Goal: Task Accomplishment & Management: Use online tool/utility

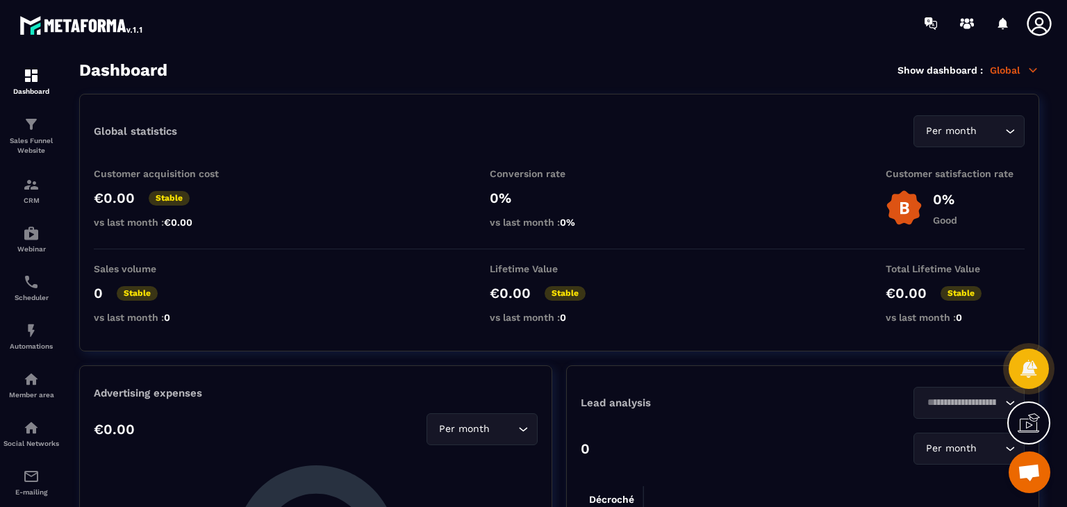
click at [172, 354] on section "Global statistics Per month Loading... Customer acquisition cost €0.00 Stable v…" at bounding box center [559, 394] width 960 height 601
click at [42, 388] on div "Member area" at bounding box center [31, 385] width 56 height 28
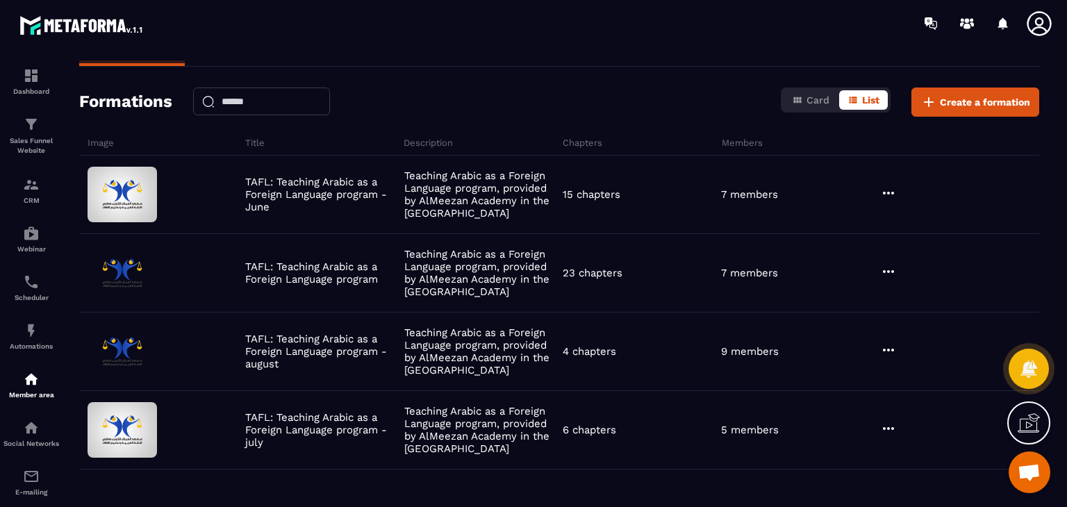
scroll to position [90, 0]
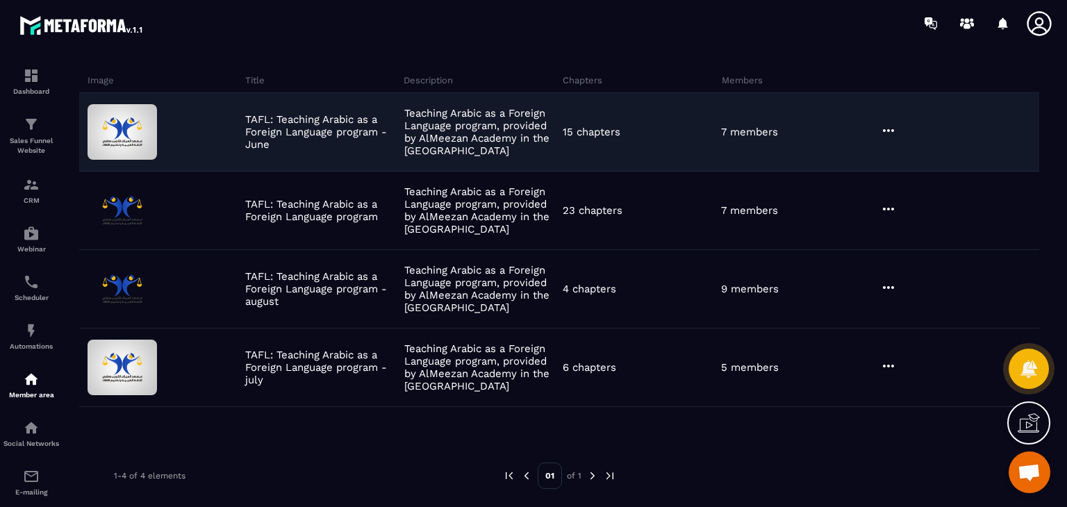
click at [888, 133] on icon at bounding box center [888, 130] width 17 height 17
click at [917, 158] on button "Edit" at bounding box center [923, 159] width 83 height 25
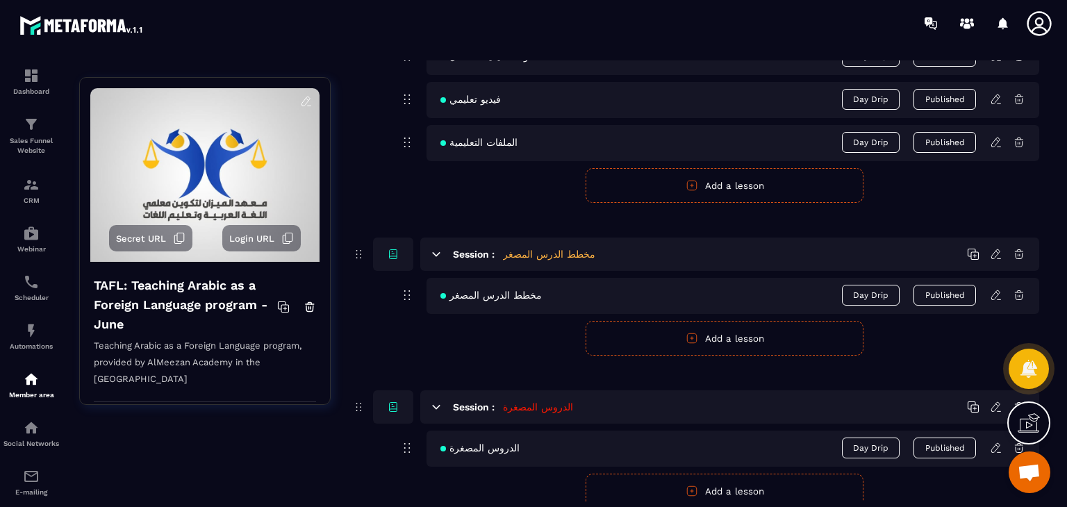
scroll to position [2897, 0]
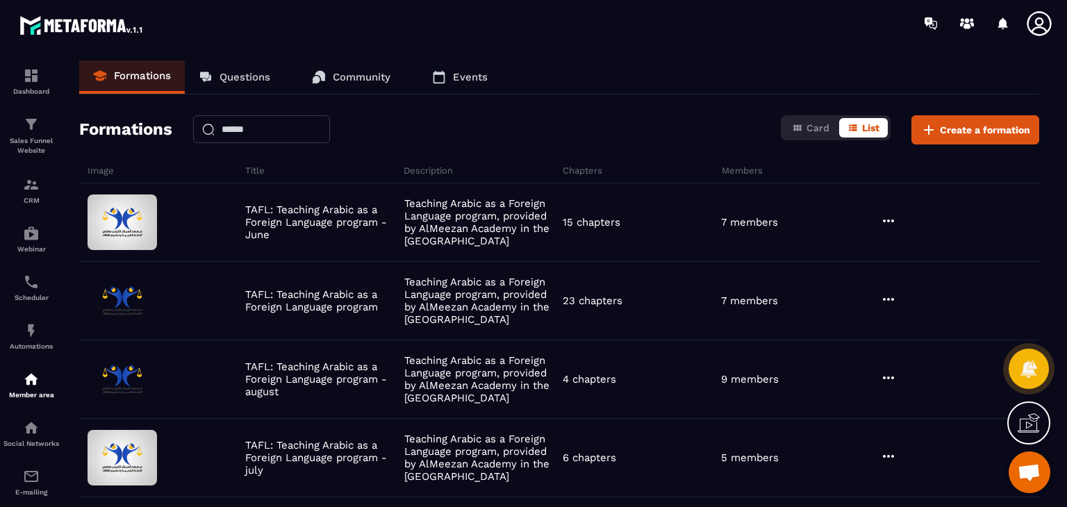
scroll to position [90, 0]
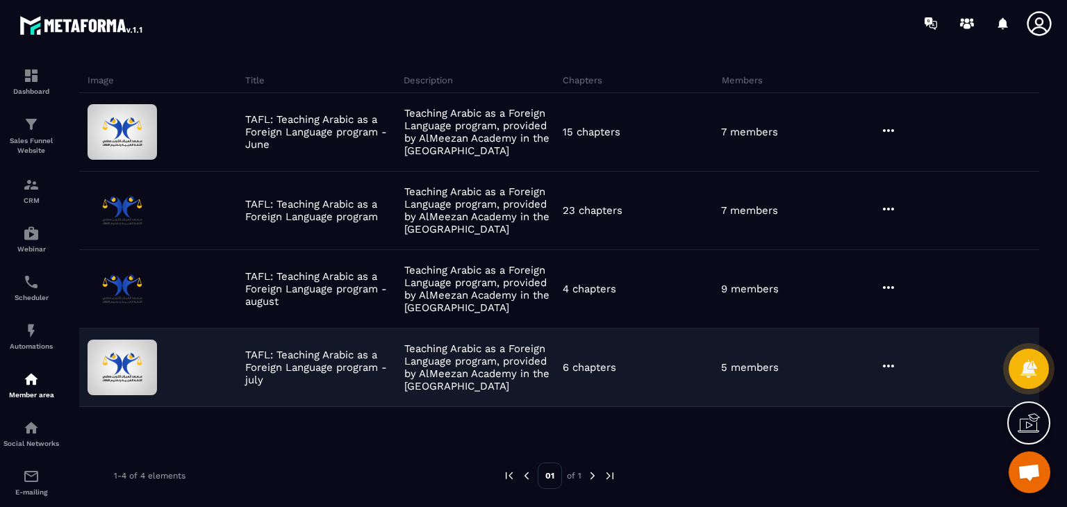
click at [888, 363] on icon at bounding box center [888, 366] width 17 height 17
click at [895, 391] on button "Edit" at bounding box center [923, 394] width 83 height 25
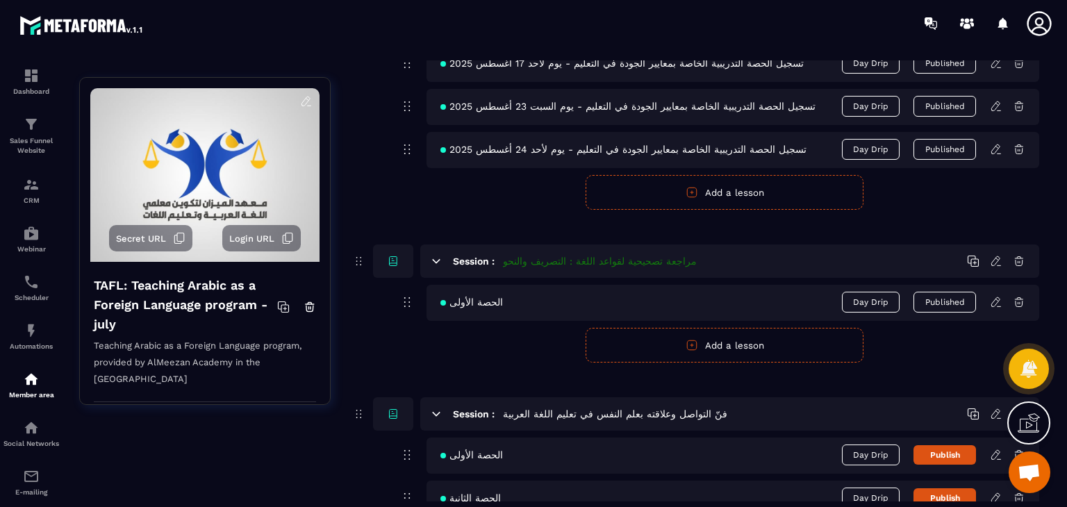
scroll to position [1162, 0]
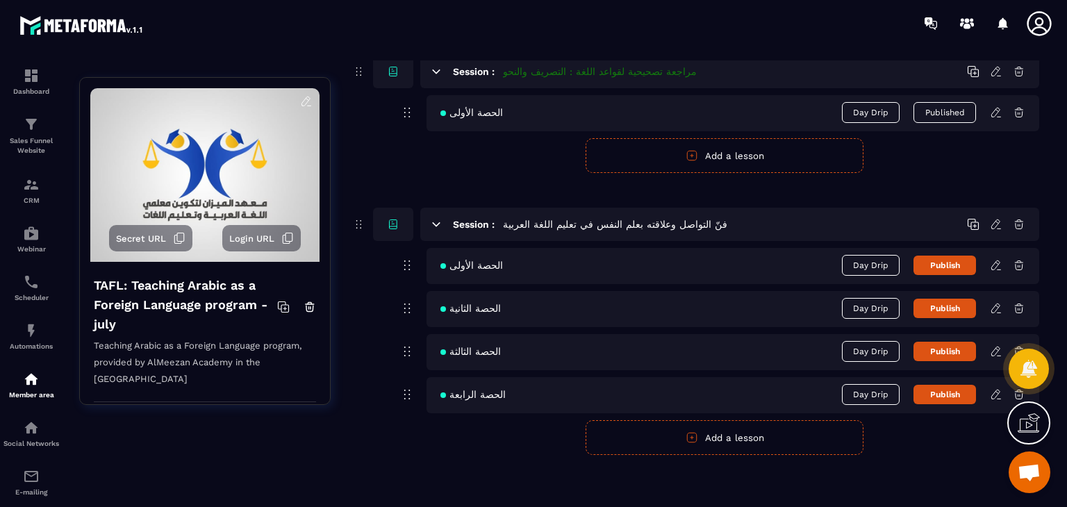
click at [996, 395] on icon at bounding box center [996, 394] width 13 height 13
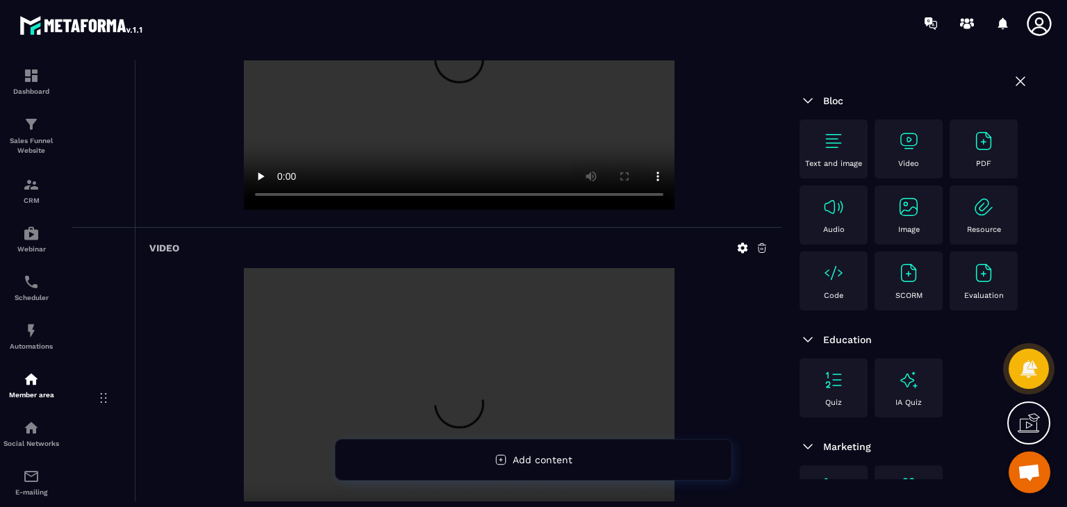
scroll to position [1737, 0]
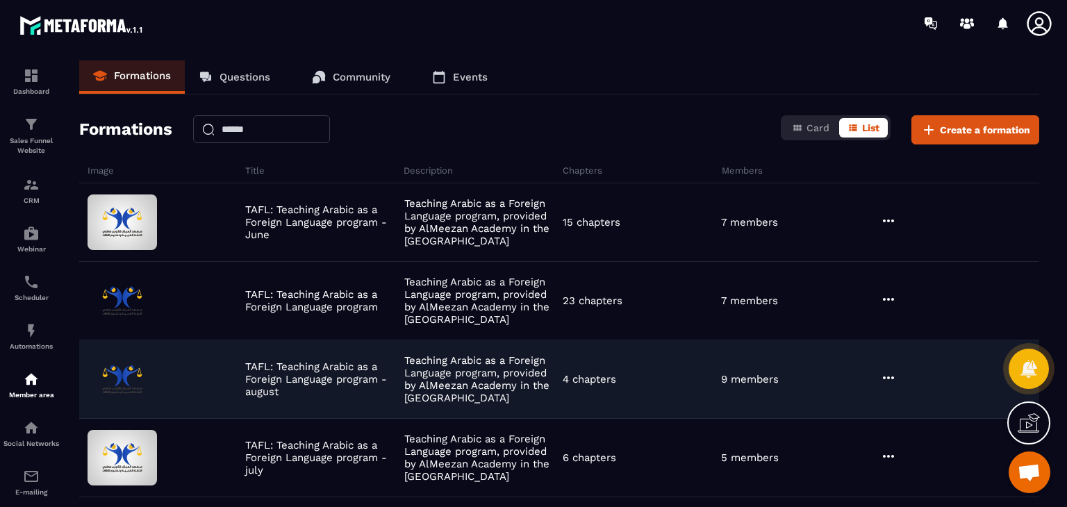
click at [897, 370] on div at bounding box center [958, 379] width 163 height 19
click at [885, 376] on icon at bounding box center [888, 378] width 17 height 17
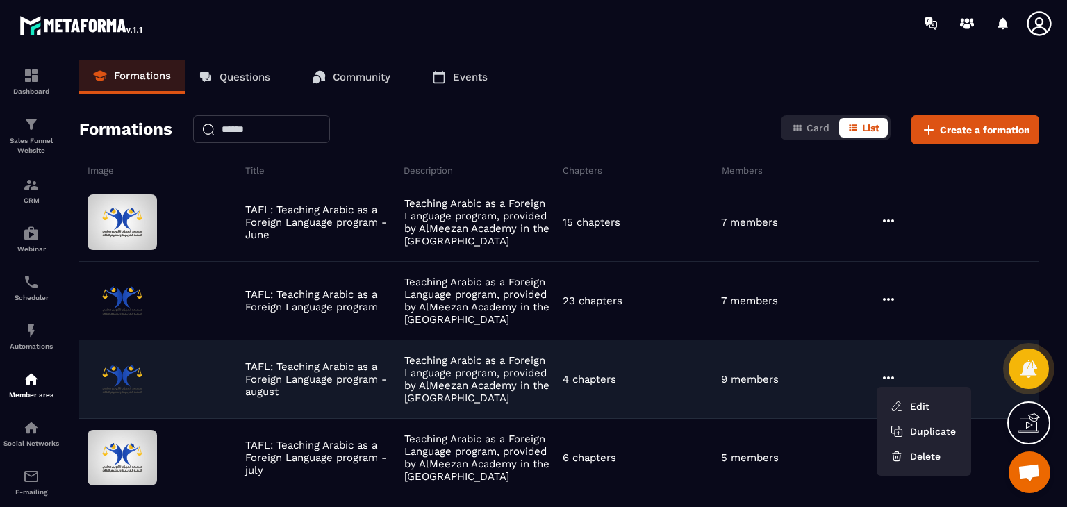
click at [905, 391] on ul "Edit Duplicate Delete" at bounding box center [924, 431] width 94 height 89
click at [913, 399] on button "Edit" at bounding box center [923, 406] width 83 height 25
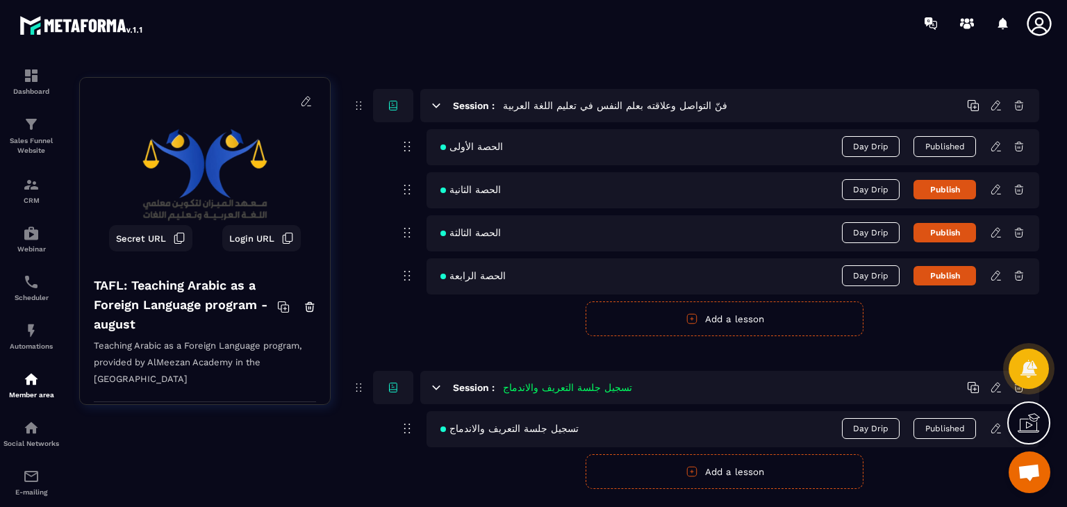
scroll to position [132, 0]
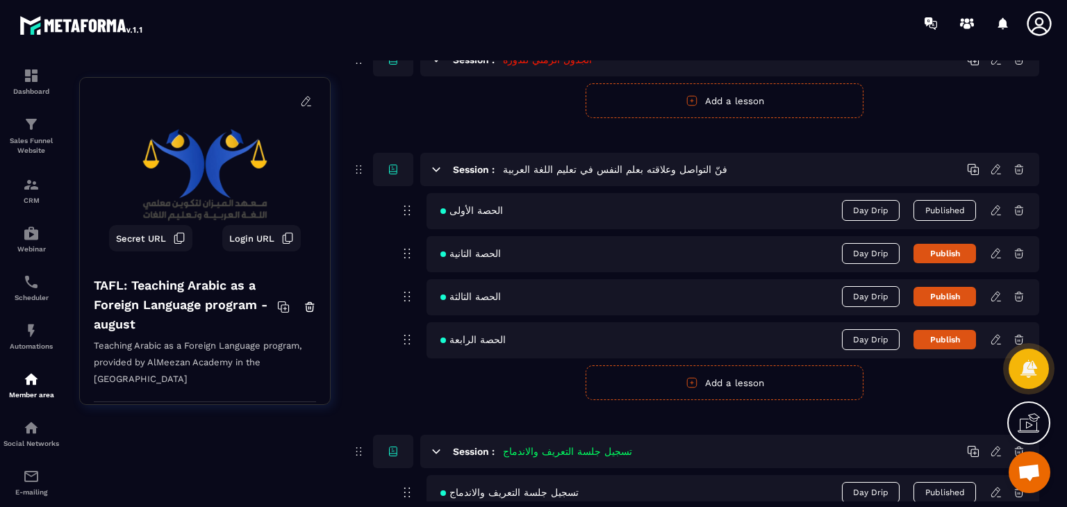
click at [998, 342] on icon at bounding box center [996, 340] width 13 height 13
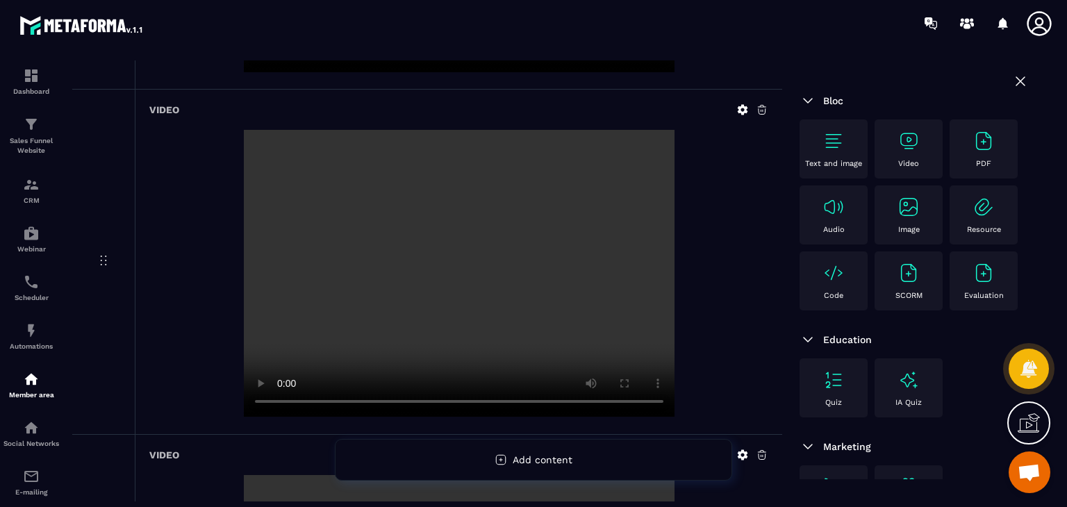
scroll to position [417, 0]
click at [218, 395] on div at bounding box center [458, 274] width 619 height 290
click at [197, 288] on div at bounding box center [458, 274] width 619 height 290
click at [765, 109] on icon at bounding box center [762, 108] width 8 height 9
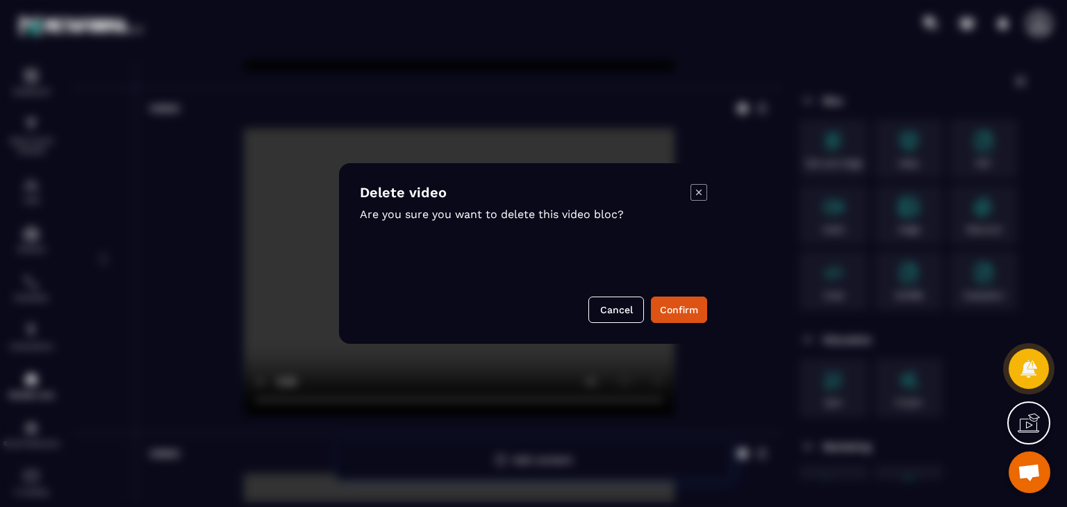
click at [692, 192] on icon "Modal window" at bounding box center [699, 192] width 17 height 17
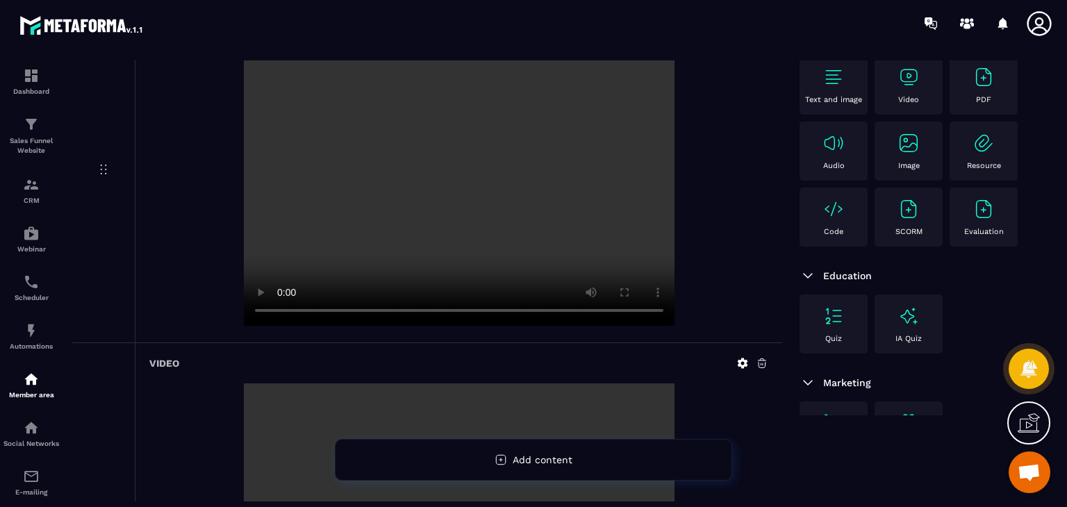
scroll to position [347, 0]
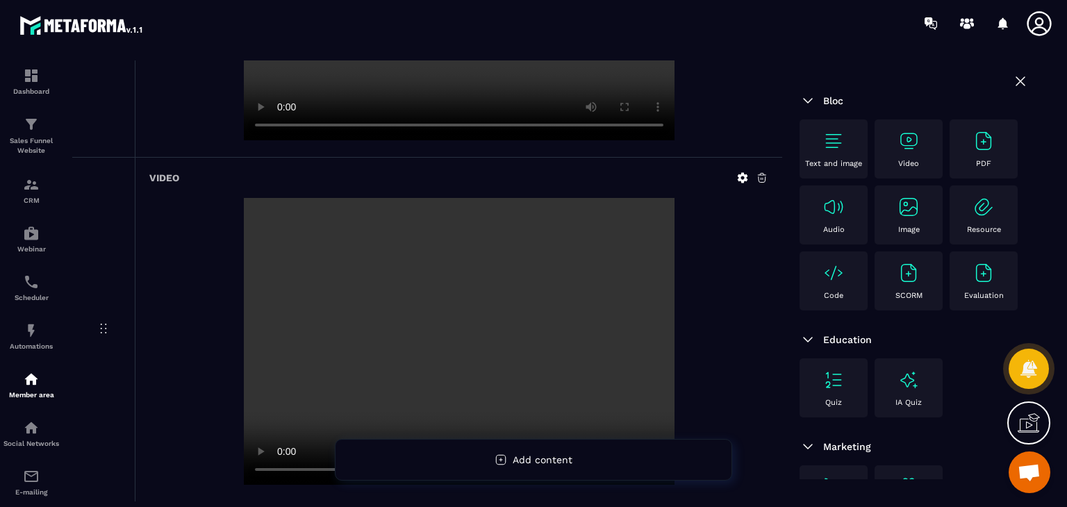
click at [765, 179] on icon at bounding box center [762, 178] width 8 height 9
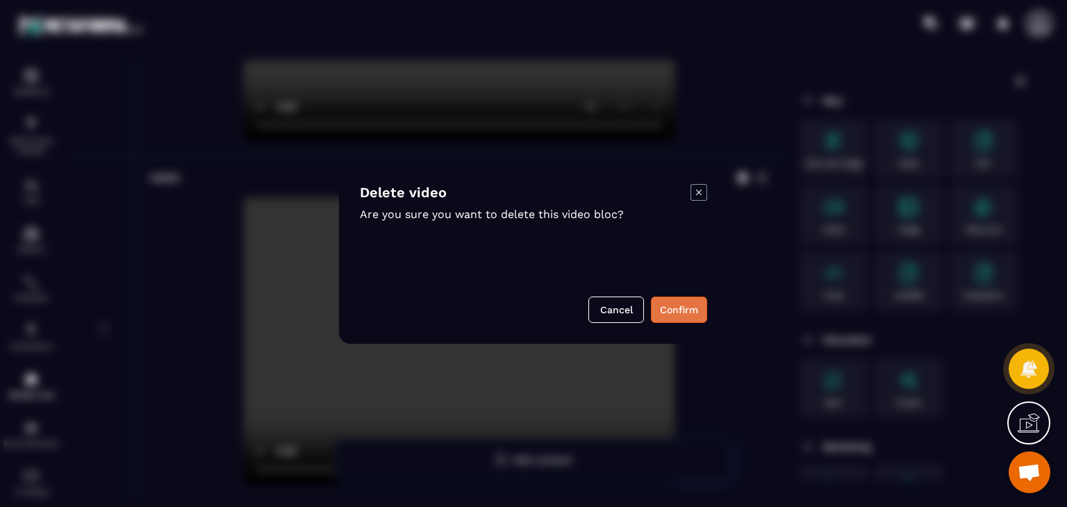
click at [684, 309] on button "Confirm" at bounding box center [679, 310] width 56 height 26
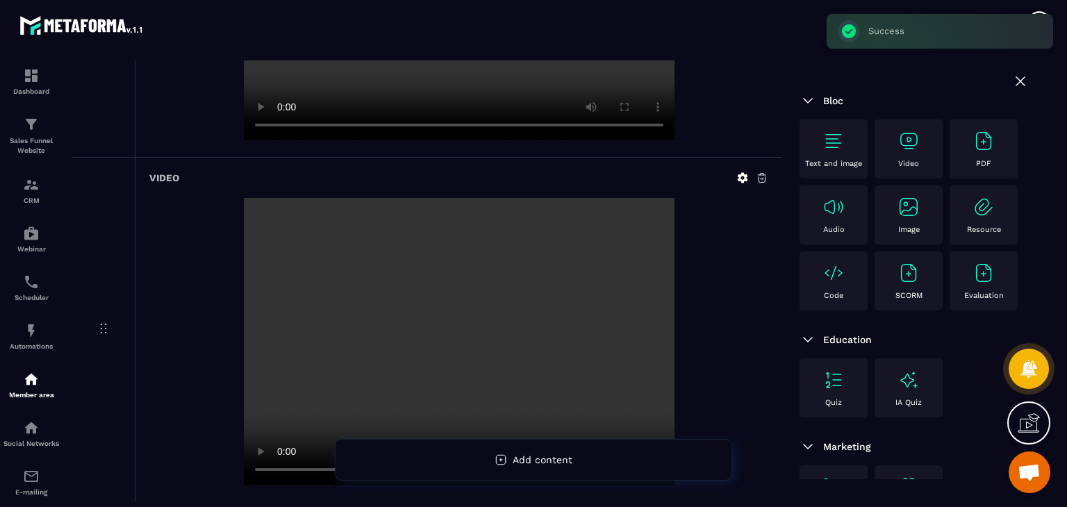
click at [762, 172] on icon at bounding box center [762, 178] width 13 height 13
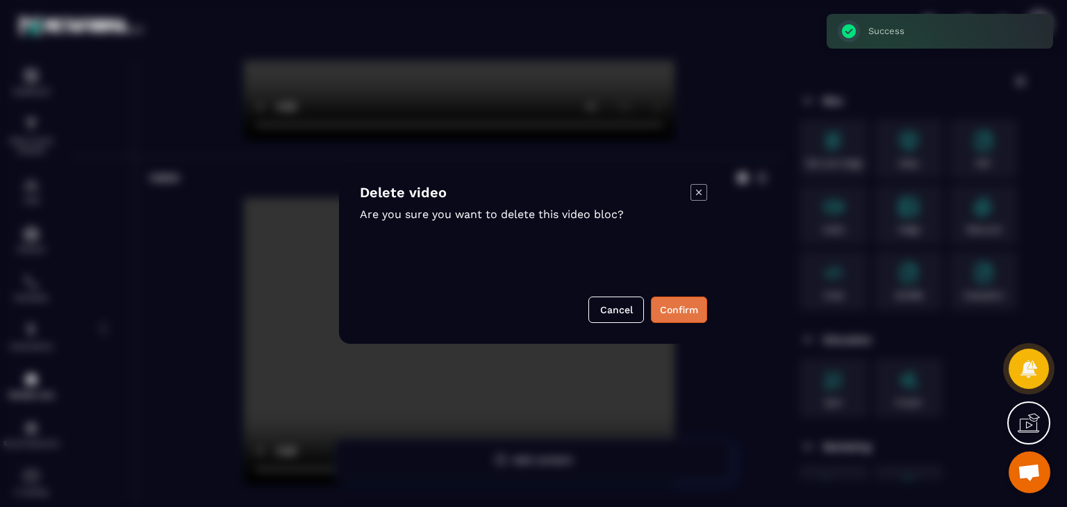
click at [675, 293] on div "Delete video Are you sure you want to delete this video bloc? Cancel Confirm" at bounding box center [533, 253] width 389 height 181
click at [675, 302] on button "Confirm" at bounding box center [679, 310] width 56 height 26
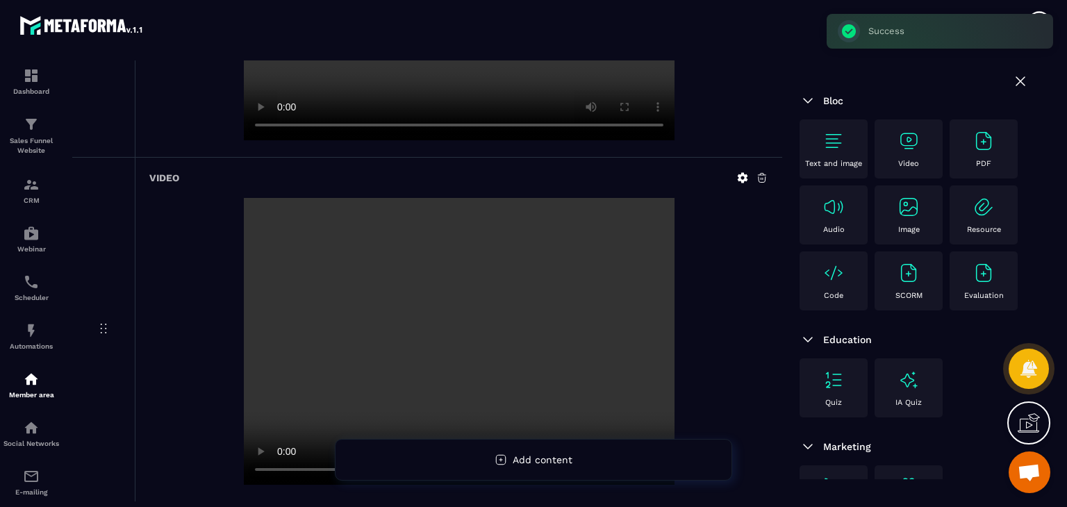
click at [762, 177] on icon at bounding box center [762, 178] width 13 height 13
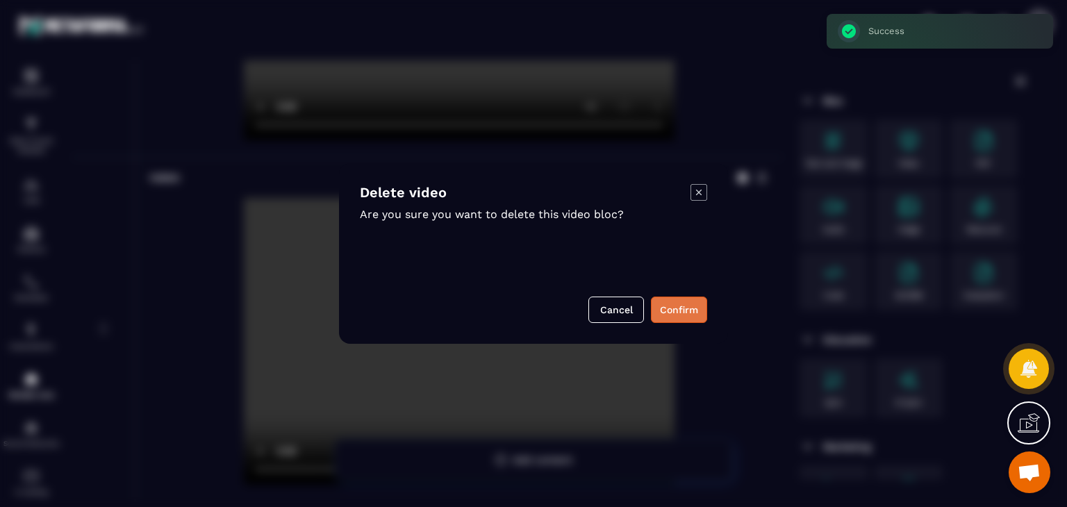
click at [683, 311] on button "Confirm" at bounding box center [679, 310] width 56 height 26
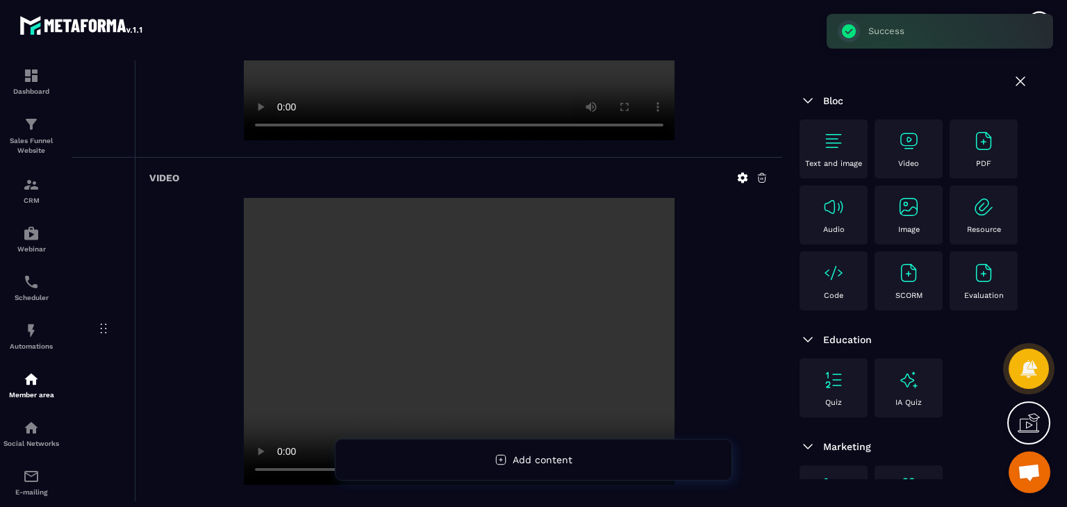
click at [764, 178] on icon at bounding box center [762, 178] width 13 height 13
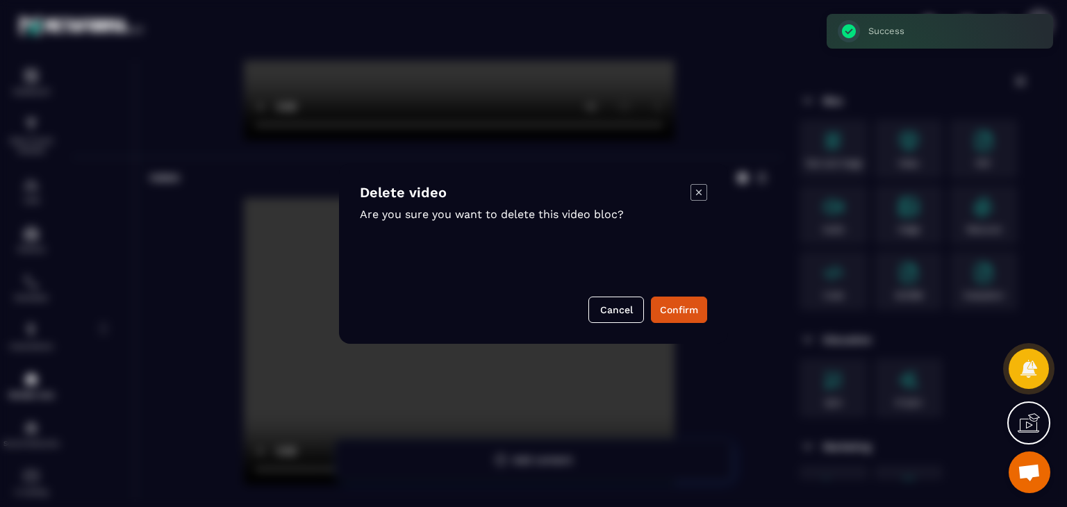
click at [682, 286] on div "Delete video Are you sure you want to delete this video bloc? Cancel Confirm" at bounding box center [533, 253] width 389 height 181
click at [676, 306] on button "Confirm" at bounding box center [679, 310] width 56 height 26
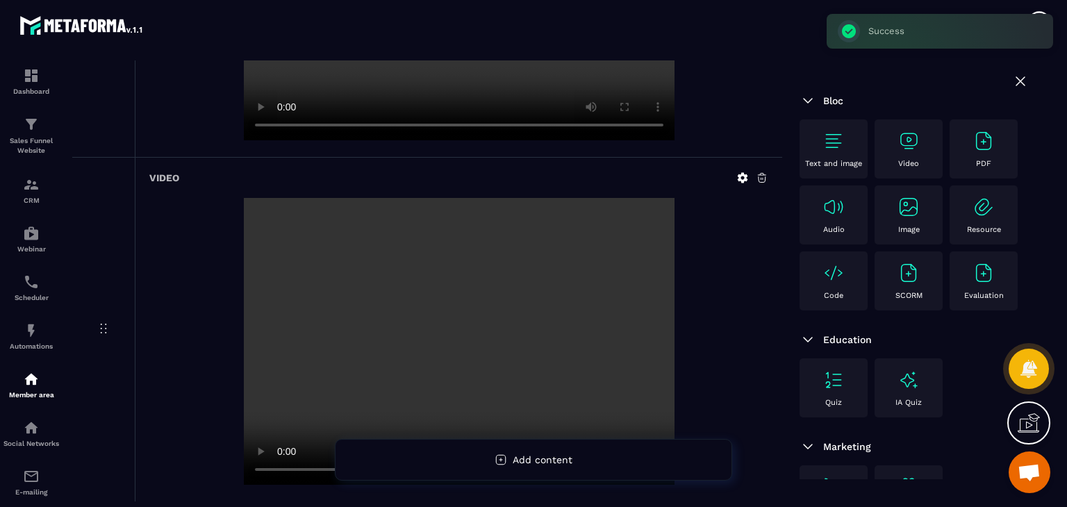
click at [762, 177] on icon at bounding box center [762, 178] width 13 height 13
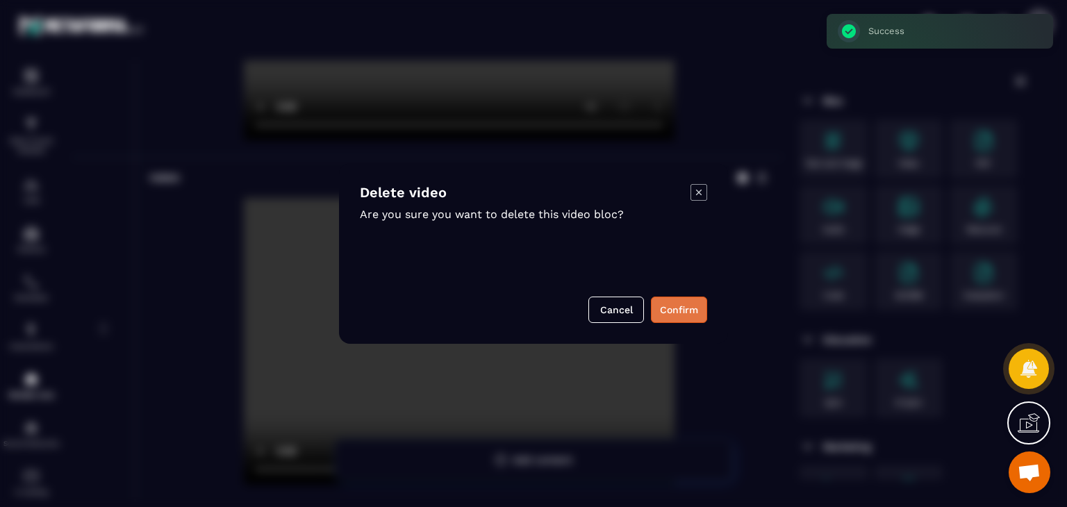
click at [684, 309] on button "Confirm" at bounding box center [679, 310] width 56 height 26
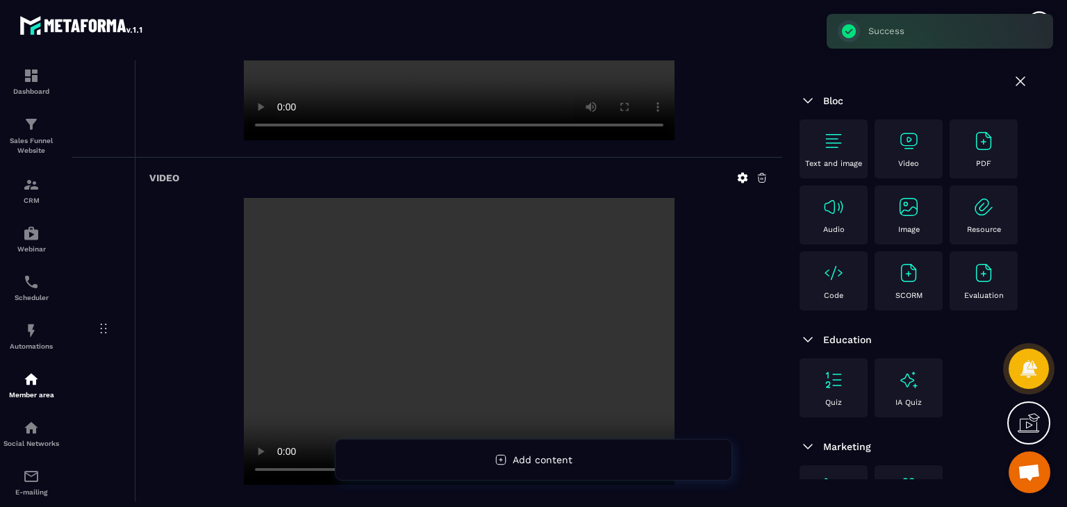
click at [762, 181] on icon at bounding box center [762, 178] width 13 height 13
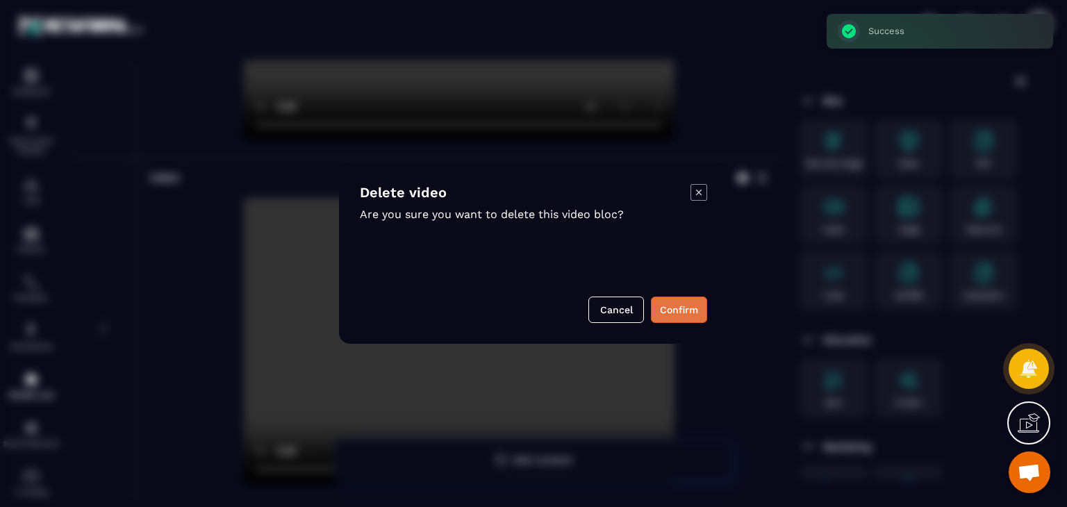
click at [668, 297] on button "Confirm" at bounding box center [679, 310] width 56 height 26
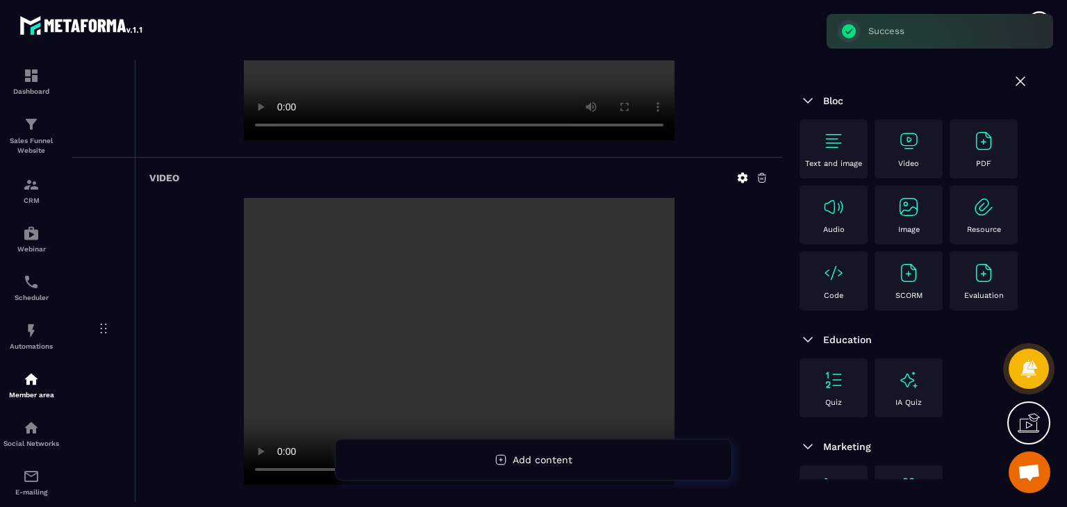
click at [767, 178] on icon at bounding box center [762, 178] width 13 height 13
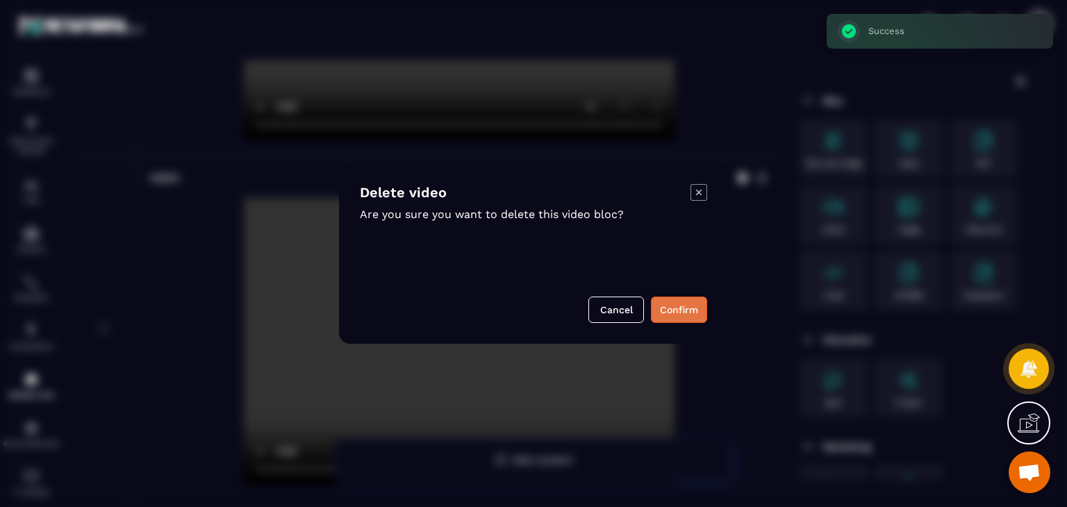
click at [672, 315] on button "Confirm" at bounding box center [679, 310] width 56 height 26
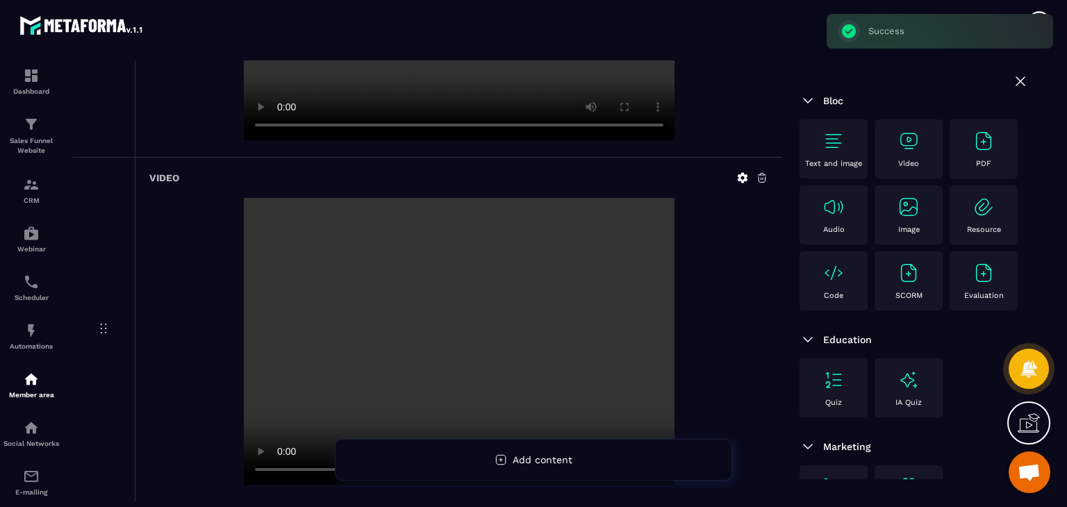
click at [759, 173] on icon at bounding box center [762, 178] width 13 height 13
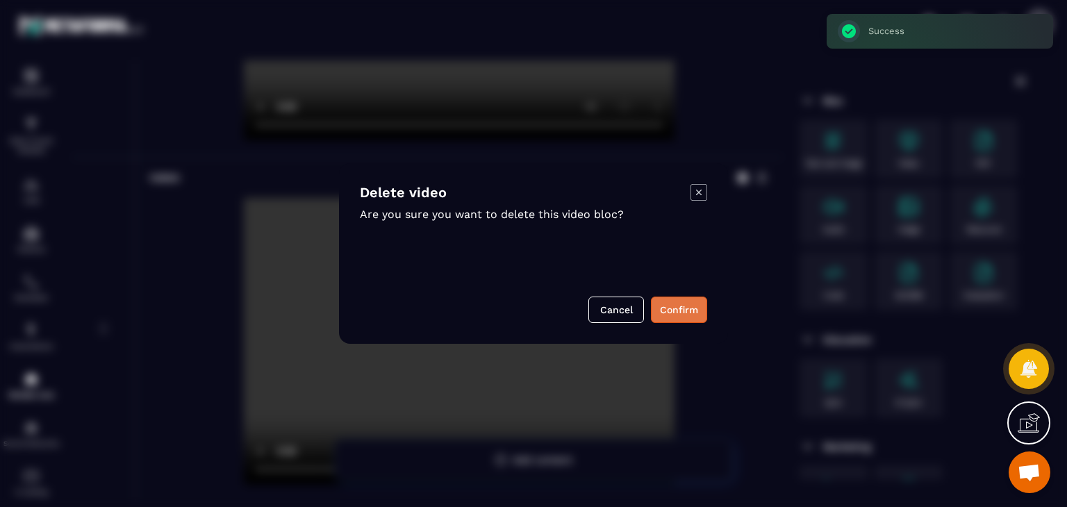
drag, startPoint x: 691, startPoint y: 270, endPoint x: 688, endPoint y: 301, distance: 31.5
click at [691, 270] on div "Delete video Are you sure you want to delete this video bloc? Cancel Confirm" at bounding box center [533, 253] width 389 height 181
click at [688, 304] on button "Confirm" at bounding box center [679, 310] width 56 height 26
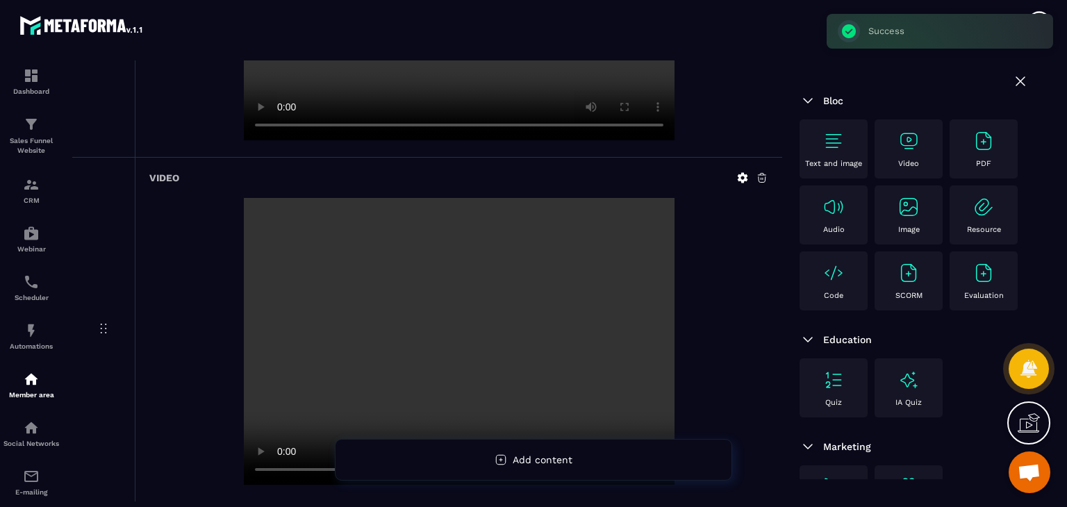
click at [759, 179] on icon at bounding box center [762, 178] width 13 height 13
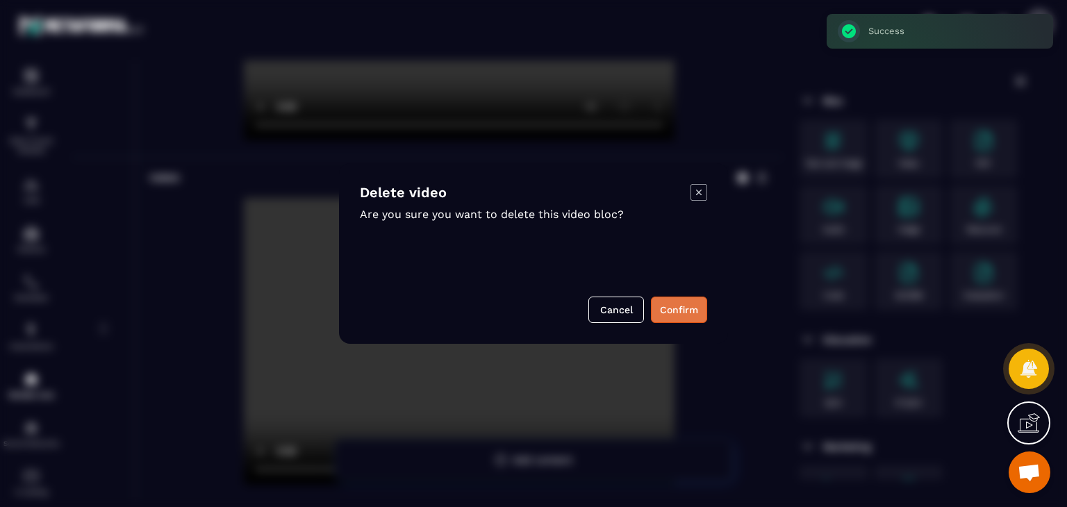
click at [669, 312] on button "Confirm" at bounding box center [679, 310] width 56 height 26
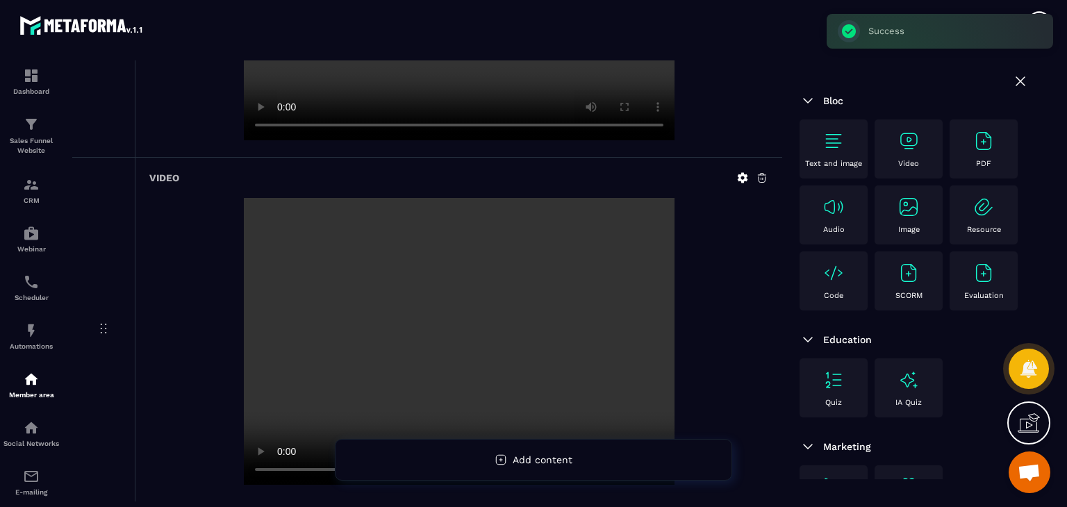
click at [762, 177] on icon at bounding box center [762, 178] width 13 height 13
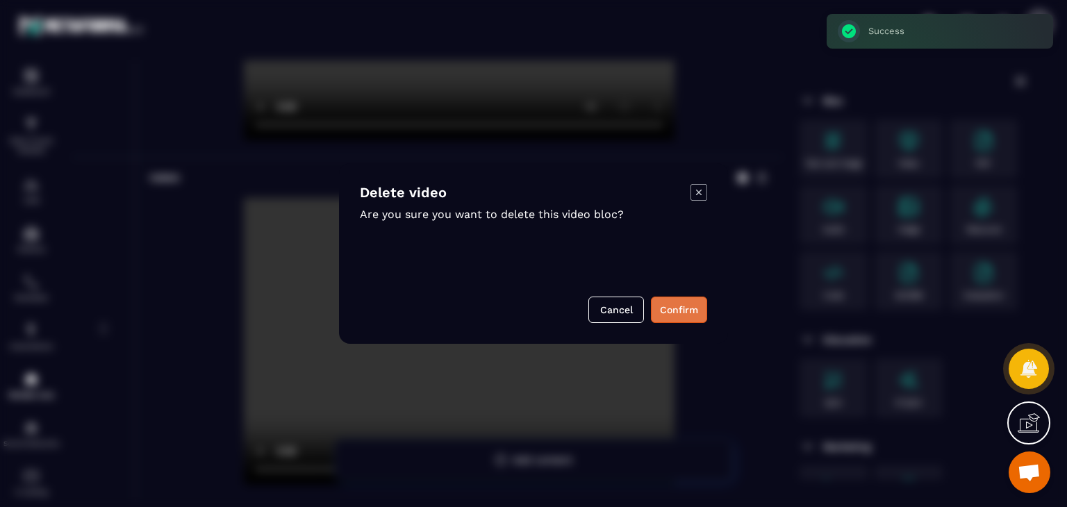
click at [691, 316] on button "Confirm" at bounding box center [679, 310] width 56 height 26
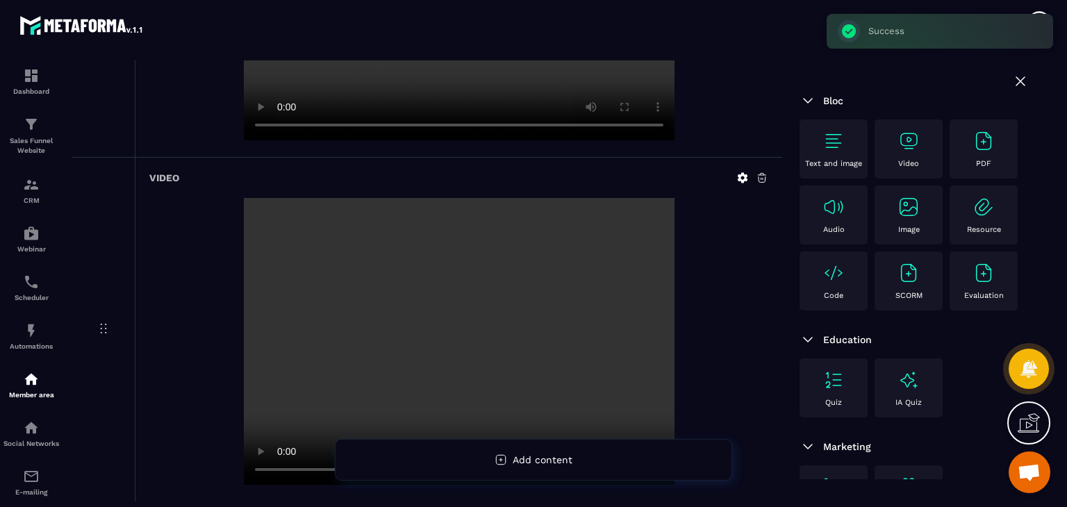
click at [762, 172] on icon at bounding box center [762, 178] width 13 height 13
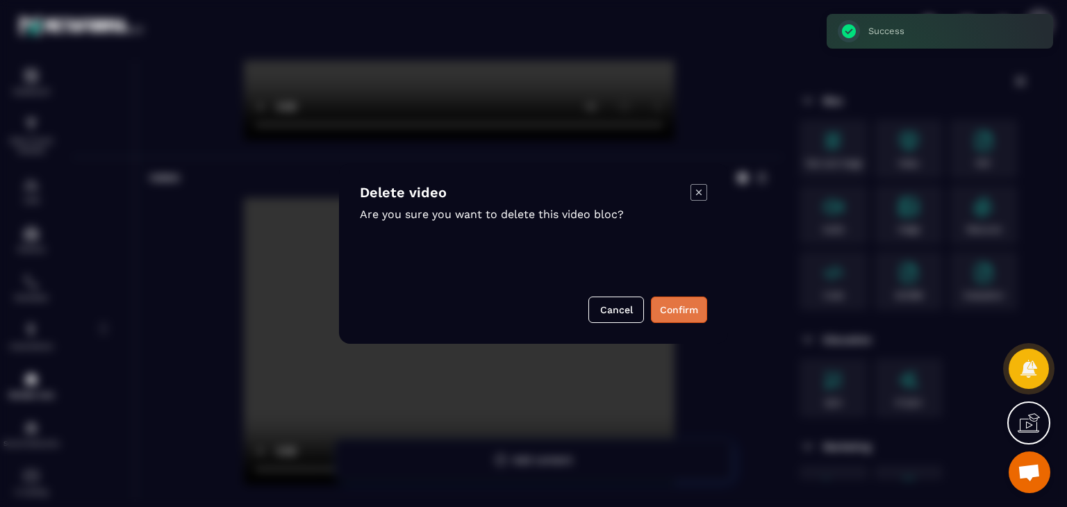
click at [661, 318] on button "Confirm" at bounding box center [679, 310] width 56 height 26
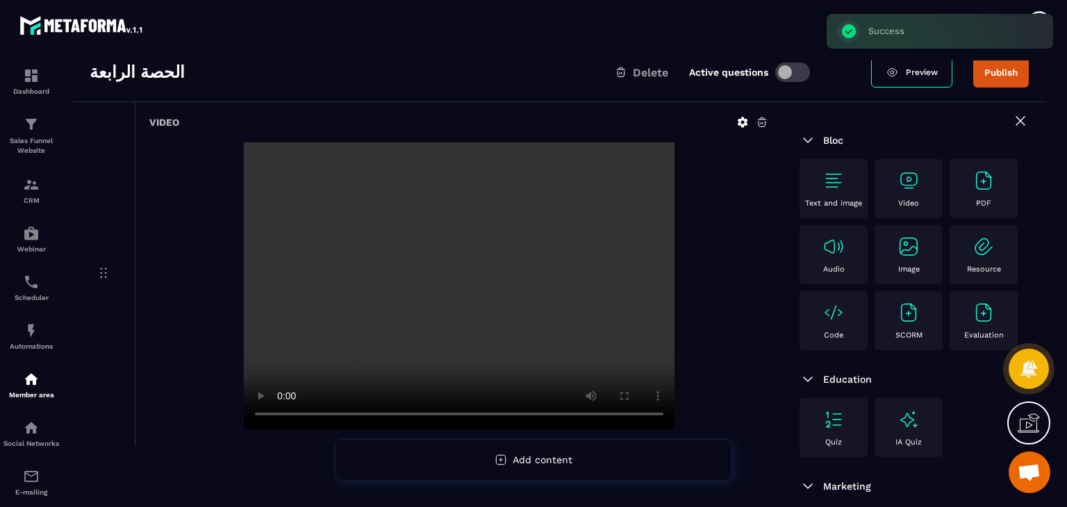
scroll to position [183, 0]
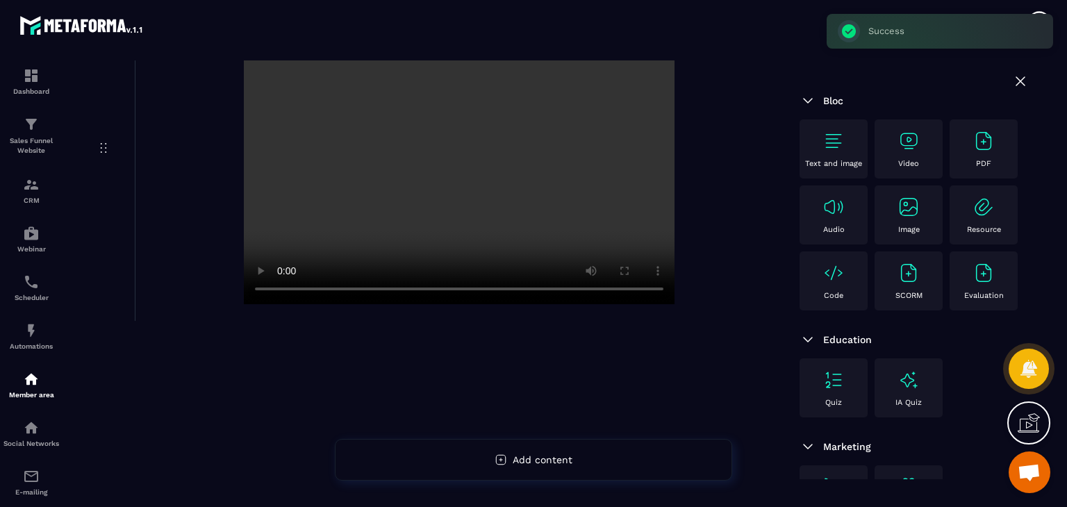
click at [900, 148] on img at bounding box center [909, 141] width 22 height 22
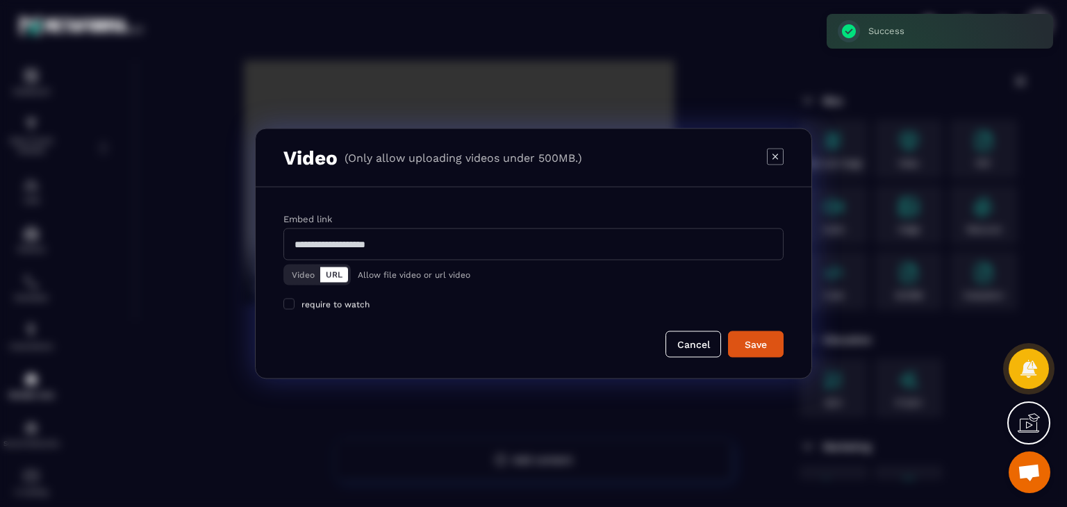
click at [310, 271] on button "Video" at bounding box center [303, 275] width 34 height 15
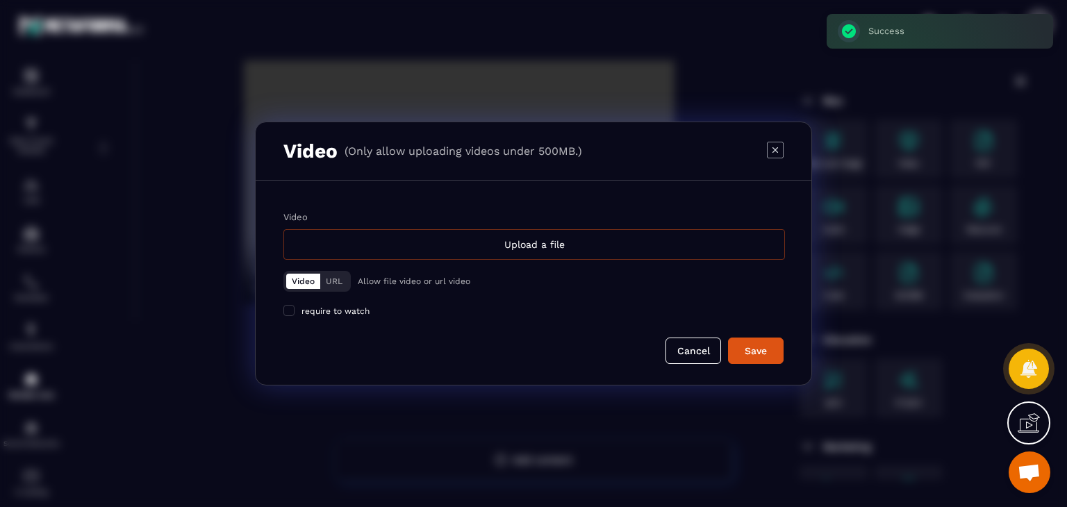
click at [461, 243] on div "Upload a file" at bounding box center [534, 244] width 502 height 31
click at [0, 0] on input "Video Upload a file" at bounding box center [0, 0] width 0 height 0
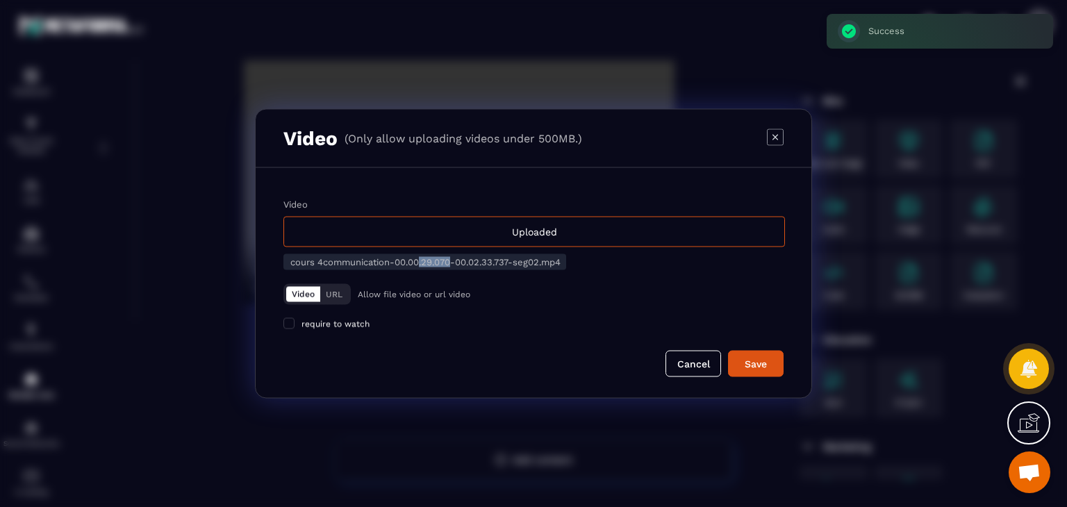
drag, startPoint x: 418, startPoint y: 266, endPoint x: 481, endPoint y: 271, distance: 63.4
click at [456, 263] on span "cours 4communication-00.00.29.070-00.02.33.737-seg02.mp4" at bounding box center [425, 262] width 270 height 10
click at [511, 284] on div "Video URL Allow file video or url video" at bounding box center [533, 294] width 500 height 21
click at [760, 362] on div "Save" at bounding box center [756, 364] width 38 height 14
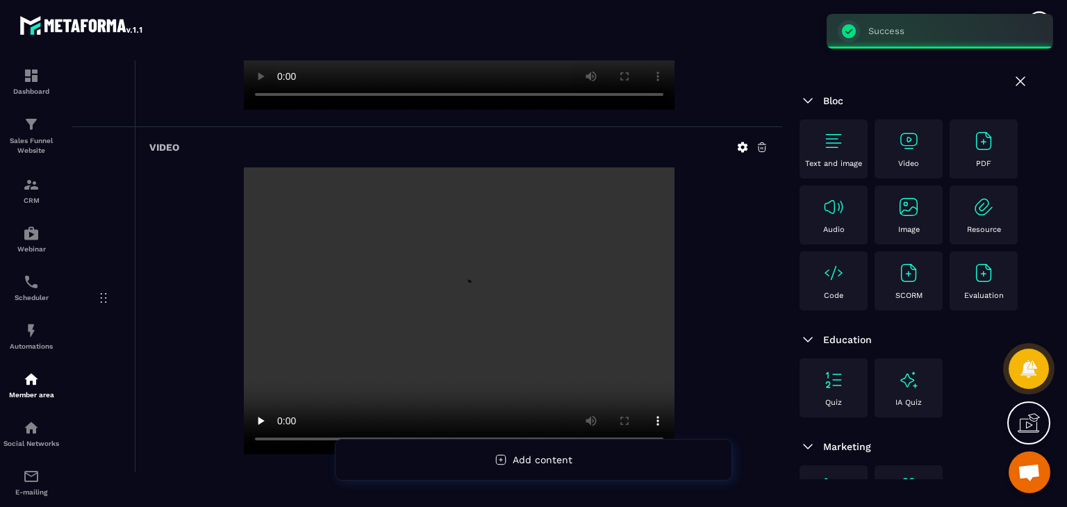
scroll to position [418, 0]
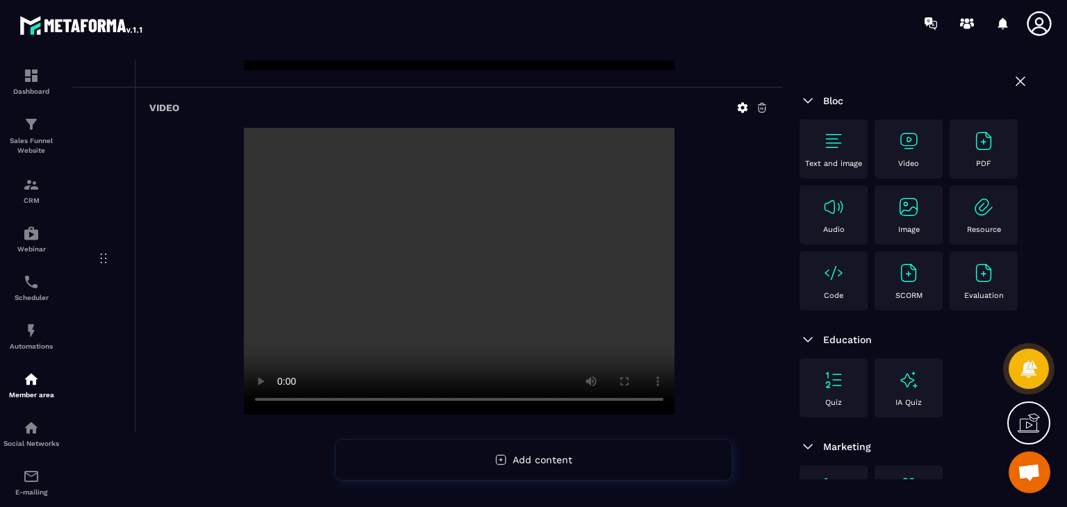
click at [762, 104] on icon at bounding box center [762, 107] width 13 height 13
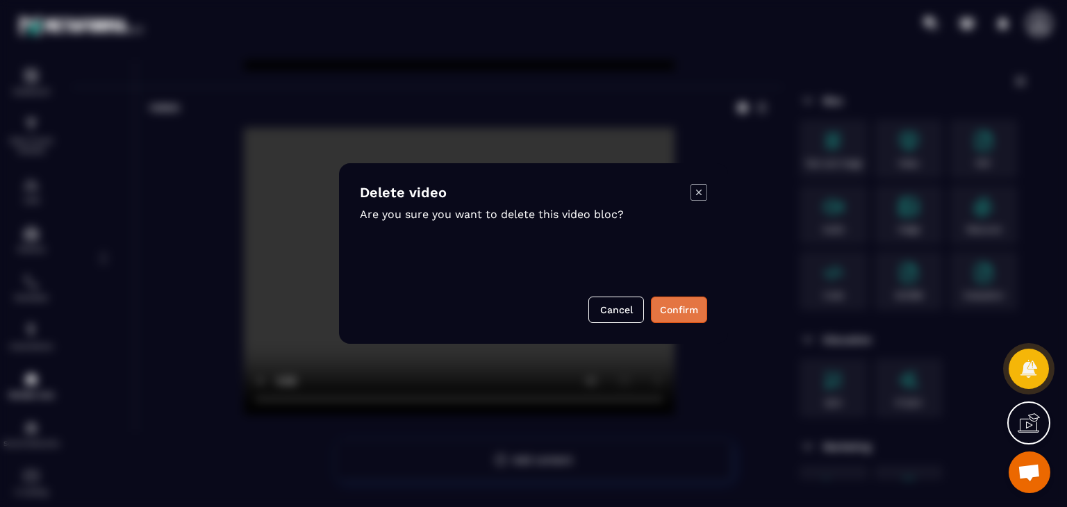
click at [691, 311] on button "Confirm" at bounding box center [679, 310] width 56 height 26
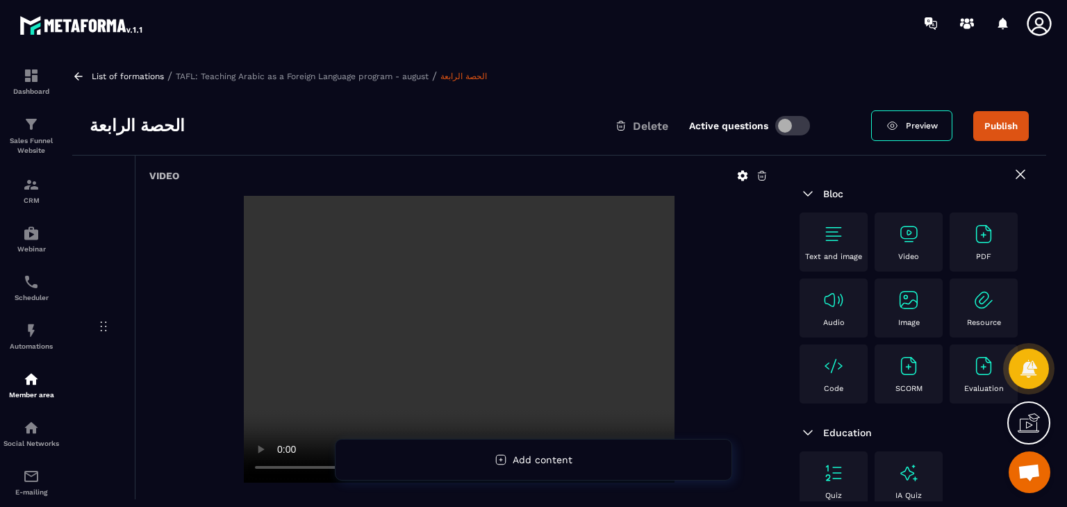
scroll to position [0, 0]
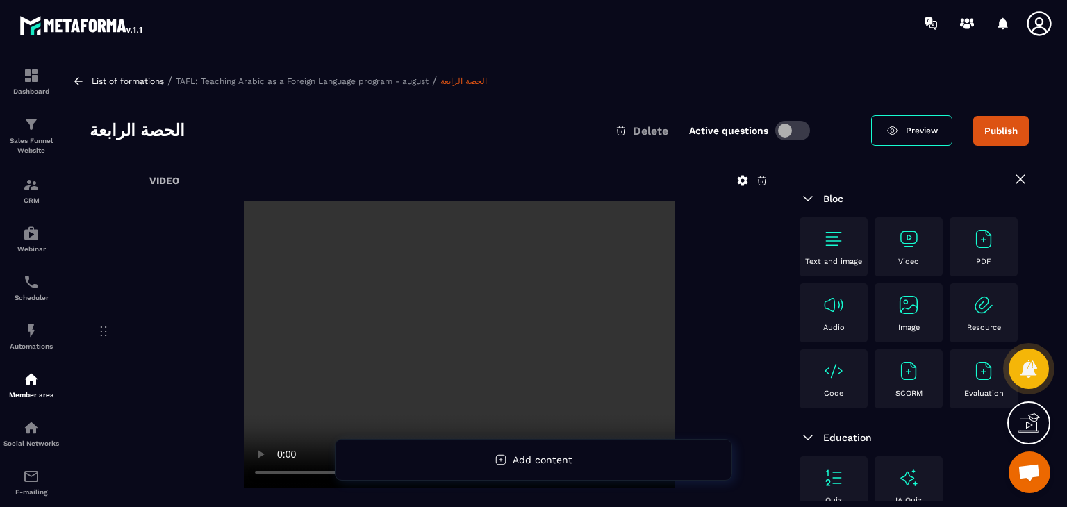
click at [917, 262] on p "Video" at bounding box center [908, 261] width 21 height 9
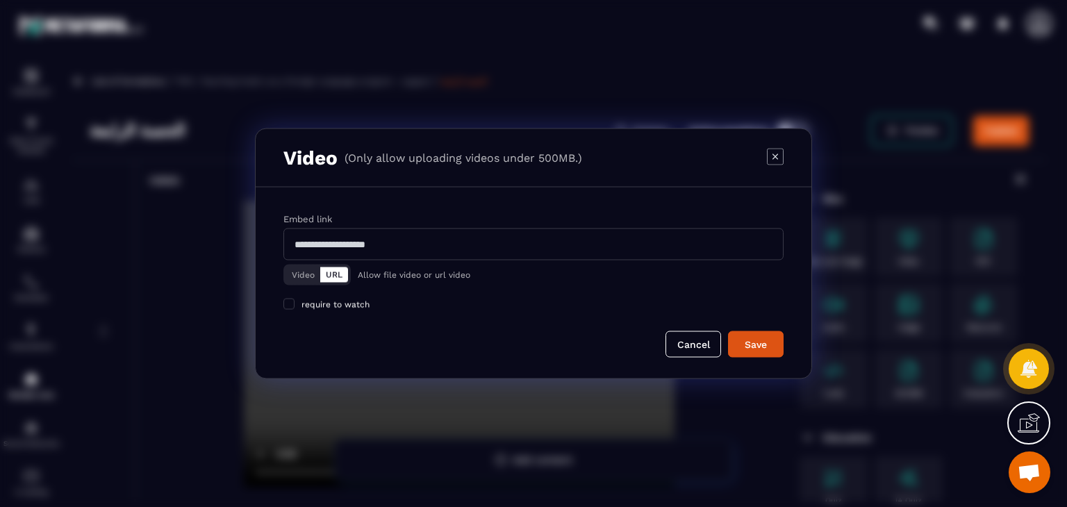
click at [311, 272] on button "Video" at bounding box center [303, 275] width 34 height 15
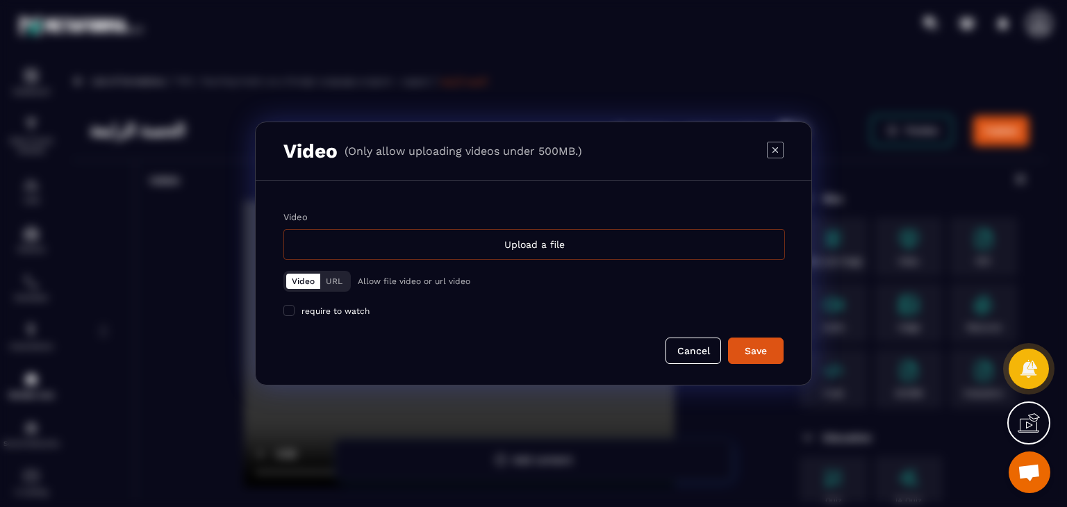
click at [514, 237] on div "Upload a file" at bounding box center [534, 244] width 502 height 31
click at [0, 0] on input "Video Upload a file" at bounding box center [0, 0] width 0 height 0
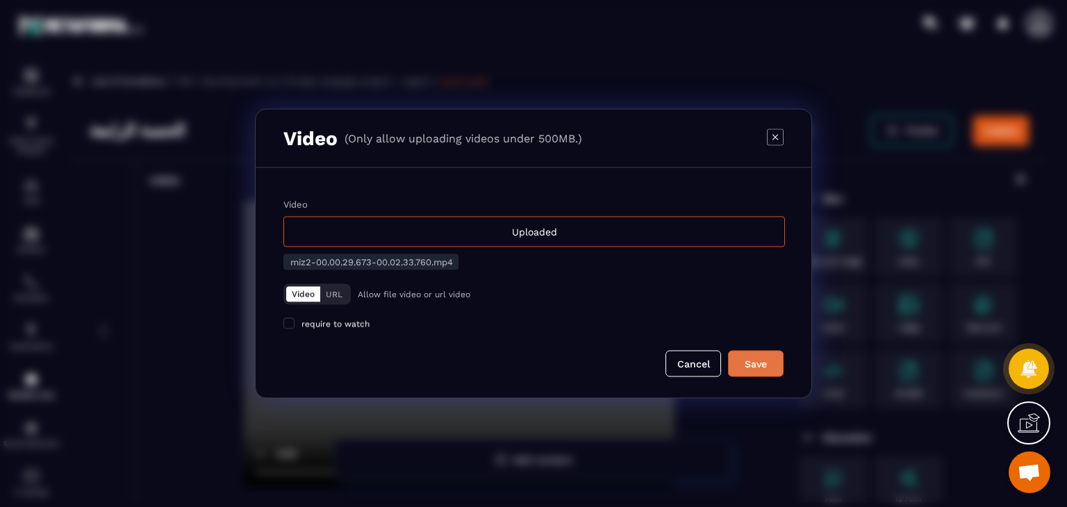
click at [752, 368] on div "Save" at bounding box center [756, 364] width 38 height 14
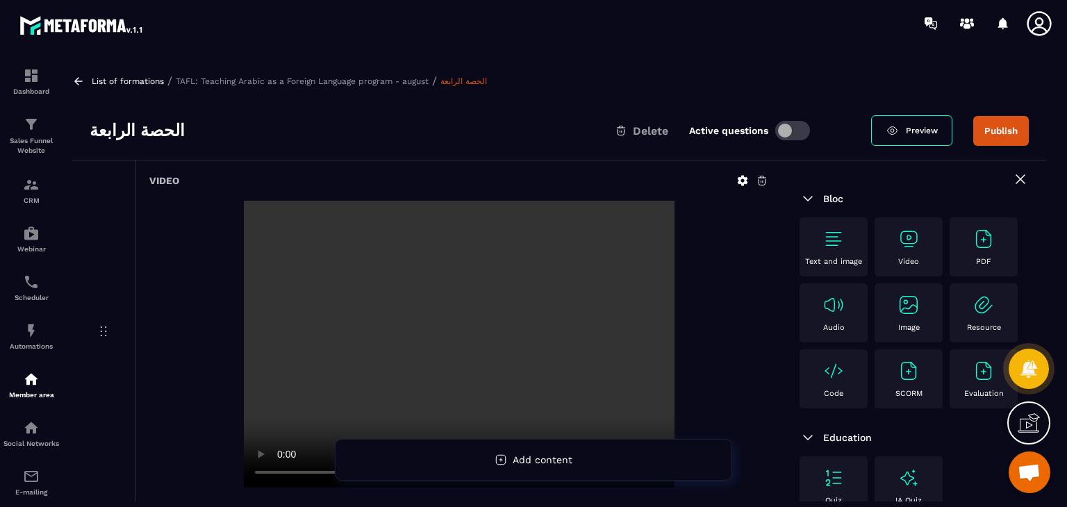
click at [875, 343] on div "Image" at bounding box center [909, 312] width 68 height 59
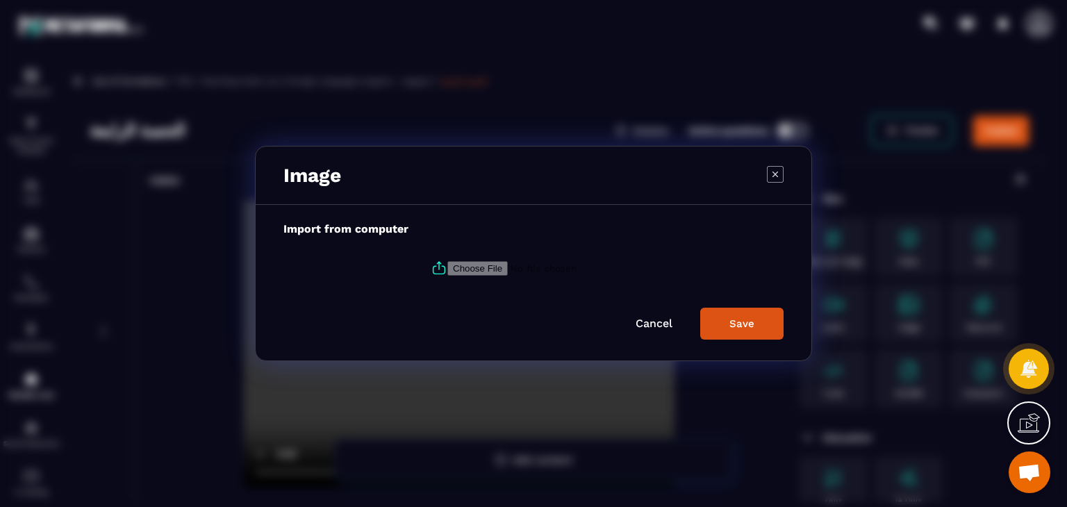
click at [779, 176] on icon "Modal window" at bounding box center [775, 174] width 17 height 17
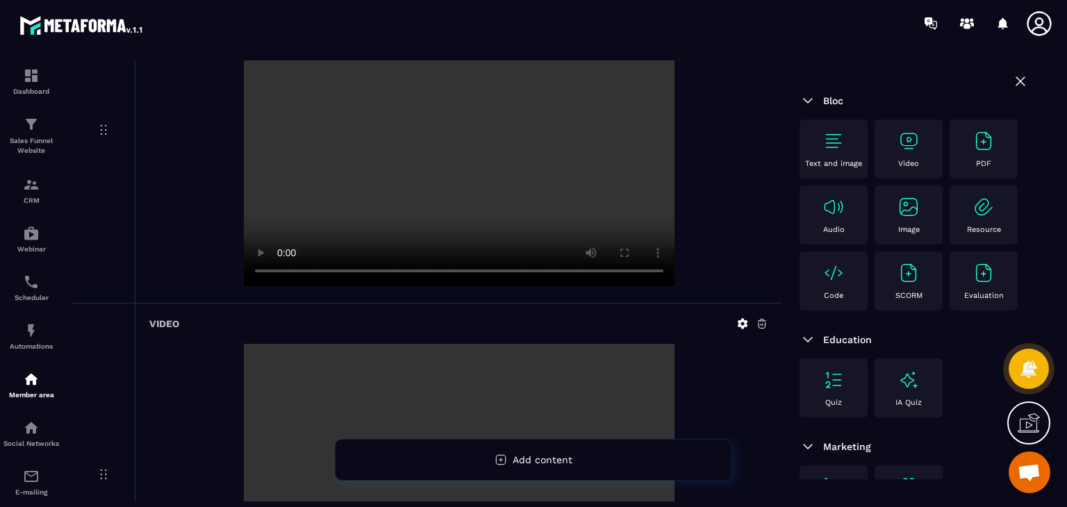
scroll to position [417, 0]
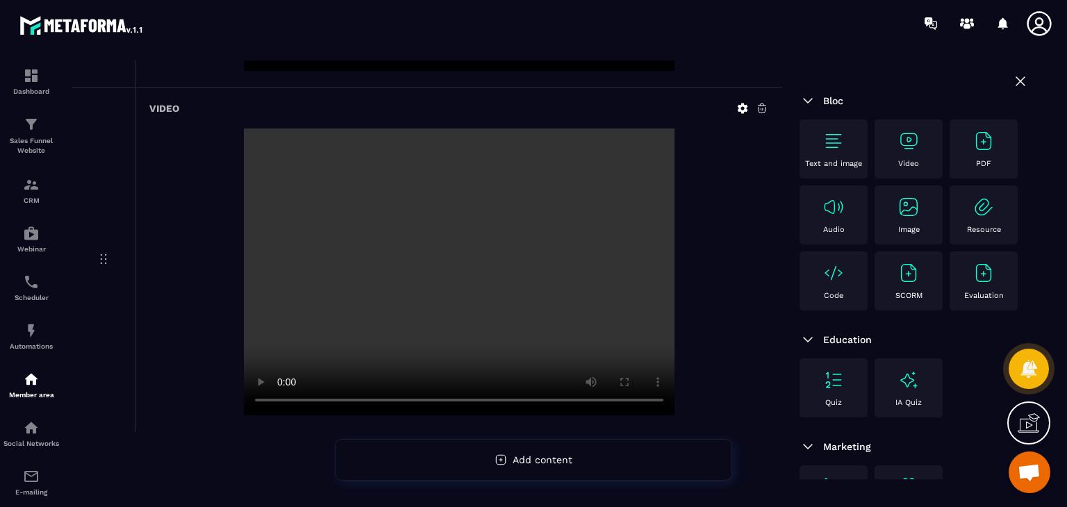
click at [760, 108] on icon at bounding box center [762, 108] width 13 height 13
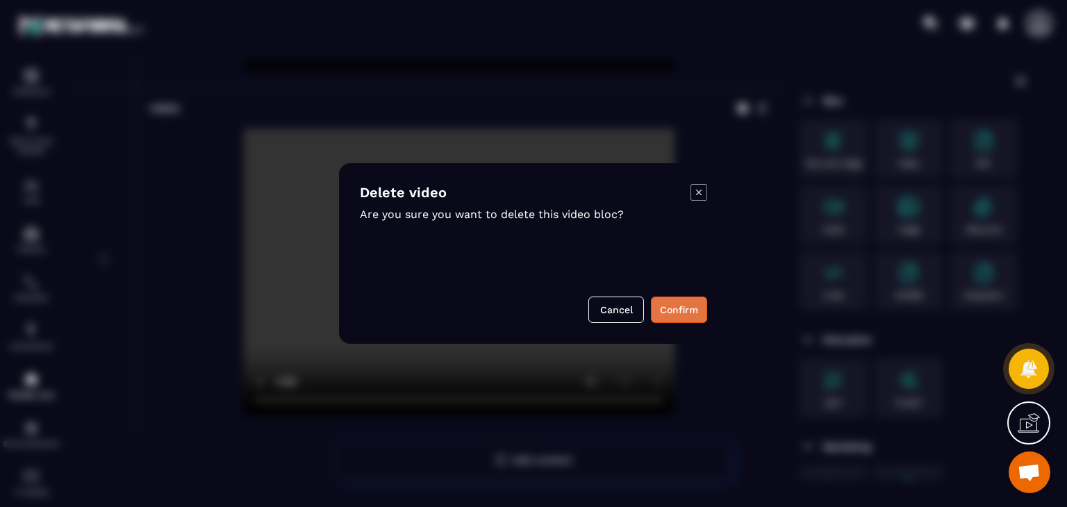
click at [687, 307] on button "Confirm" at bounding box center [679, 310] width 56 height 26
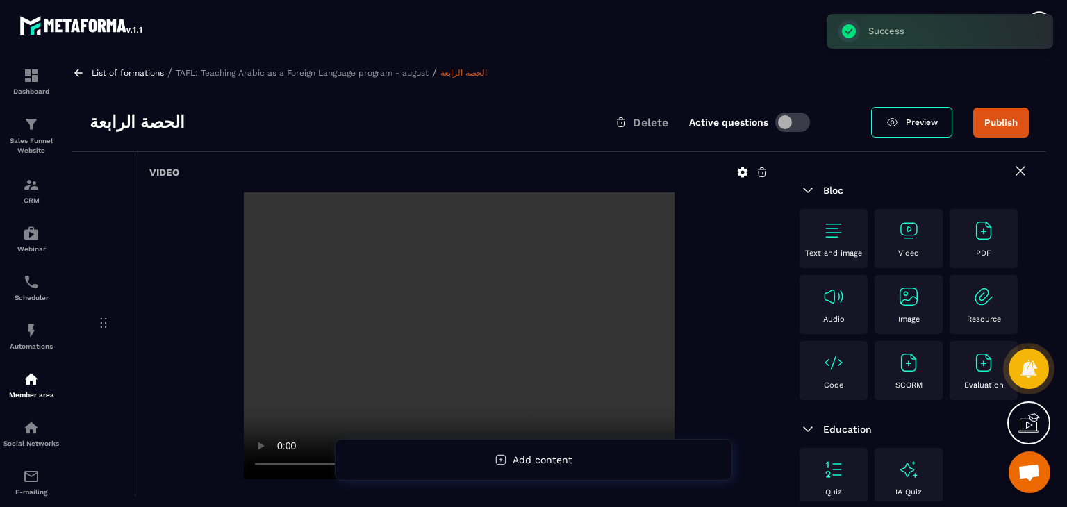
scroll to position [0, 0]
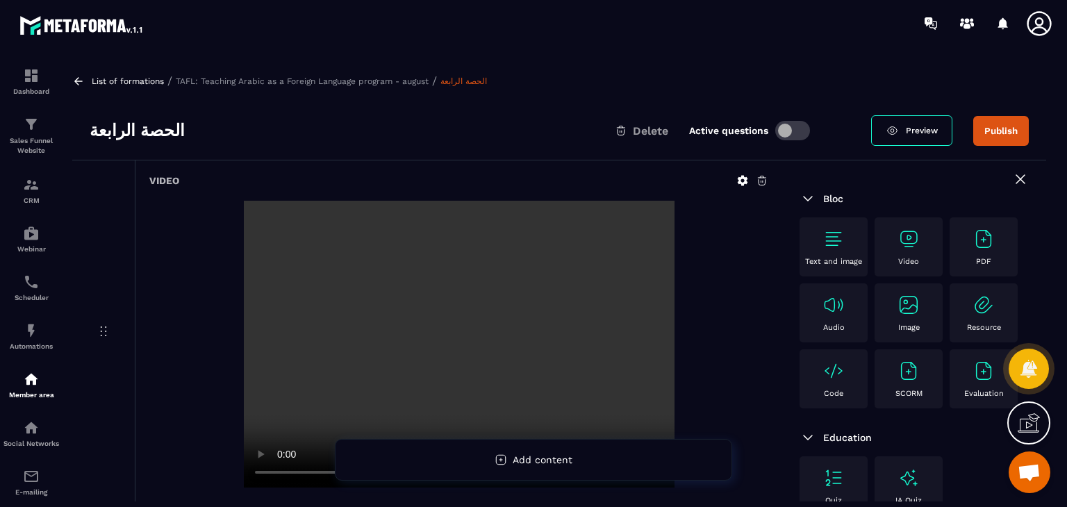
click at [916, 243] on img at bounding box center [909, 239] width 22 height 22
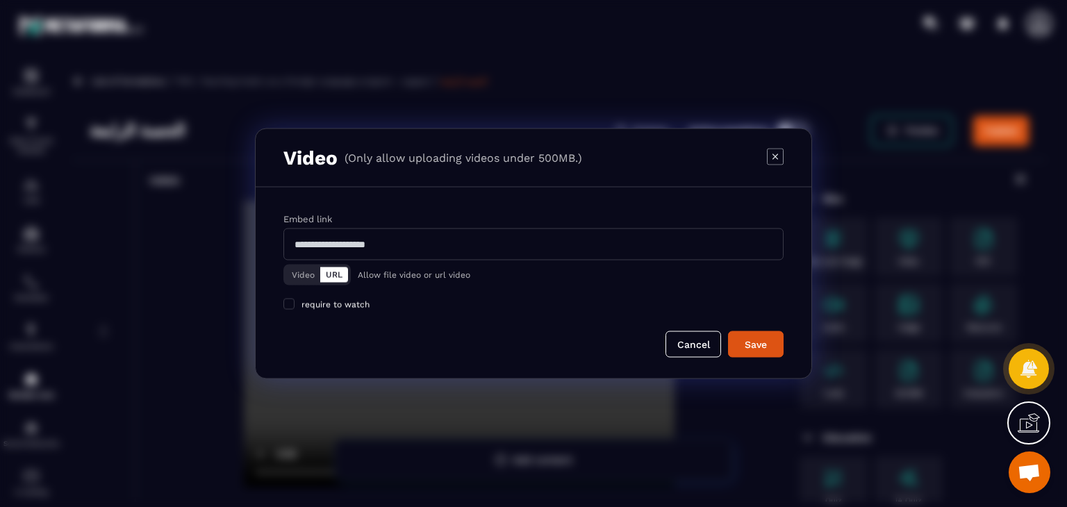
click at [295, 273] on button "Video" at bounding box center [303, 275] width 34 height 15
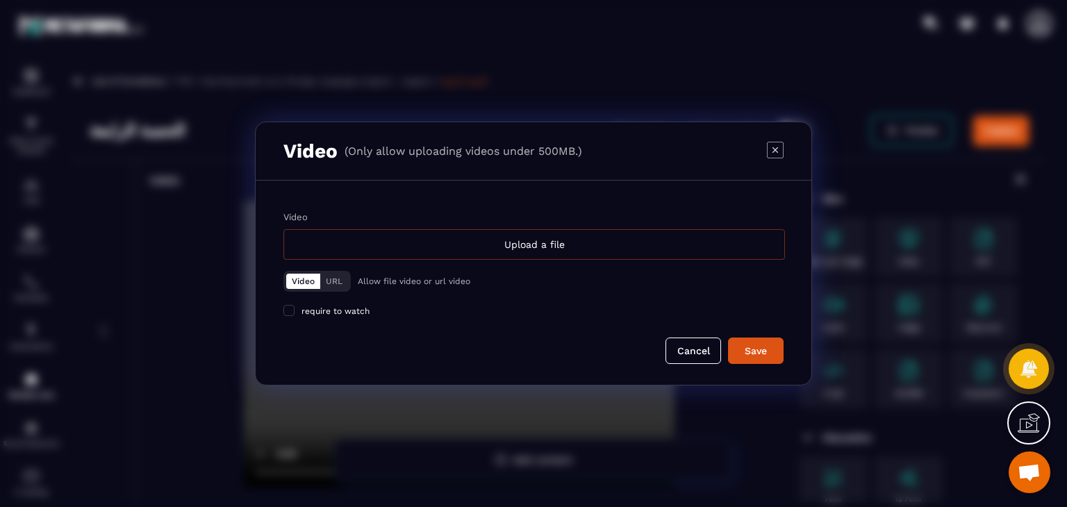
click at [447, 247] on div "Upload a file" at bounding box center [534, 244] width 502 height 31
click at [0, 0] on input "Video Upload a file" at bounding box center [0, 0] width 0 height 0
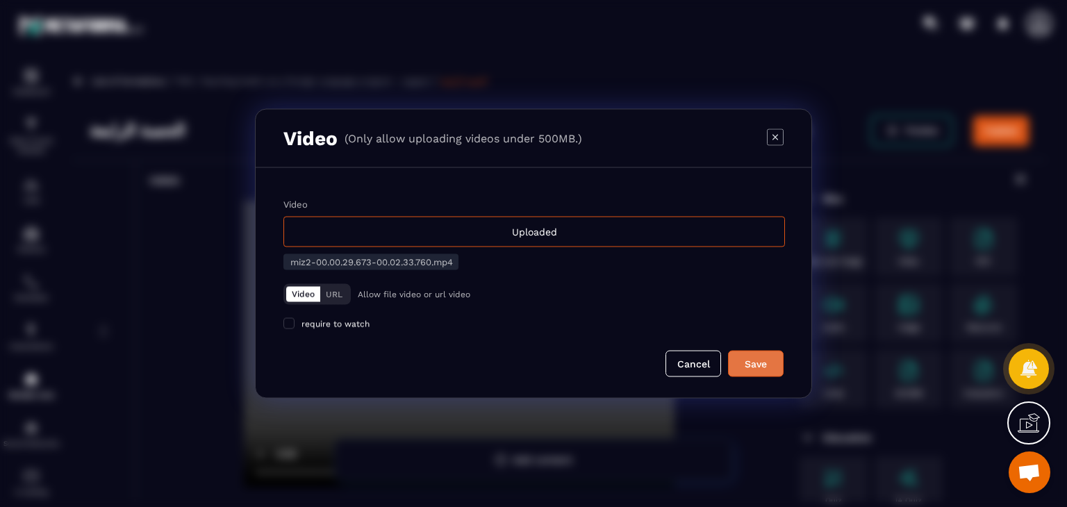
click at [751, 361] on div "Save" at bounding box center [756, 364] width 38 height 14
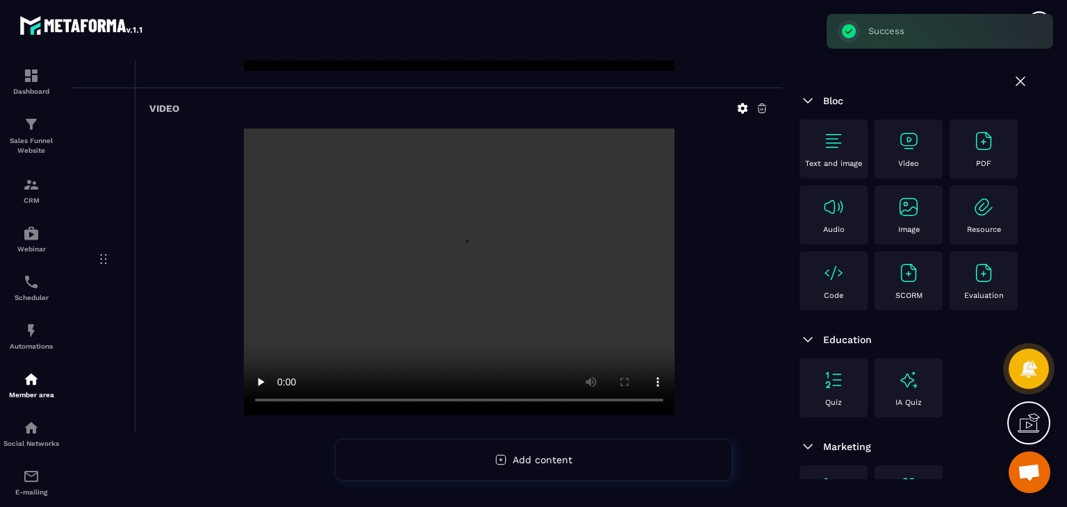
scroll to position [418, 0]
click at [225, 399] on div at bounding box center [458, 273] width 619 height 290
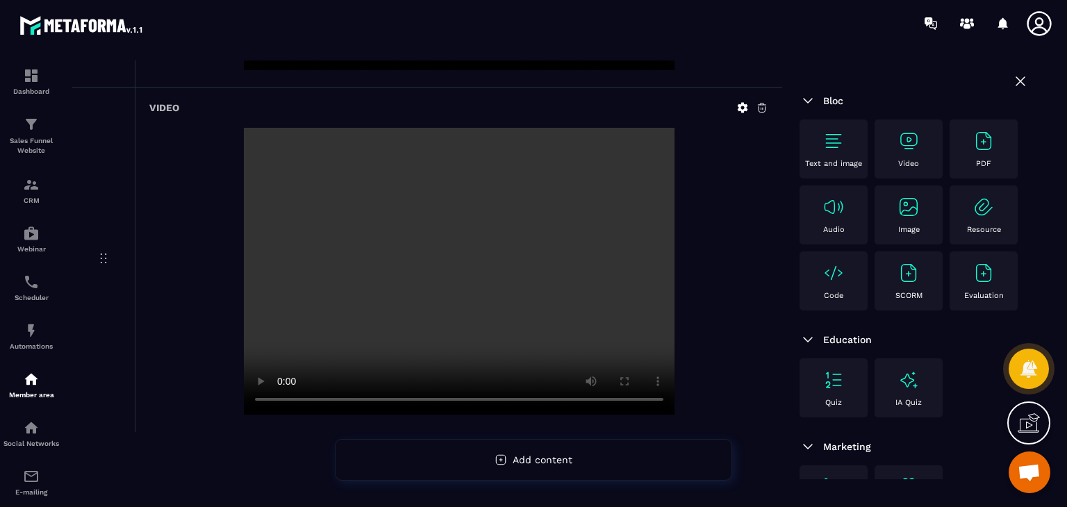
click at [762, 106] on icon at bounding box center [762, 107] width 13 height 13
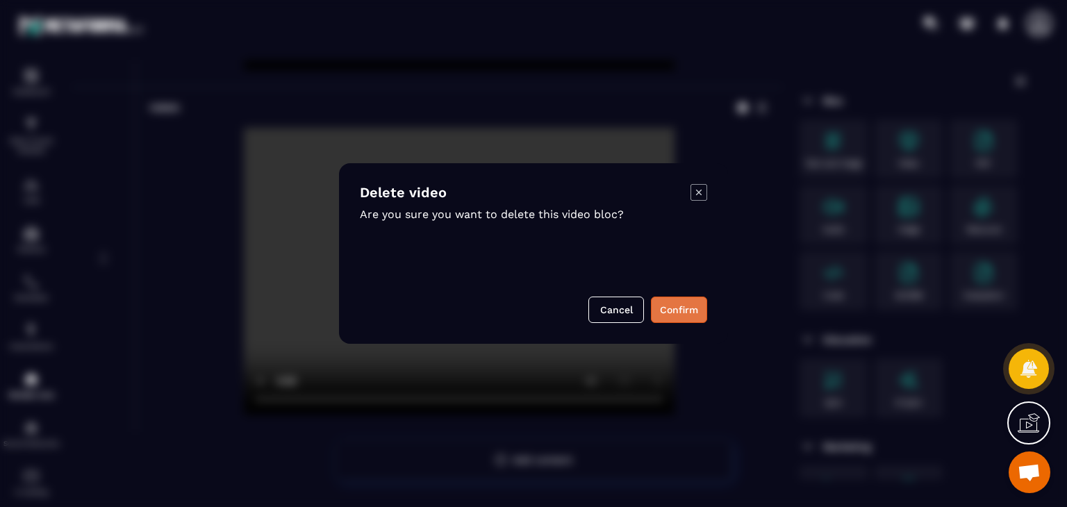
click at [682, 305] on button "Confirm" at bounding box center [679, 310] width 56 height 26
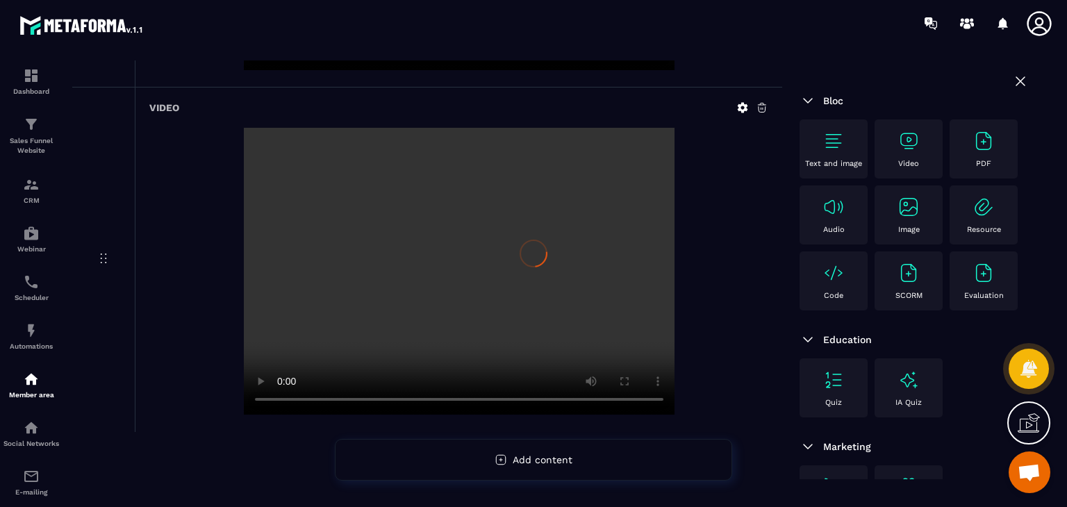
scroll to position [184, 0]
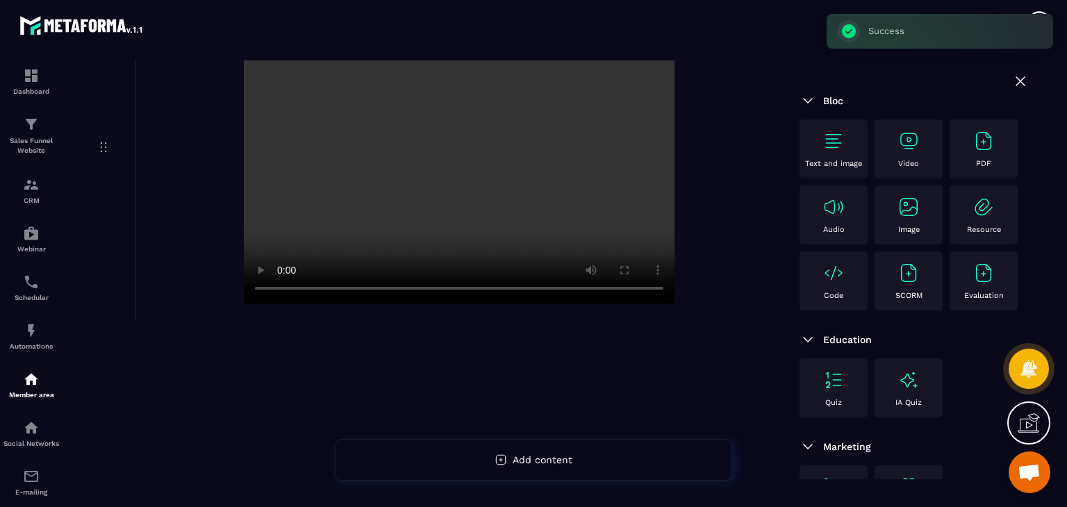
click at [906, 135] on img at bounding box center [909, 141] width 22 height 22
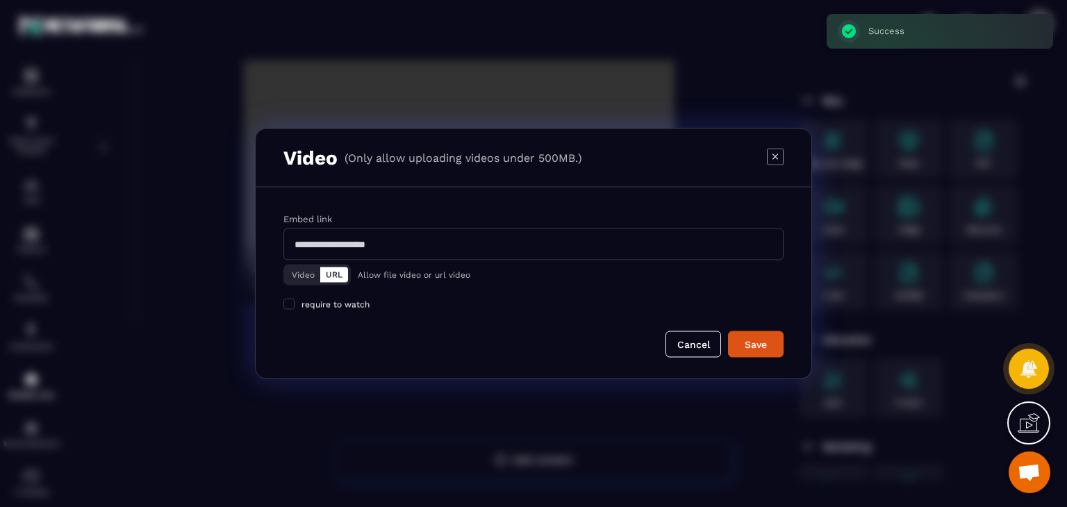
click at [304, 268] on button "Video" at bounding box center [303, 275] width 34 height 15
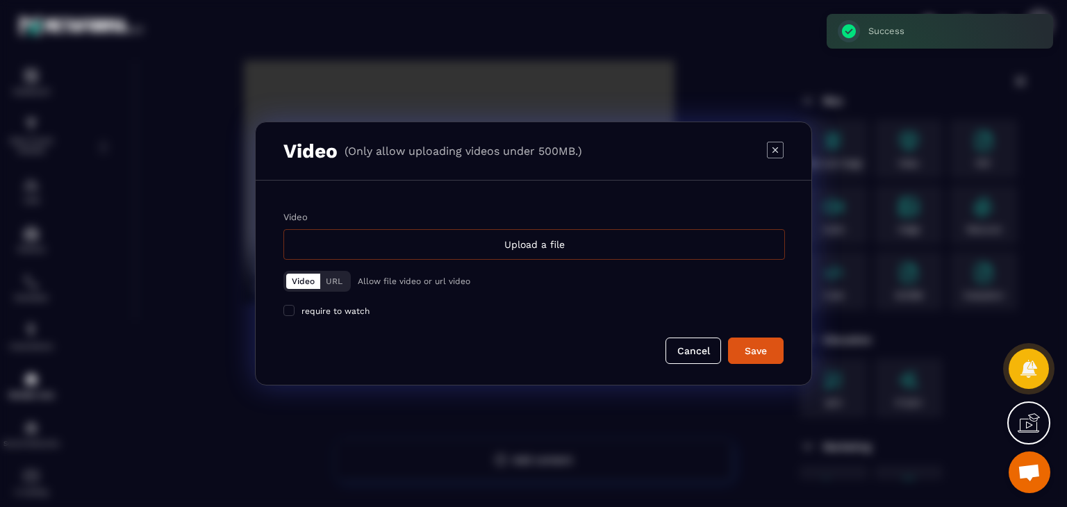
click at [450, 242] on div "Upload a file" at bounding box center [534, 244] width 502 height 31
click at [0, 0] on input "Video Upload a file" at bounding box center [0, 0] width 0 height 0
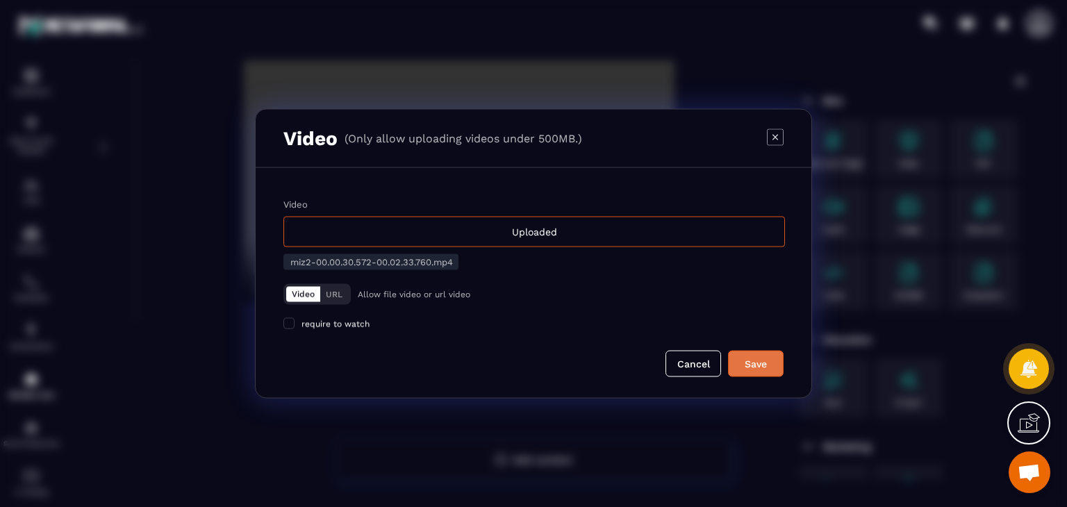
click at [762, 364] on div "Save" at bounding box center [756, 364] width 38 height 14
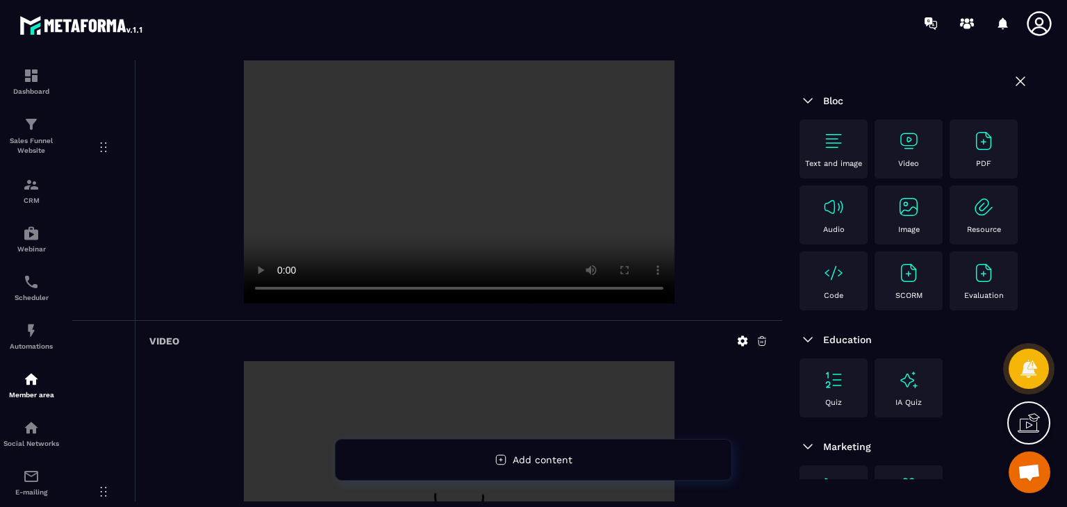
scroll to position [418, 0]
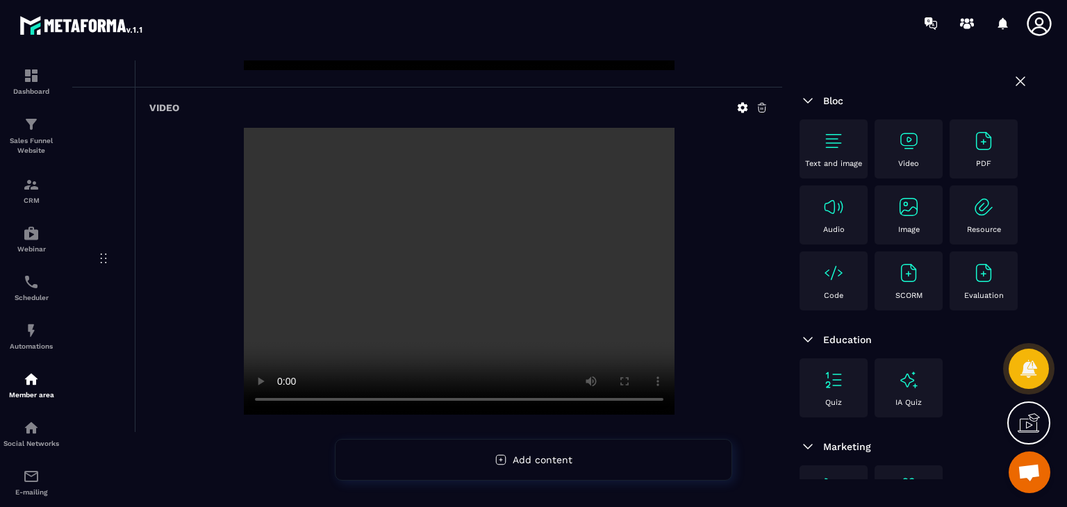
click at [772, 107] on div "Video" at bounding box center [459, 260] width 648 height 344
click at [766, 107] on icon at bounding box center [762, 107] width 13 height 13
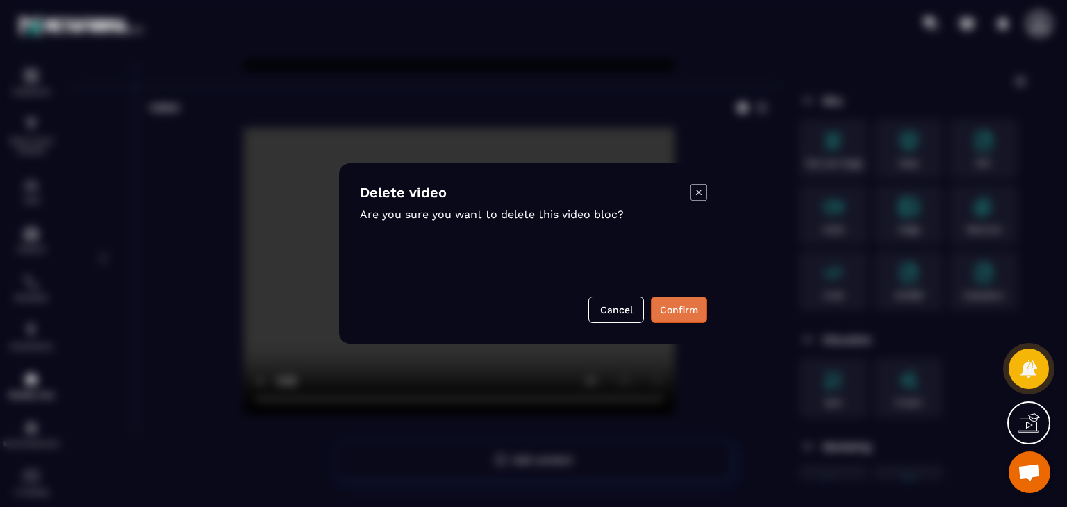
click at [673, 302] on button "Confirm" at bounding box center [679, 310] width 56 height 26
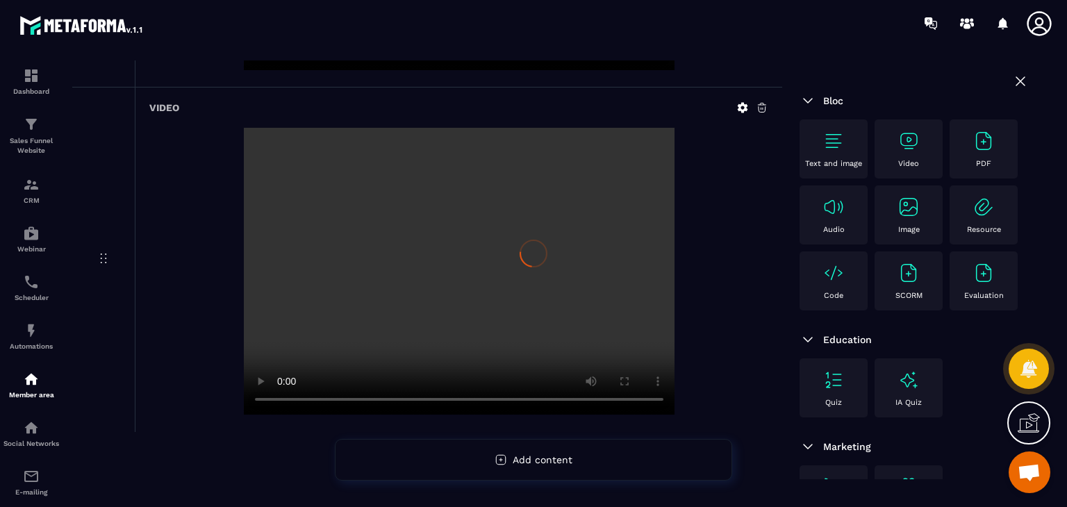
scroll to position [184, 0]
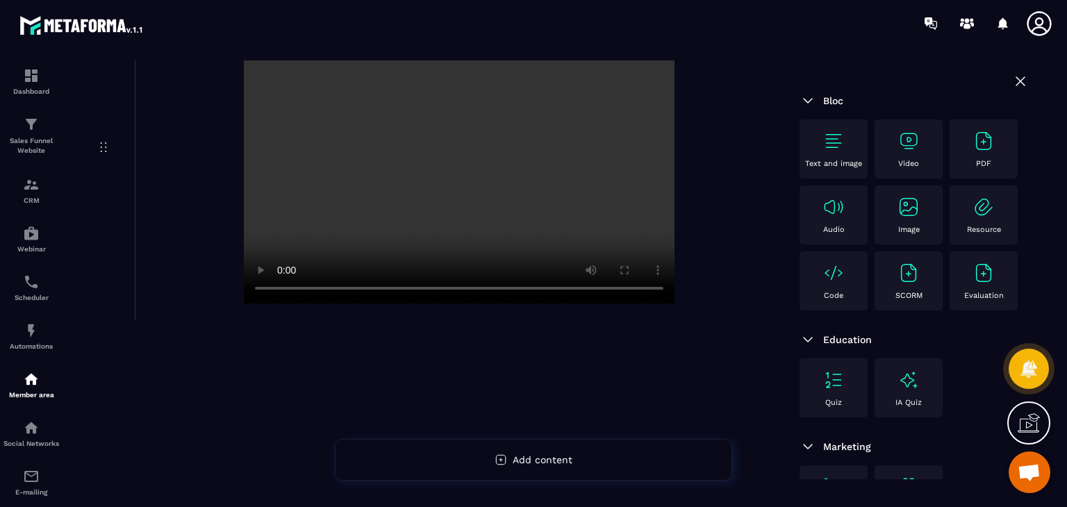
click at [901, 145] on img at bounding box center [909, 141] width 22 height 22
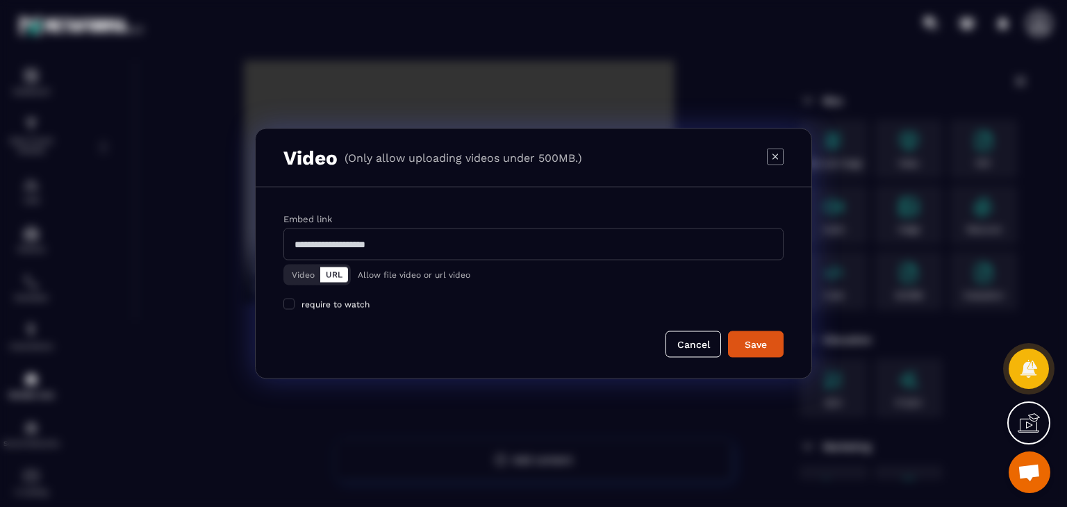
click at [317, 273] on button "Video" at bounding box center [303, 275] width 34 height 15
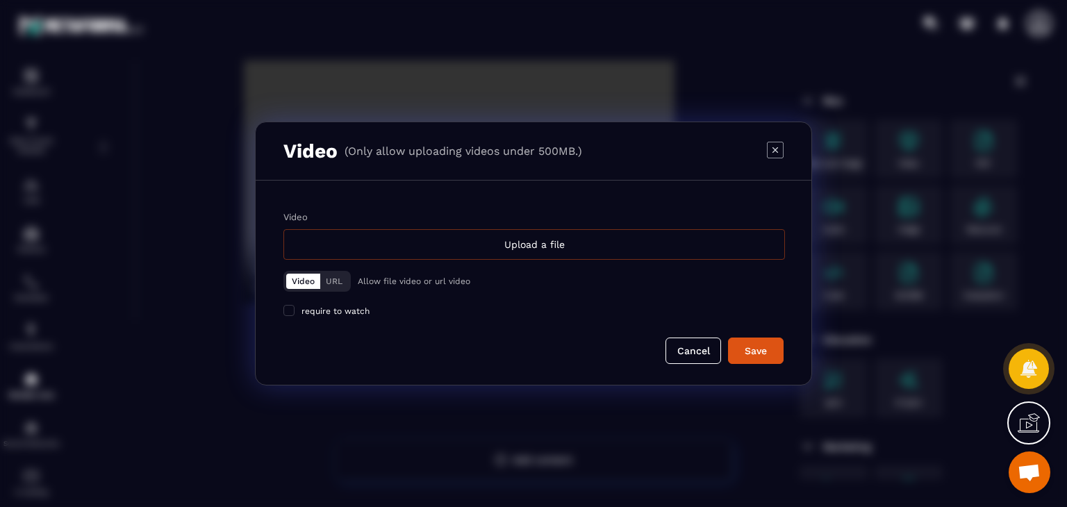
click at [419, 251] on div "Upload a file" at bounding box center [534, 244] width 502 height 31
click at [0, 0] on input "Video Upload a file" at bounding box center [0, 0] width 0 height 0
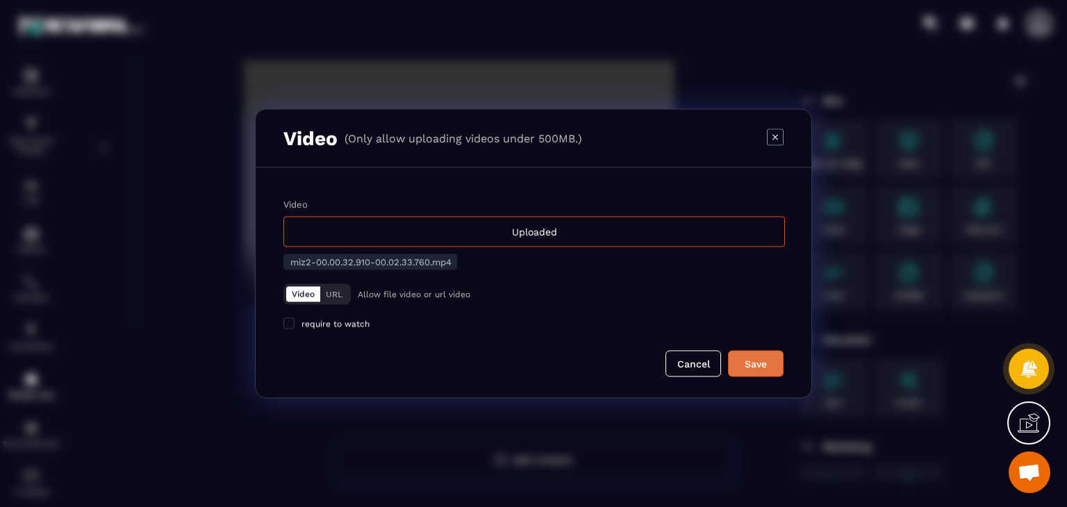
click at [756, 358] on div "Save" at bounding box center [756, 364] width 38 height 14
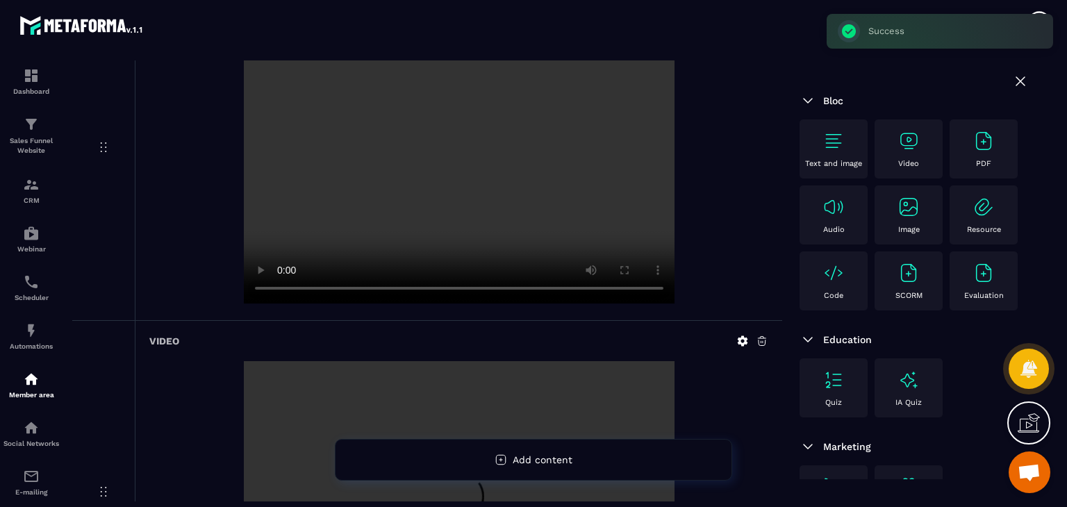
scroll to position [418, 0]
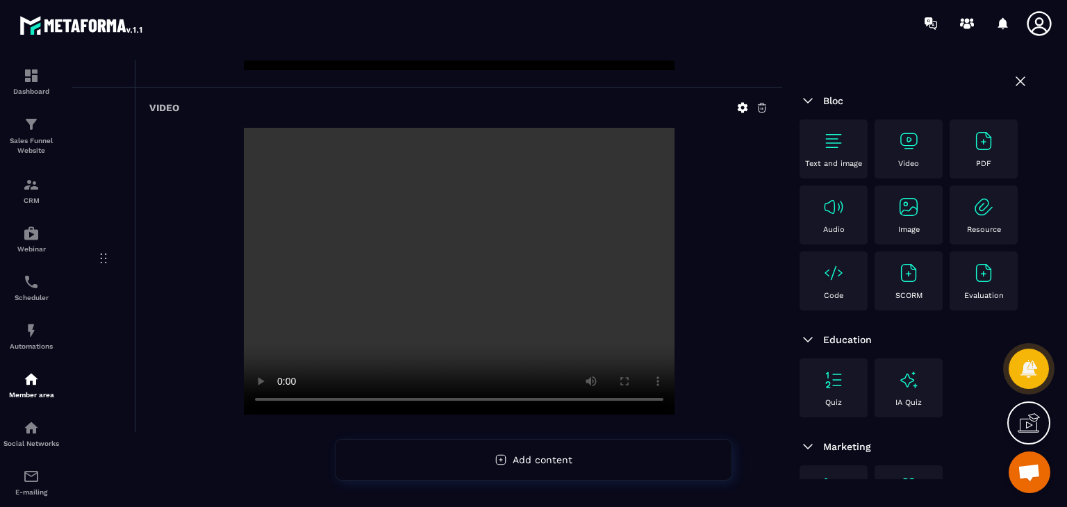
click at [901, 161] on p "Video" at bounding box center [908, 163] width 21 height 9
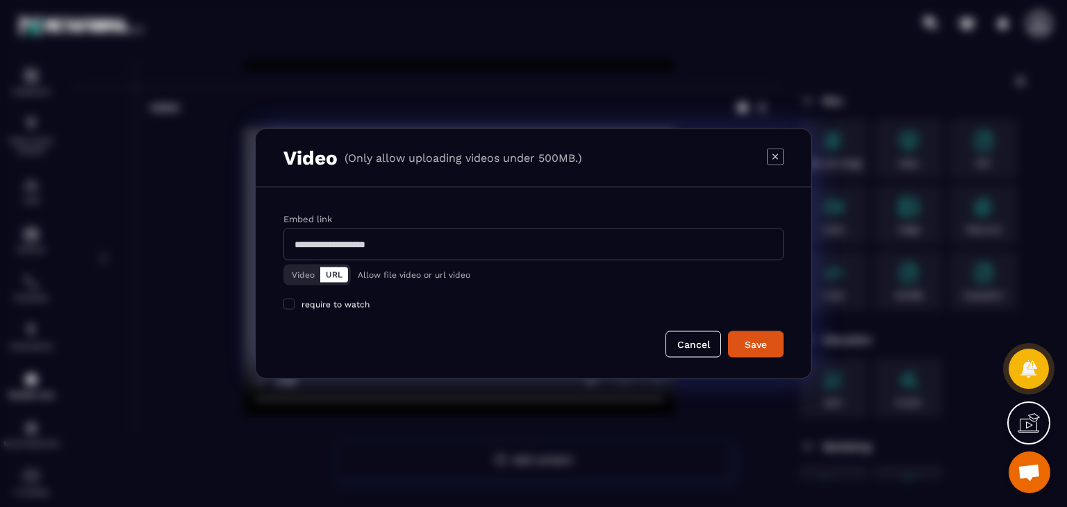
click at [291, 278] on button "Video" at bounding box center [303, 275] width 34 height 15
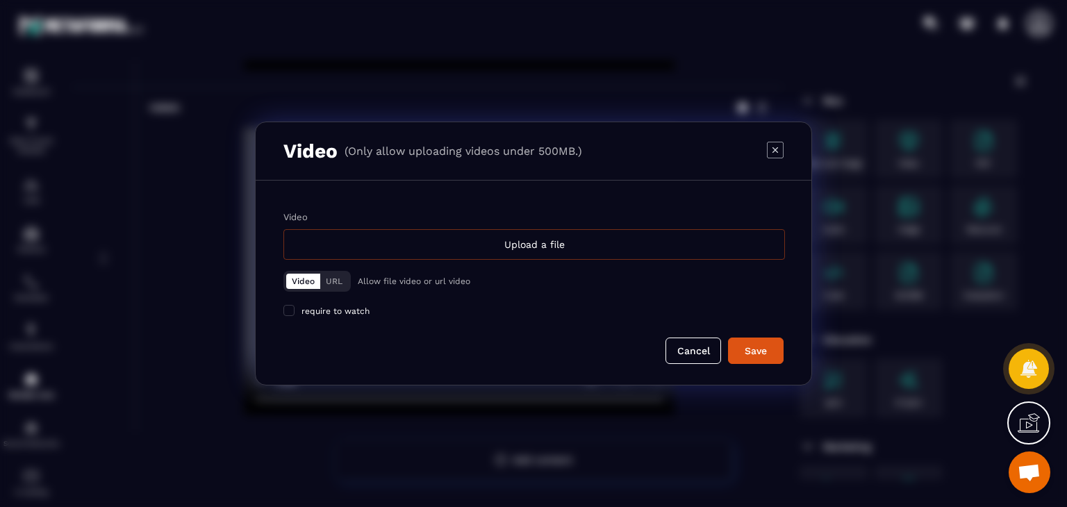
click at [411, 243] on div "Upload a file" at bounding box center [534, 244] width 502 height 31
click at [0, 0] on input "Video Upload a file" at bounding box center [0, 0] width 0 height 0
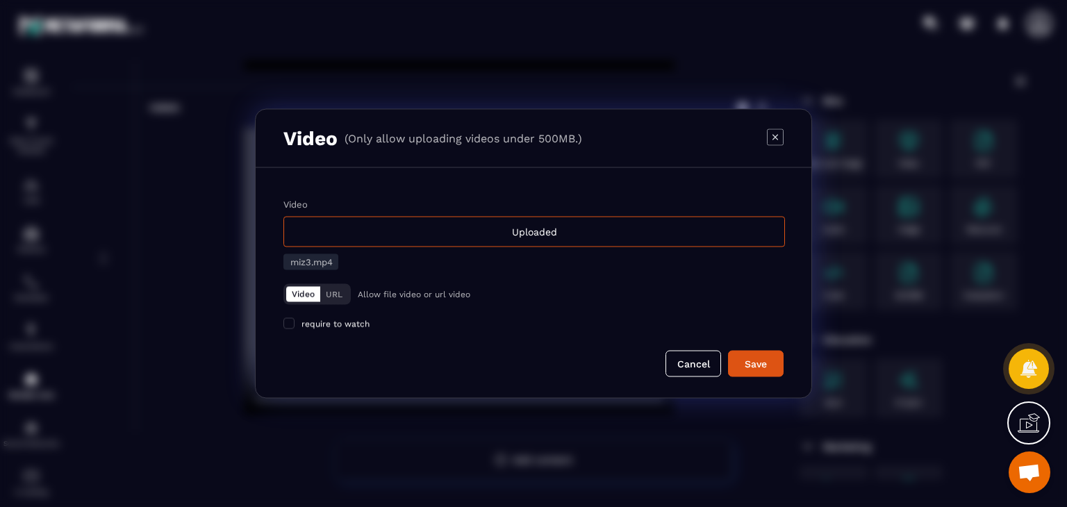
click at [760, 351] on div "Cancel Save" at bounding box center [533, 364] width 500 height 26
click at [743, 362] on div "Save" at bounding box center [756, 364] width 38 height 14
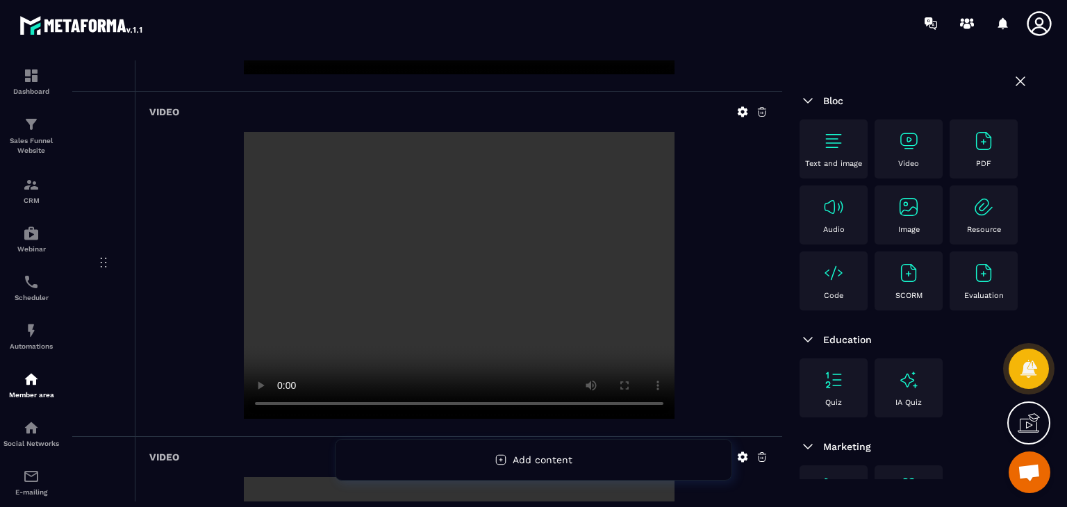
scroll to position [417, 0]
click at [233, 404] on div at bounding box center [458, 274] width 619 height 290
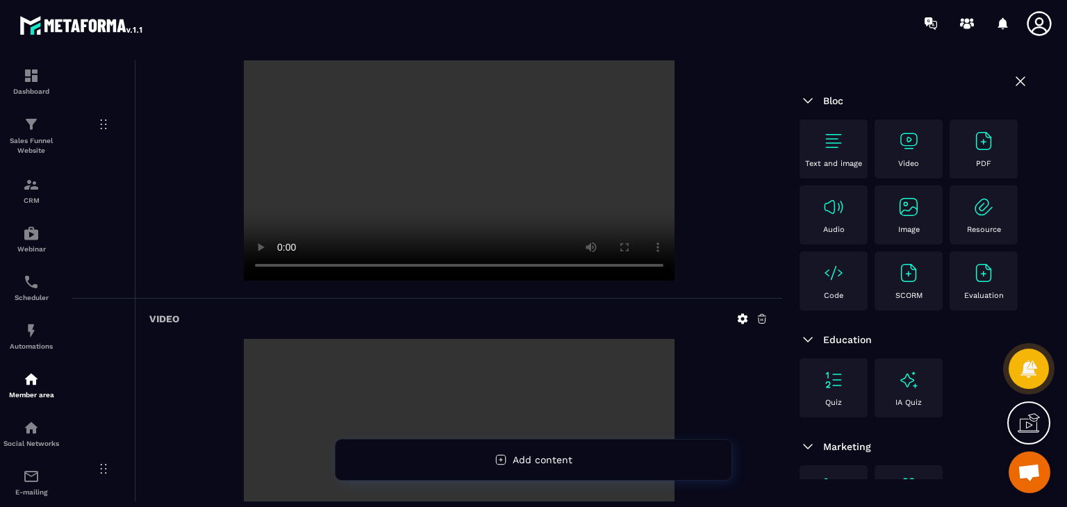
scroll to position [554, 0]
click at [764, 319] on icon at bounding box center [762, 317] width 13 height 13
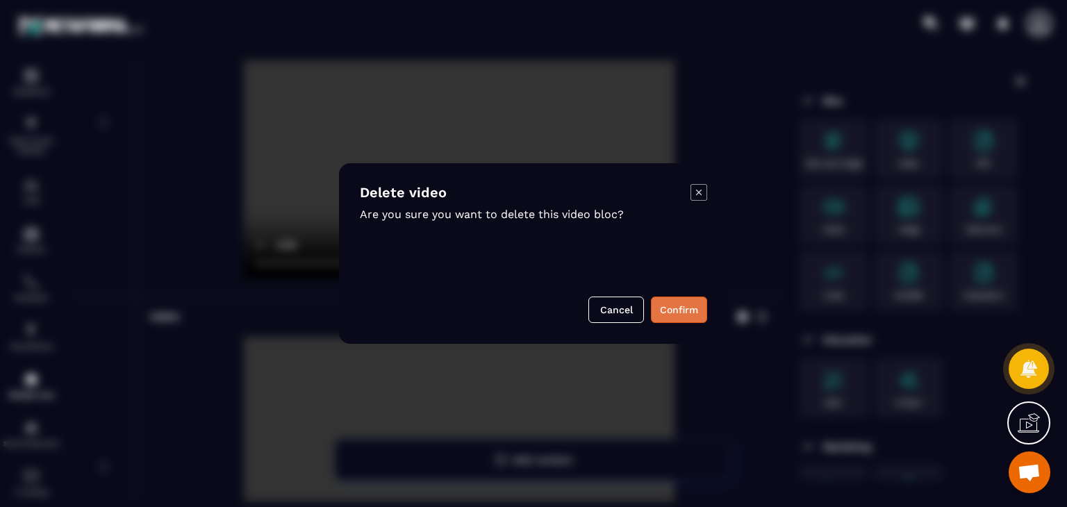
click at [684, 317] on button "Confirm" at bounding box center [679, 310] width 56 height 26
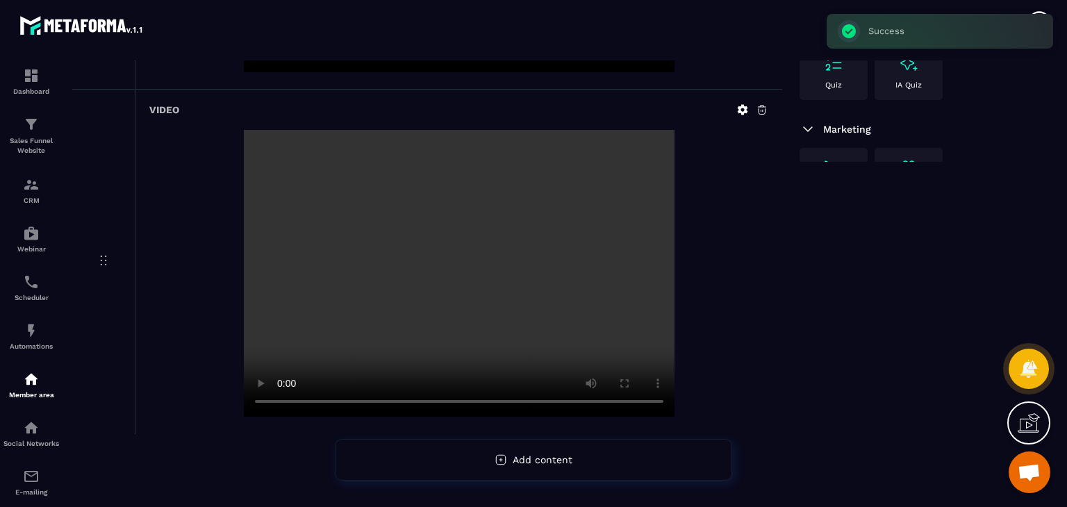
scroll to position [417, 0]
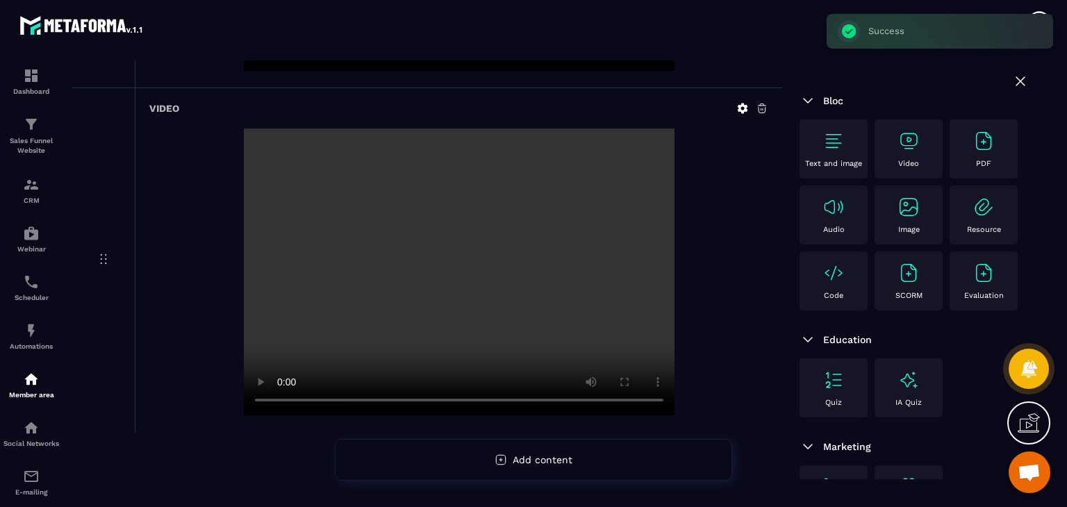
click at [914, 138] on img at bounding box center [909, 141] width 22 height 22
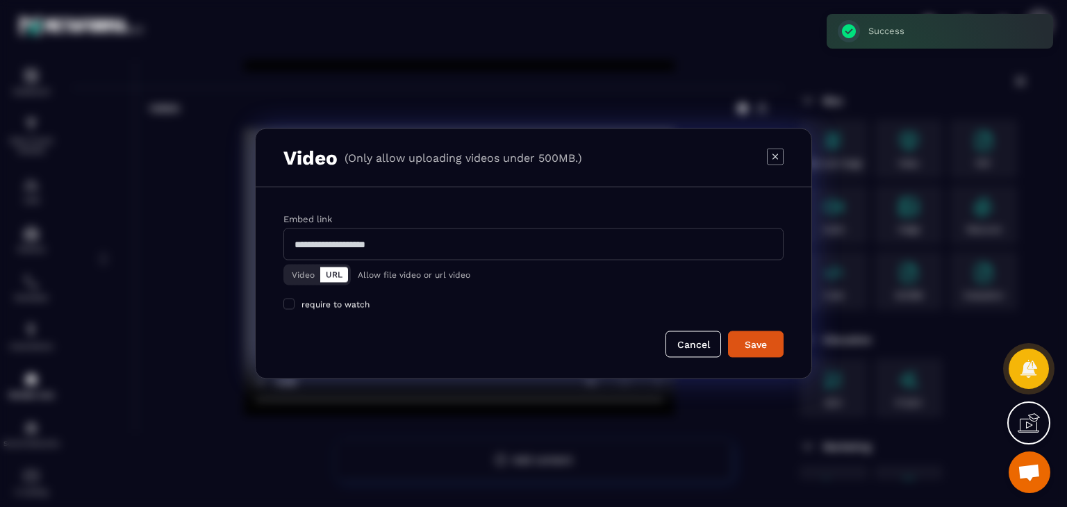
click at [299, 274] on button "Video" at bounding box center [303, 275] width 34 height 15
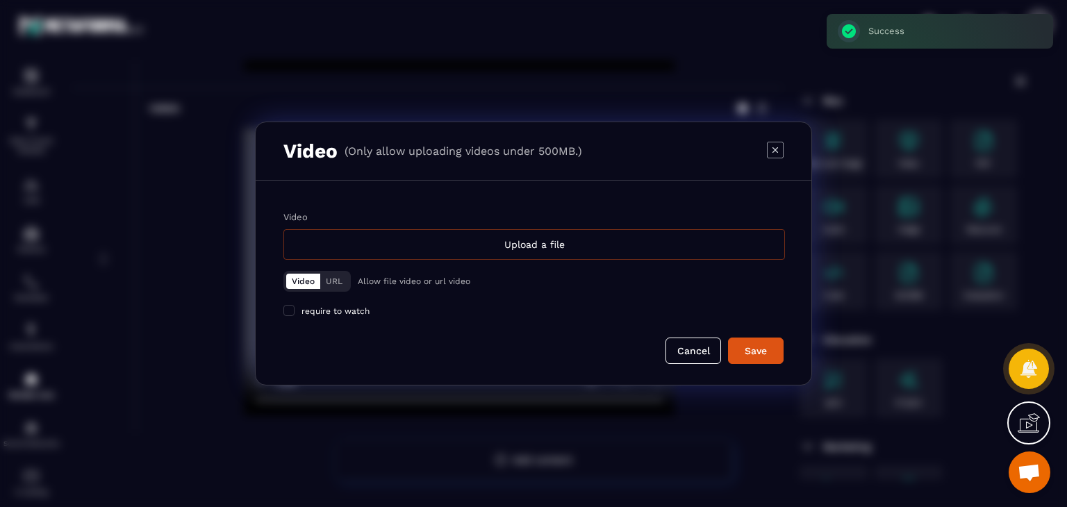
click at [425, 245] on div "Upload a file" at bounding box center [534, 244] width 502 height 31
click at [0, 0] on input "Video Upload a file" at bounding box center [0, 0] width 0 height 0
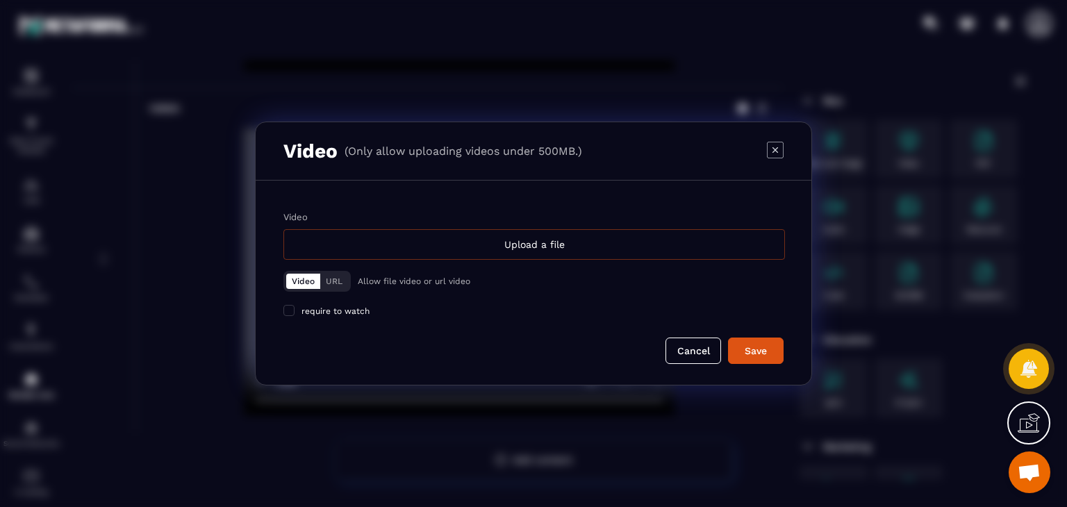
click at [673, 357] on button "Cancel" at bounding box center [694, 351] width 56 height 26
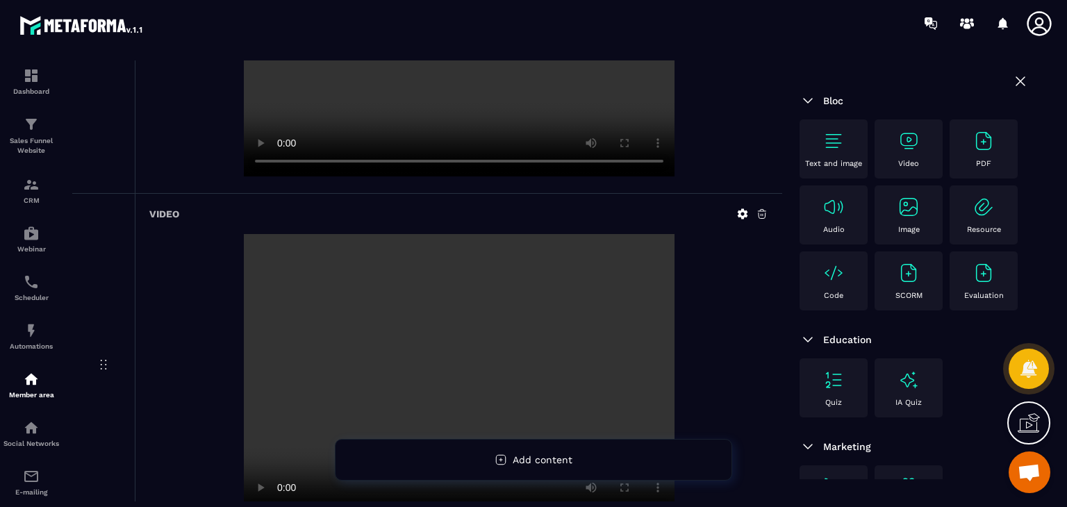
scroll to position [209, 0]
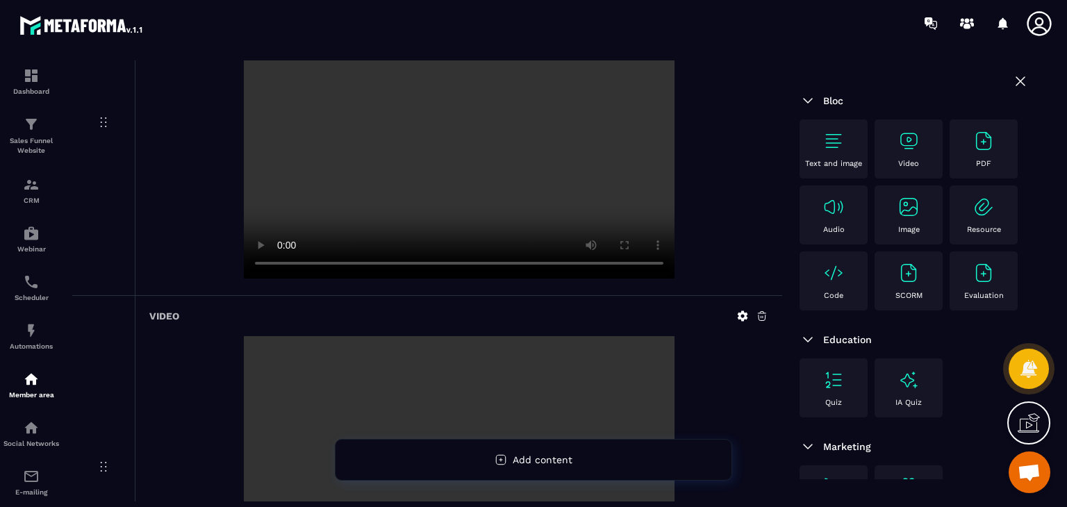
click at [930, 144] on div "Video" at bounding box center [909, 149] width 54 height 38
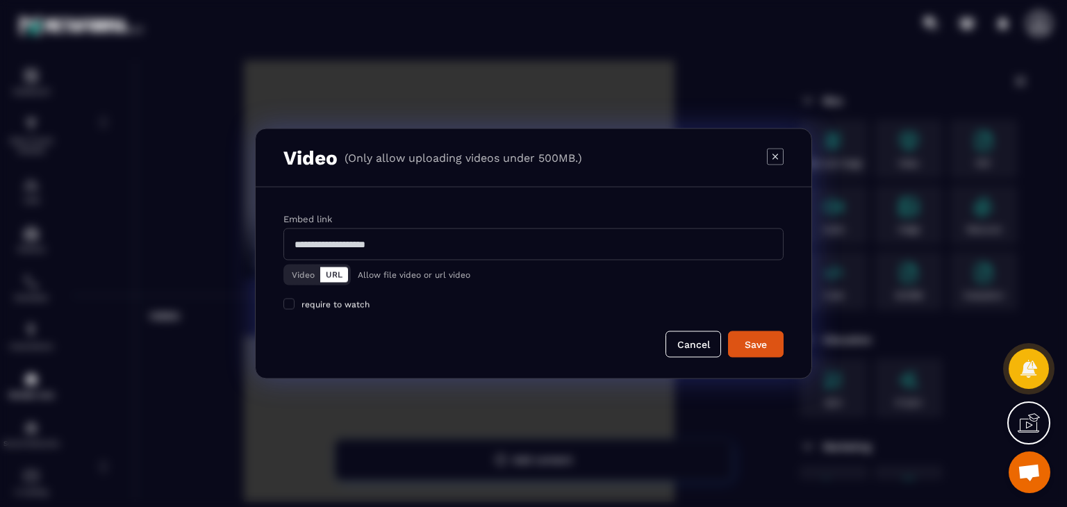
click at [295, 276] on button "Video" at bounding box center [303, 275] width 34 height 15
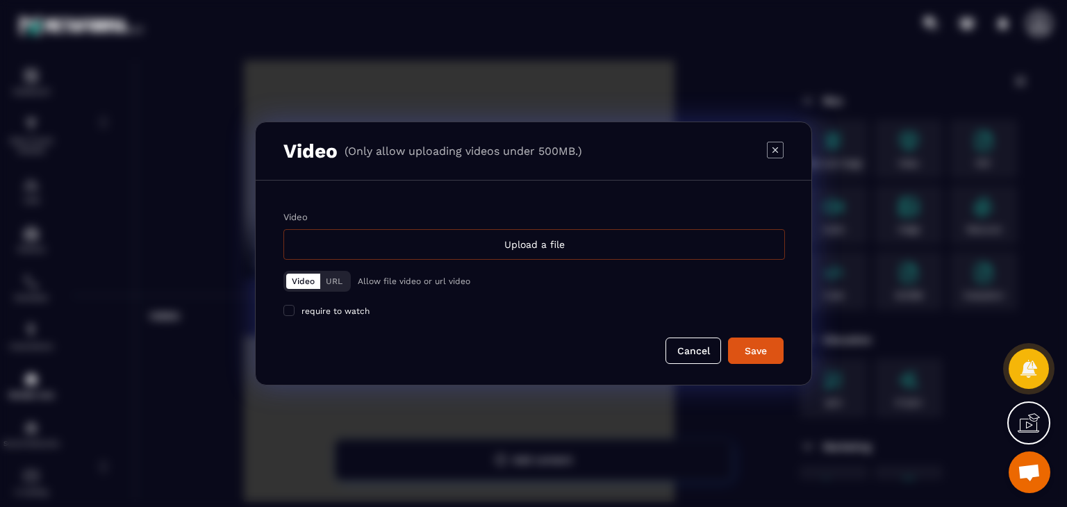
click at [439, 246] on div "Upload a file" at bounding box center [534, 244] width 502 height 31
click at [0, 0] on input "Video Upload a file" at bounding box center [0, 0] width 0 height 0
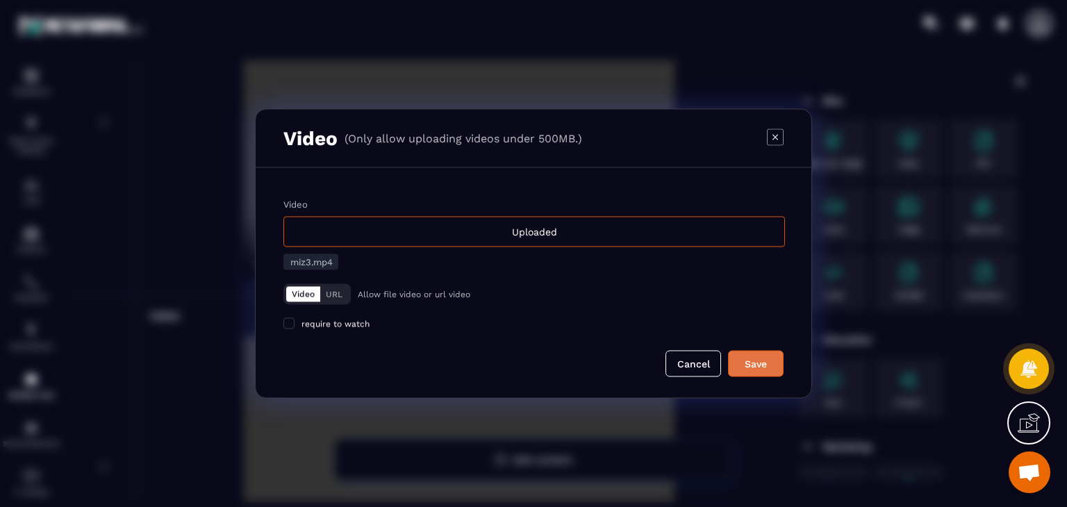
click at [756, 368] on div "Save" at bounding box center [756, 364] width 38 height 14
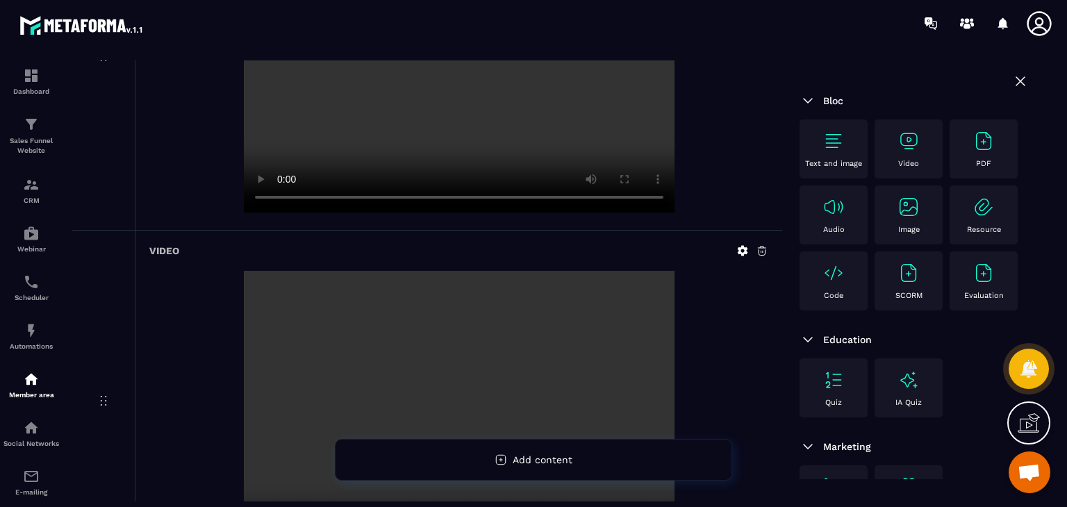
scroll to position [762, 0]
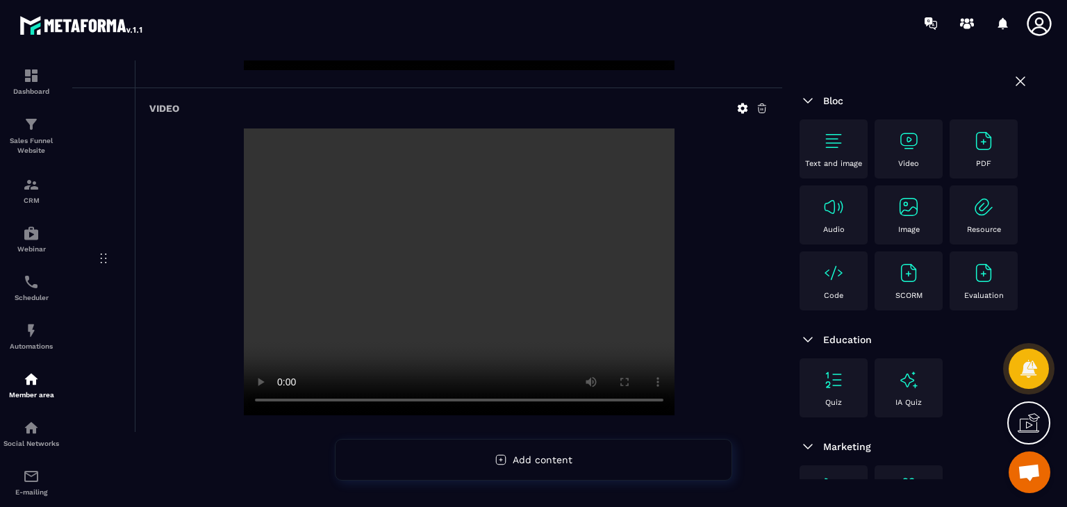
click at [917, 150] on img at bounding box center [909, 141] width 22 height 22
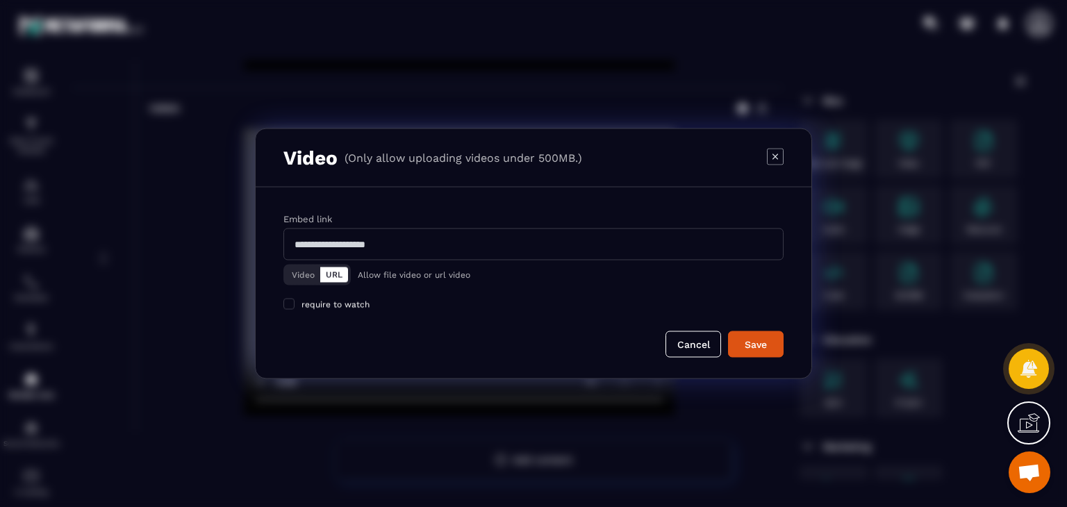
click at [311, 275] on button "Video" at bounding box center [303, 275] width 34 height 15
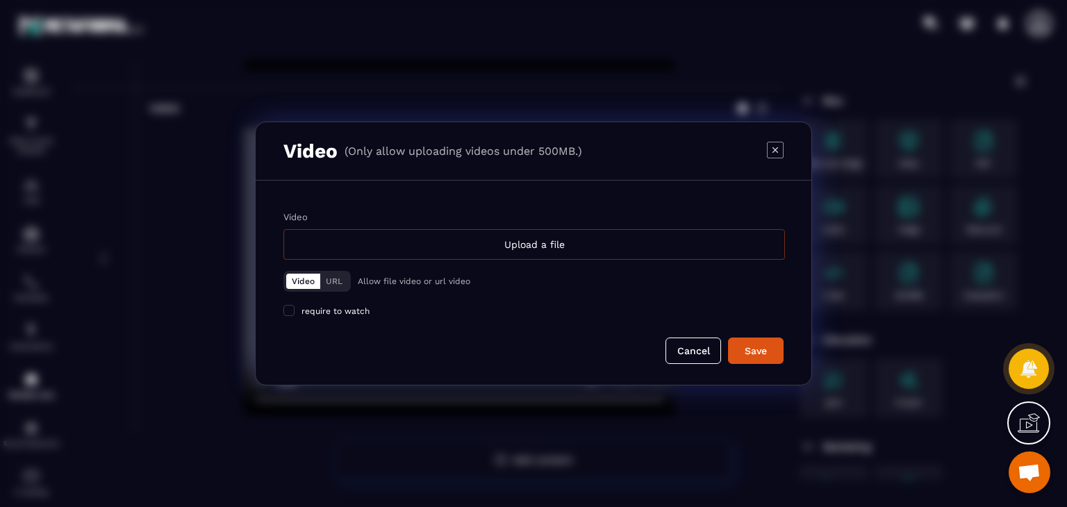
click at [468, 254] on div "Upload a file" at bounding box center [534, 244] width 502 height 31
click at [0, 0] on input "Video Upload a file" at bounding box center [0, 0] width 0 height 0
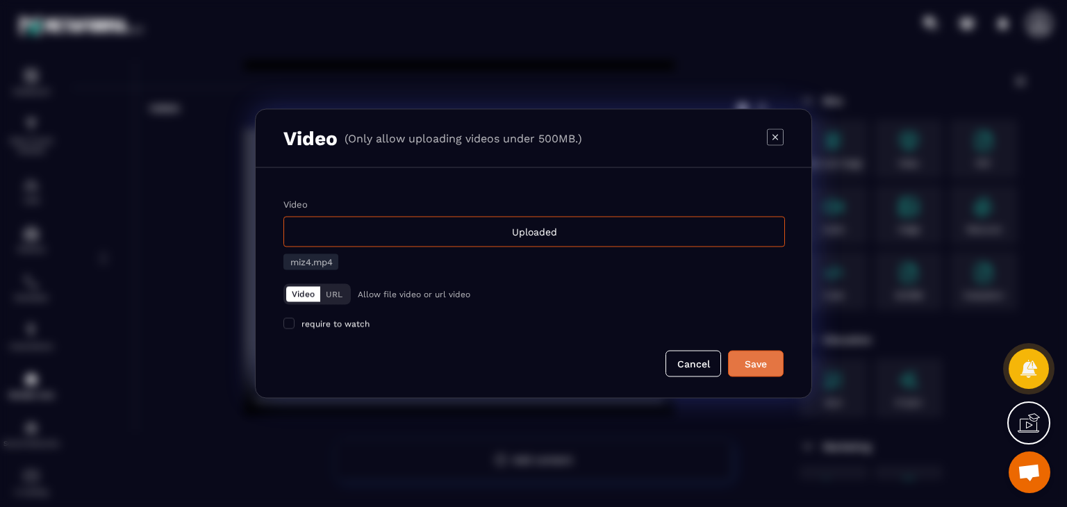
click at [748, 372] on button "Save" at bounding box center [756, 364] width 56 height 26
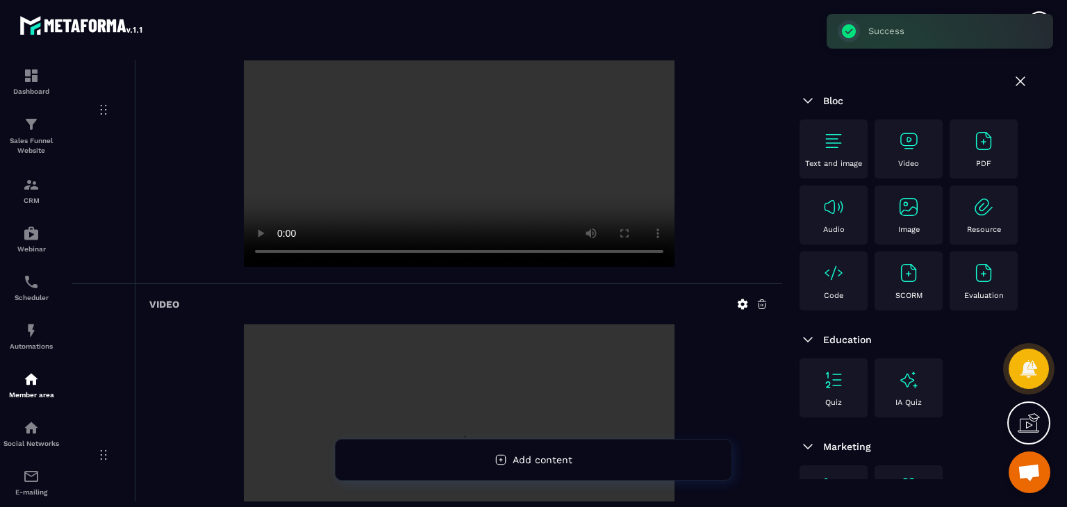
scroll to position [1107, 0]
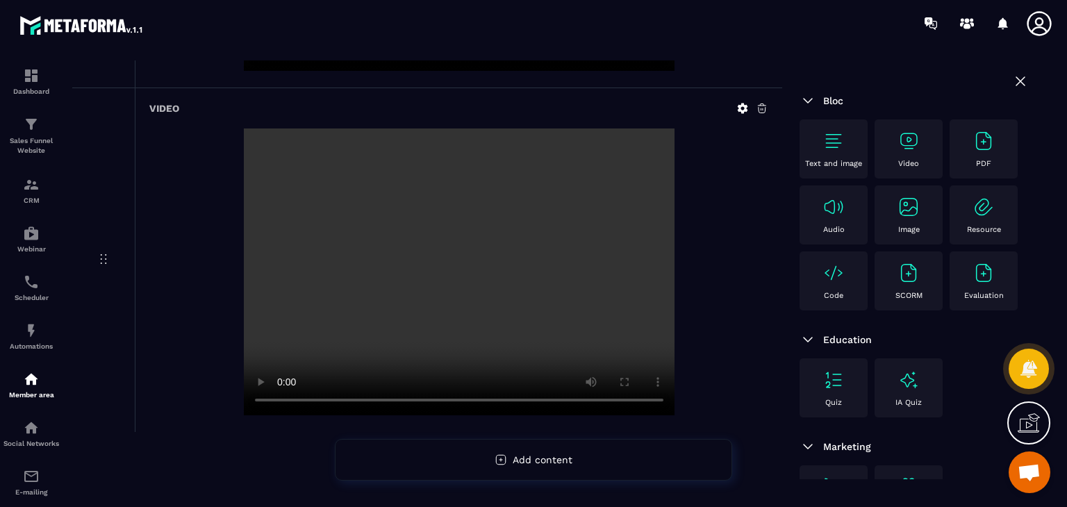
click at [898, 150] on img at bounding box center [909, 141] width 22 height 22
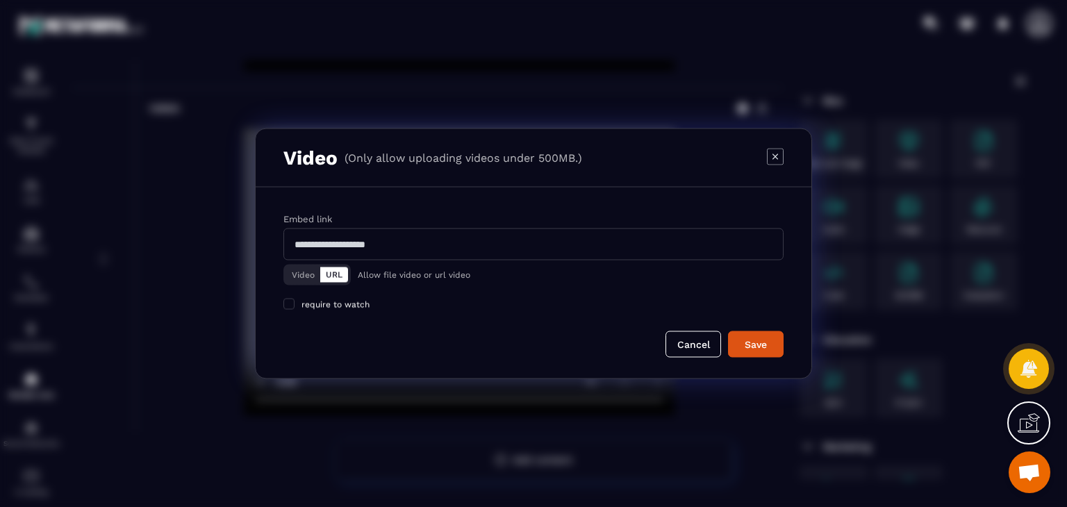
click at [290, 272] on button "Video" at bounding box center [303, 275] width 34 height 15
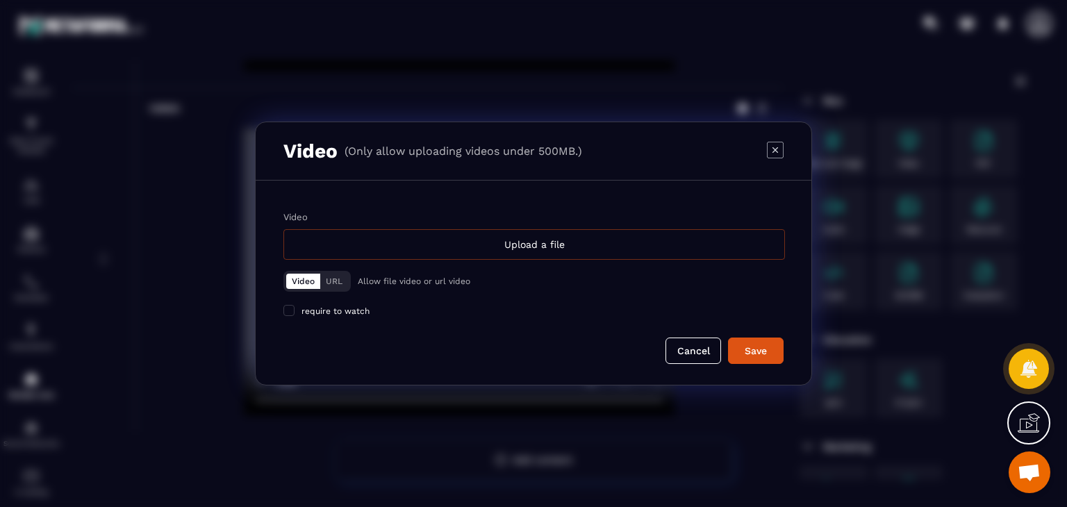
click at [454, 240] on div "Upload a file" at bounding box center [534, 244] width 502 height 31
click at [0, 0] on input "Video Upload a file" at bounding box center [0, 0] width 0 height 0
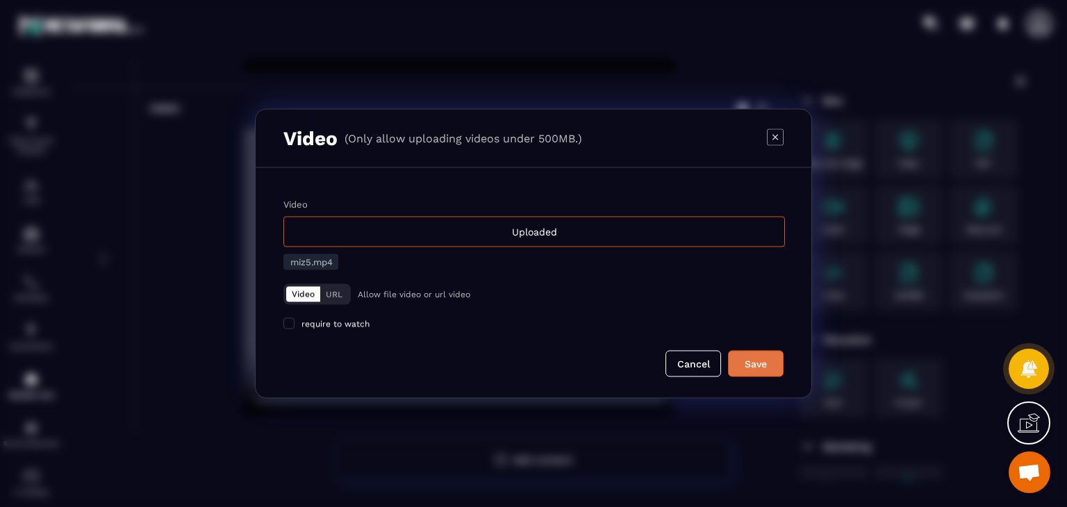
click at [754, 359] on div "Save" at bounding box center [756, 364] width 38 height 14
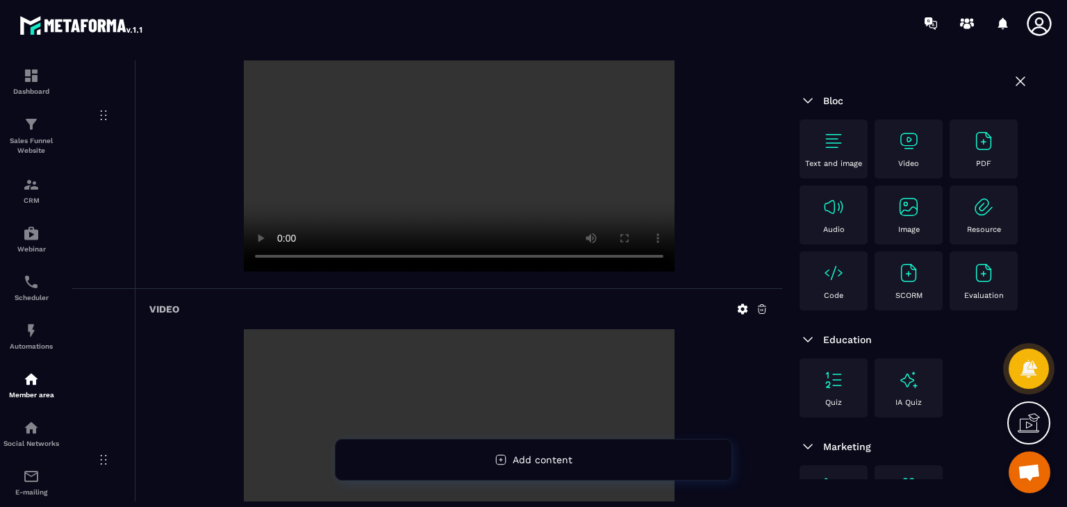
scroll to position [1452, 0]
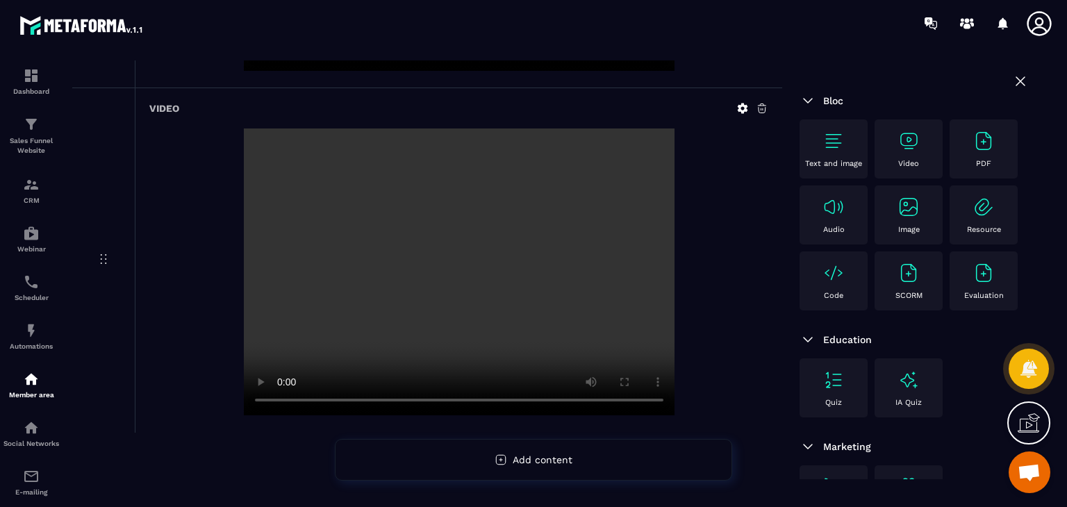
click at [914, 140] on img at bounding box center [909, 141] width 22 height 22
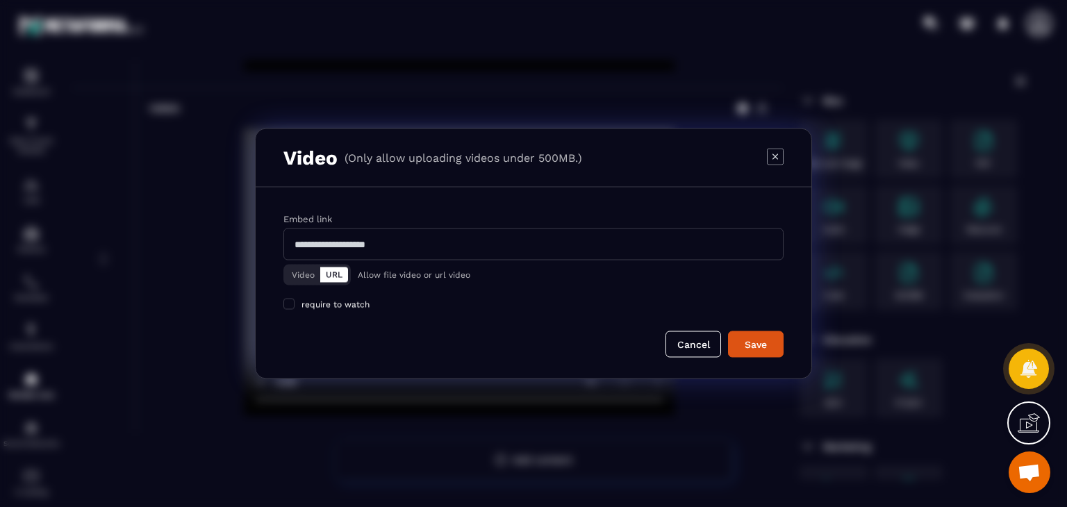
drag, startPoint x: 269, startPoint y: 270, endPoint x: 299, endPoint y: 268, distance: 30.7
click at [269, 270] on div "Embed link Video URL Allow file video or url video require to watch Cancel Save" at bounding box center [534, 283] width 556 height 191
click at [303, 268] on button "Video" at bounding box center [303, 275] width 34 height 15
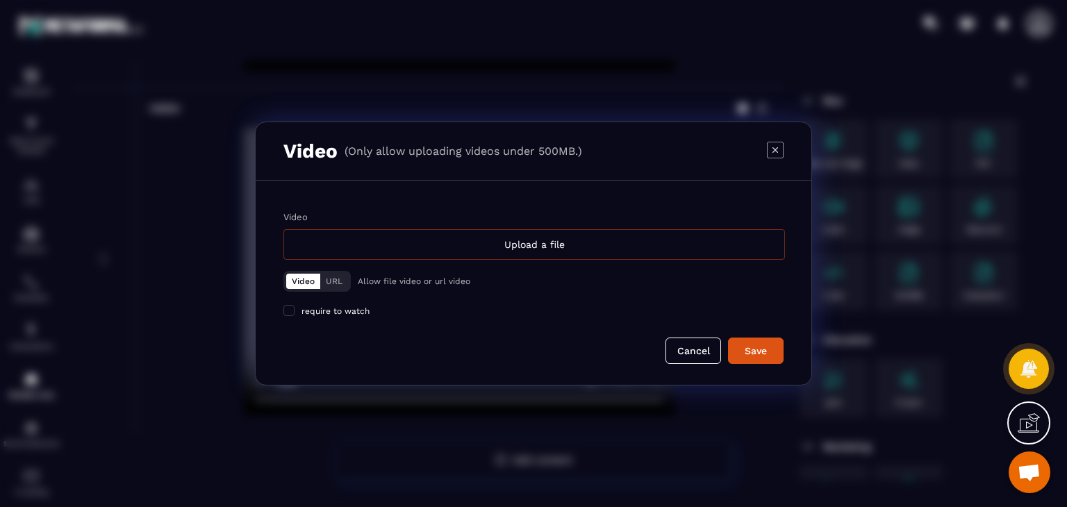
click at [397, 245] on div "Upload a file" at bounding box center [534, 244] width 502 height 31
click at [0, 0] on input "Video Upload a file" at bounding box center [0, 0] width 0 height 0
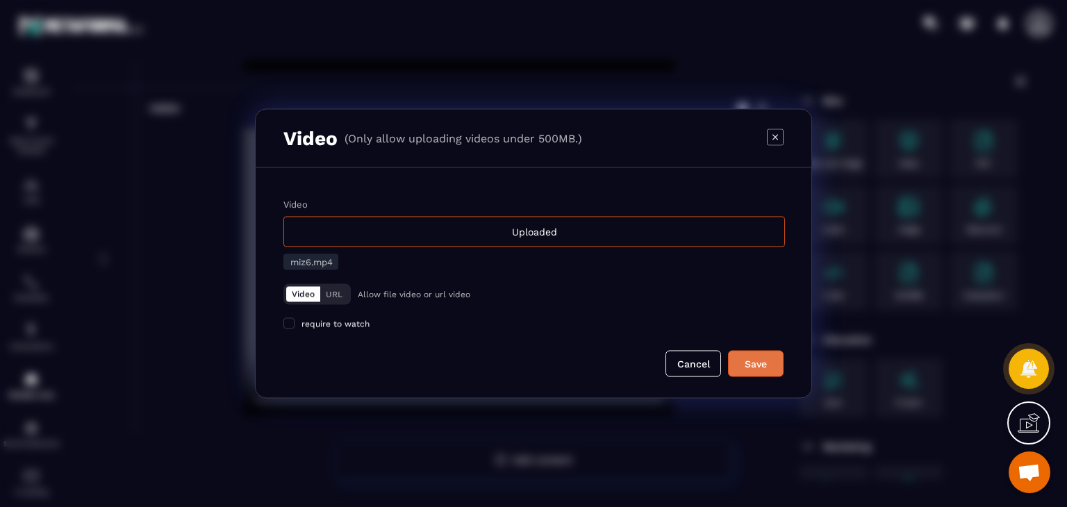
click at [771, 368] on div "Save" at bounding box center [756, 364] width 38 height 14
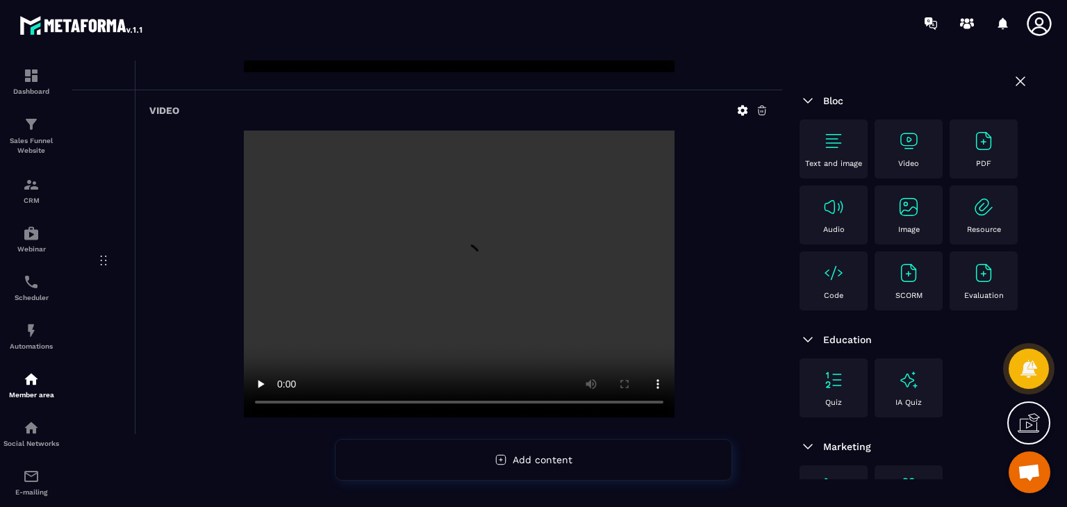
scroll to position [1796, 0]
click at [917, 138] on img at bounding box center [909, 141] width 22 height 22
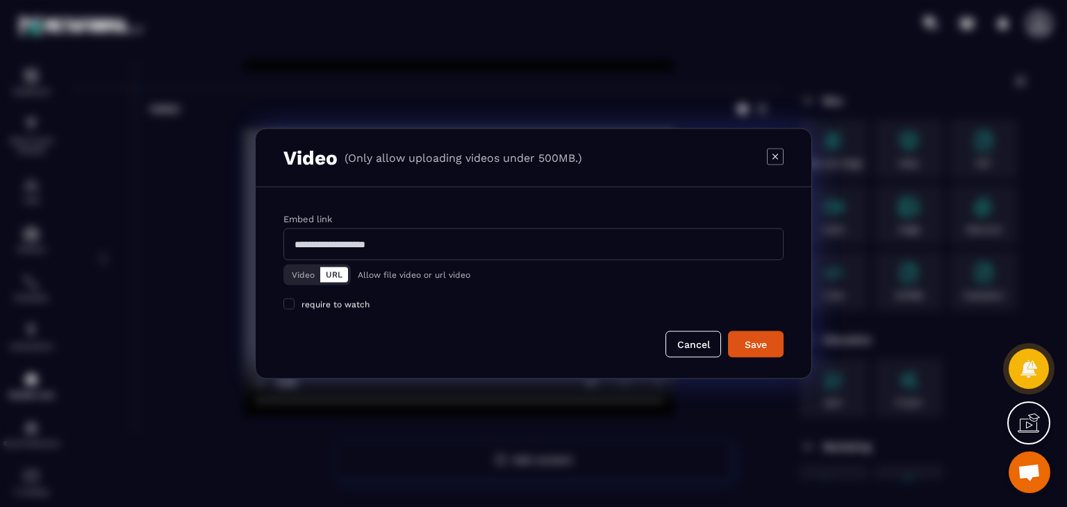
click at [778, 156] on icon "Modal window" at bounding box center [775, 156] width 17 height 17
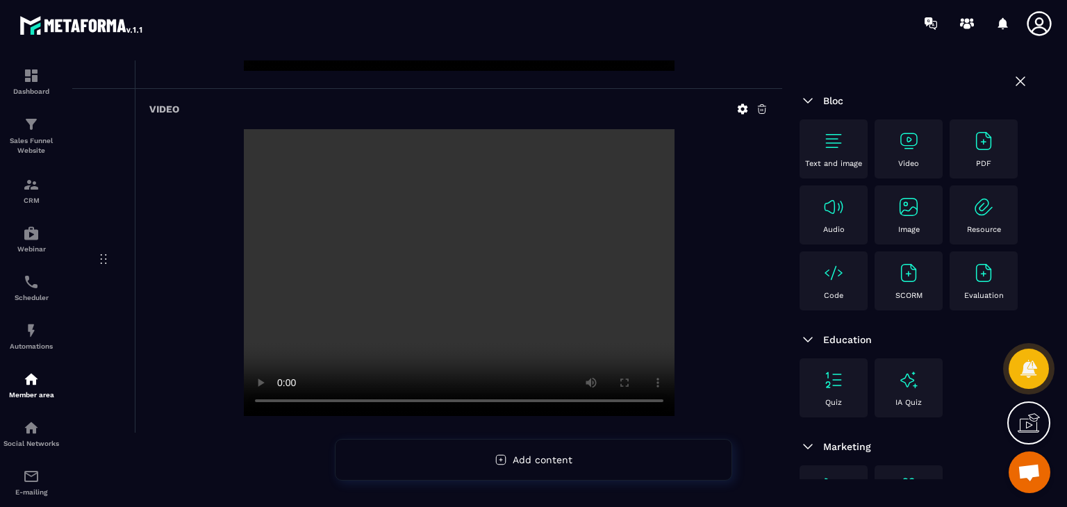
click at [901, 145] on img at bounding box center [909, 141] width 22 height 22
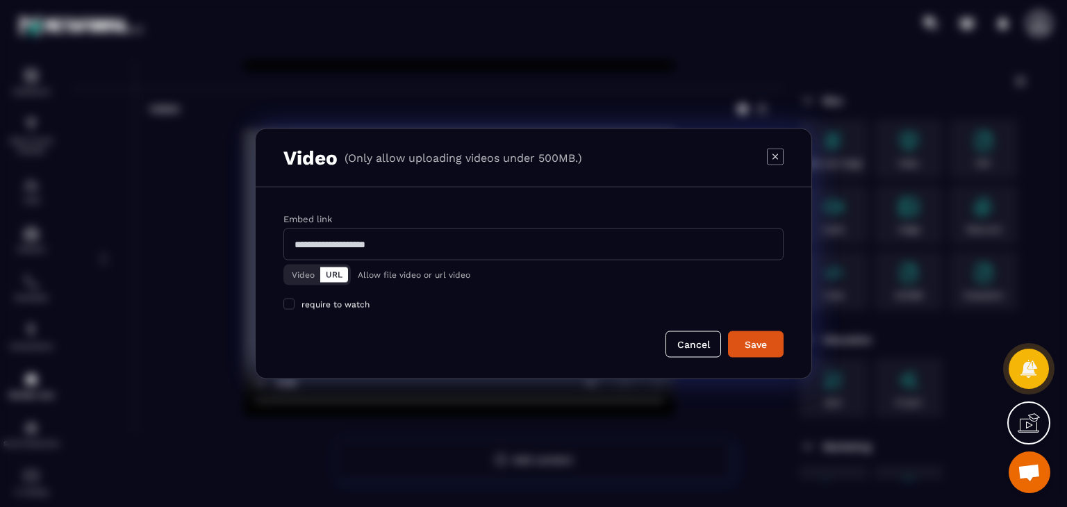
click at [304, 273] on button "Video" at bounding box center [303, 275] width 34 height 15
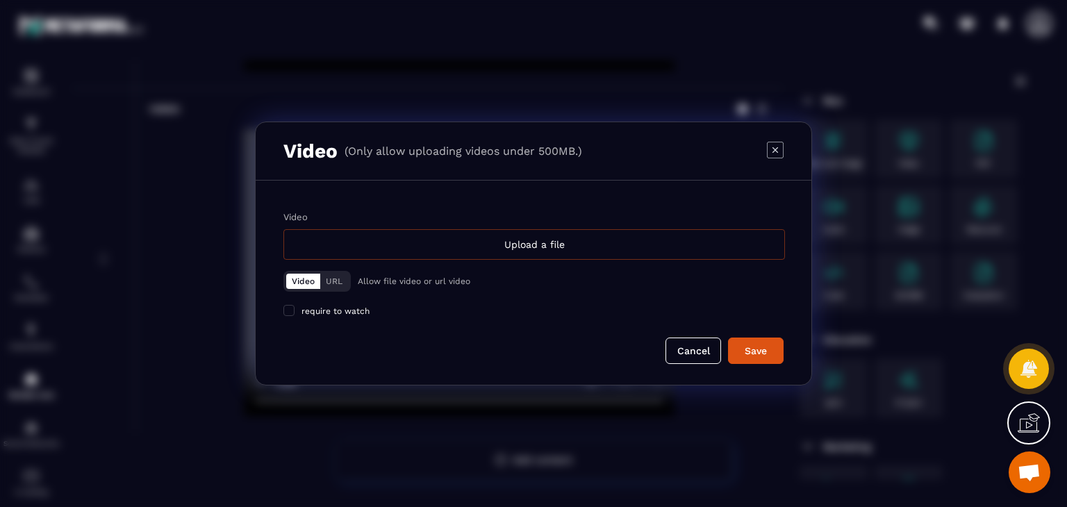
click at [486, 254] on div "Upload a file" at bounding box center [534, 244] width 502 height 31
click at [0, 0] on input "Video Upload a file" at bounding box center [0, 0] width 0 height 0
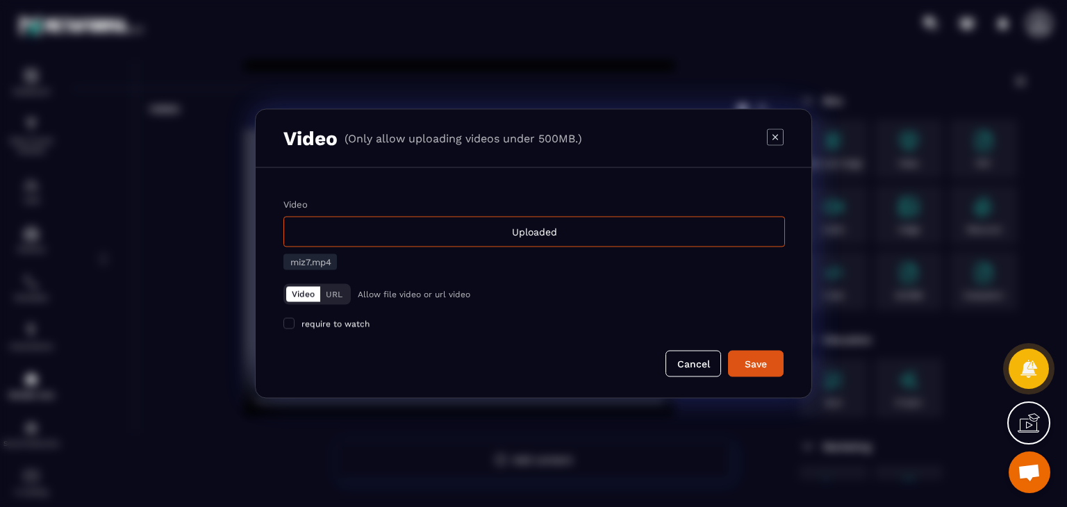
drag, startPoint x: 742, startPoint y: 360, endPoint x: 735, endPoint y: 341, distance: 20.0
click at [743, 359] on div "Save" at bounding box center [756, 364] width 38 height 14
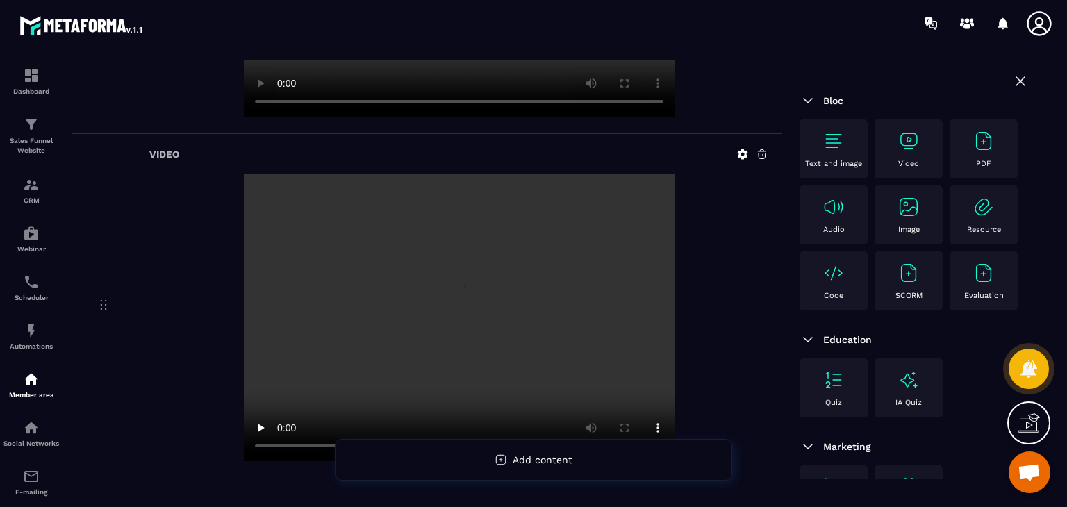
scroll to position [2142, 0]
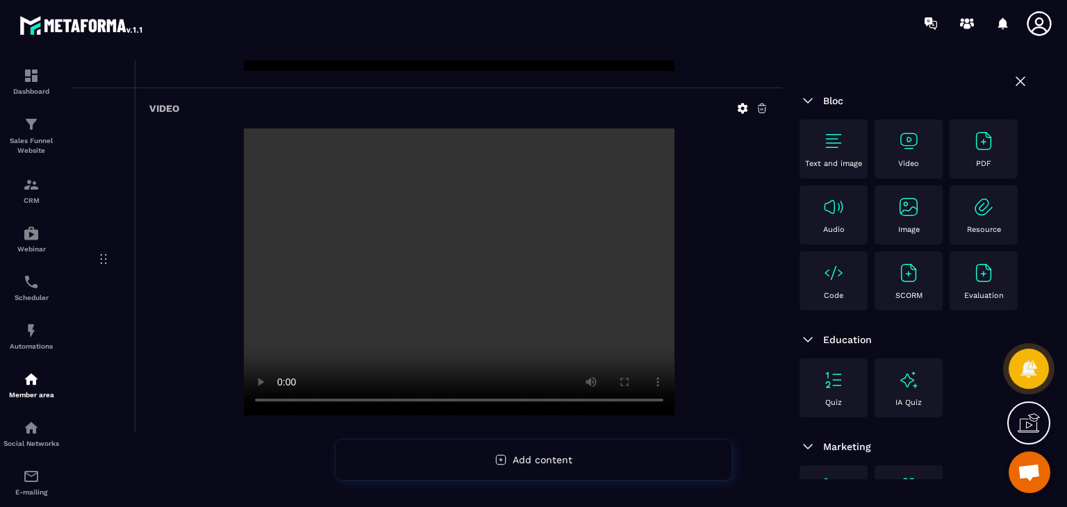
click at [928, 142] on div "Video" at bounding box center [909, 149] width 54 height 38
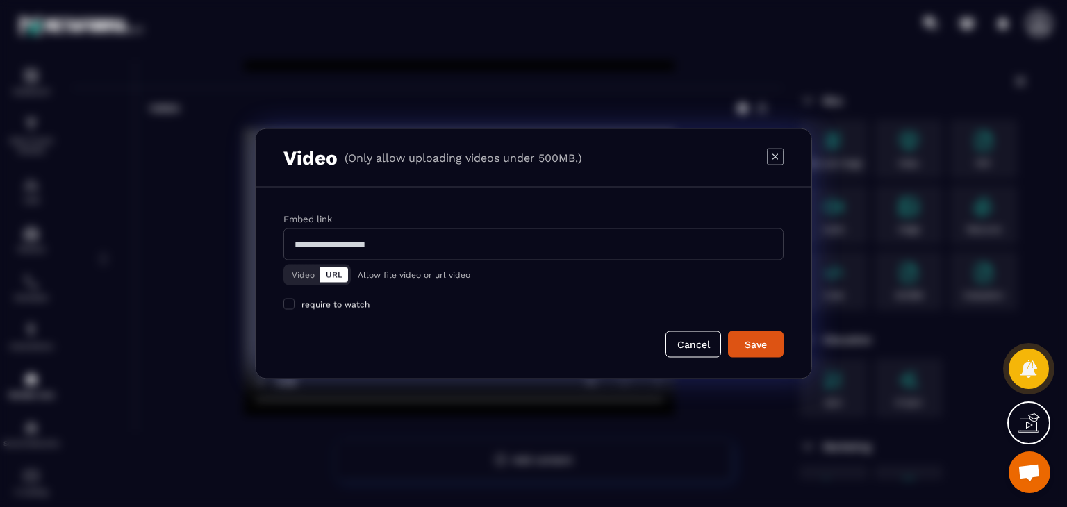
click at [306, 270] on button "Video" at bounding box center [303, 275] width 34 height 15
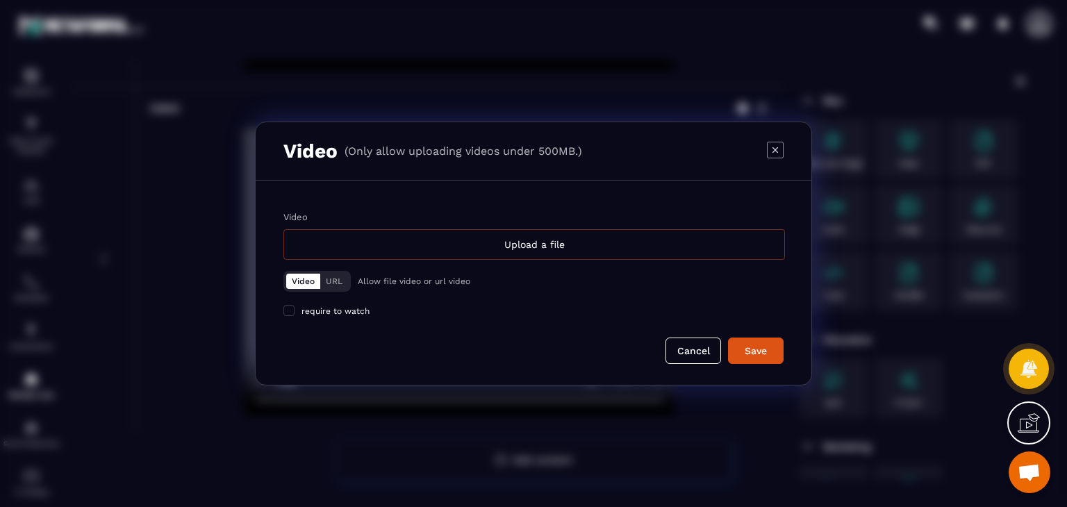
click at [567, 237] on div "Upload a file" at bounding box center [534, 244] width 502 height 31
click at [0, 0] on input "Video Upload a file" at bounding box center [0, 0] width 0 height 0
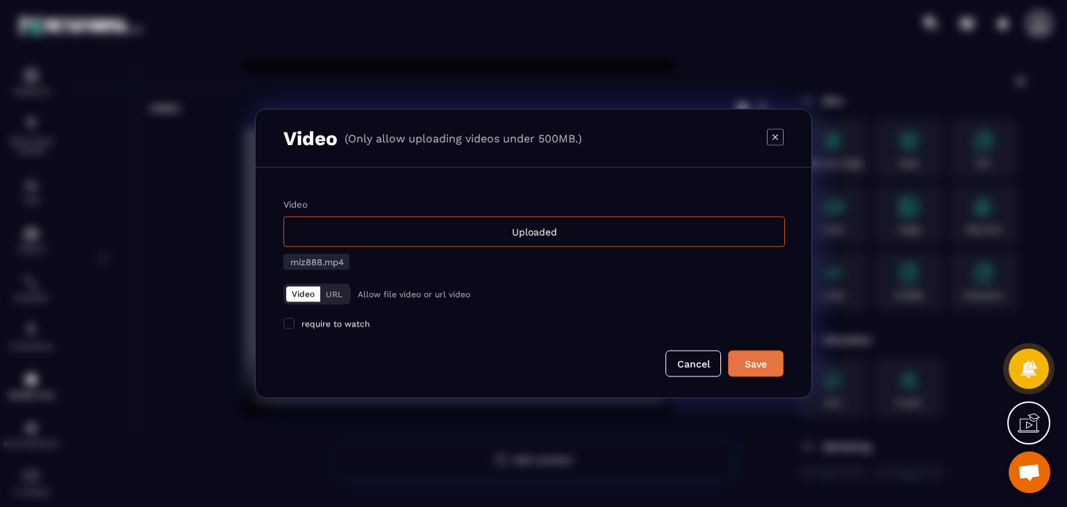
click at [750, 368] on div "Save" at bounding box center [756, 364] width 38 height 14
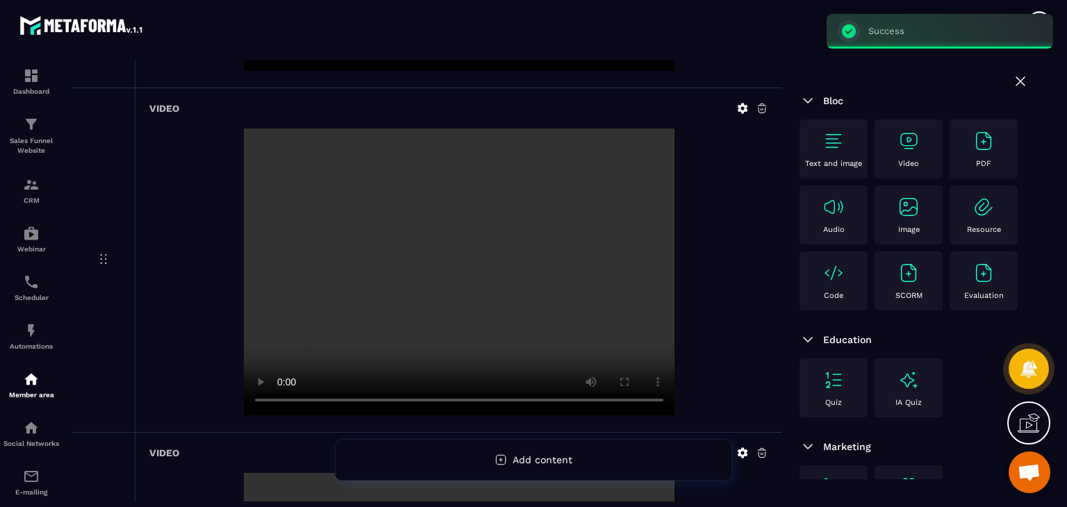
scroll to position [2486, 0]
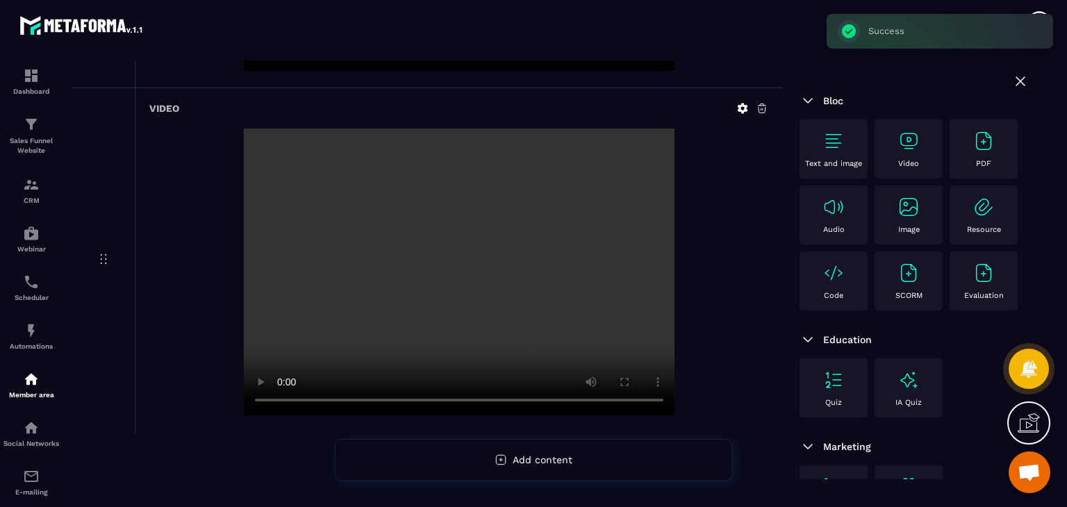
click at [917, 155] on div "Video" at bounding box center [909, 149] width 54 height 38
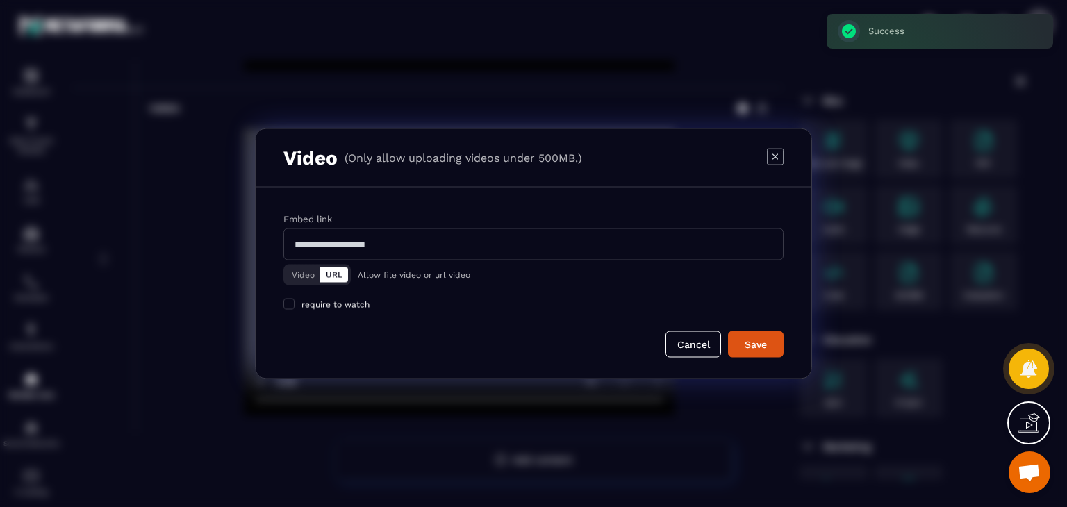
drag, startPoint x: 299, startPoint y: 268, endPoint x: 306, endPoint y: 262, distance: 8.8
click at [299, 268] on button "Video" at bounding box center [303, 275] width 34 height 15
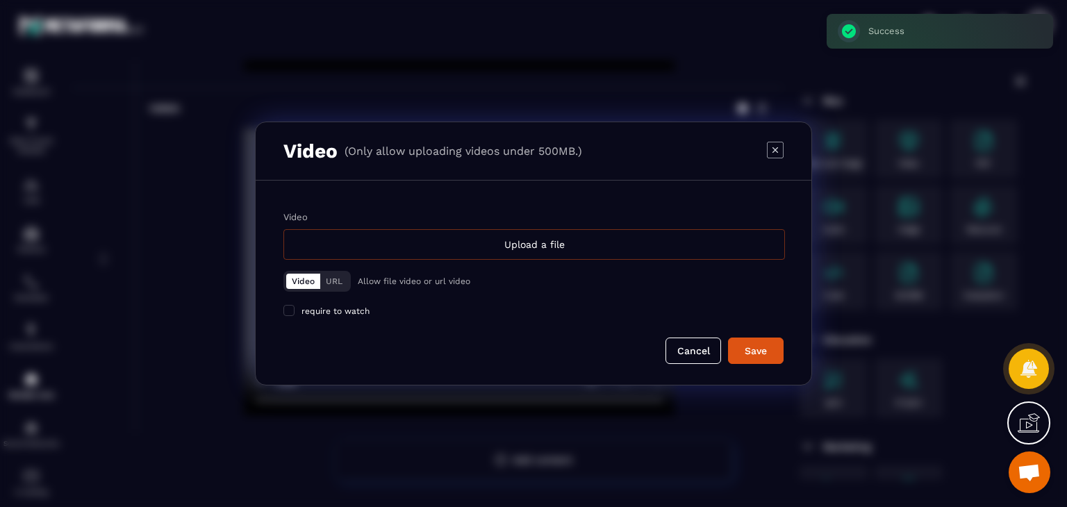
click at [449, 229] on div "Upload a file" at bounding box center [534, 244] width 502 height 31
click at [0, 0] on input "Video Upload a file" at bounding box center [0, 0] width 0 height 0
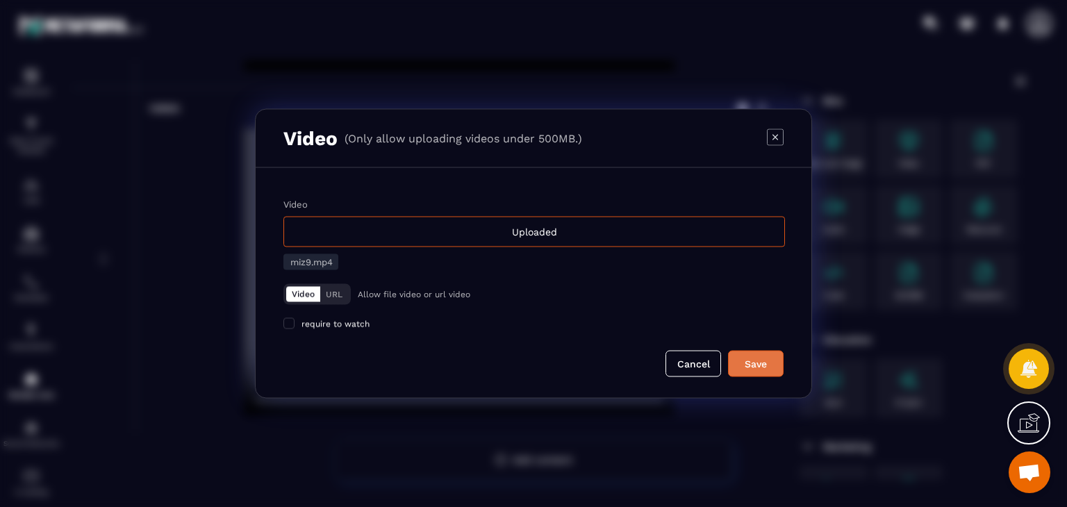
click at [764, 362] on div "Save" at bounding box center [756, 364] width 38 height 14
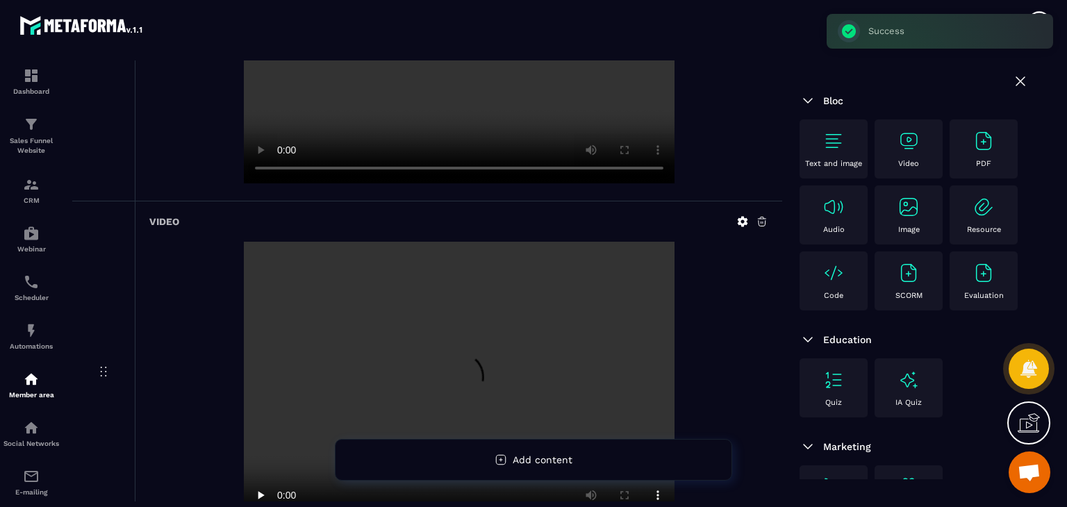
scroll to position [2831, 0]
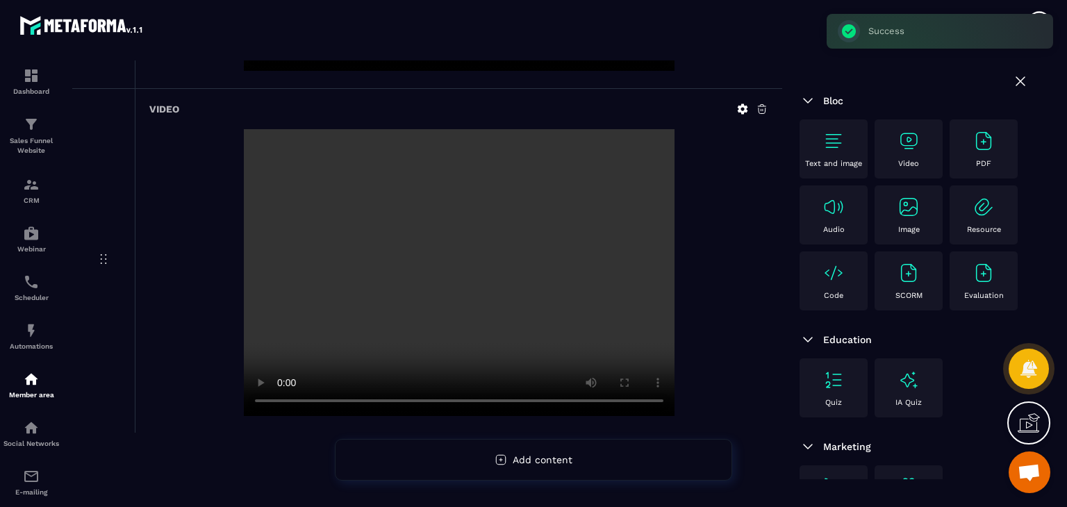
click at [910, 151] on img at bounding box center [909, 141] width 22 height 22
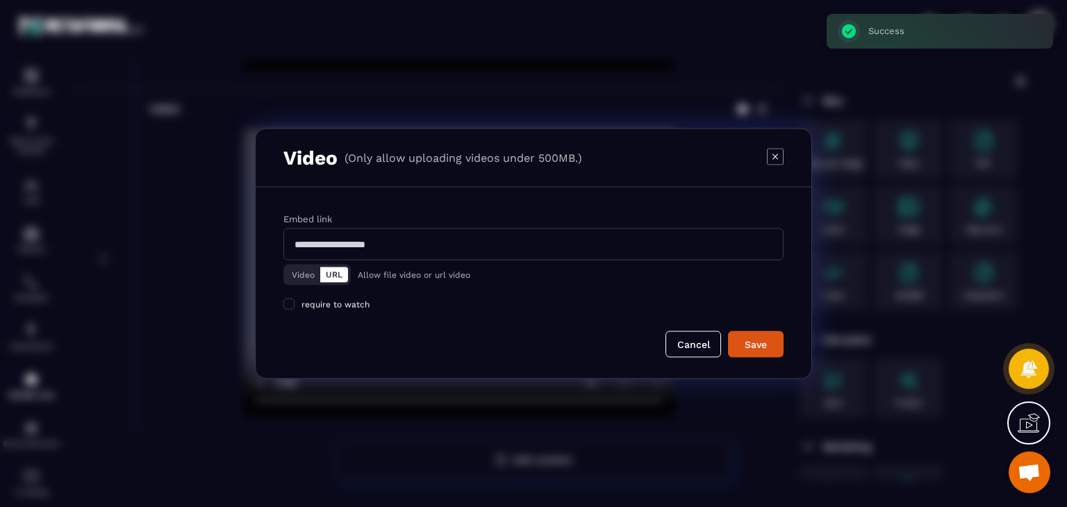
click at [306, 280] on button "Video" at bounding box center [303, 275] width 34 height 15
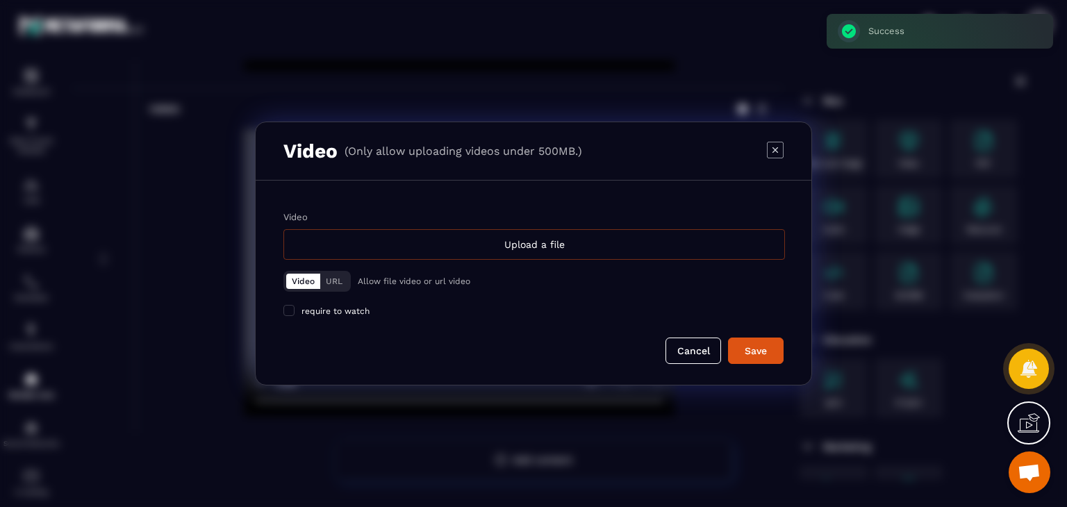
click at [469, 252] on div "Upload a file" at bounding box center [534, 244] width 502 height 31
click at [0, 0] on input "Video Upload a file" at bounding box center [0, 0] width 0 height 0
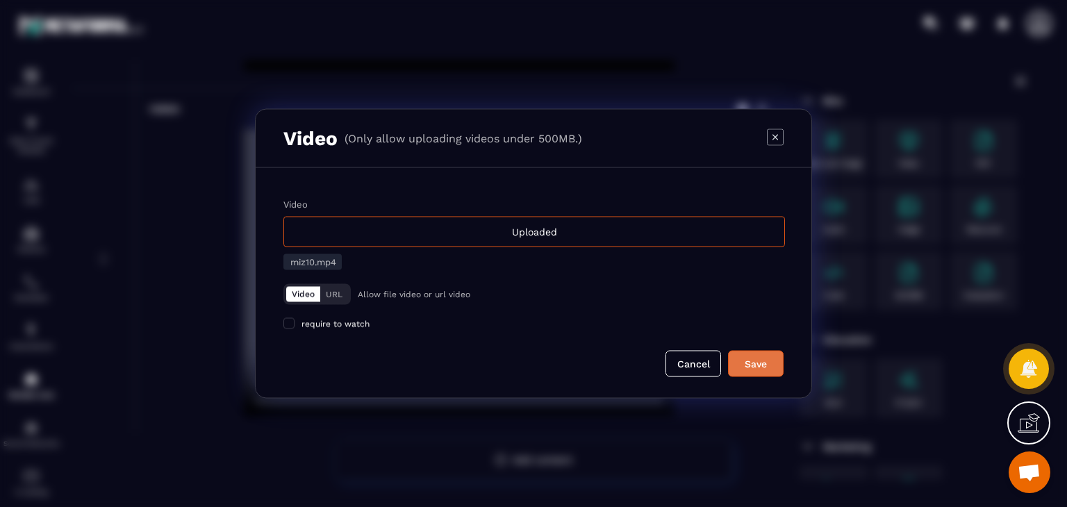
click at [762, 359] on div "Save" at bounding box center [756, 364] width 38 height 14
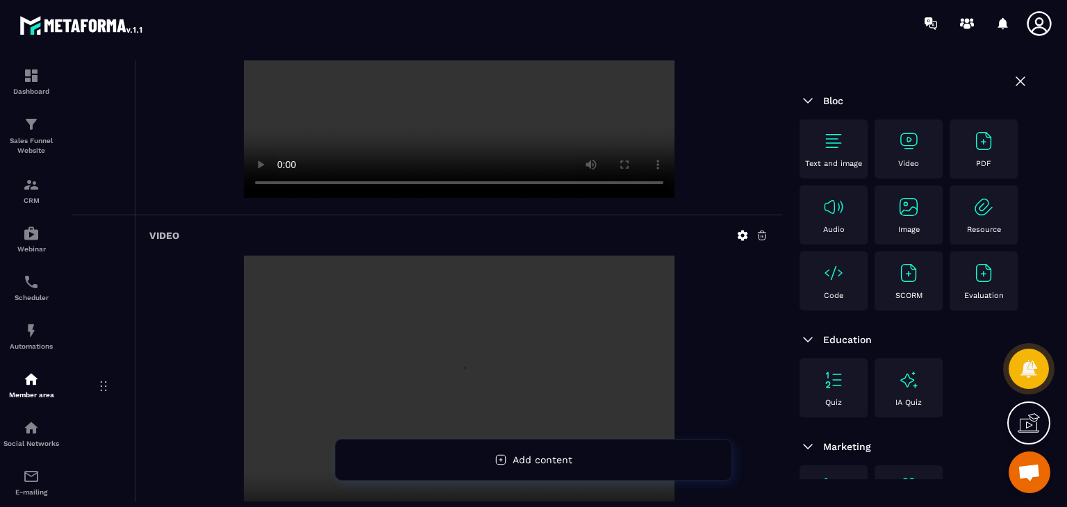
scroll to position [3175, 0]
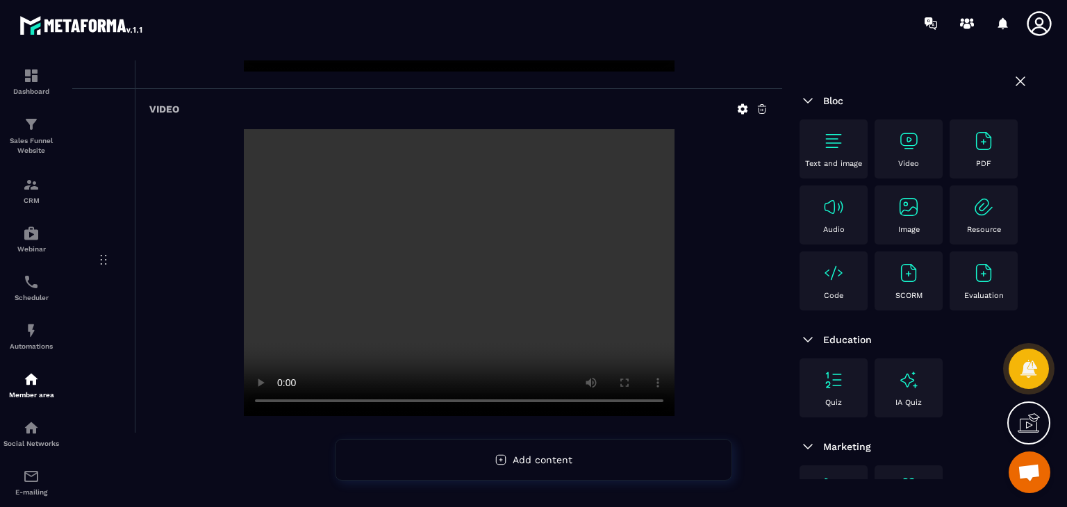
click at [930, 156] on div "Video" at bounding box center [909, 149] width 54 height 38
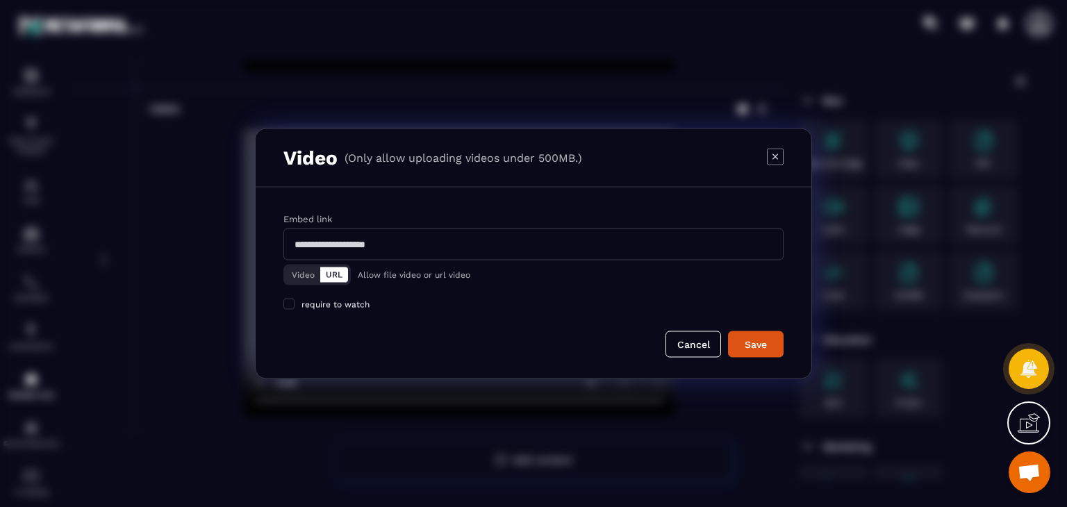
click at [308, 277] on button "Video" at bounding box center [303, 275] width 34 height 15
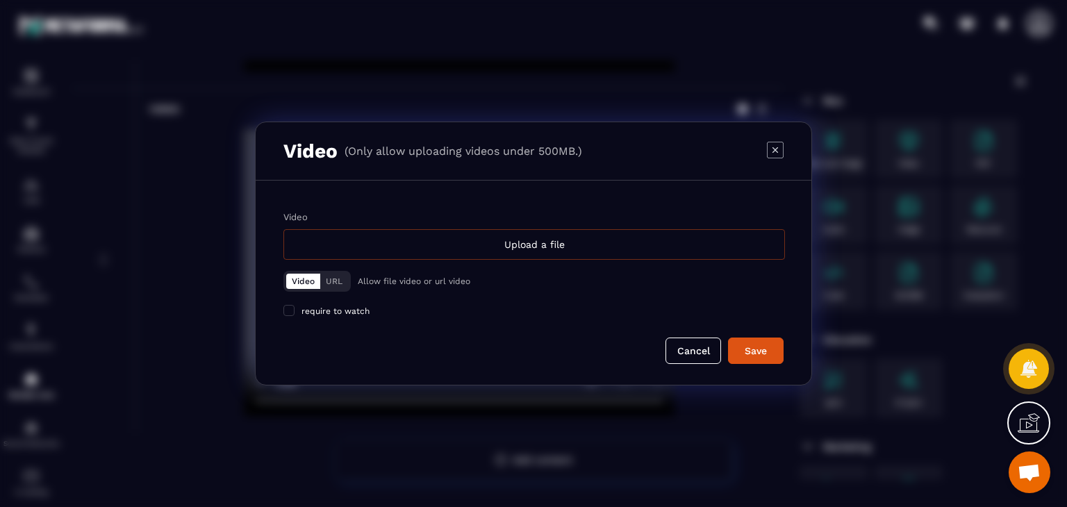
click at [457, 246] on div "Upload a file" at bounding box center [534, 244] width 502 height 31
click at [0, 0] on input "Video Upload a file" at bounding box center [0, 0] width 0 height 0
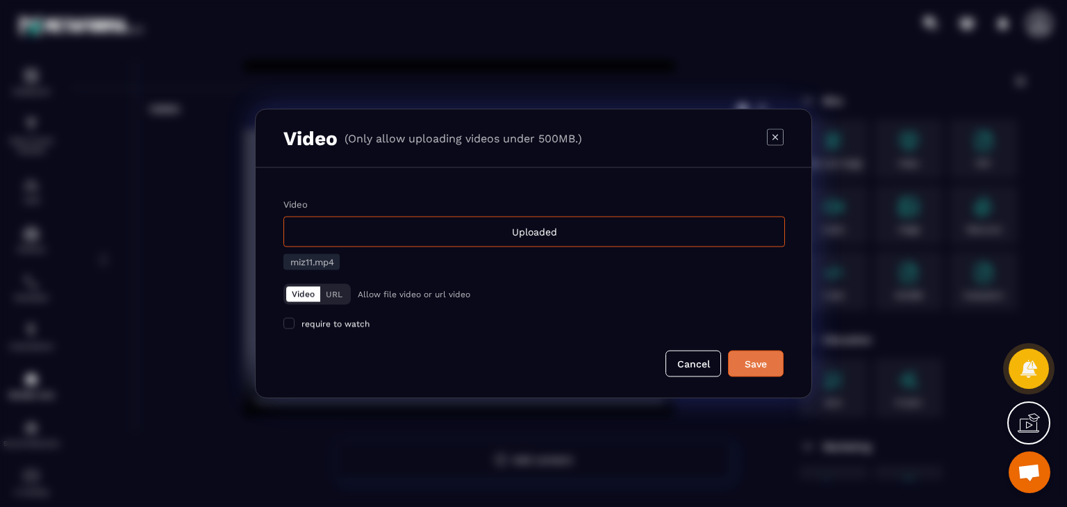
click at [766, 373] on button "Save" at bounding box center [756, 364] width 56 height 26
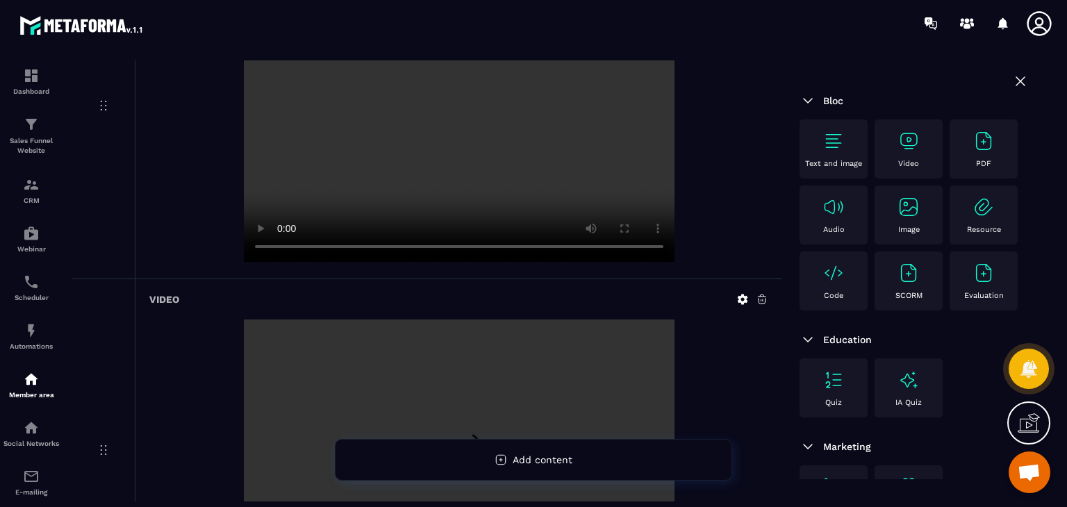
scroll to position [3520, 0]
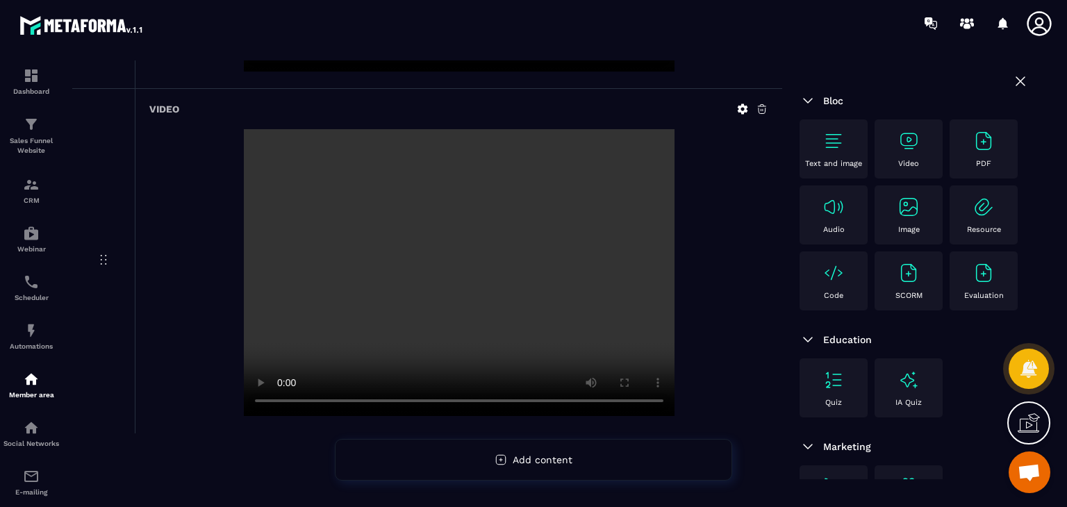
click at [914, 151] on div "Video" at bounding box center [909, 149] width 54 height 38
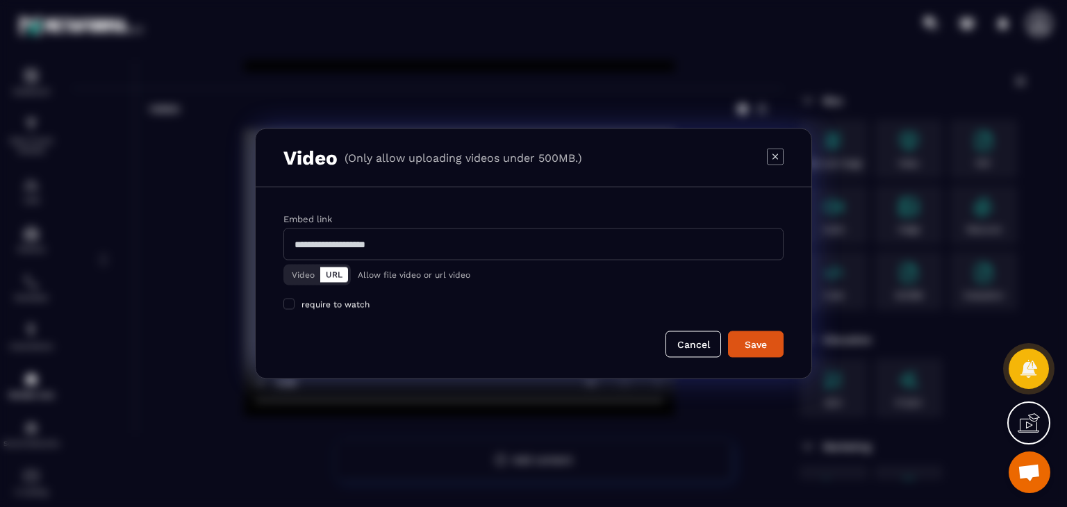
click at [302, 268] on button "Video" at bounding box center [303, 275] width 34 height 15
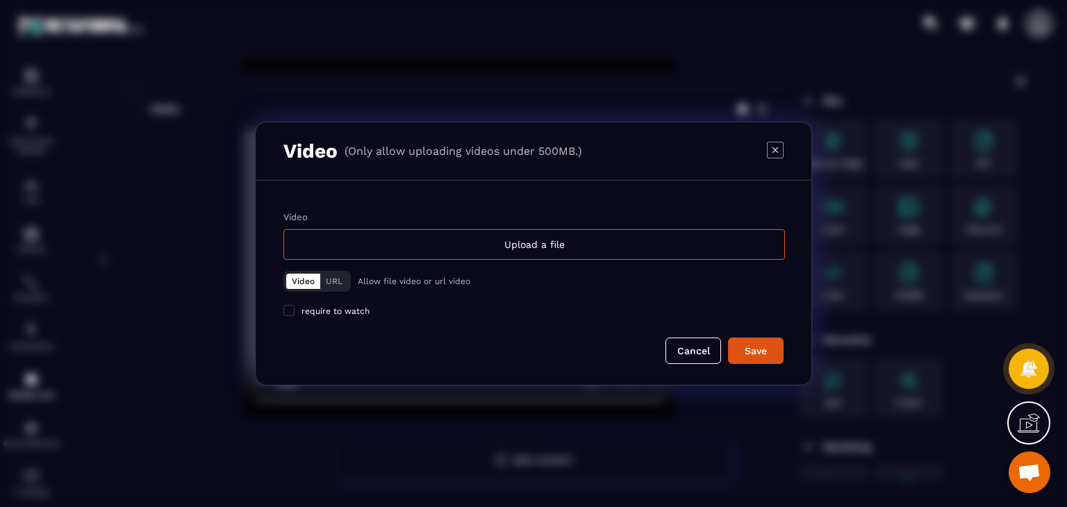
click at [479, 261] on div "Video Upload a file Video URL Allow file video or url video require to watch" at bounding box center [533, 264] width 500 height 105
click at [495, 240] on div "Upload a file" at bounding box center [534, 244] width 502 height 31
click at [0, 0] on input "Video Upload a file" at bounding box center [0, 0] width 0 height 0
click at [773, 148] on icon "Modal window" at bounding box center [775, 150] width 17 height 17
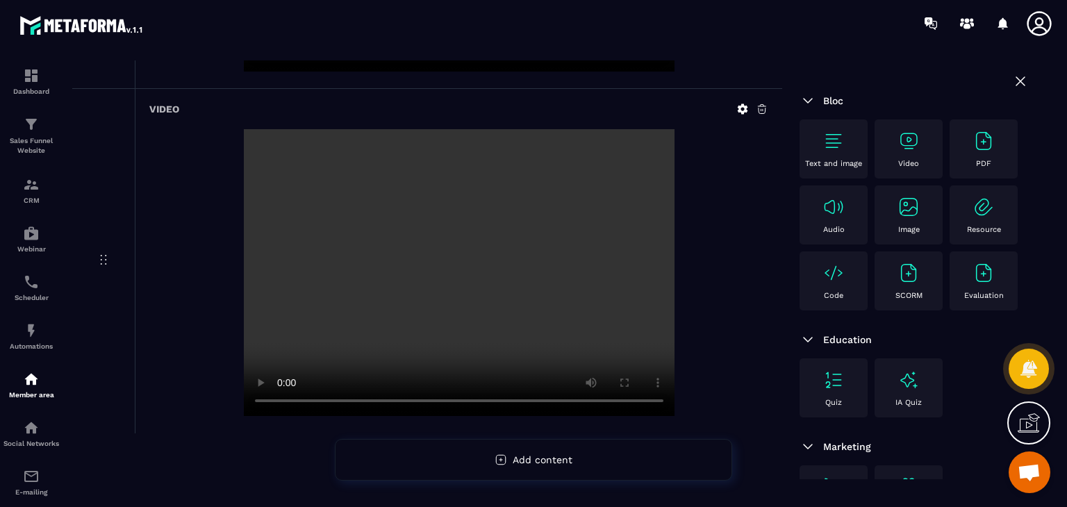
click at [878, 140] on div "Video" at bounding box center [909, 149] width 68 height 59
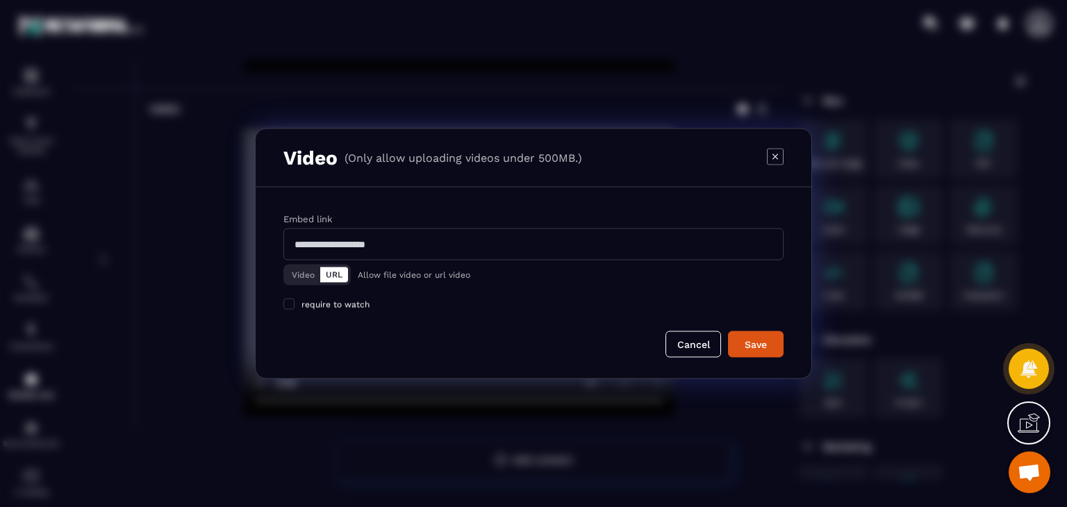
click at [297, 270] on button "Video" at bounding box center [303, 275] width 34 height 15
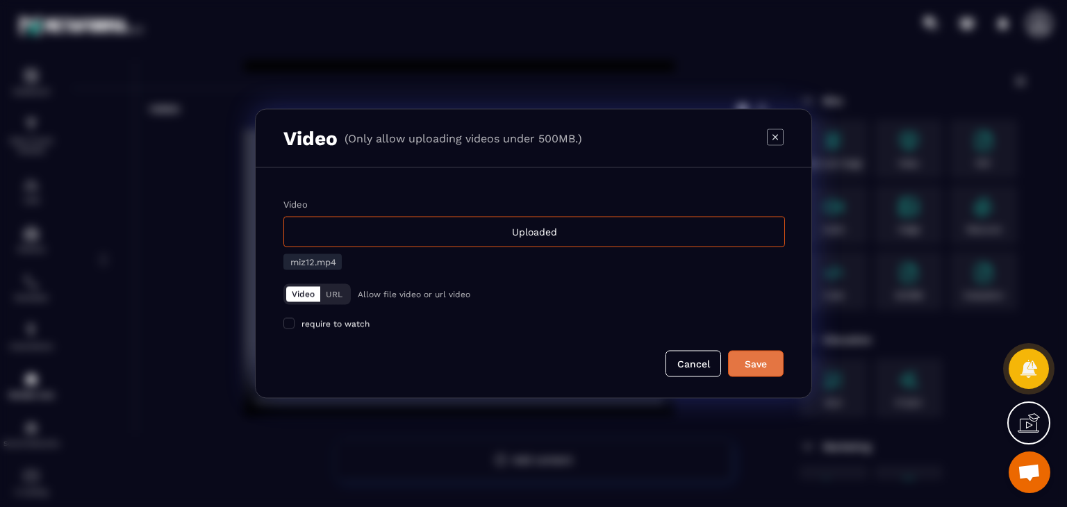
click at [753, 365] on div "Save" at bounding box center [756, 364] width 38 height 14
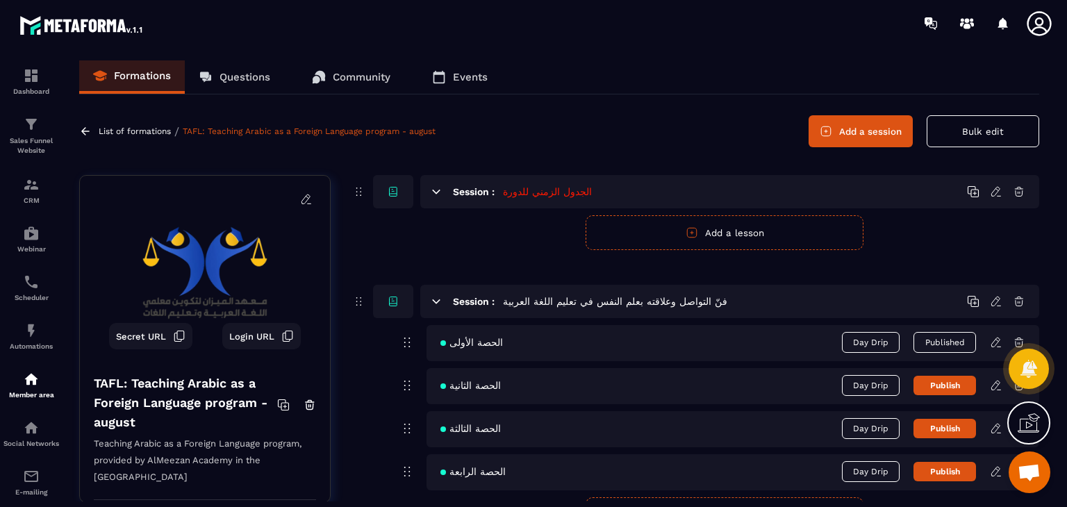
click at [81, 135] on icon at bounding box center [85, 131] width 13 height 13
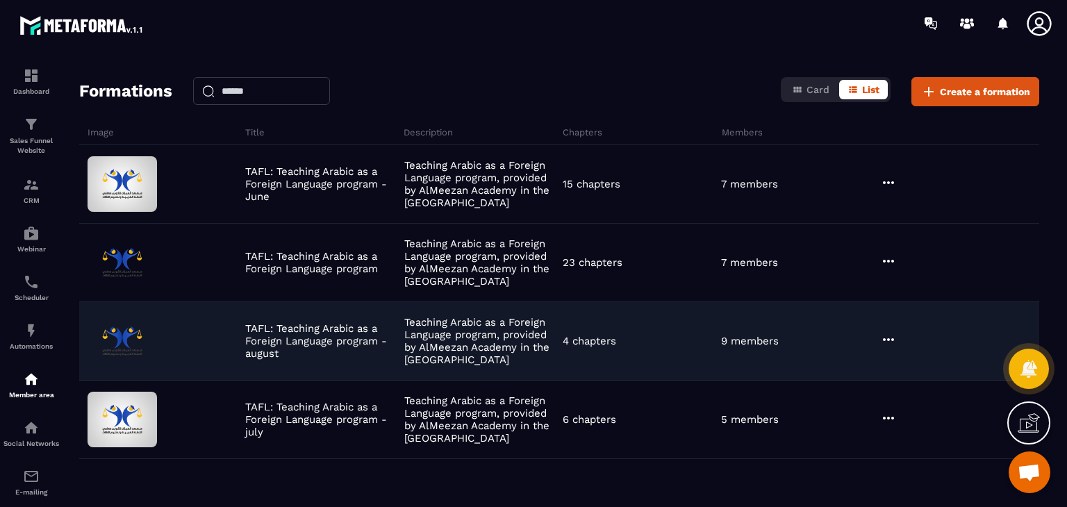
scroll to position [90, 0]
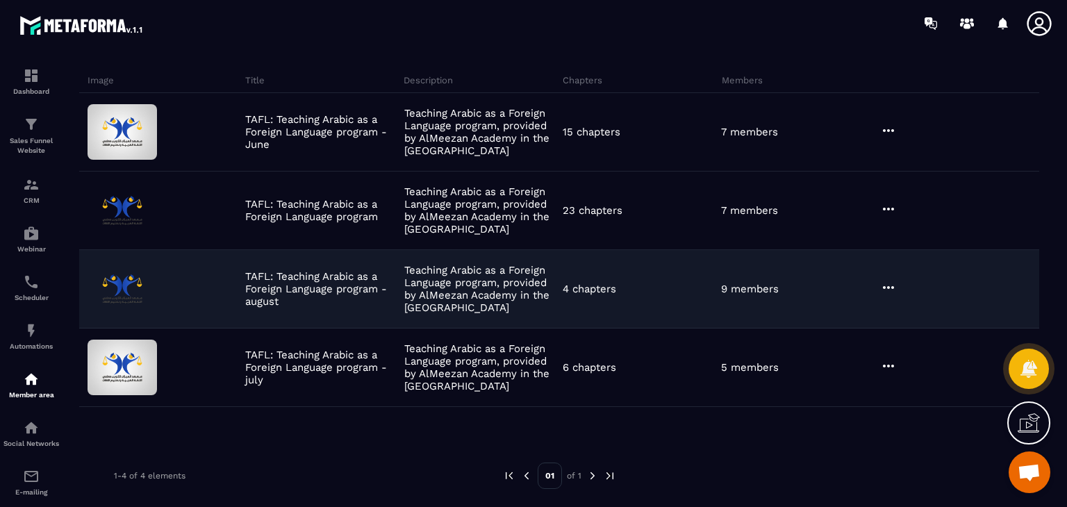
click at [885, 284] on icon at bounding box center [888, 287] width 17 height 17
click at [898, 306] on button "Edit" at bounding box center [923, 316] width 83 height 25
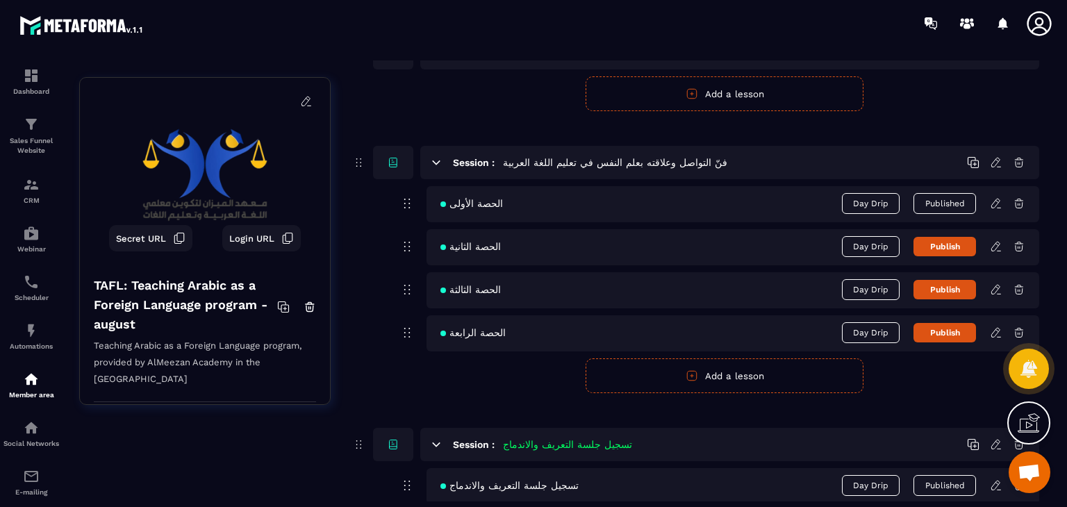
scroll to position [132, 0]
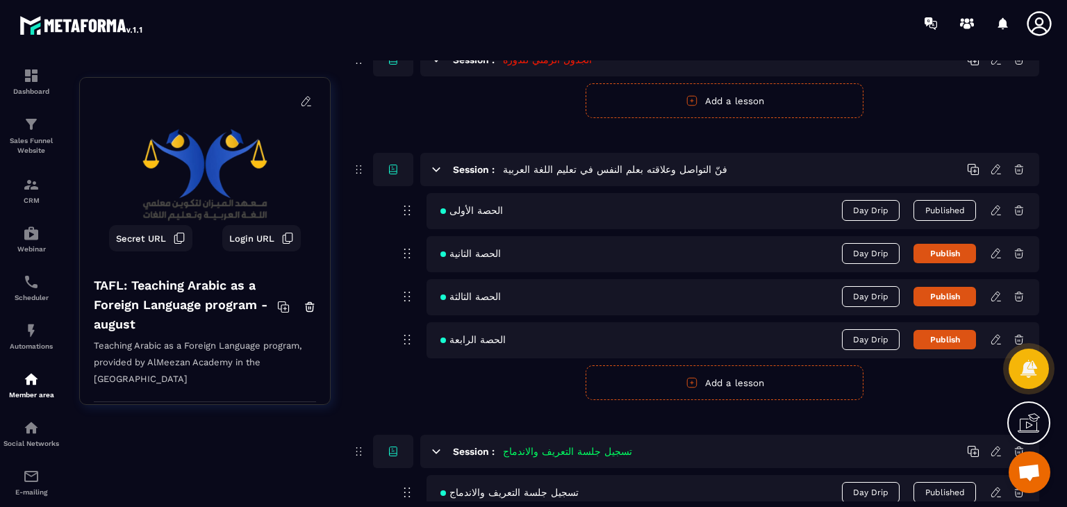
click at [996, 341] on icon at bounding box center [996, 340] width 13 height 13
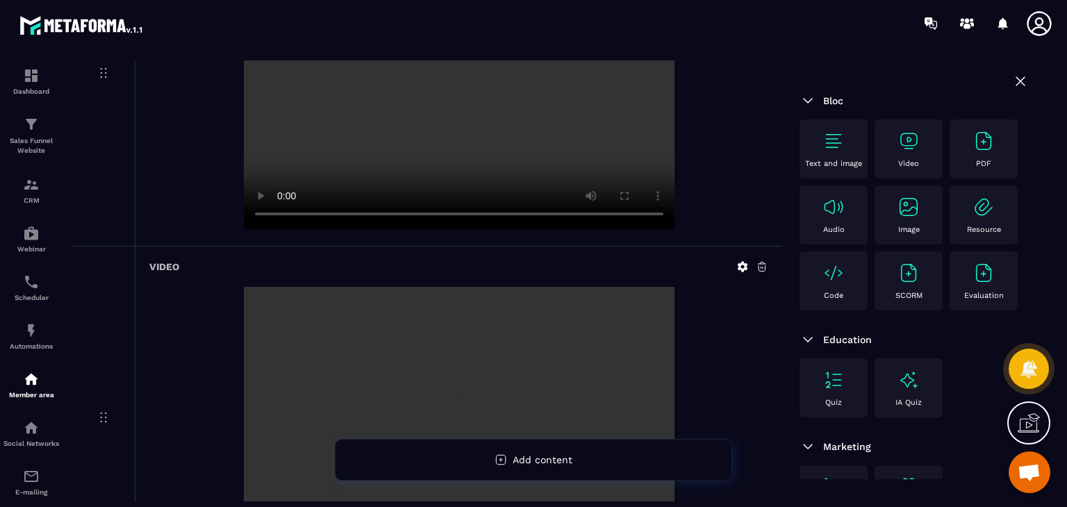
scroll to position [347, 0]
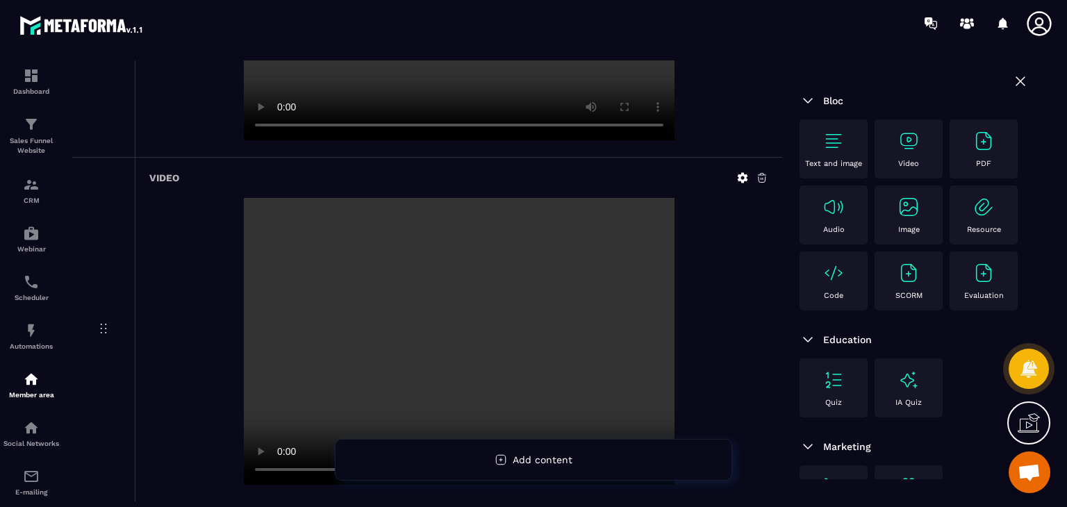
click at [767, 175] on icon at bounding box center [762, 178] width 13 height 13
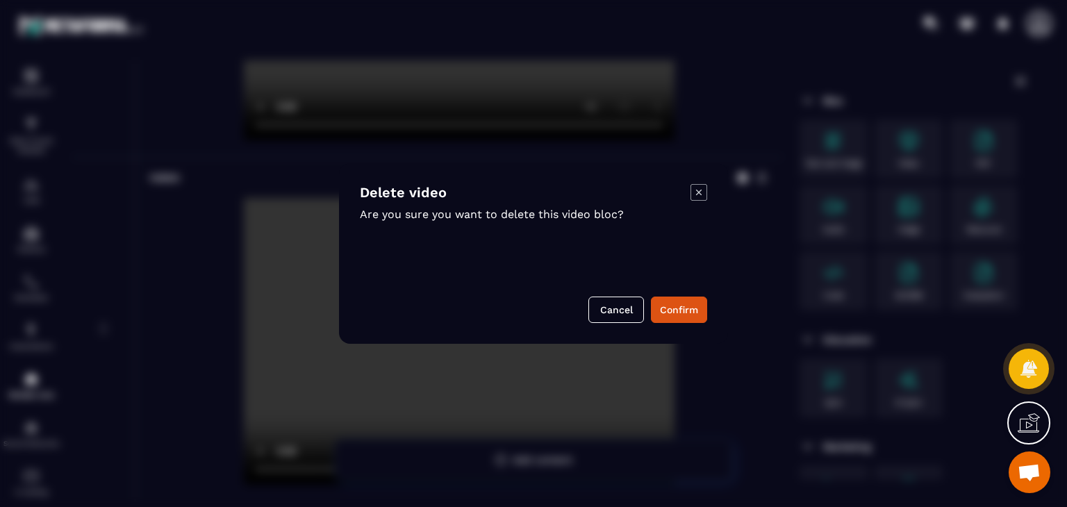
click at [702, 199] on icon "Modal window" at bounding box center [699, 192] width 17 height 17
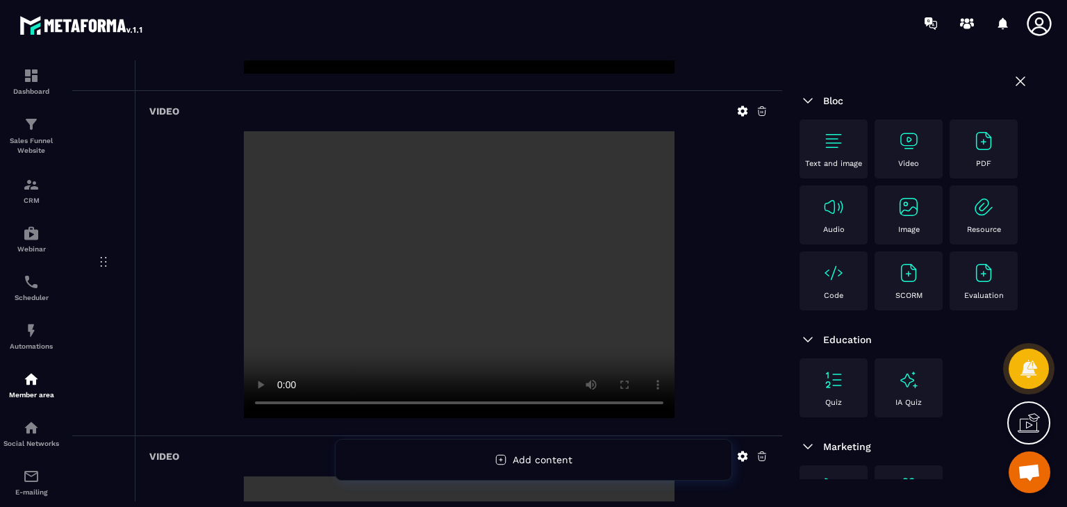
scroll to position [278, 0]
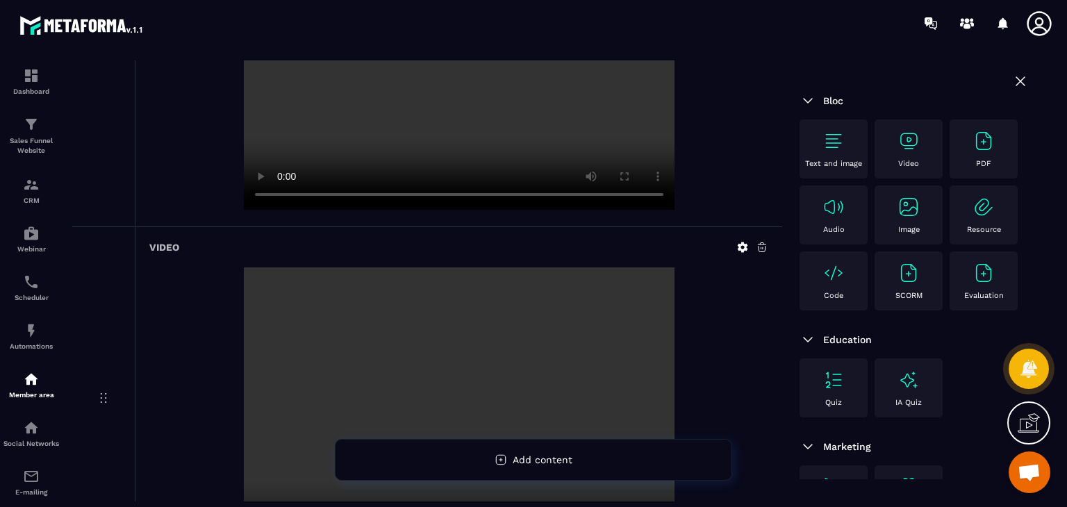
click at [762, 245] on icon at bounding box center [762, 247] width 13 height 13
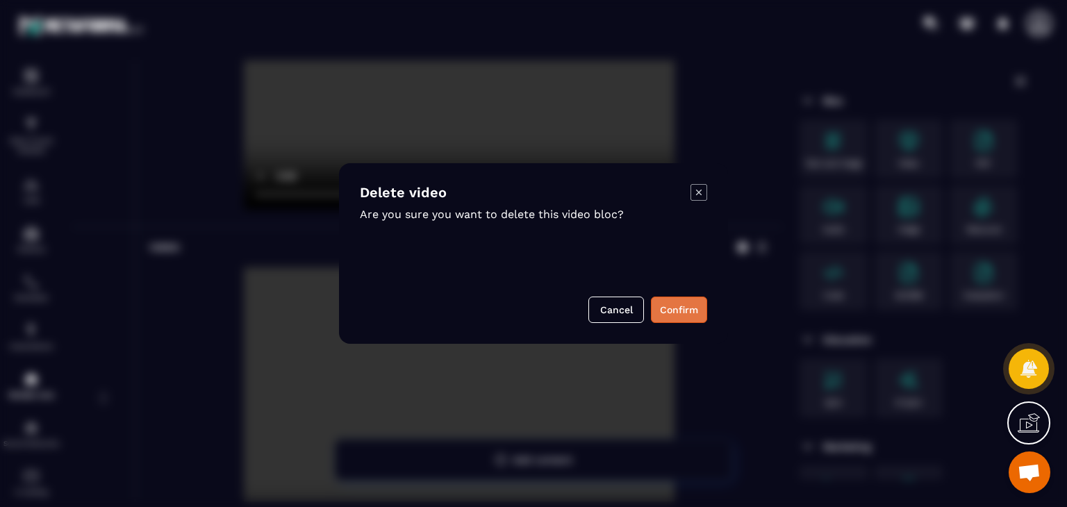
click at [678, 314] on button "Confirm" at bounding box center [679, 310] width 56 height 26
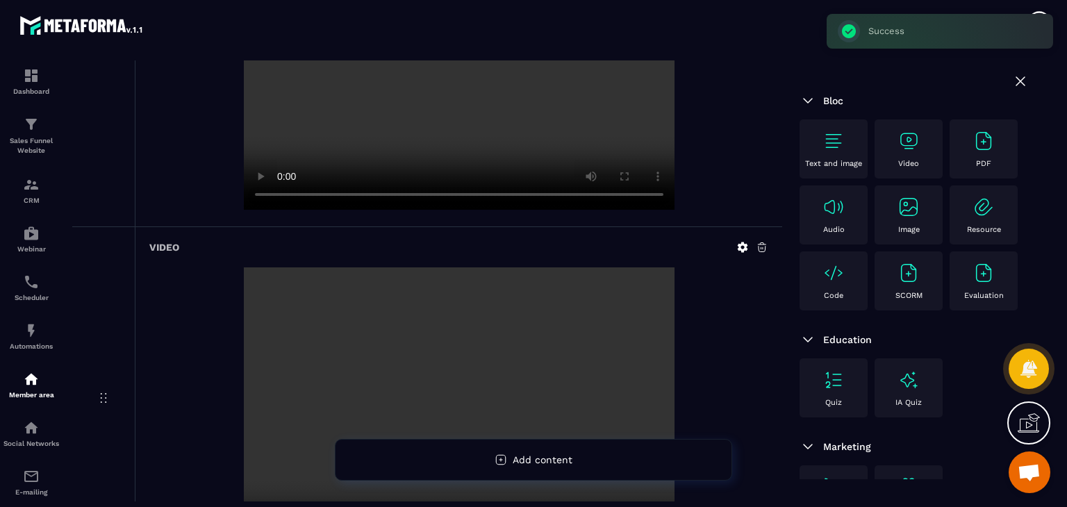
click at [767, 242] on icon at bounding box center [762, 247] width 13 height 13
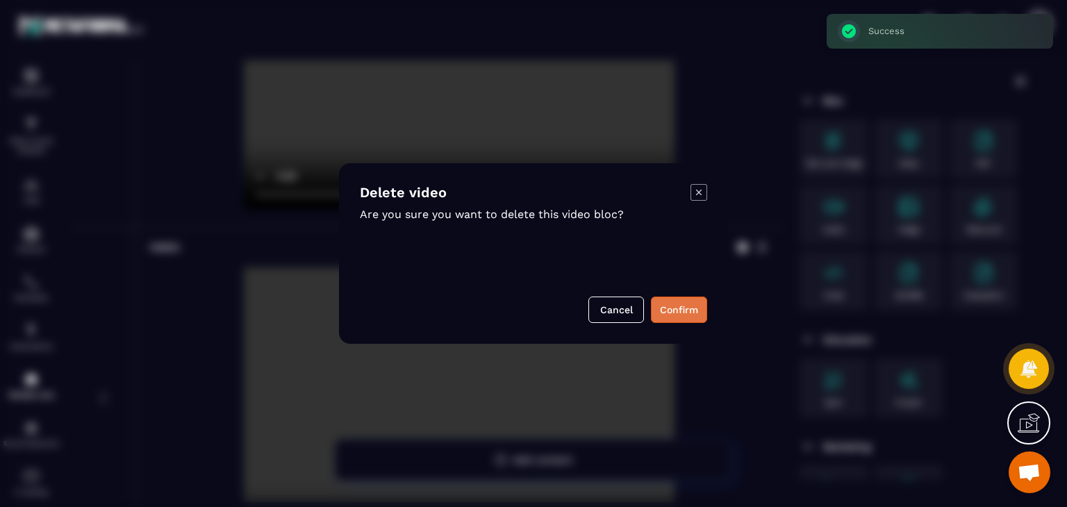
click at [703, 303] on button "Confirm" at bounding box center [679, 310] width 56 height 26
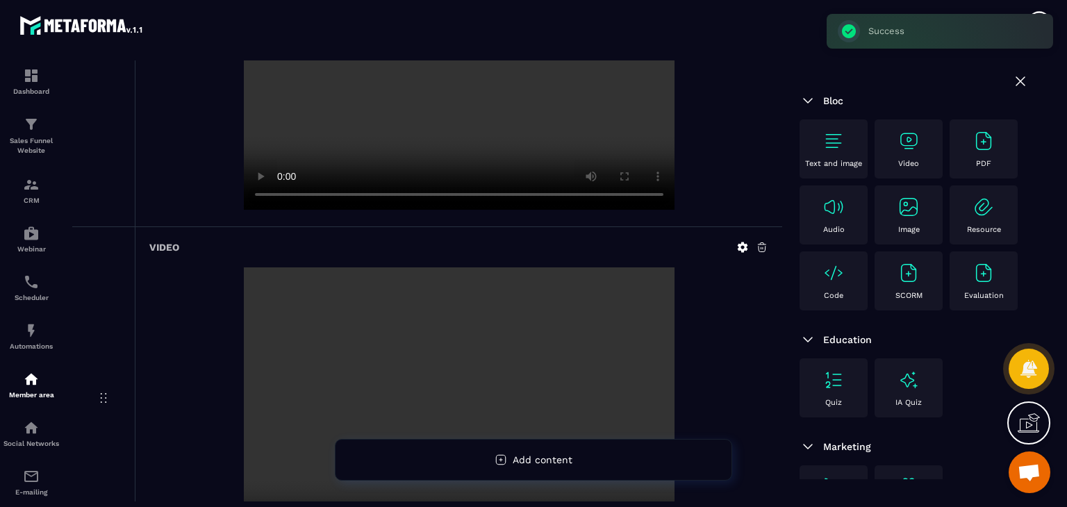
click at [750, 245] on div at bounding box center [753, 247] width 32 height 13
click at [759, 244] on icon at bounding box center [762, 247] width 8 height 9
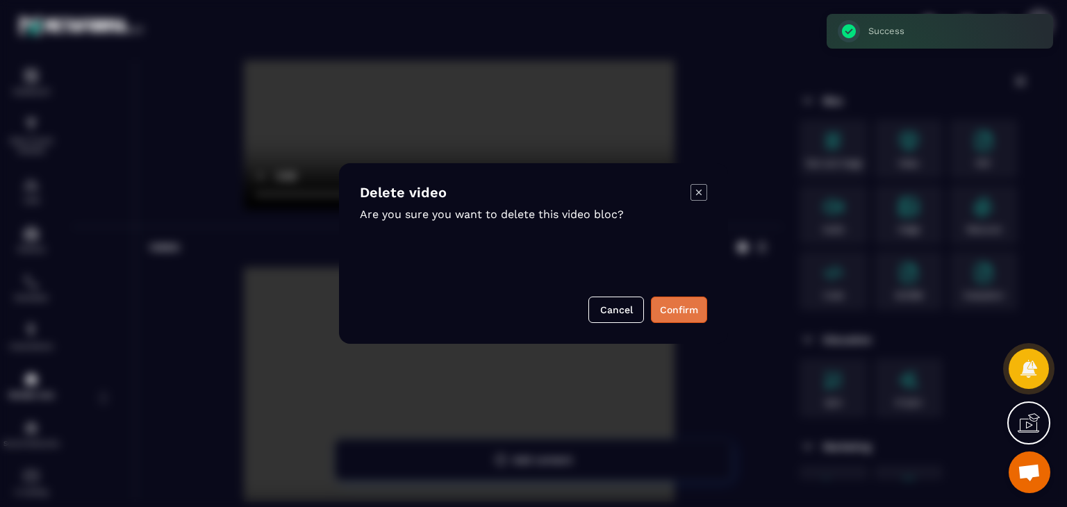
click at [683, 318] on button "Confirm" at bounding box center [679, 310] width 56 height 26
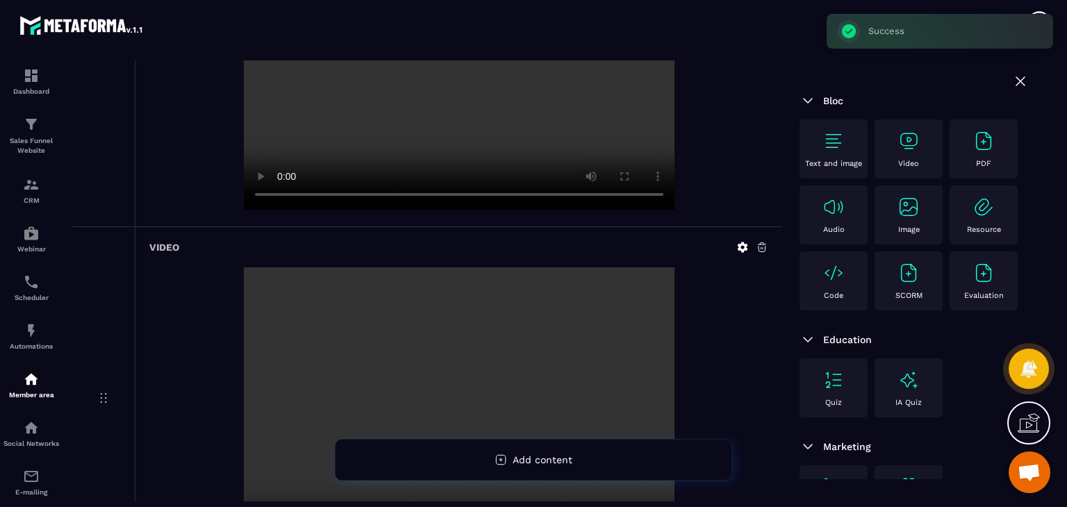
click at [756, 250] on icon at bounding box center [762, 247] width 13 height 13
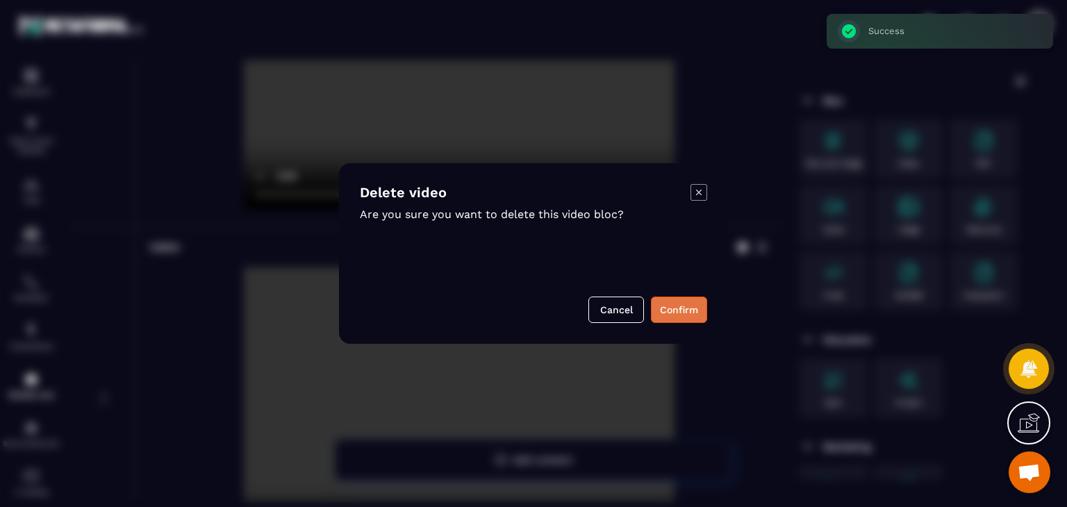
click at [667, 303] on button "Confirm" at bounding box center [679, 310] width 56 height 26
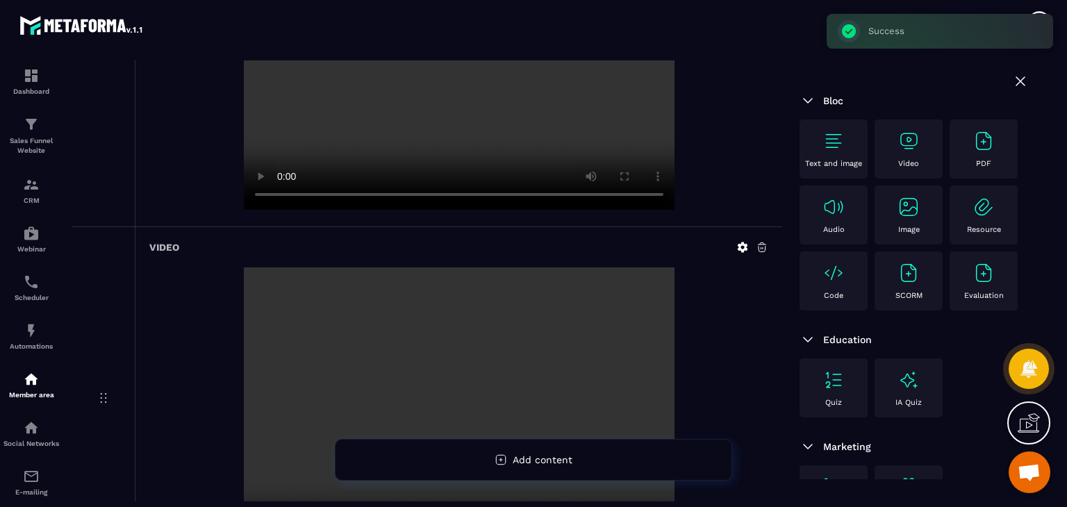
click at [764, 251] on icon at bounding box center [762, 247] width 8 height 9
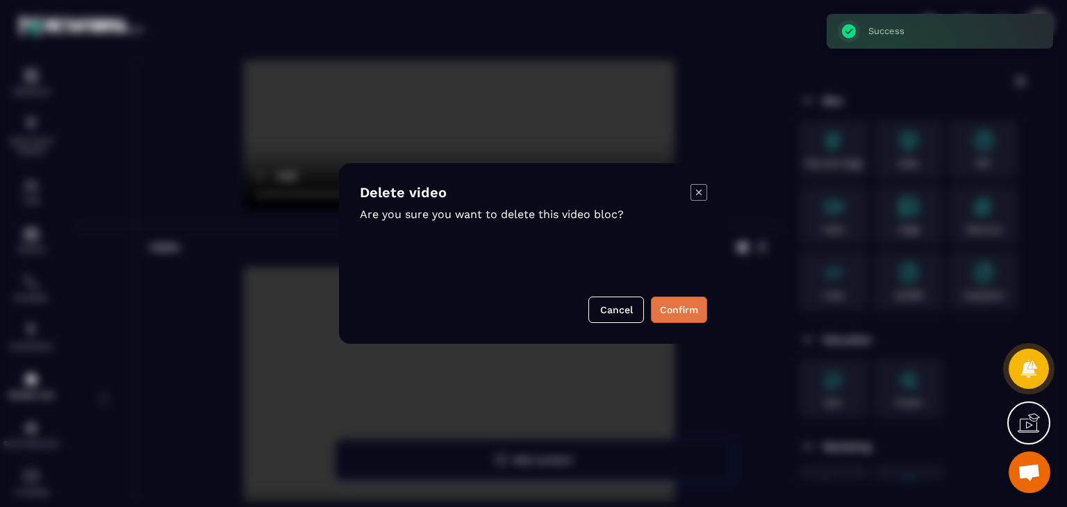
click at [673, 318] on button "Confirm" at bounding box center [679, 310] width 56 height 26
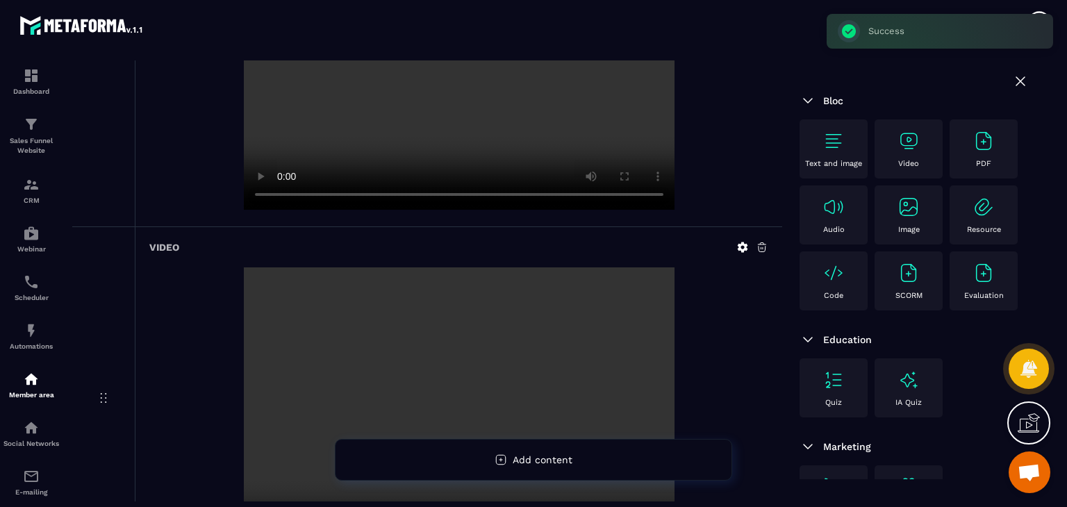
click at [764, 241] on icon at bounding box center [762, 247] width 13 height 13
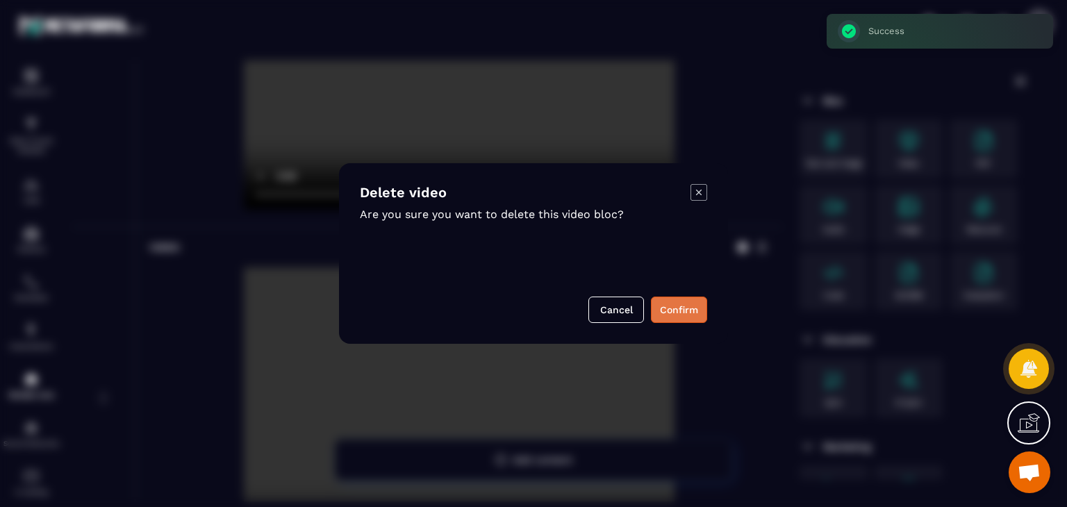
click at [701, 301] on button "Confirm" at bounding box center [679, 310] width 56 height 26
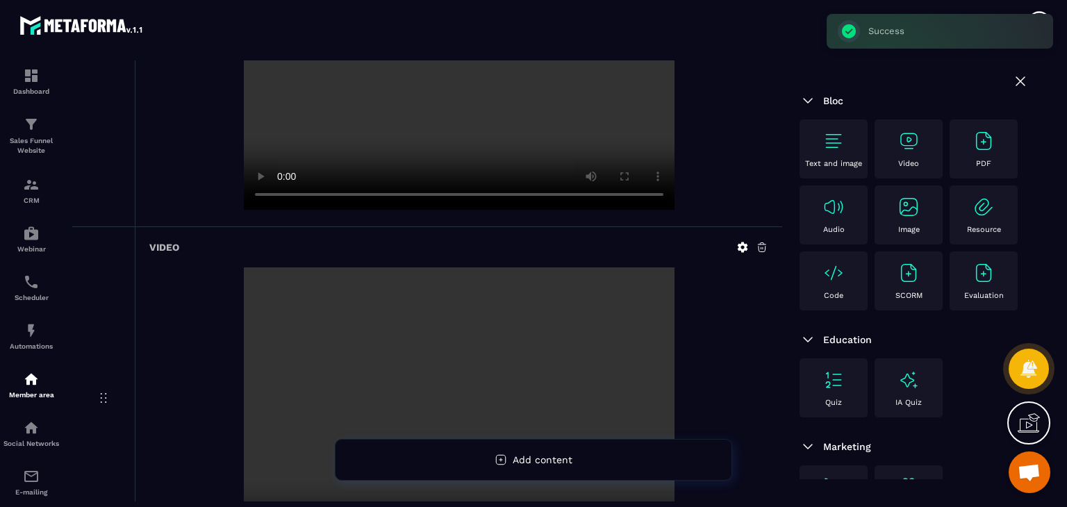
click at [765, 238] on div "Video" at bounding box center [459, 399] width 648 height 344
click at [759, 249] on icon at bounding box center [762, 247] width 13 height 13
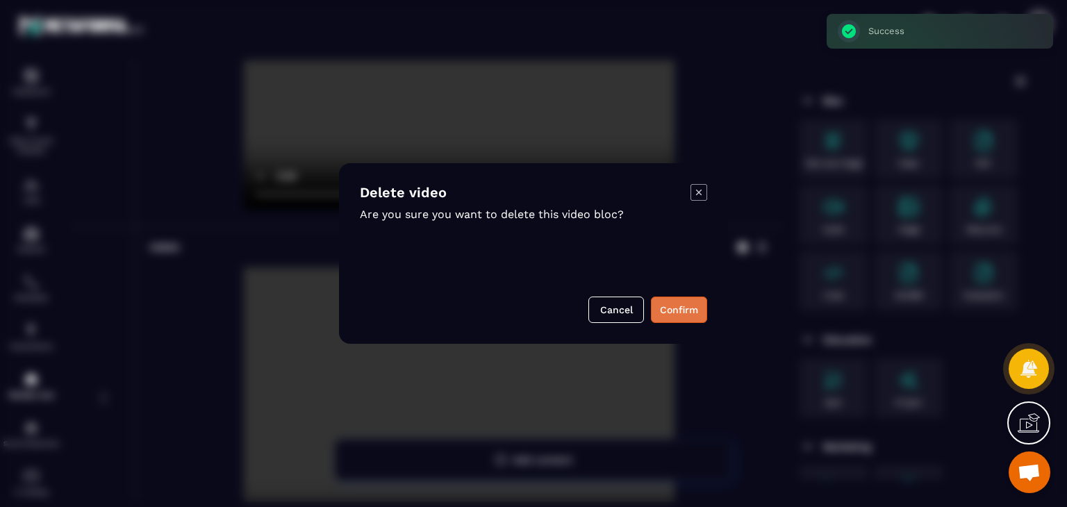
drag, startPoint x: 698, startPoint y: 295, endPoint x: 698, endPoint y: 302, distance: 7.6
click at [697, 295] on div "Delete video Are you sure you want to delete this video bloc? Cancel Confirm" at bounding box center [533, 253] width 389 height 181
click at [706, 306] on button "Confirm" at bounding box center [679, 310] width 56 height 26
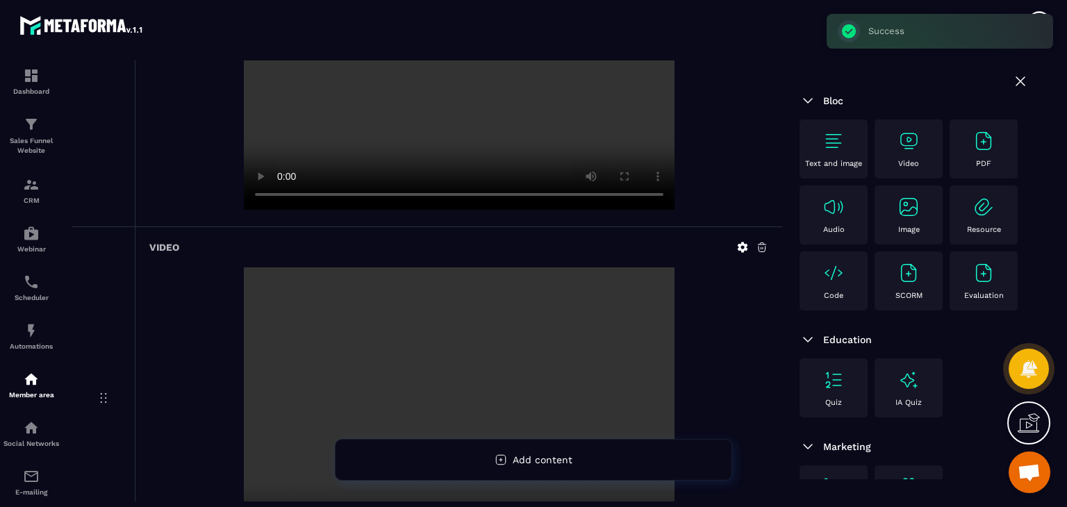
click at [759, 248] on icon at bounding box center [762, 247] width 13 height 13
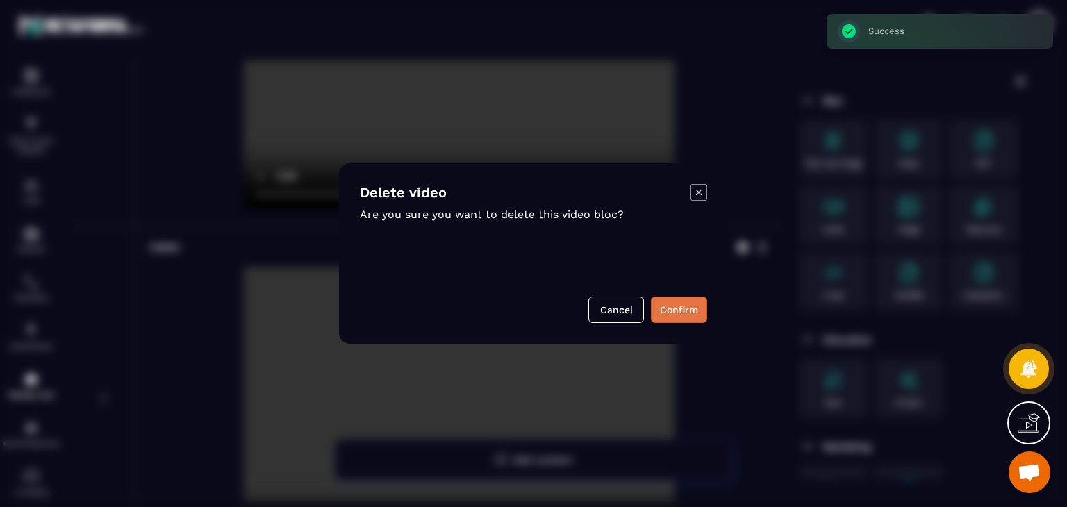
click at [701, 309] on button "Confirm" at bounding box center [679, 310] width 56 height 26
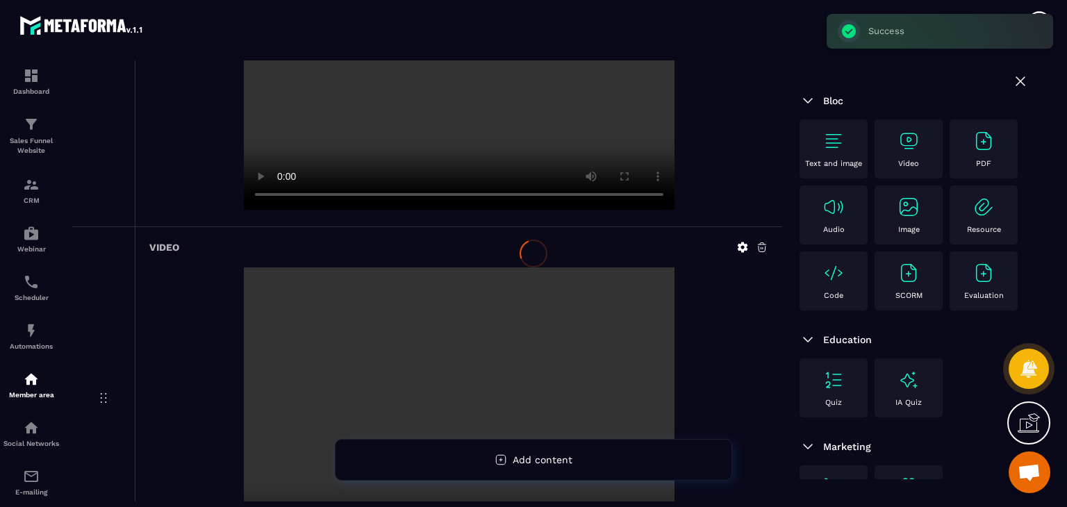
click at [702, 306] on div "Modal window" at bounding box center [533, 184] width 1067 height 507
click at [759, 245] on icon at bounding box center [762, 247] width 13 height 13
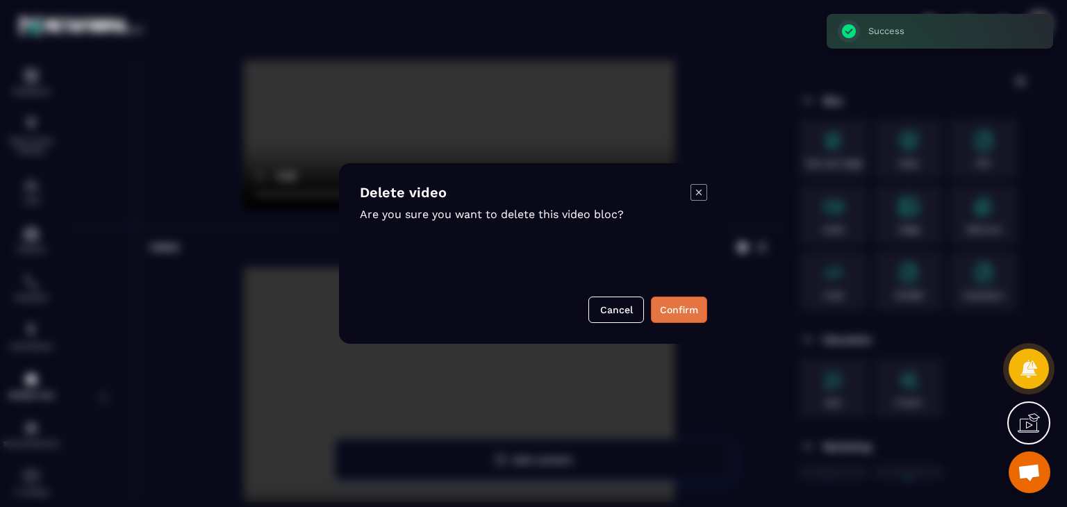
click at [674, 309] on button "Confirm" at bounding box center [679, 310] width 56 height 26
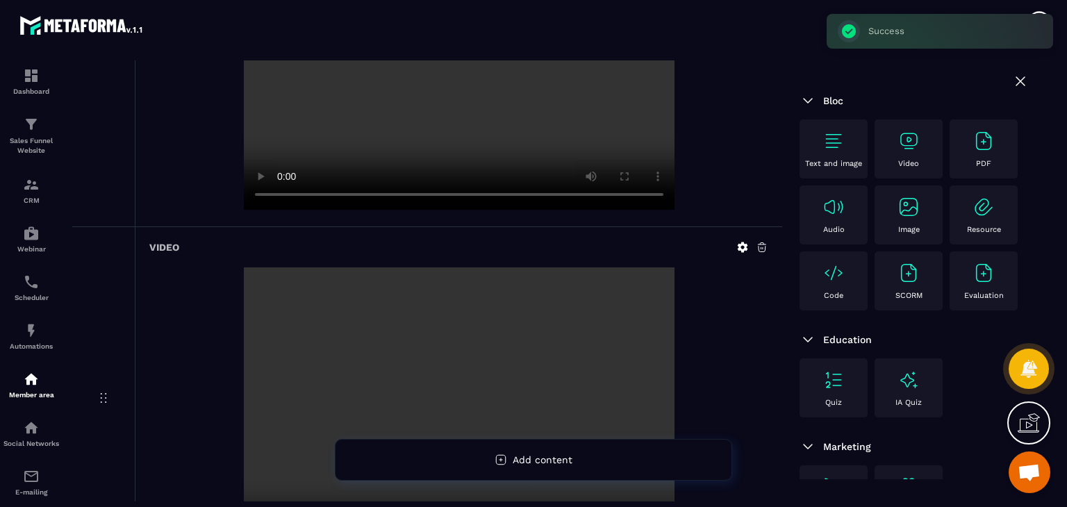
click at [764, 244] on icon at bounding box center [762, 247] width 8 height 9
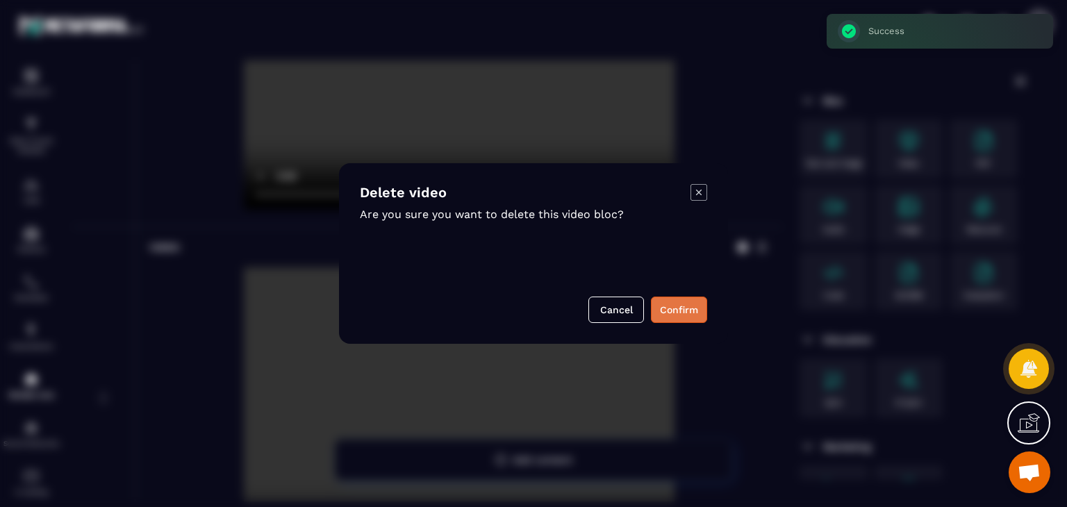
click at [680, 301] on button "Confirm" at bounding box center [679, 310] width 56 height 26
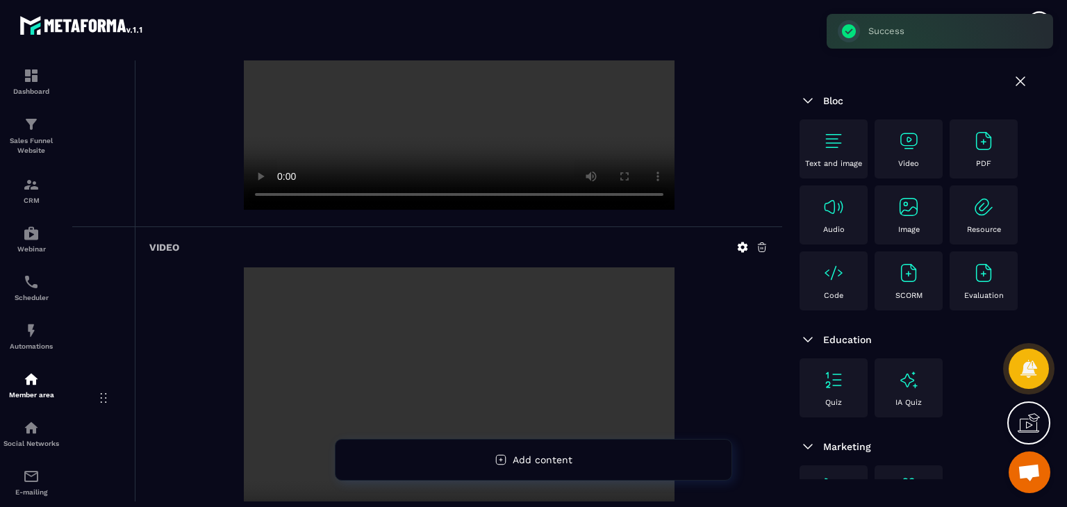
click at [768, 246] on icon at bounding box center [762, 247] width 13 height 13
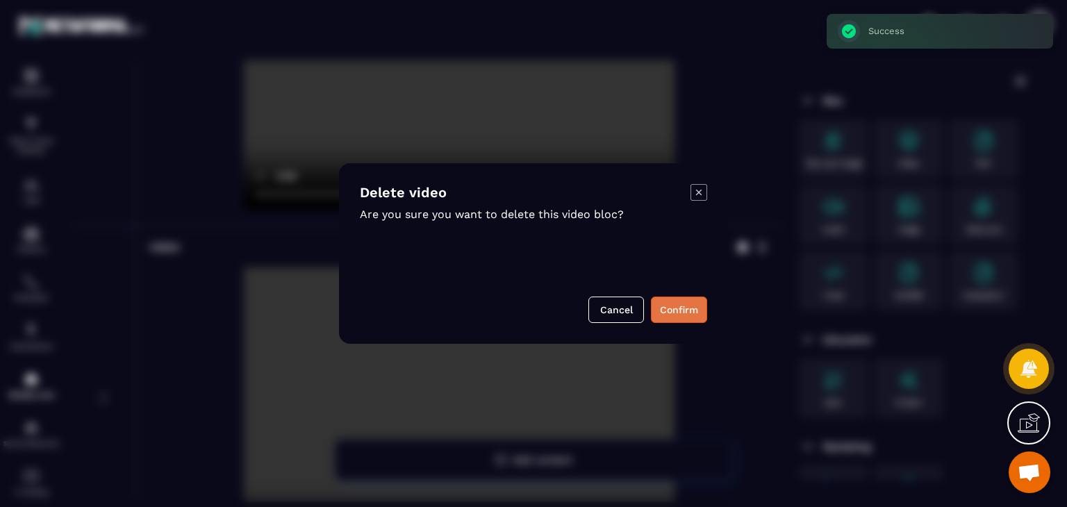
click at [674, 309] on button "Confirm" at bounding box center [679, 310] width 56 height 26
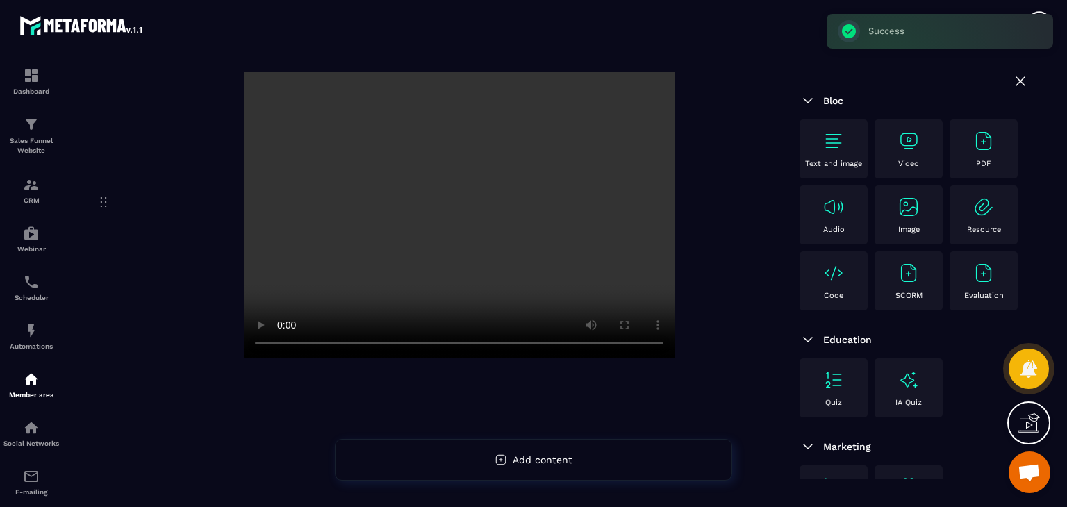
scroll to position [0, 0]
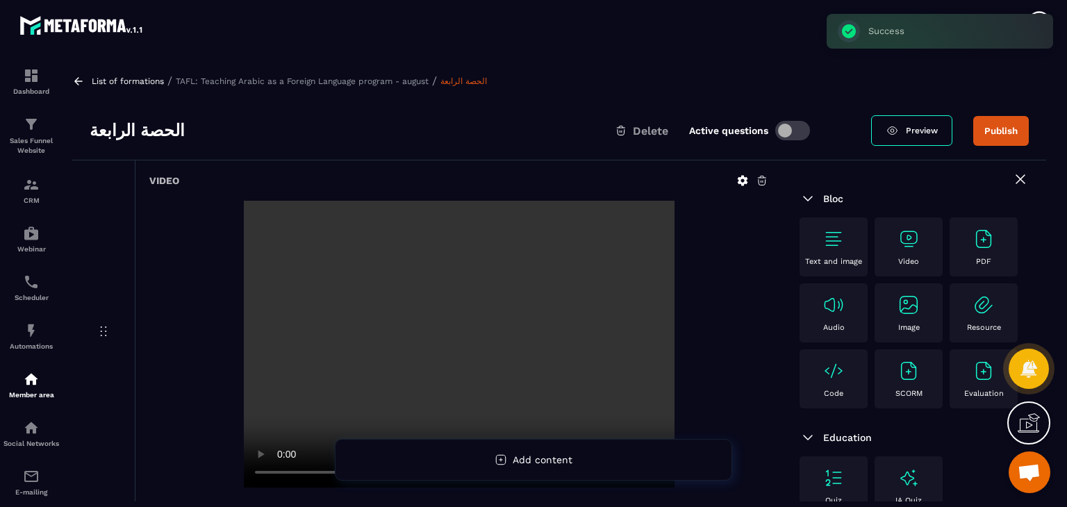
click at [921, 249] on div "Video" at bounding box center [909, 247] width 54 height 38
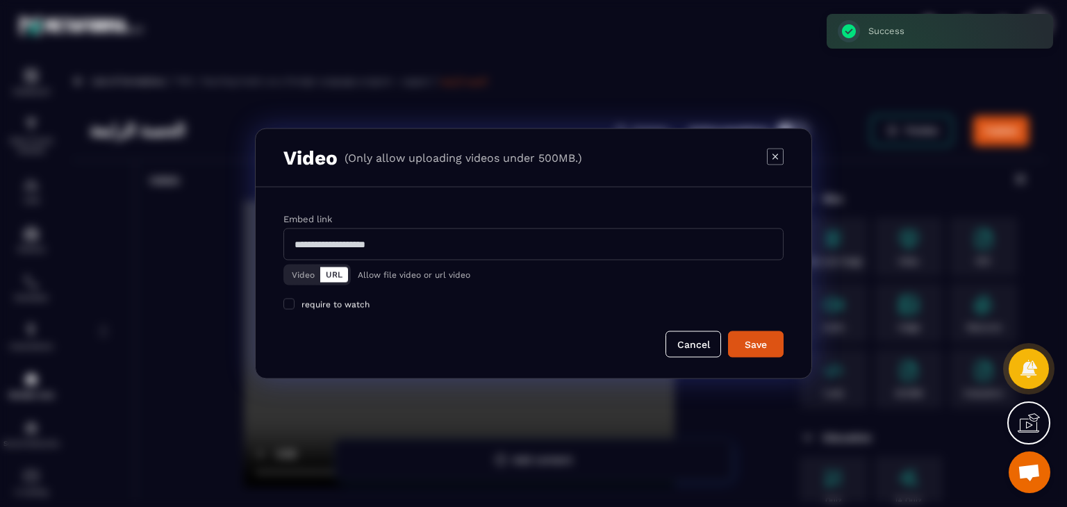
click at [318, 276] on button "Video" at bounding box center [303, 275] width 34 height 15
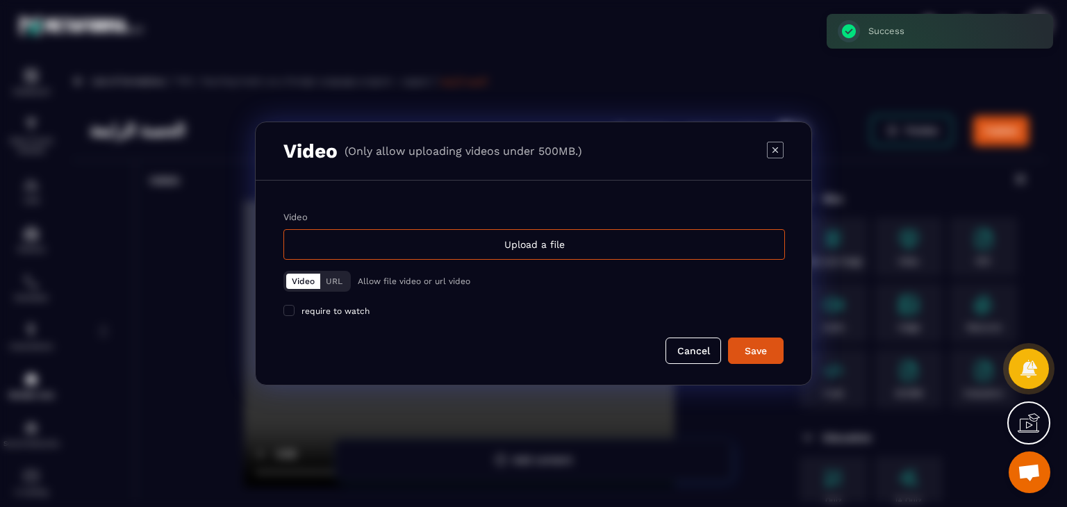
click at [468, 261] on div "Video Upload a file Video URL Allow file video or url video require to watch" at bounding box center [533, 264] width 500 height 105
click at [527, 260] on div "Video Upload a file Video URL Allow file video or url video require to watch" at bounding box center [533, 264] width 500 height 105
click at [543, 239] on div "Upload a file" at bounding box center [534, 244] width 502 height 31
click at [0, 0] on input "Video Upload a file" at bounding box center [0, 0] width 0 height 0
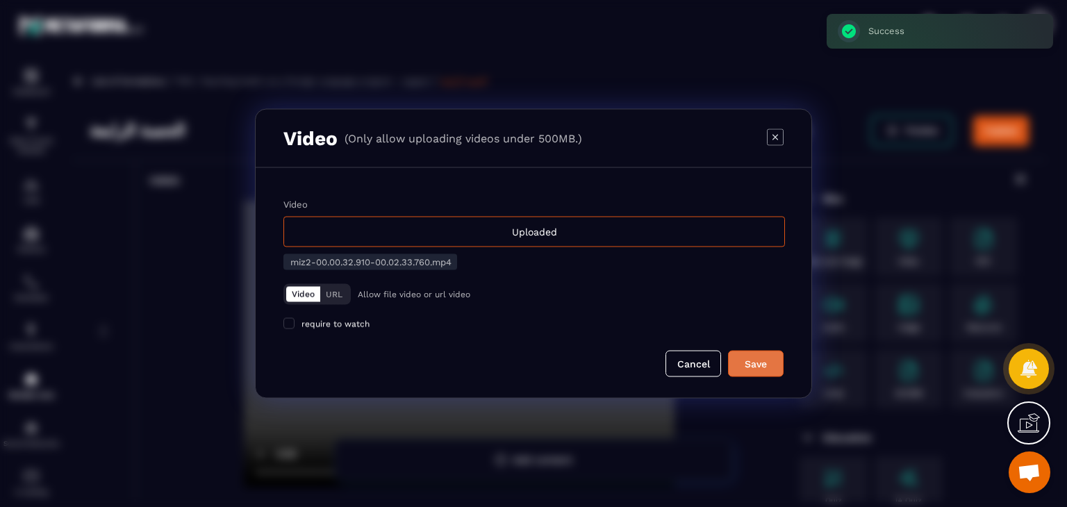
click at [767, 364] on div "Save" at bounding box center [756, 364] width 38 height 14
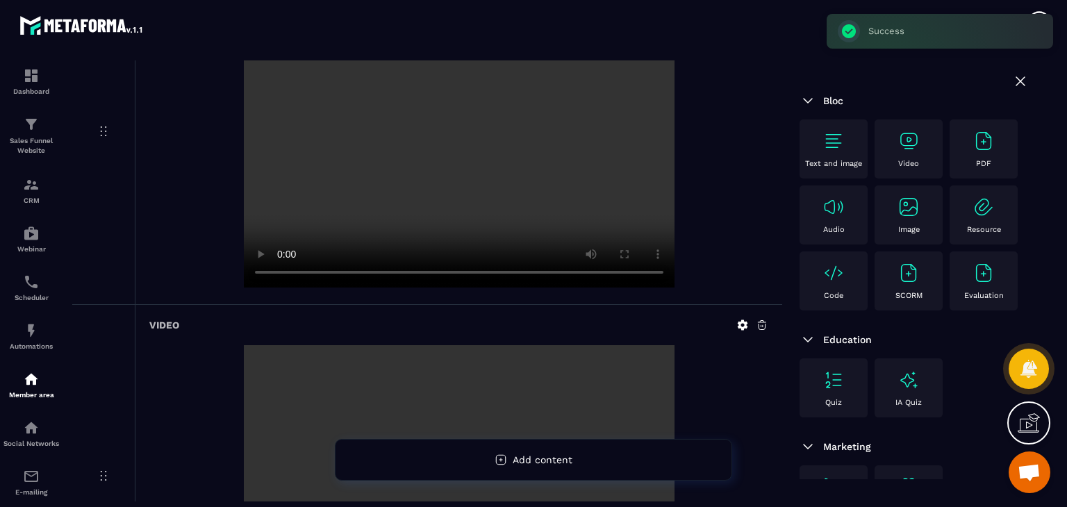
scroll to position [418, 0]
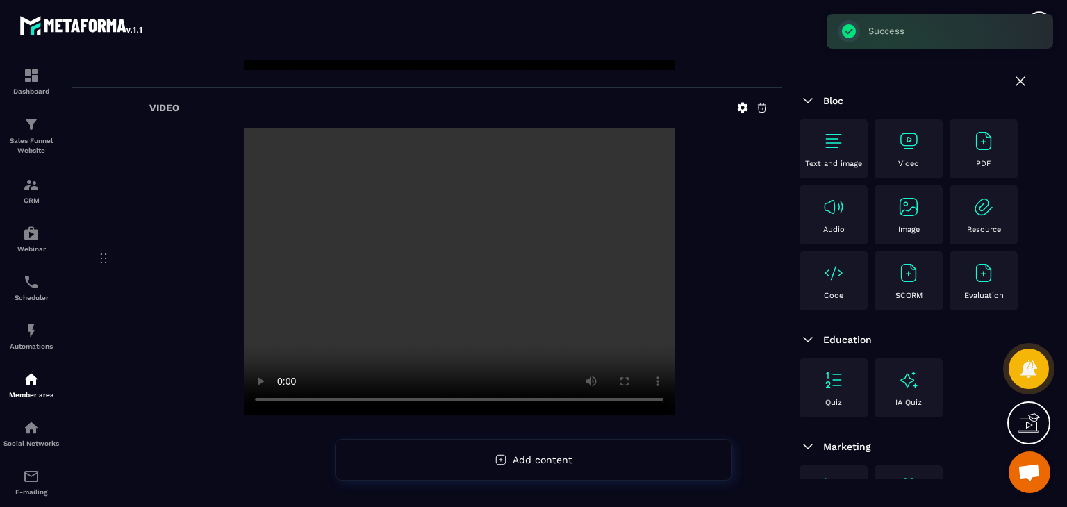
click at [901, 142] on img at bounding box center [909, 141] width 22 height 22
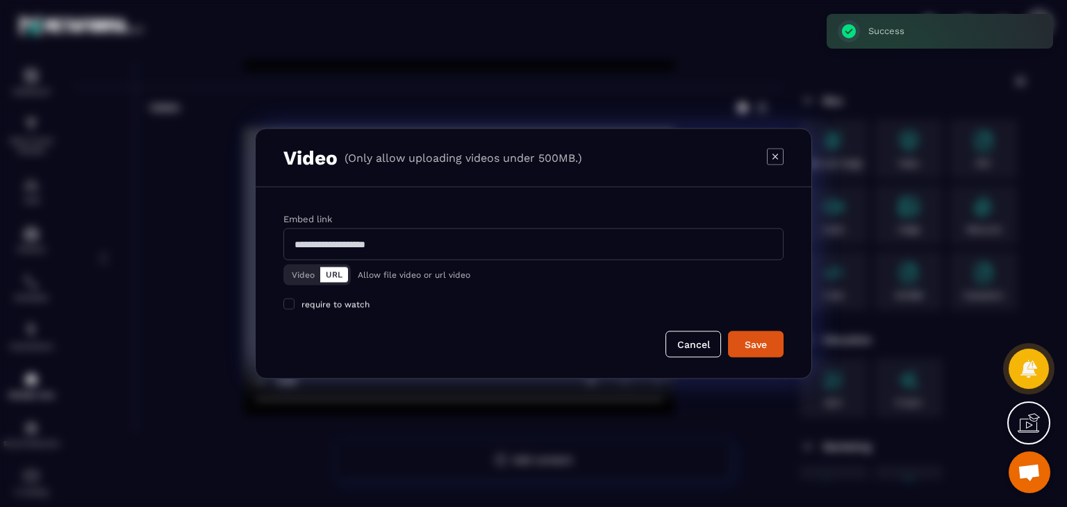
click at [295, 268] on button "Video" at bounding box center [303, 275] width 34 height 15
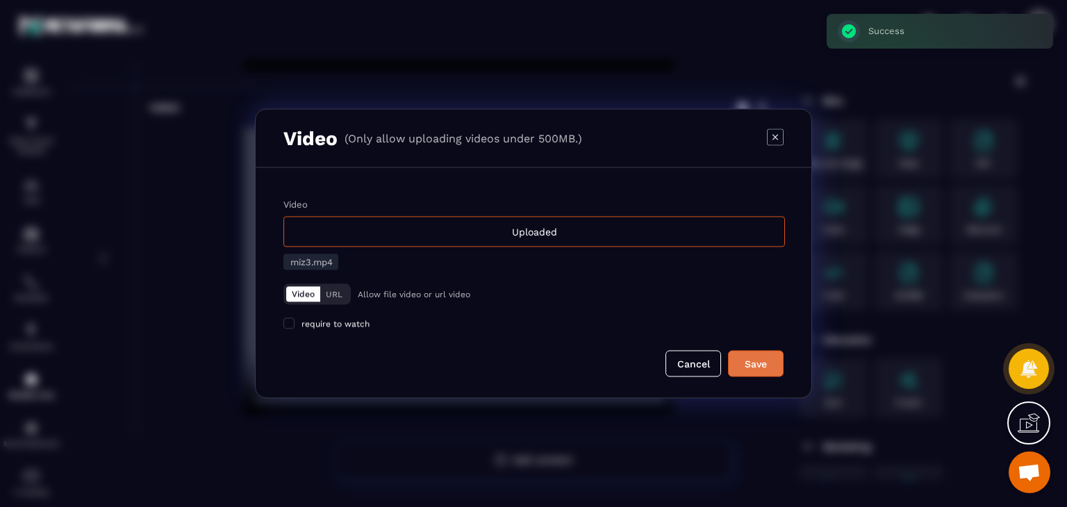
click at [764, 361] on div "Save" at bounding box center [756, 364] width 38 height 14
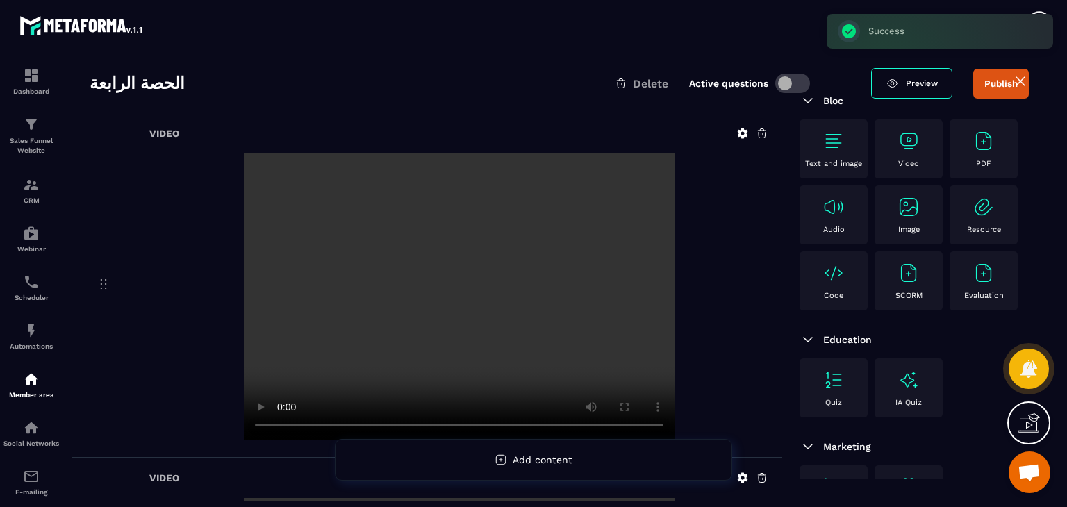
scroll to position [0, 0]
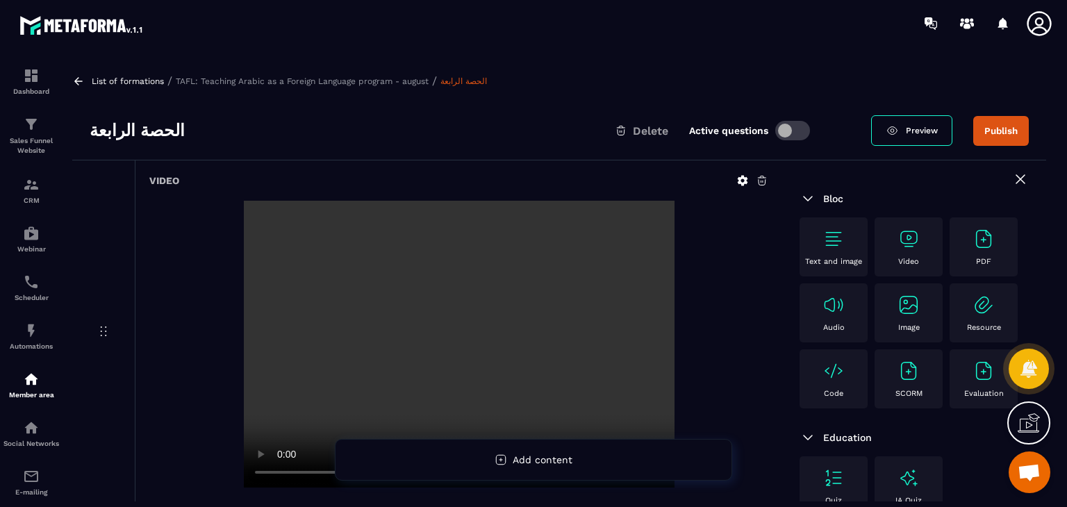
click at [901, 261] on p "Video" at bounding box center [908, 261] width 21 height 9
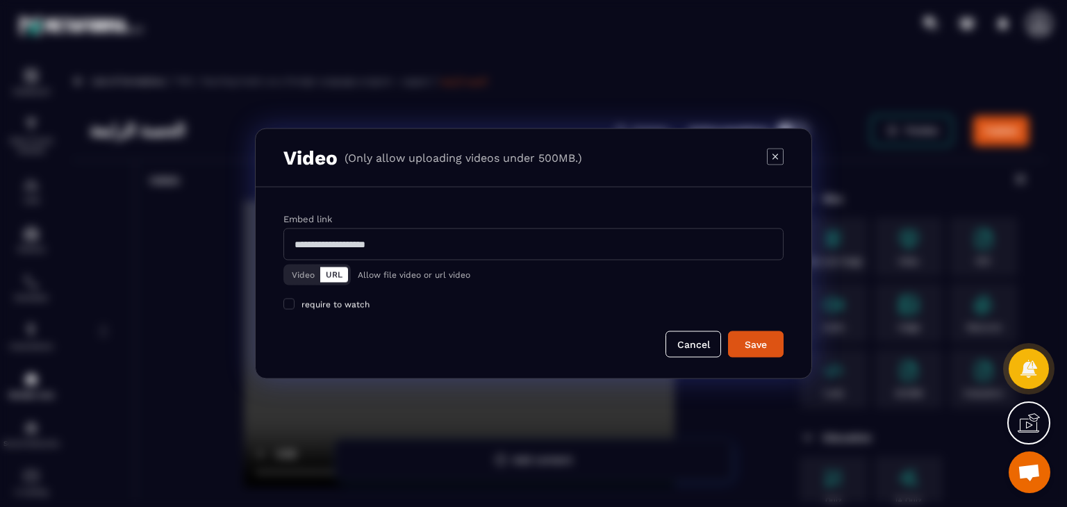
click at [297, 273] on button "Video" at bounding box center [303, 275] width 34 height 15
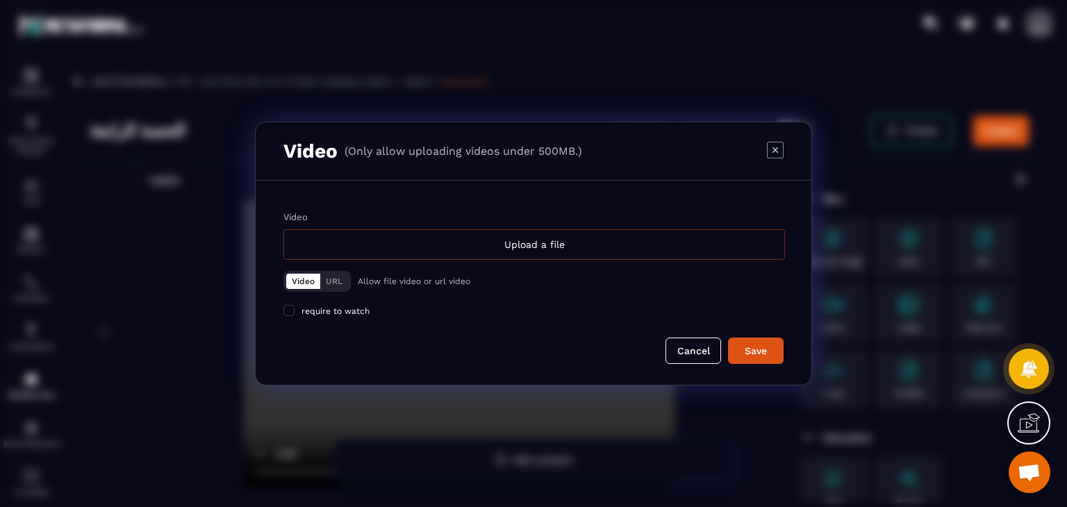
click at [461, 257] on div "Upload a file" at bounding box center [534, 244] width 502 height 31
click at [0, 0] on input "Video Upload a file" at bounding box center [0, 0] width 0 height 0
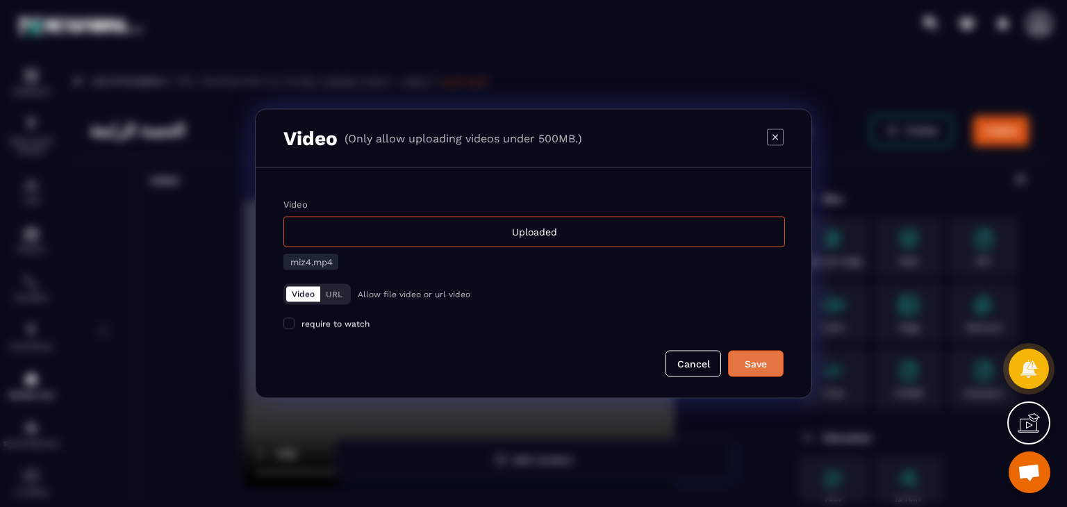
click at [755, 363] on div "Save" at bounding box center [756, 364] width 38 height 14
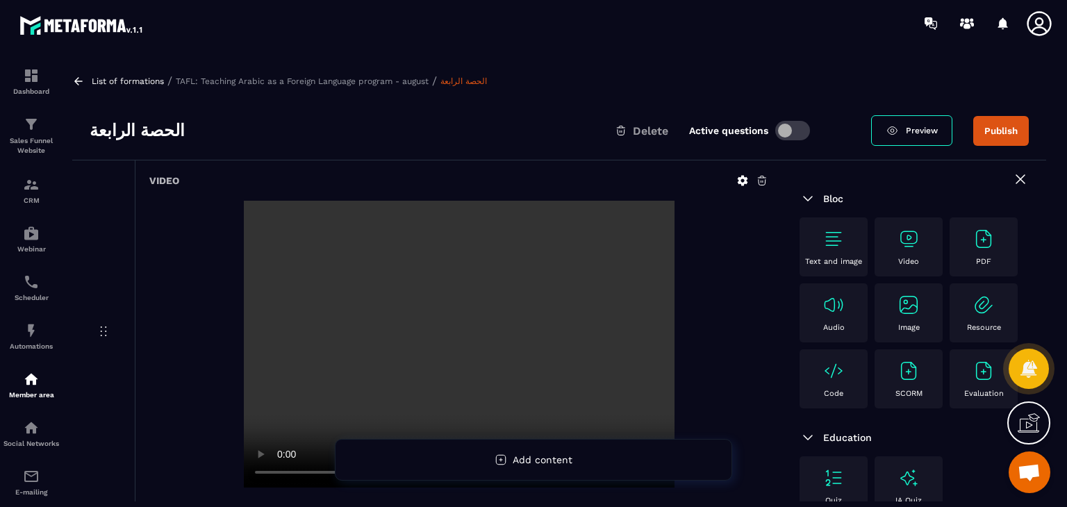
click at [925, 232] on div "Video" at bounding box center [909, 247] width 54 height 38
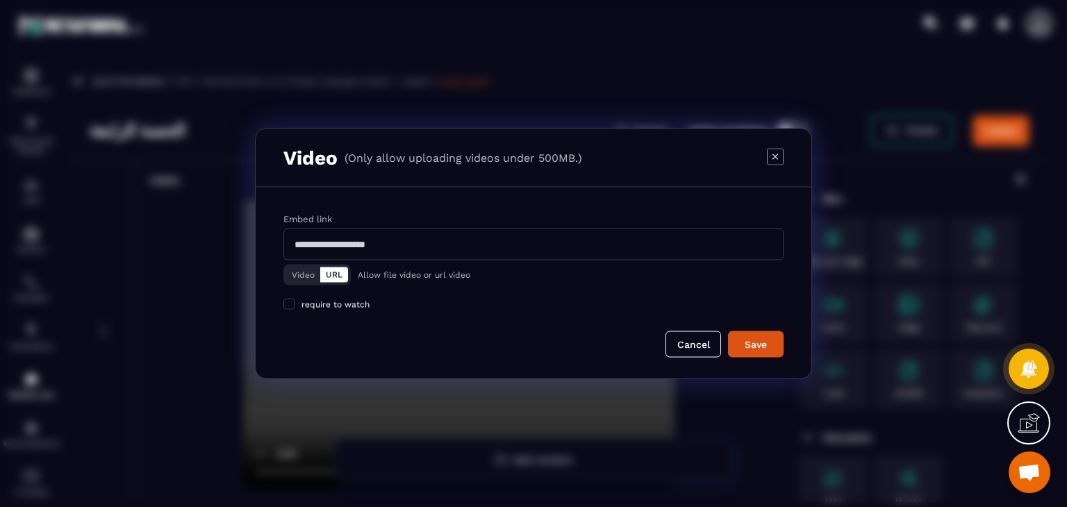
click at [304, 270] on button "Video" at bounding box center [303, 275] width 34 height 15
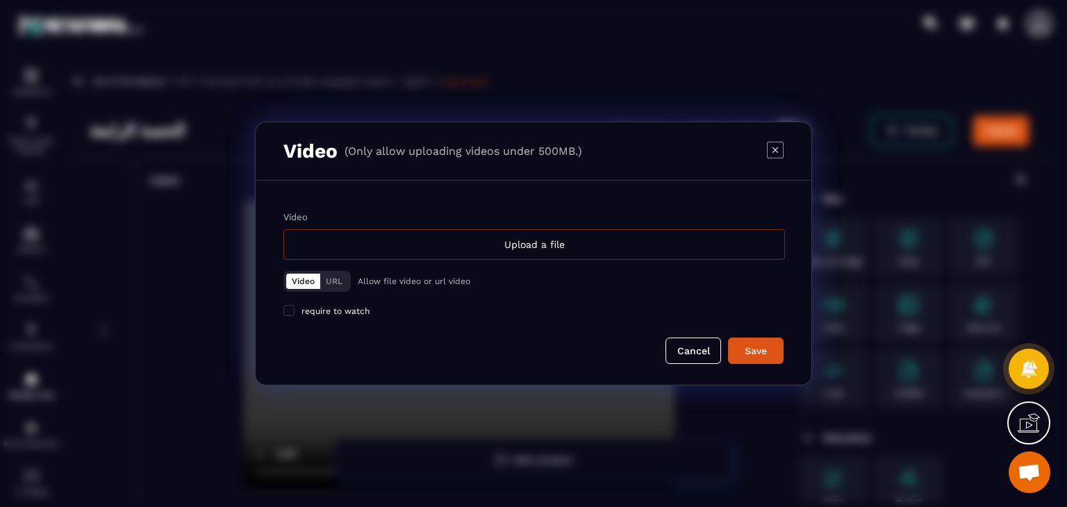
click at [463, 252] on div "Upload a file" at bounding box center [534, 244] width 502 height 31
click at [0, 0] on input "Video Upload a file" at bounding box center [0, 0] width 0 height 0
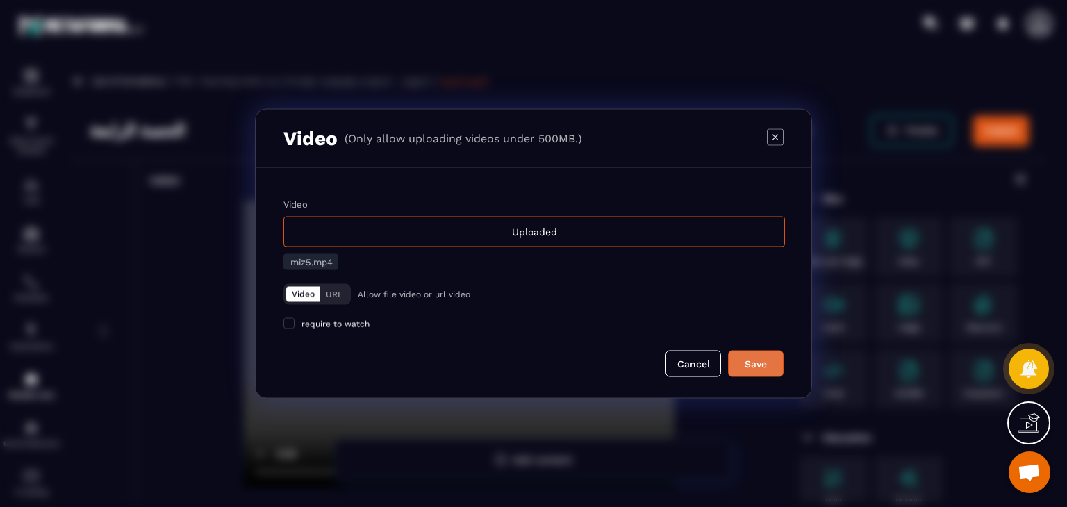
click at [755, 366] on div "Save" at bounding box center [756, 364] width 38 height 14
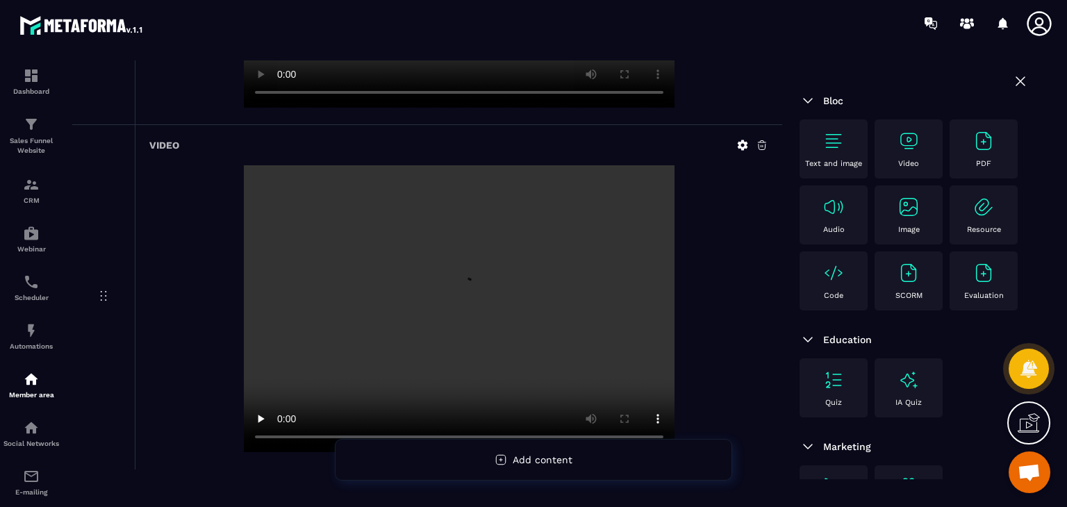
scroll to position [1452, 0]
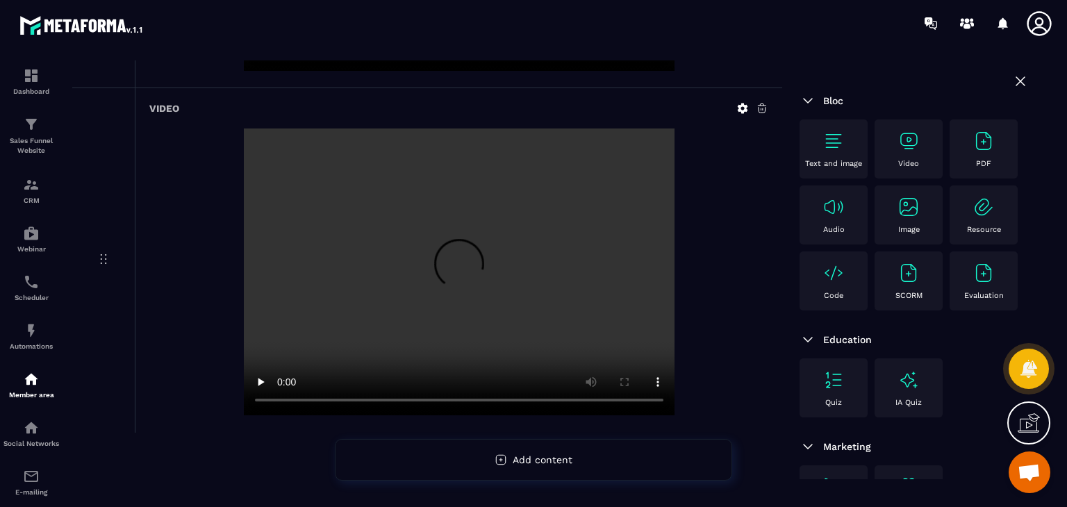
click at [909, 145] on img at bounding box center [909, 141] width 22 height 22
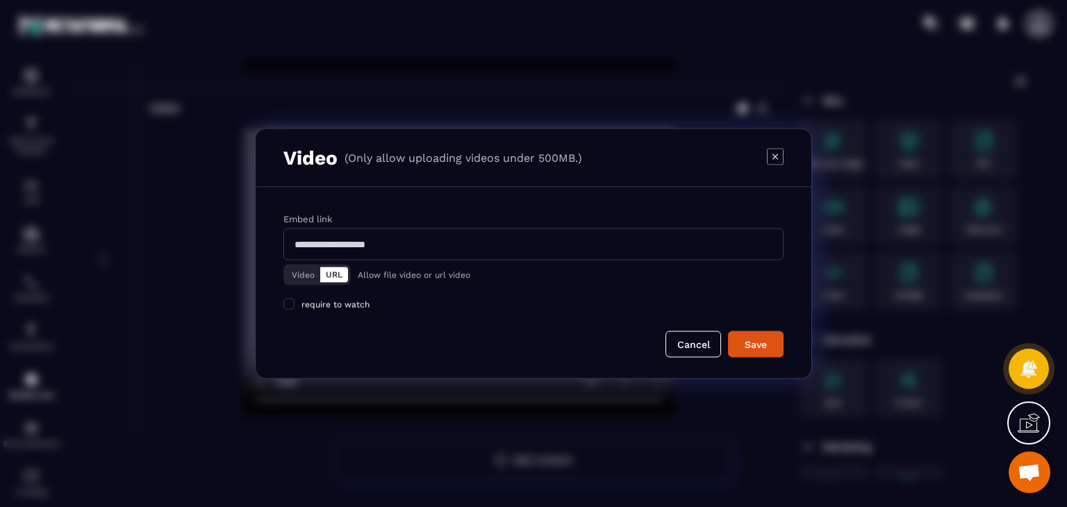
click at [311, 278] on button "Video" at bounding box center [303, 275] width 34 height 15
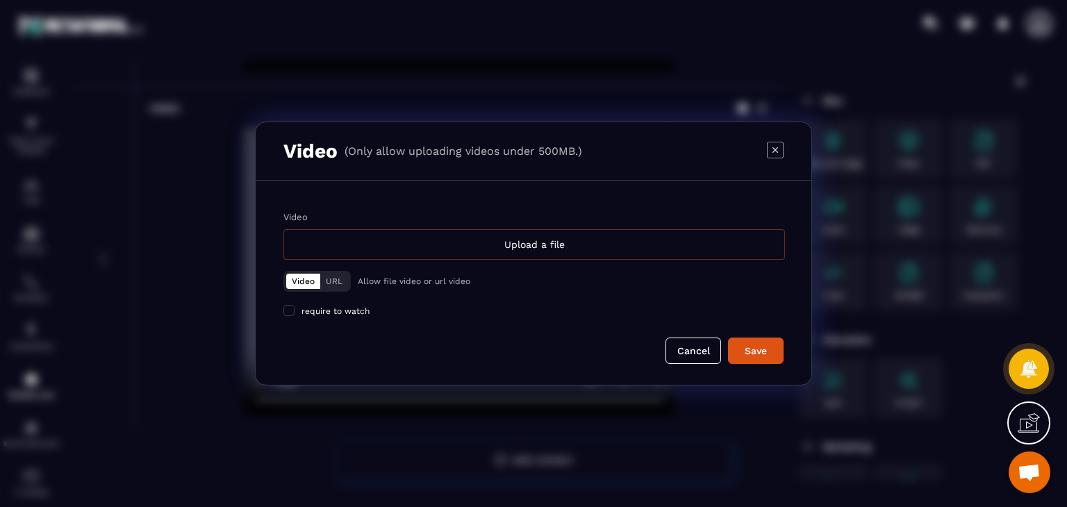
click at [517, 250] on div "Upload a file" at bounding box center [534, 244] width 502 height 31
click at [0, 0] on input "Video Upload a file" at bounding box center [0, 0] width 0 height 0
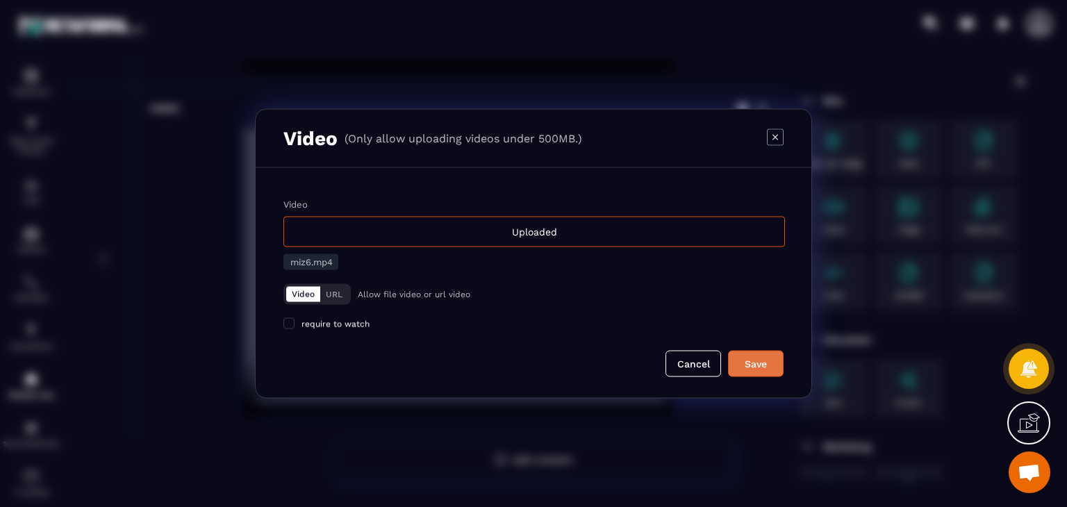
click at [754, 356] on button "Save" at bounding box center [756, 364] width 56 height 26
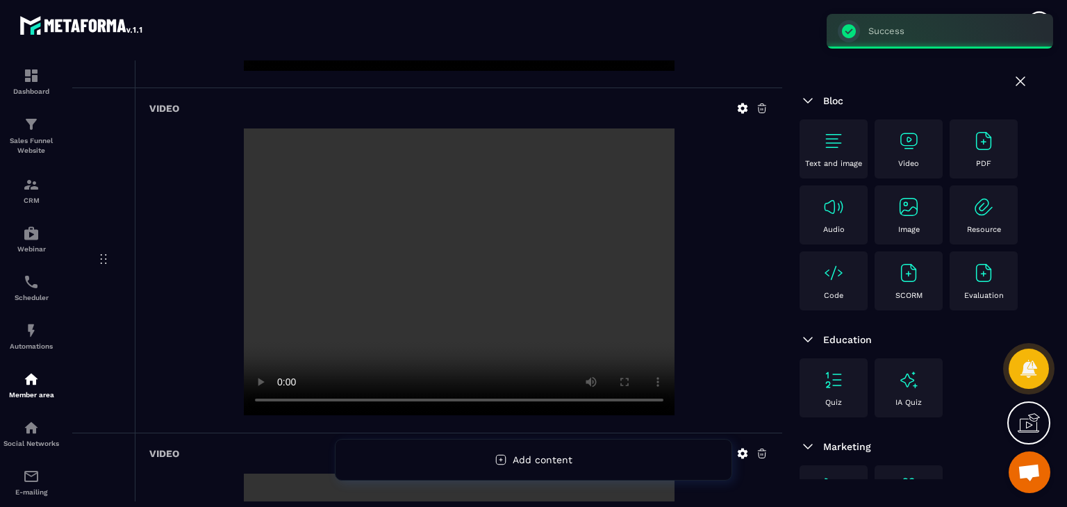
click at [868, 142] on div "Text and image Video PDF Audio Image Resource Code SCORM Evaluation" at bounding box center [914, 219] width 229 height 198
click at [888, 144] on div "Video" at bounding box center [909, 149] width 54 height 38
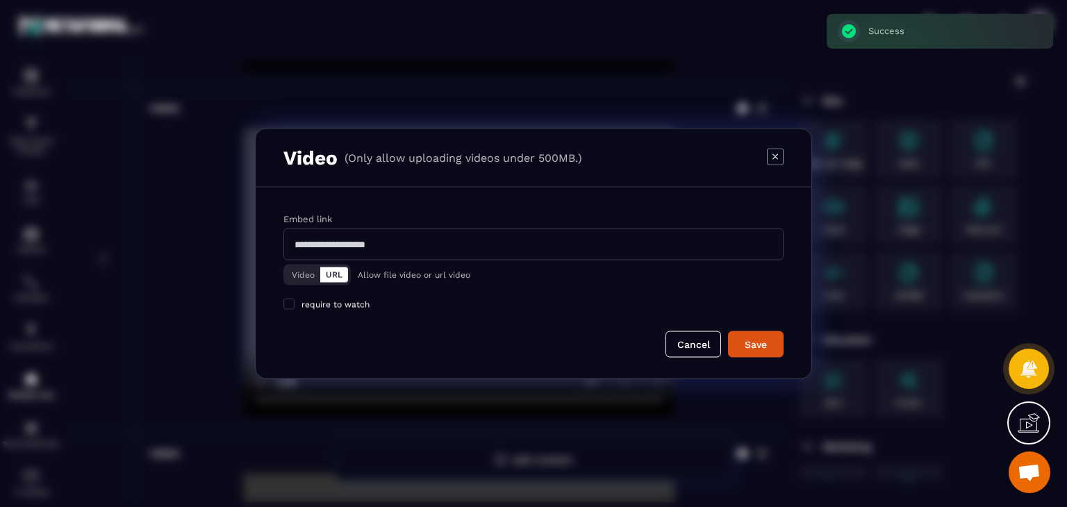
click at [314, 268] on button "Video" at bounding box center [303, 275] width 34 height 15
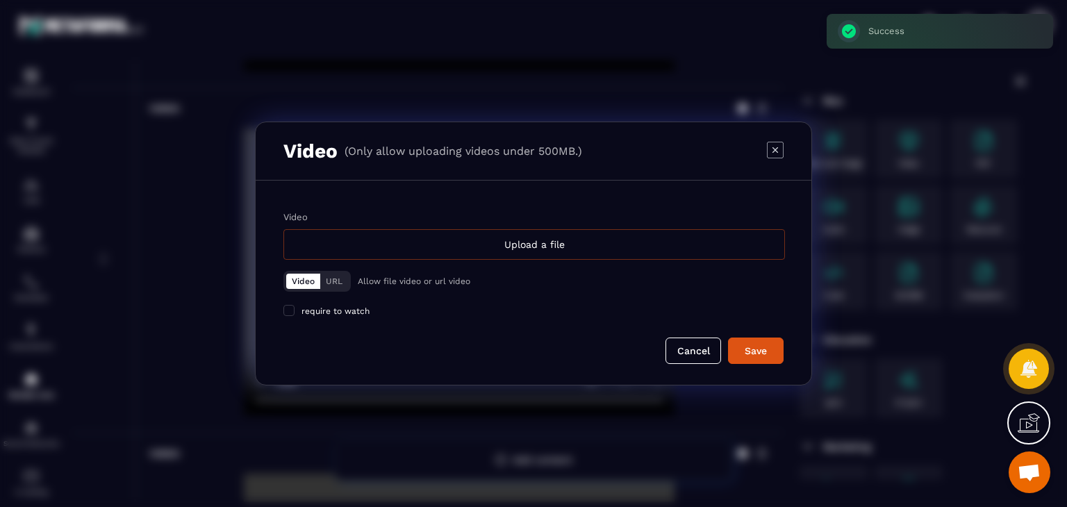
click at [444, 248] on div "Upload a file" at bounding box center [534, 244] width 502 height 31
click at [0, 0] on input "Video Upload a file" at bounding box center [0, 0] width 0 height 0
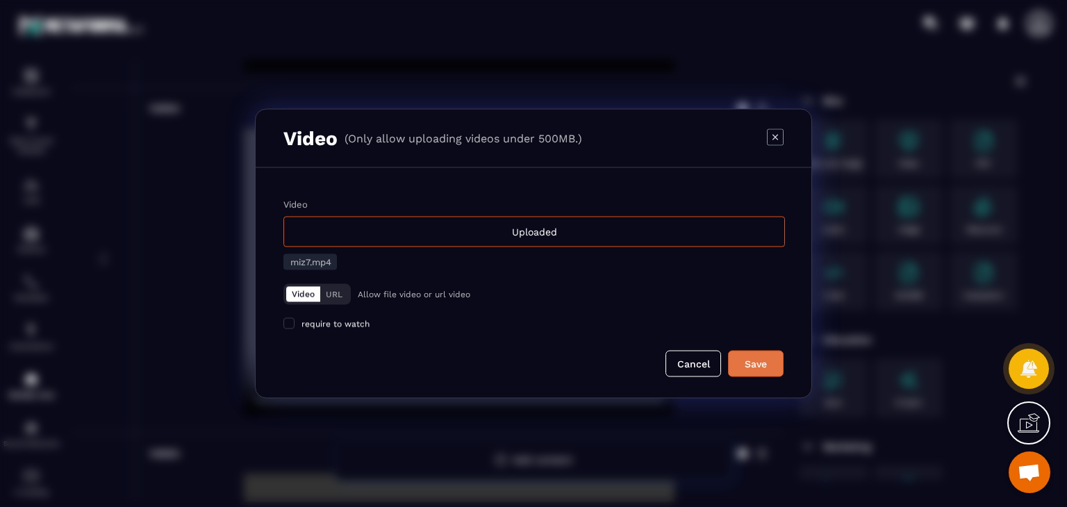
click at [751, 368] on div "Save" at bounding box center [756, 364] width 38 height 14
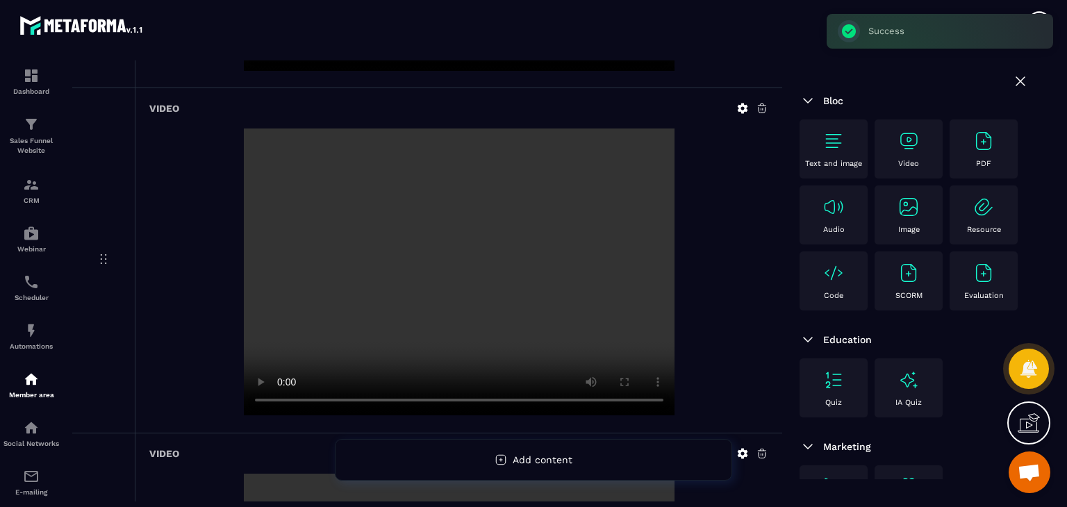
click at [900, 142] on img at bounding box center [909, 141] width 22 height 22
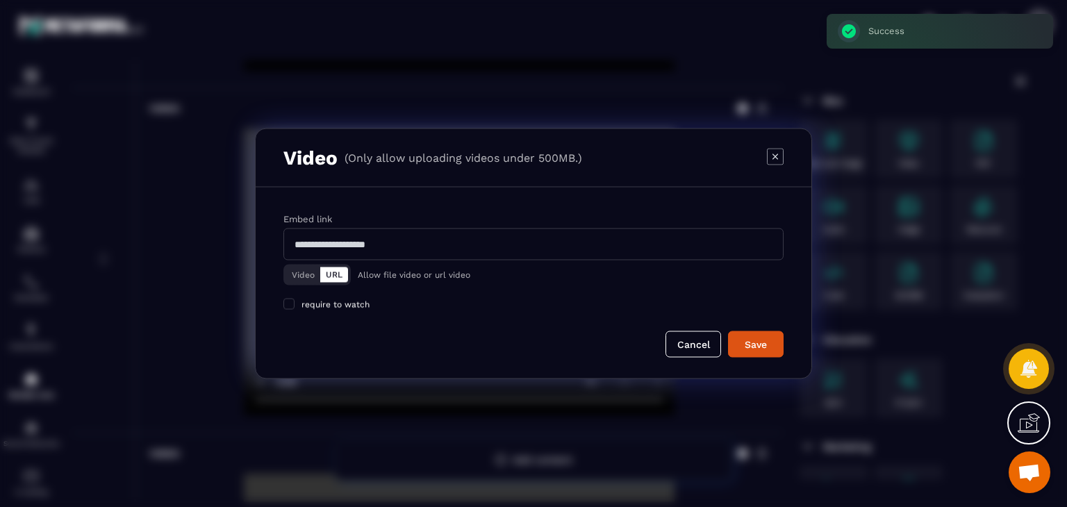
click at [297, 274] on button "Video" at bounding box center [303, 275] width 34 height 15
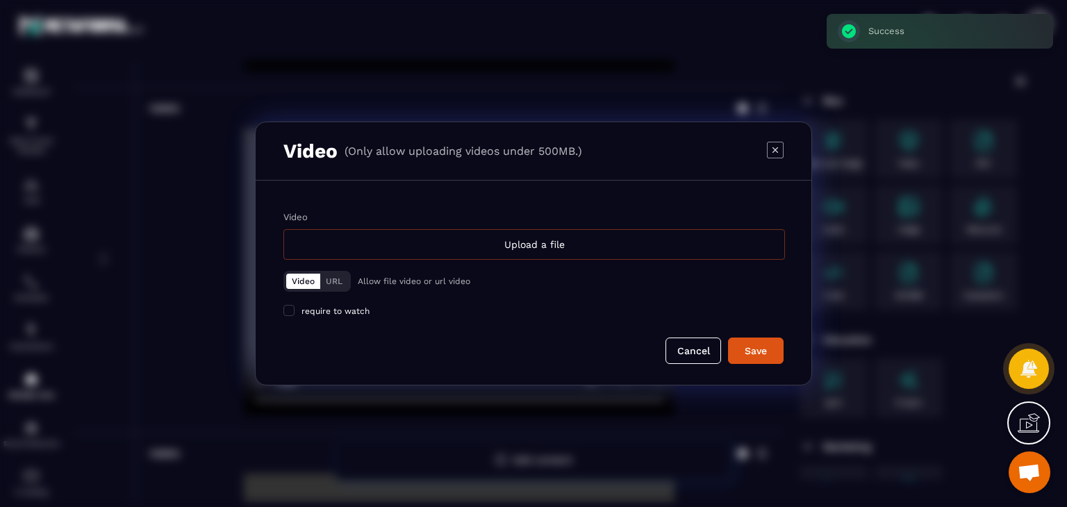
click at [426, 236] on div "Upload a file" at bounding box center [534, 244] width 502 height 31
click at [0, 0] on input "Video Upload a file" at bounding box center [0, 0] width 0 height 0
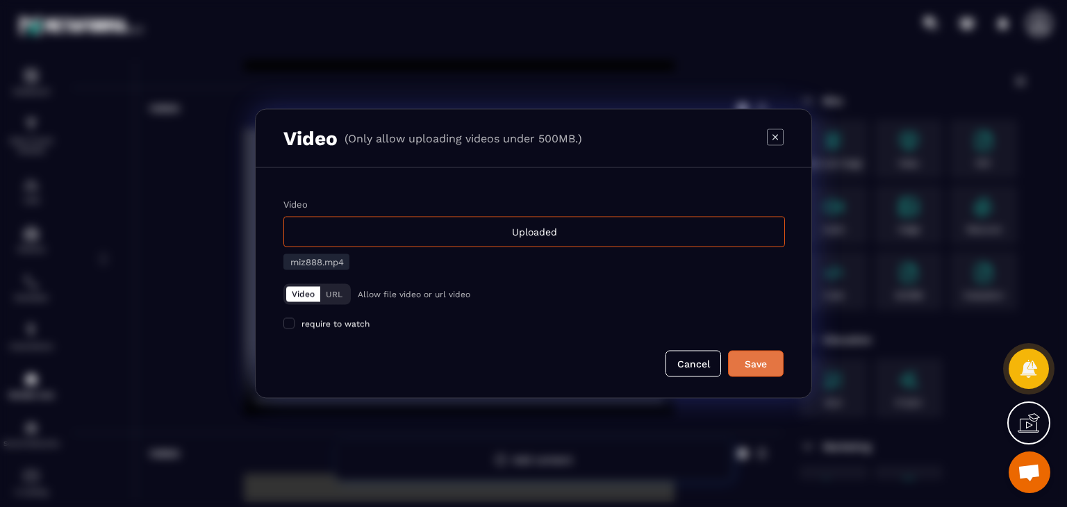
click at [752, 360] on div "Save" at bounding box center [756, 364] width 38 height 14
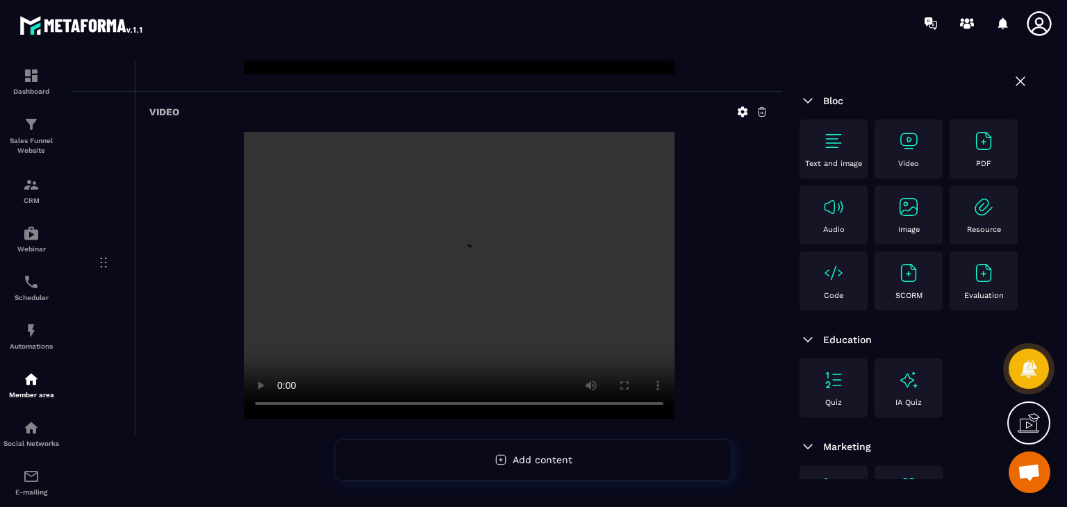
scroll to position [2486, 0]
click at [898, 147] on img at bounding box center [909, 141] width 22 height 22
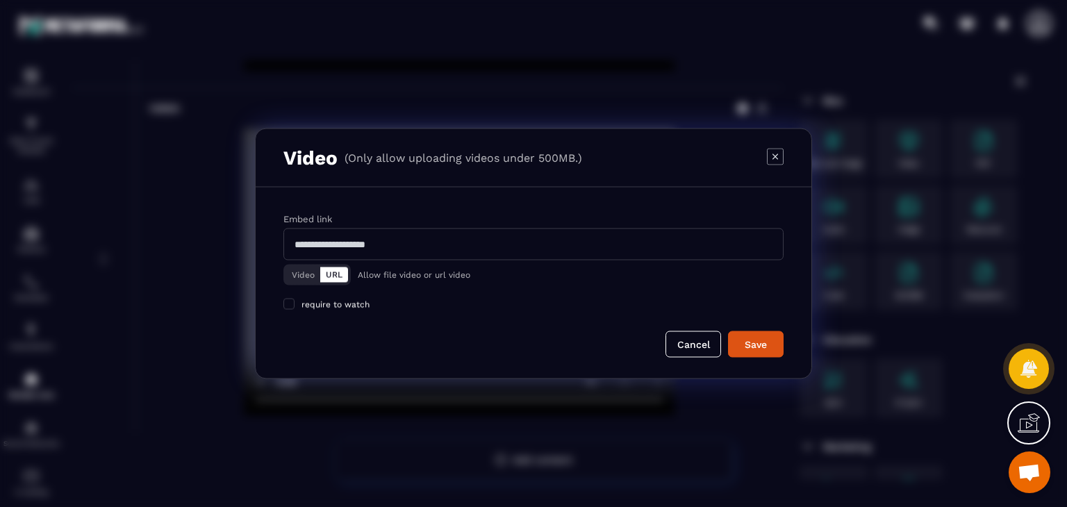
click at [314, 279] on button "Video" at bounding box center [303, 275] width 34 height 15
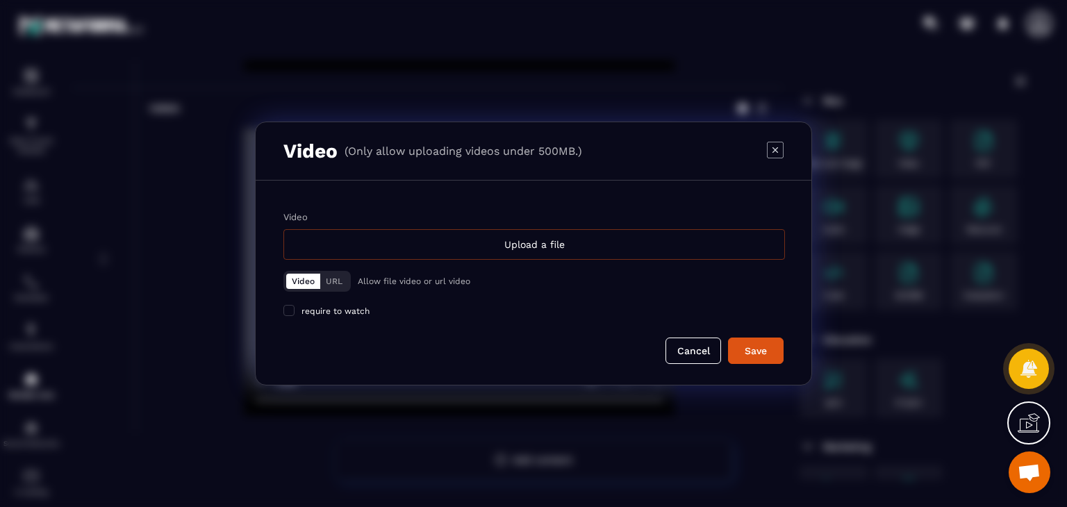
click at [496, 235] on div "Upload a file" at bounding box center [534, 244] width 502 height 31
click at [0, 0] on input "Video Upload a file" at bounding box center [0, 0] width 0 height 0
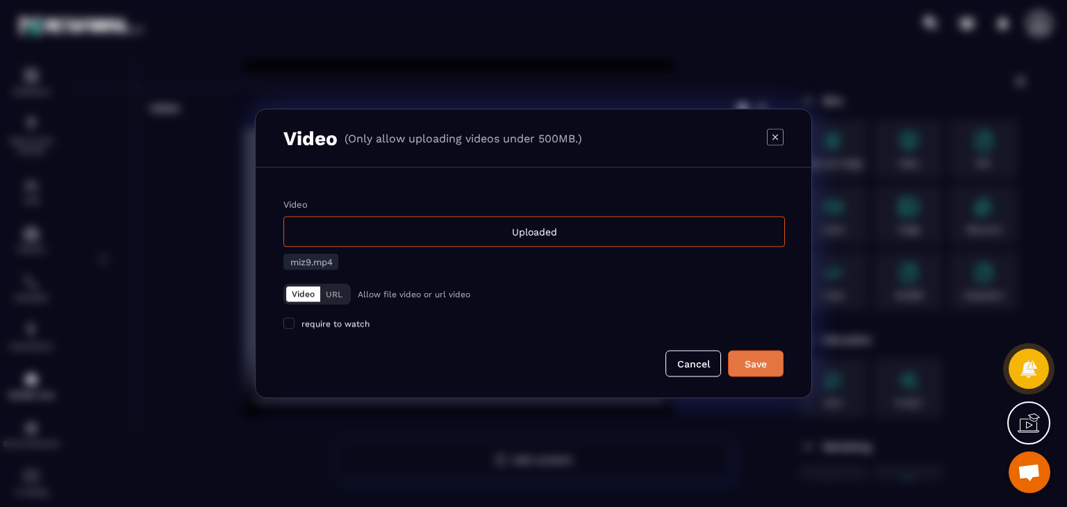
click at [750, 368] on div "Save" at bounding box center [756, 364] width 38 height 14
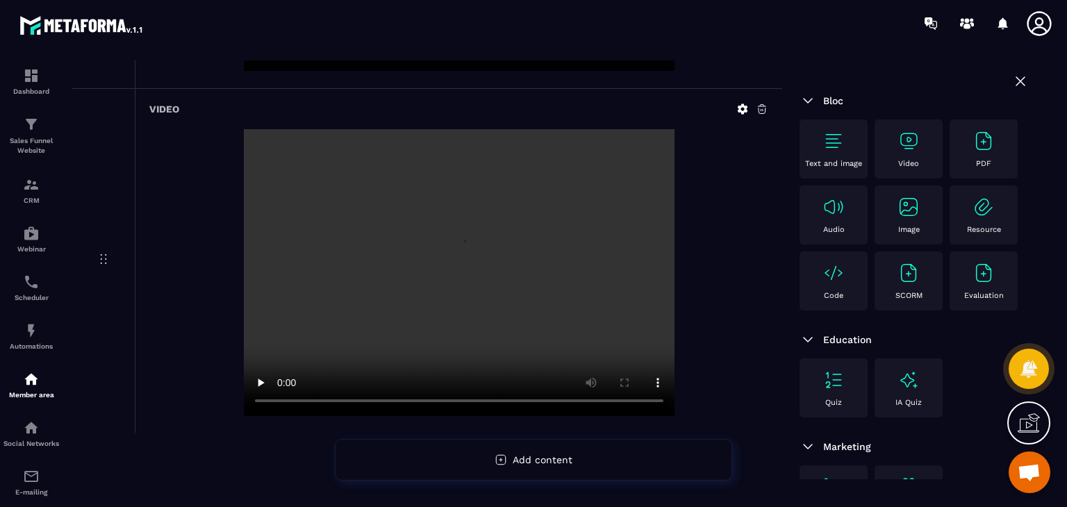
scroll to position [2622, 0]
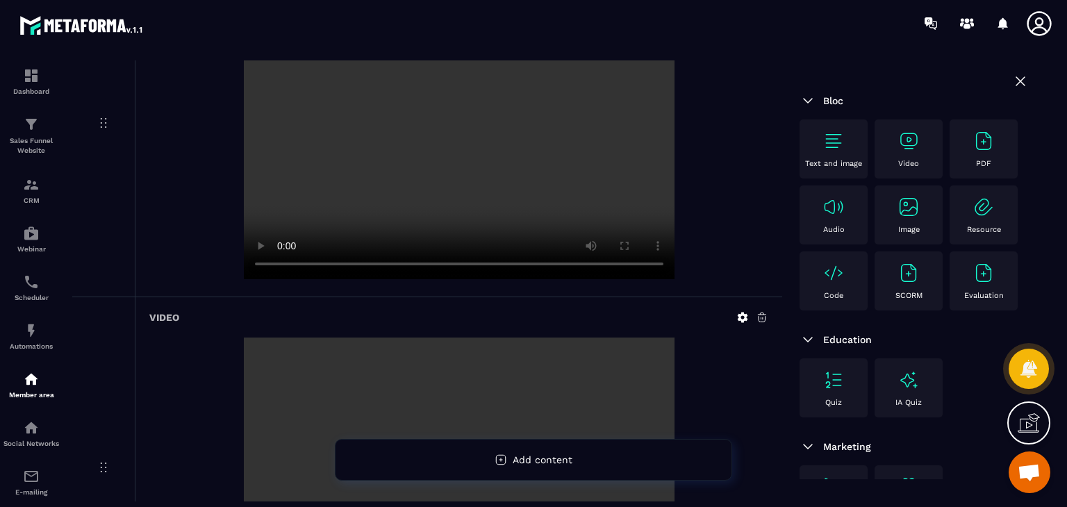
click at [898, 151] on img at bounding box center [909, 141] width 22 height 22
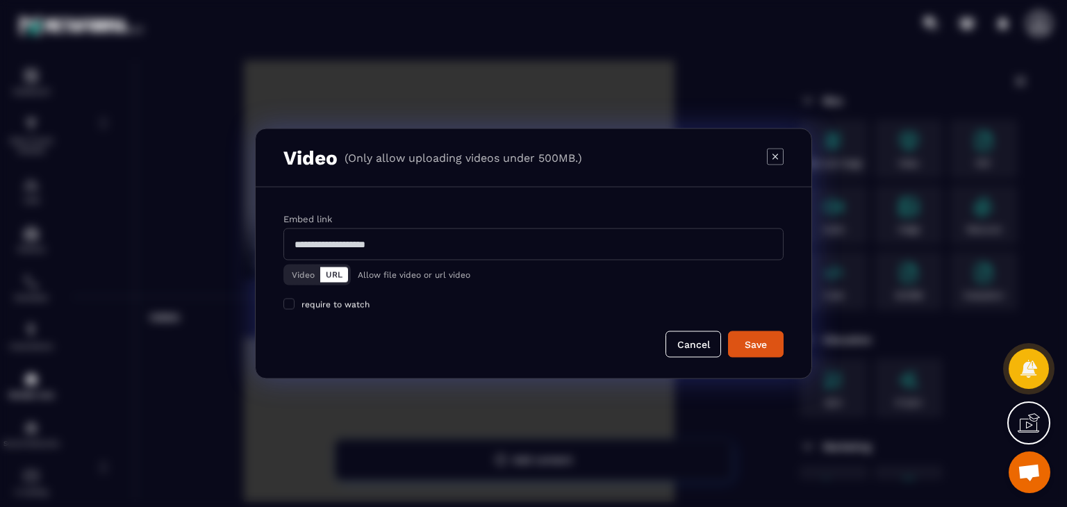
click at [297, 269] on button "Video" at bounding box center [303, 275] width 34 height 15
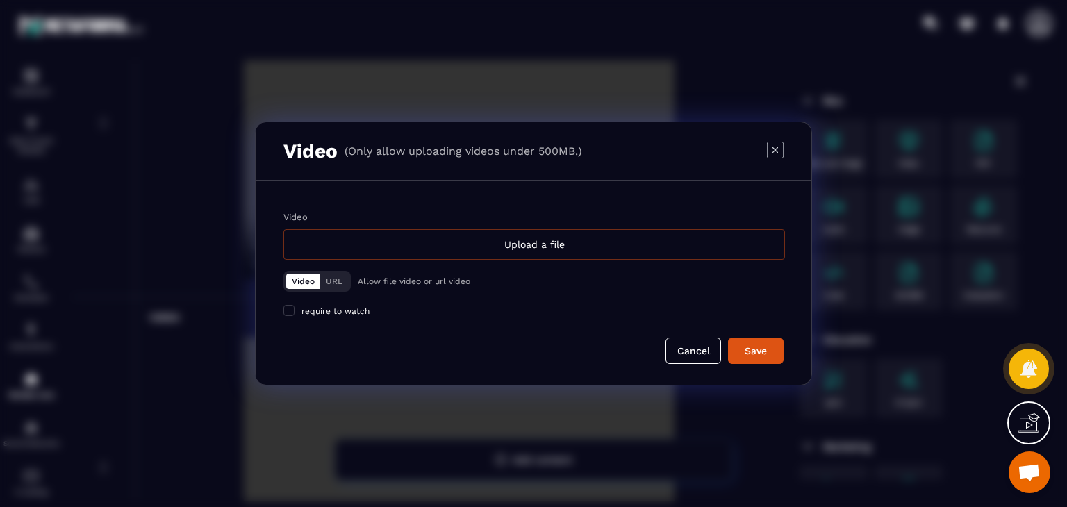
click at [528, 240] on div "Upload a file" at bounding box center [534, 244] width 502 height 31
click at [0, 0] on input "Video Upload a file" at bounding box center [0, 0] width 0 height 0
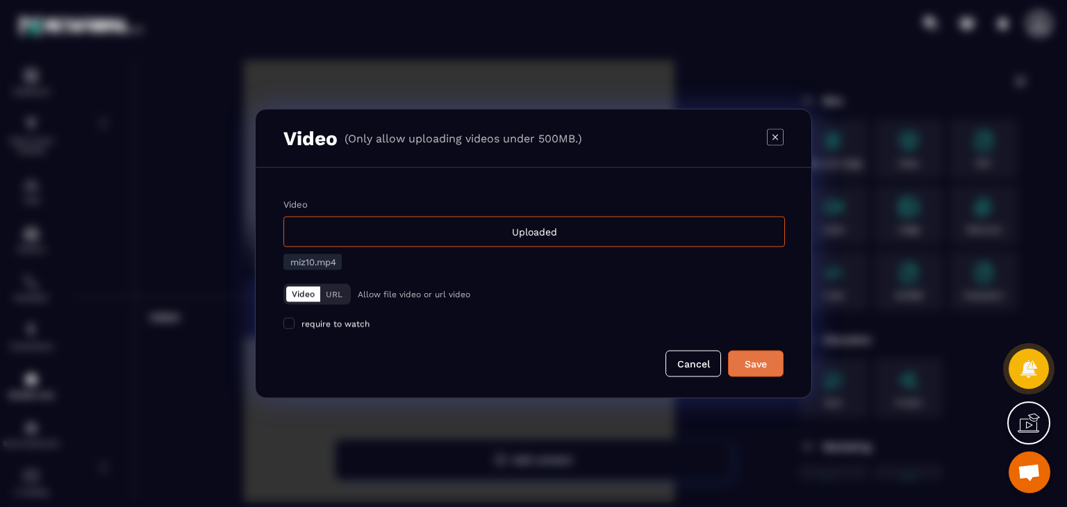
click at [773, 371] on button "Save" at bounding box center [756, 364] width 56 height 26
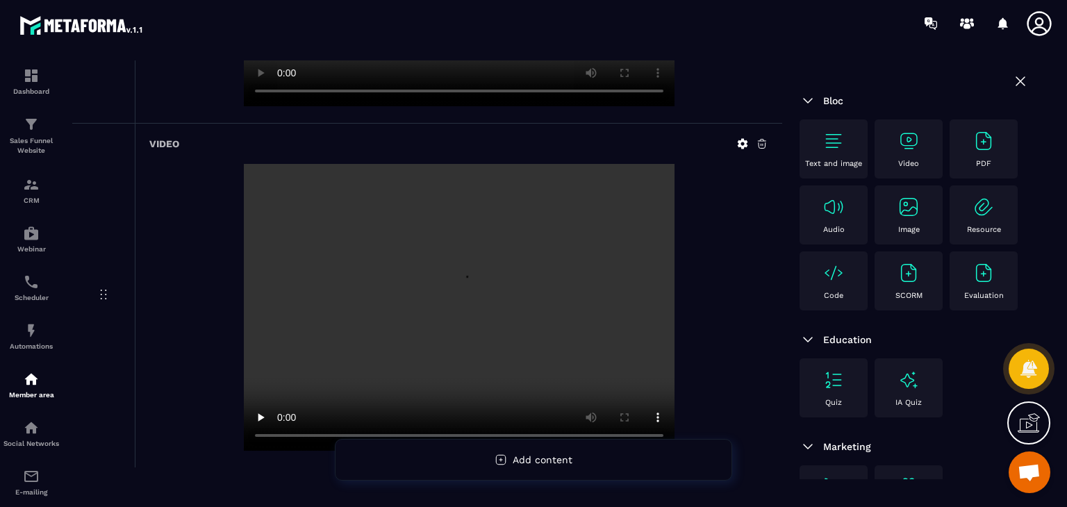
scroll to position [3175, 0]
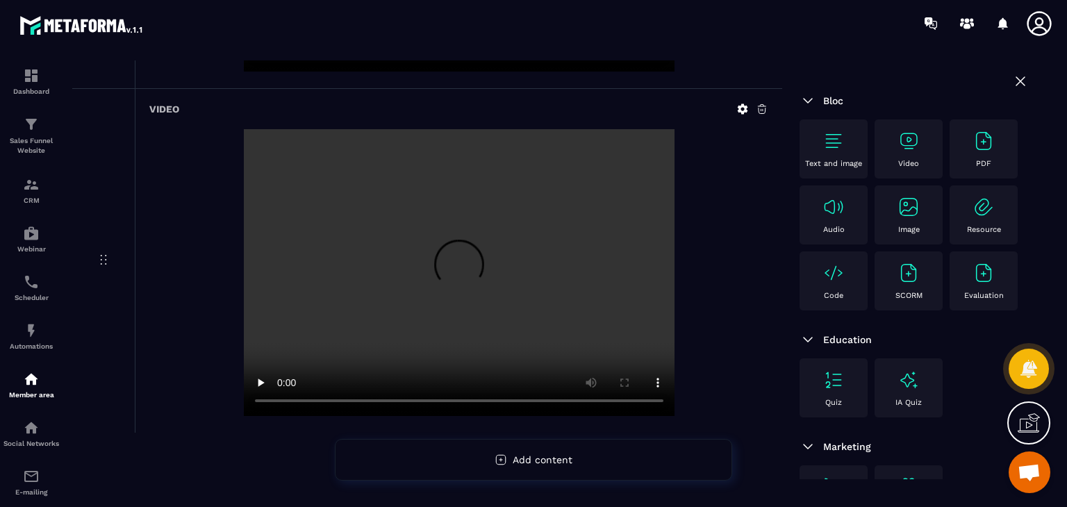
click at [948, 130] on div "Text and image Video PDF Audio Image Resource Code SCORM Evaluation" at bounding box center [914, 219] width 229 height 198
click at [928, 165] on div "Video" at bounding box center [909, 149] width 54 height 38
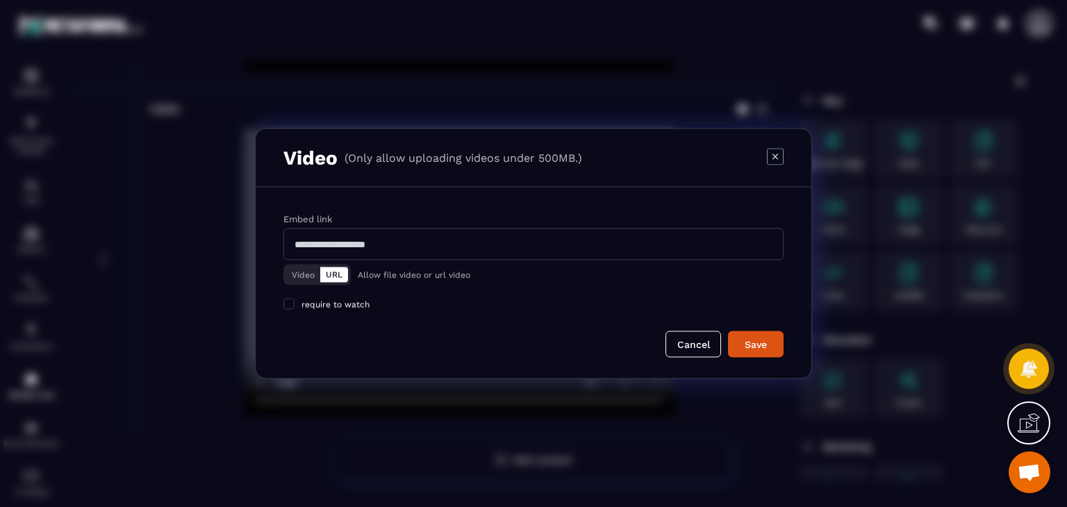
click at [310, 273] on button "Video" at bounding box center [303, 275] width 34 height 15
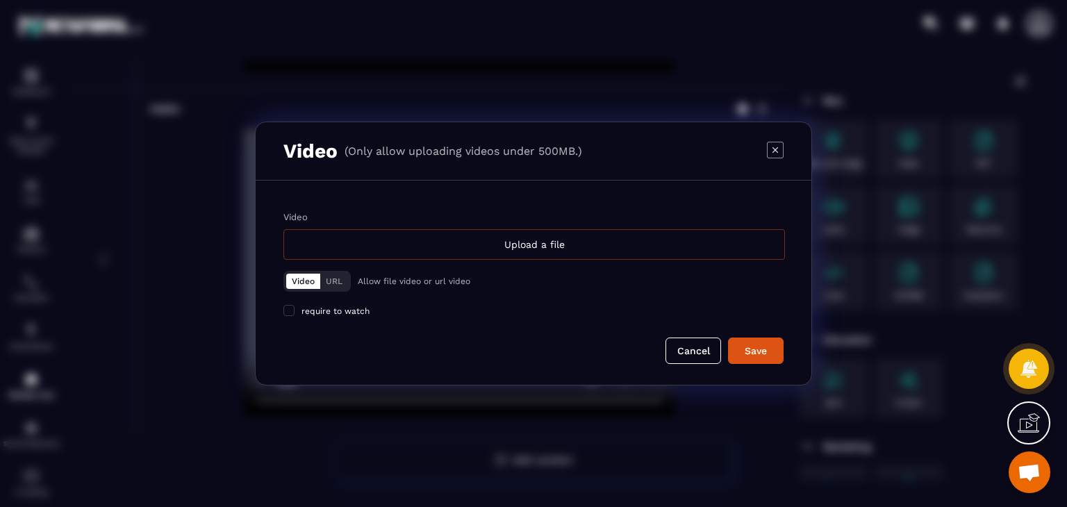
click at [487, 239] on div "Upload a file" at bounding box center [534, 244] width 502 height 31
click at [0, 0] on input "Video Upload a file" at bounding box center [0, 0] width 0 height 0
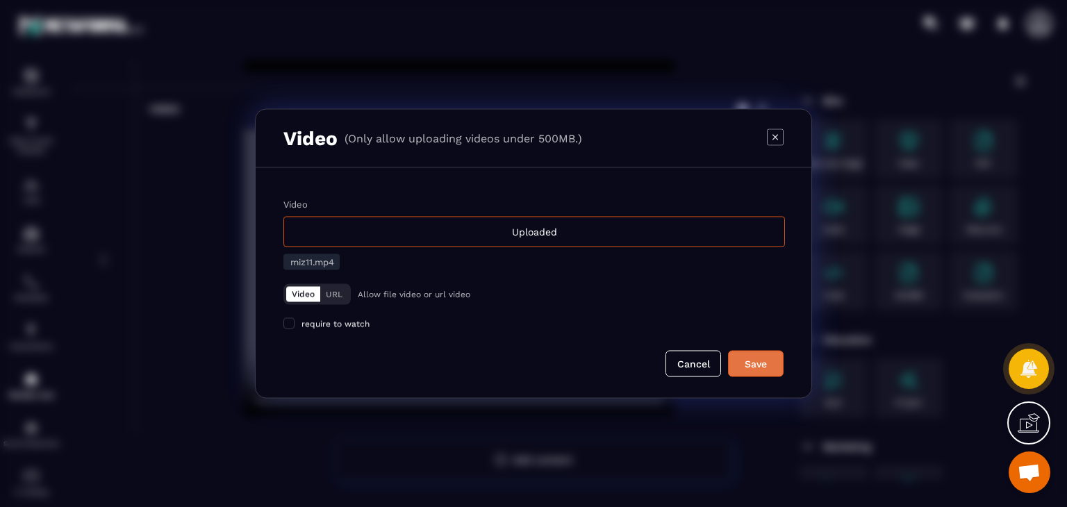
click at [748, 365] on div "Save" at bounding box center [756, 364] width 38 height 14
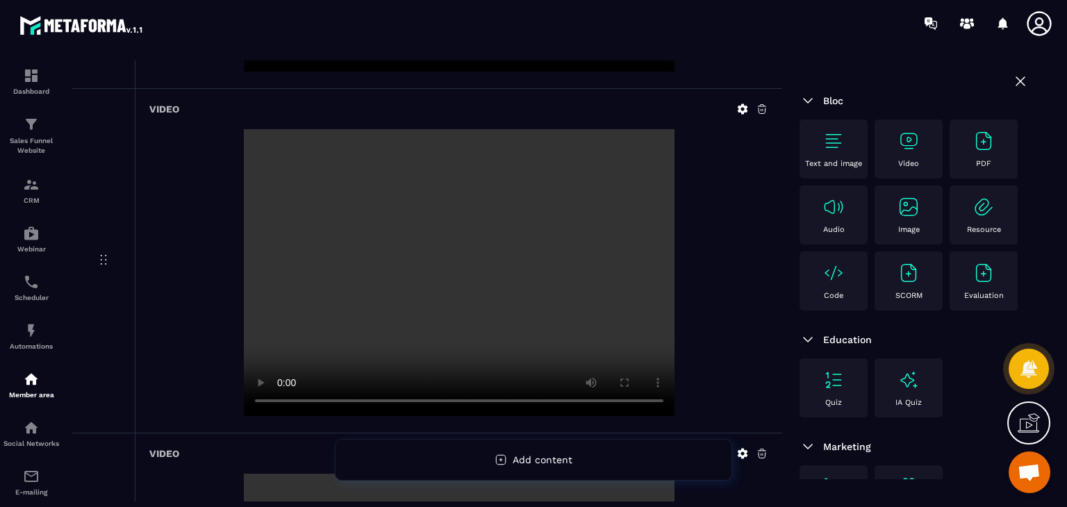
click at [919, 142] on img at bounding box center [909, 141] width 22 height 22
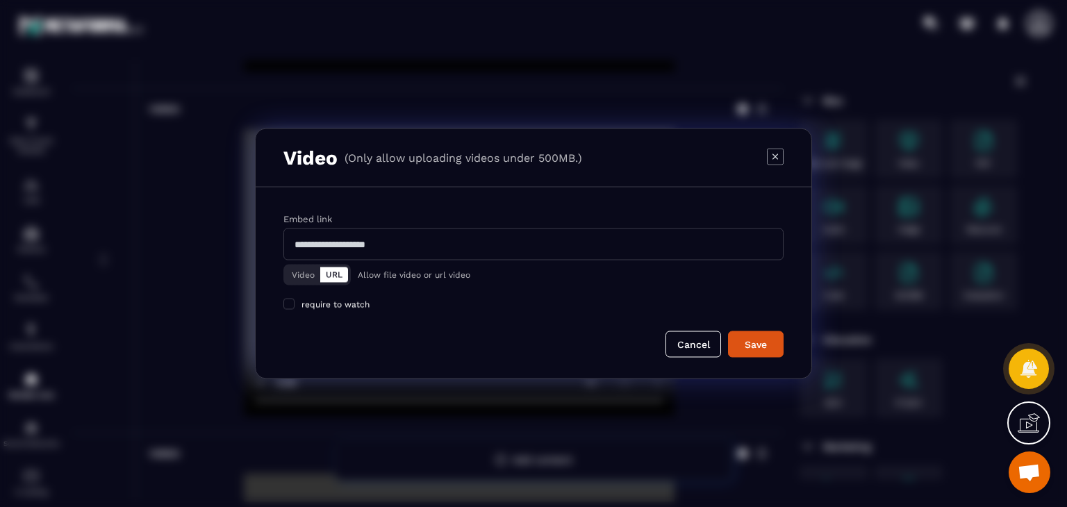
click at [303, 274] on button "Video" at bounding box center [303, 275] width 34 height 15
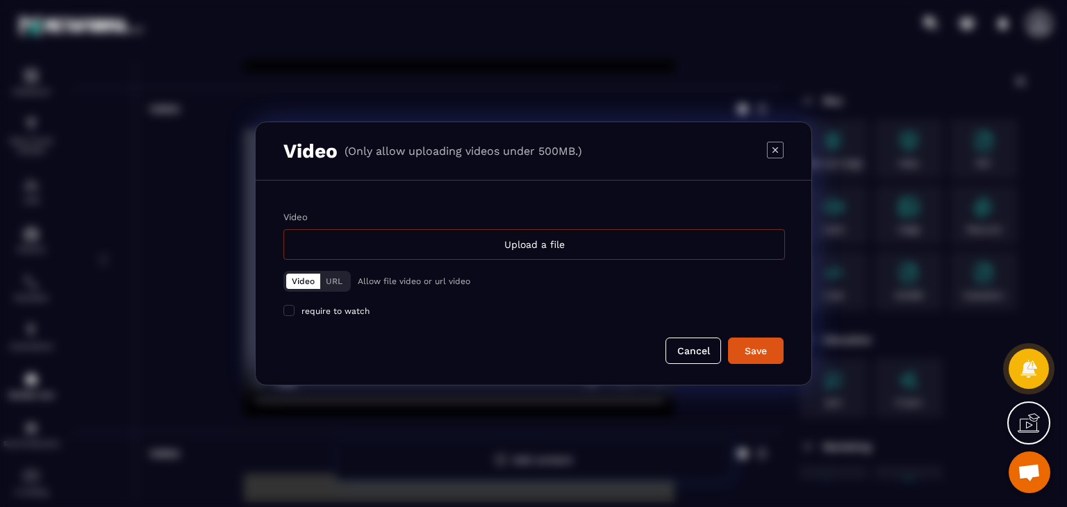
click at [478, 238] on div "Upload a file" at bounding box center [534, 244] width 502 height 31
click at [0, 0] on input "Video Upload a file" at bounding box center [0, 0] width 0 height 0
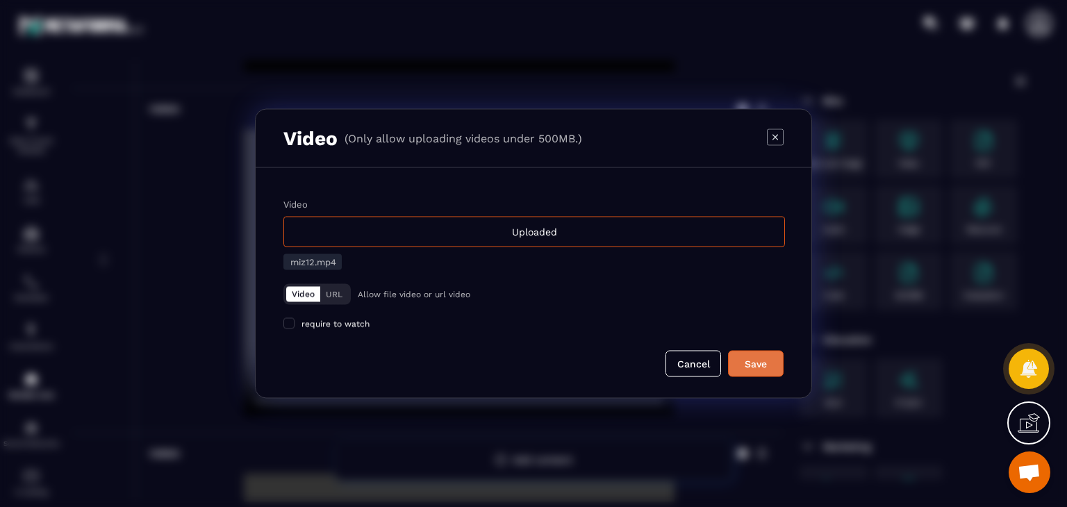
click at [757, 362] on div "Save" at bounding box center [756, 364] width 38 height 14
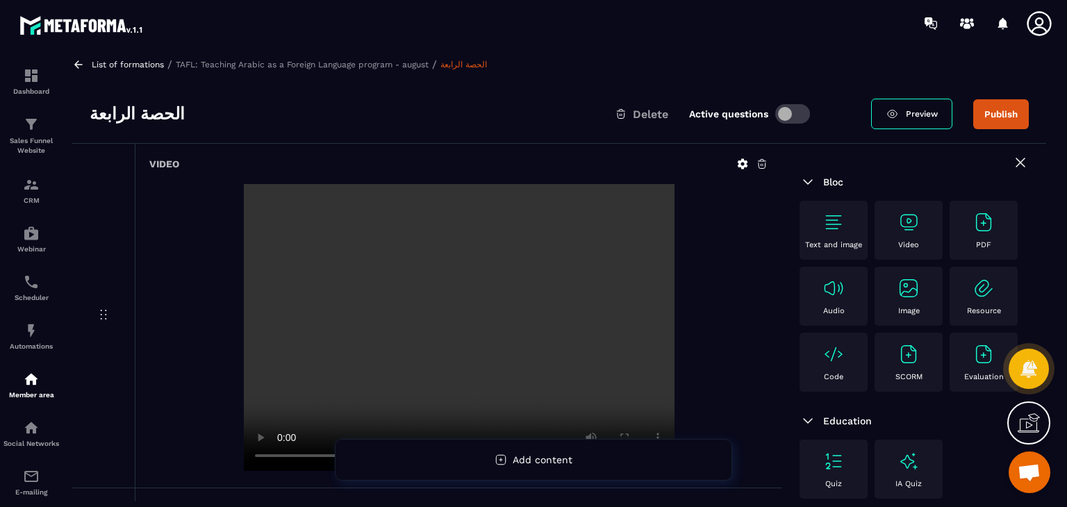
scroll to position [0, 0]
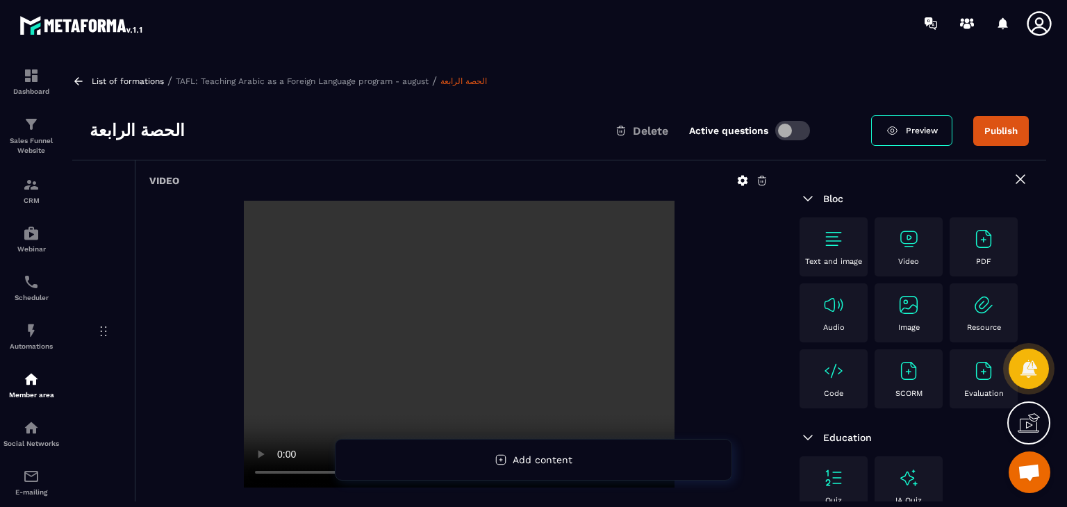
click at [996, 121] on button "Publish" at bounding box center [1001, 131] width 56 height 30
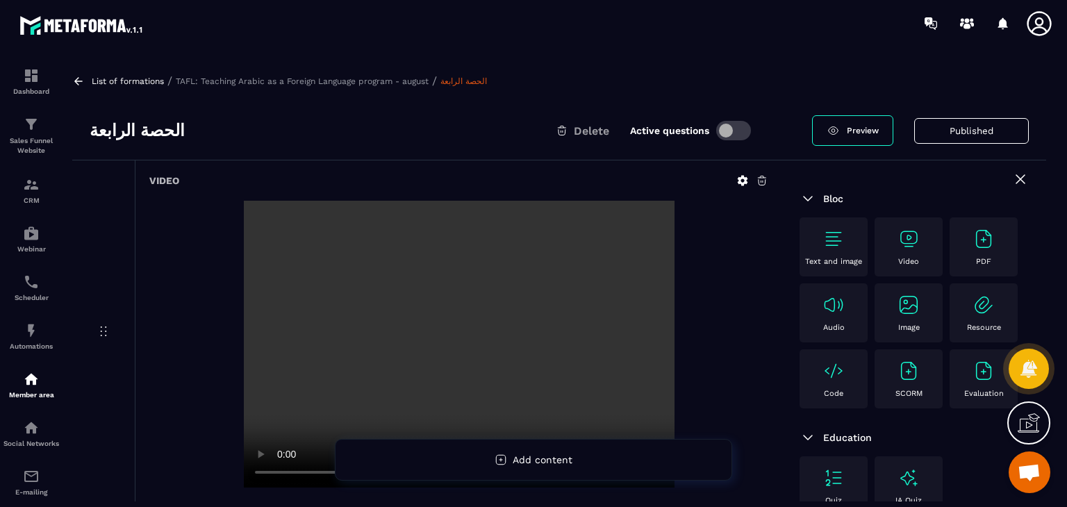
click at [81, 83] on icon at bounding box center [78, 81] width 13 height 13
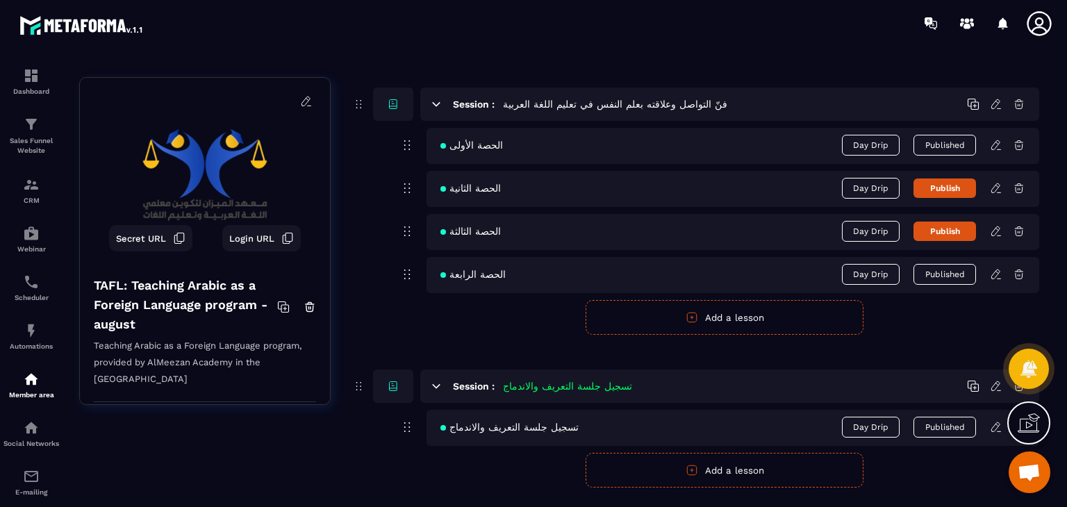
scroll to position [208, 0]
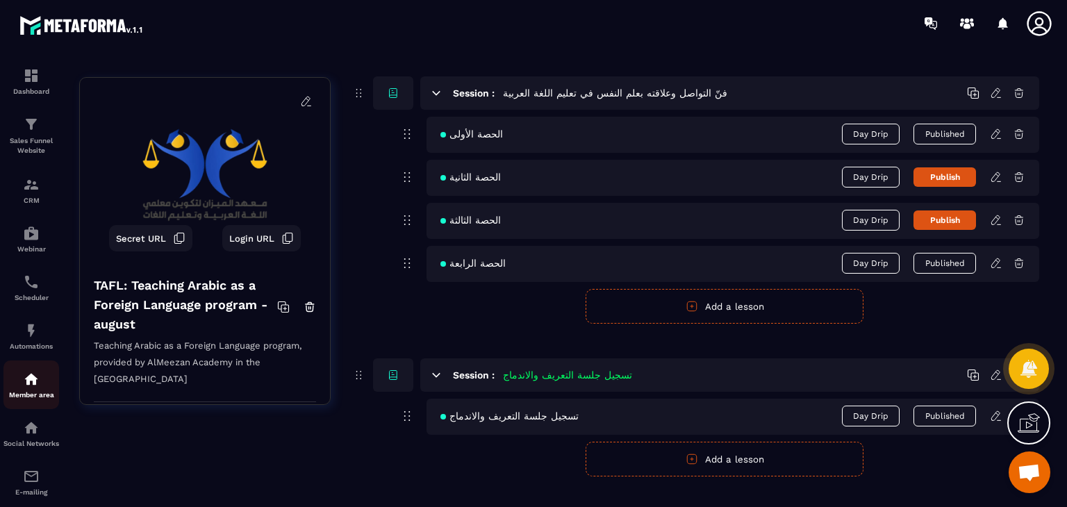
click at [3, 391] on div "Member area" at bounding box center [31, 385] width 56 height 28
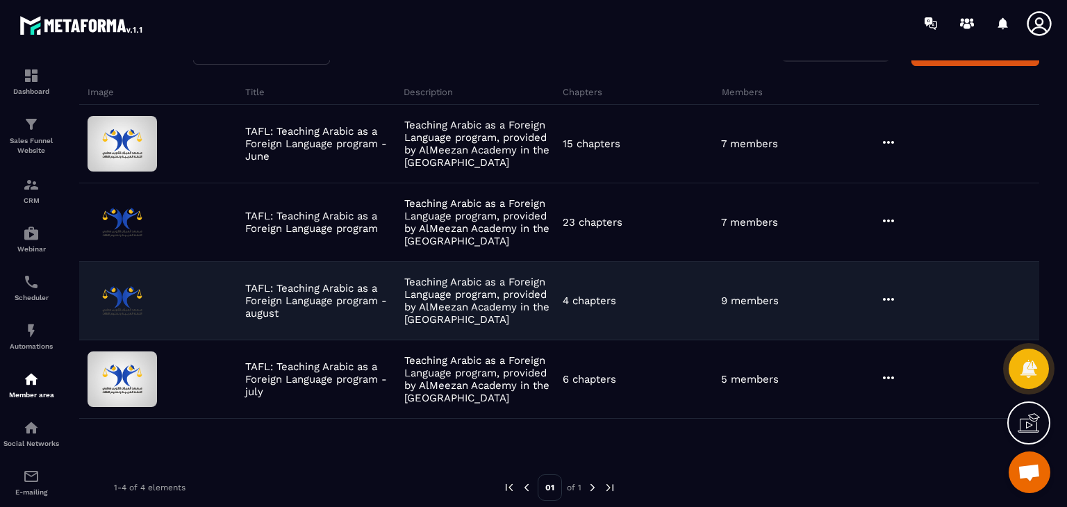
scroll to position [90, 0]
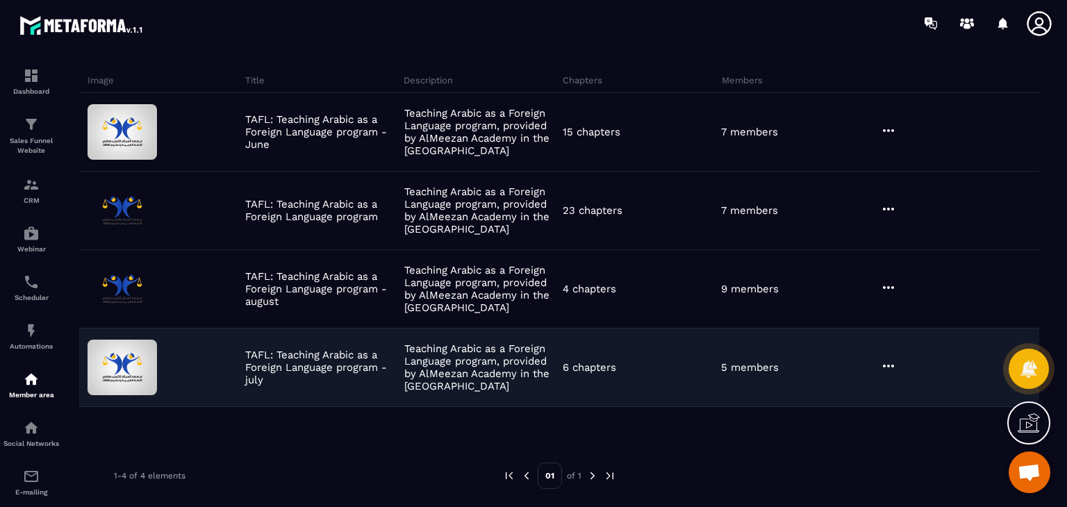
click at [891, 355] on div "TAFL: Teaching Arabic as a Foreign Language program - july Teaching Arabic as a…" at bounding box center [559, 368] width 960 height 79
click at [883, 367] on icon at bounding box center [888, 366] width 17 height 17
click at [898, 383] on button "Edit" at bounding box center [923, 394] width 83 height 25
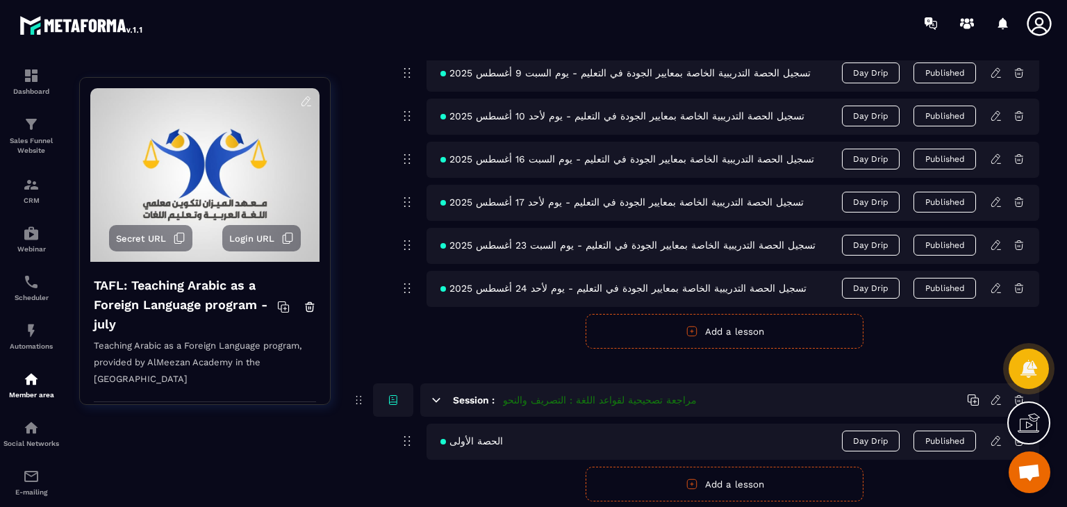
scroll to position [1162, 0]
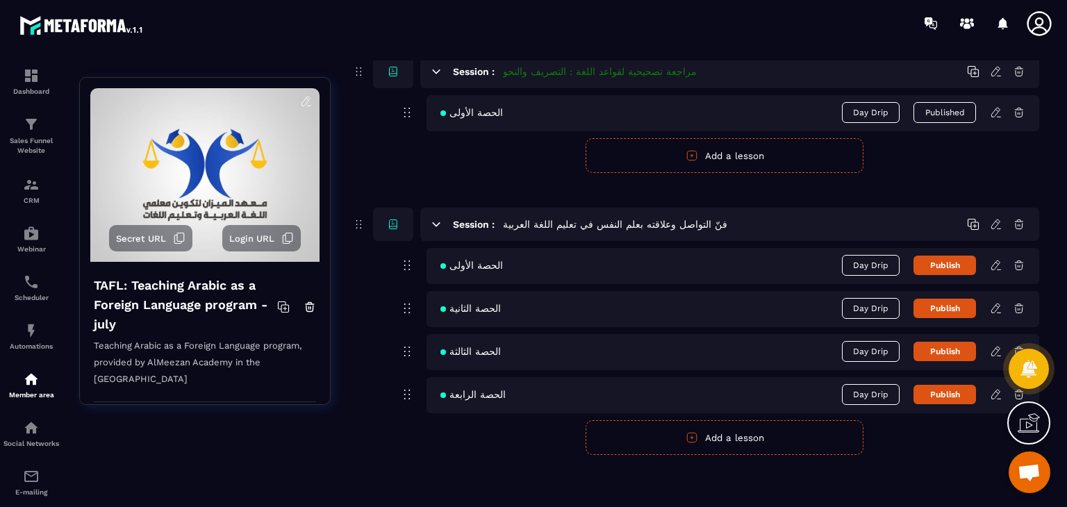
click at [992, 393] on icon at bounding box center [996, 394] width 13 height 13
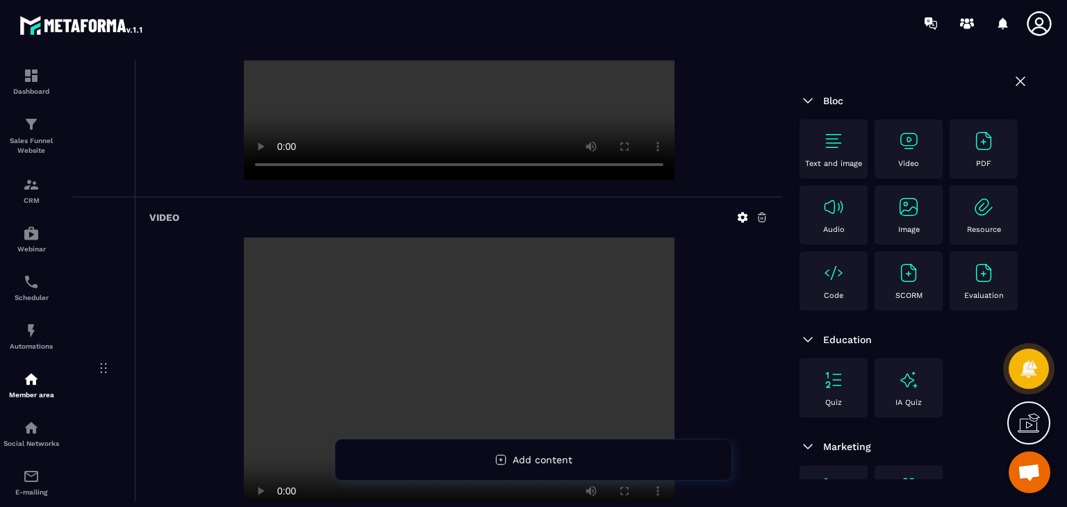
scroll to position [278, 0]
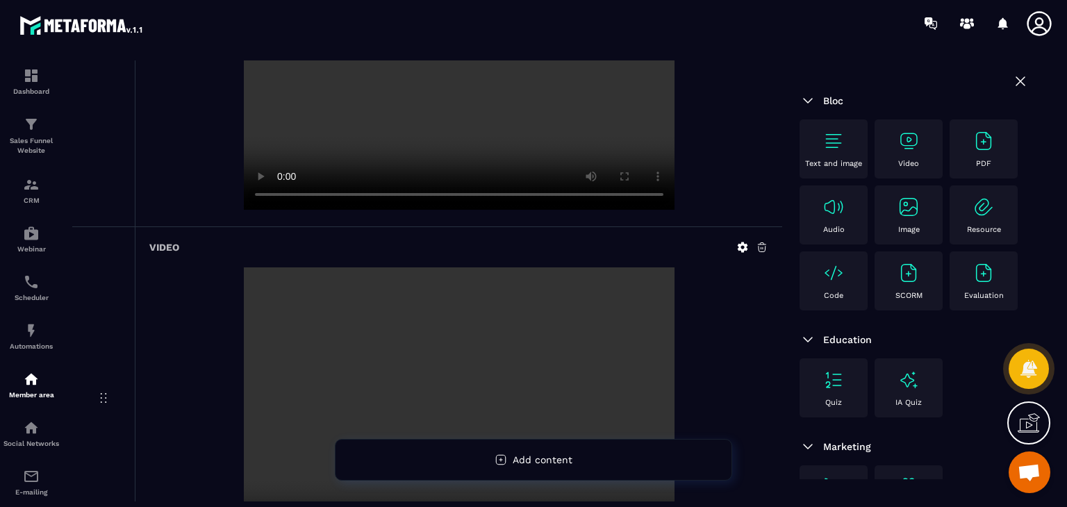
click at [761, 249] on icon at bounding box center [762, 247] width 8 height 9
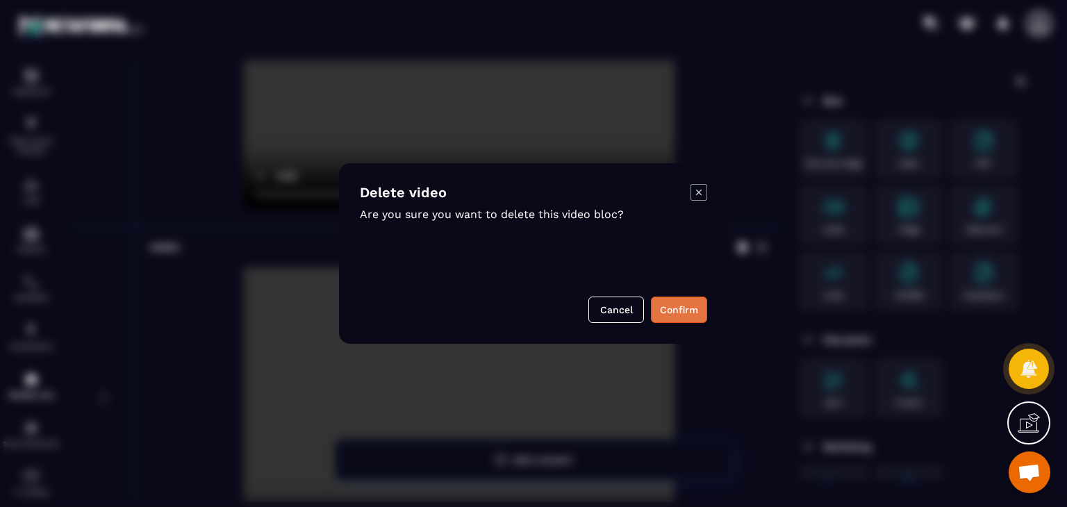
click at [674, 314] on button "Confirm" at bounding box center [679, 310] width 56 height 26
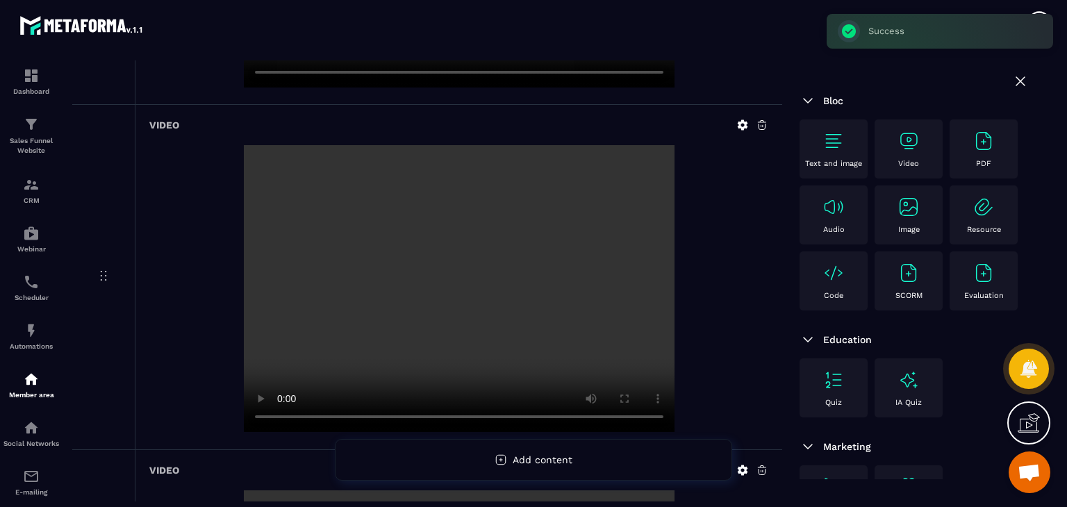
scroll to position [417, 0]
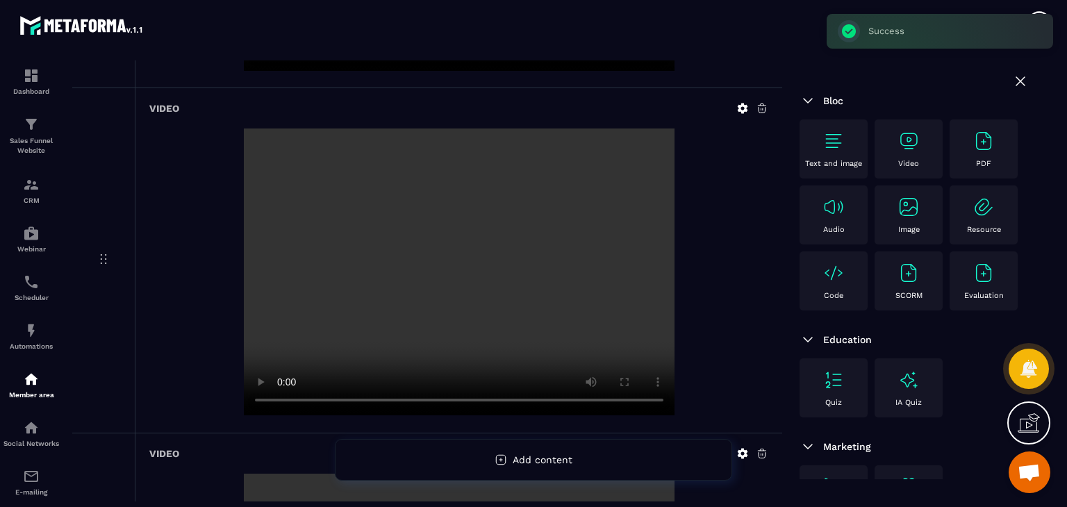
click at [755, 104] on div at bounding box center [753, 108] width 32 height 13
click at [759, 107] on icon at bounding box center [762, 108] width 13 height 13
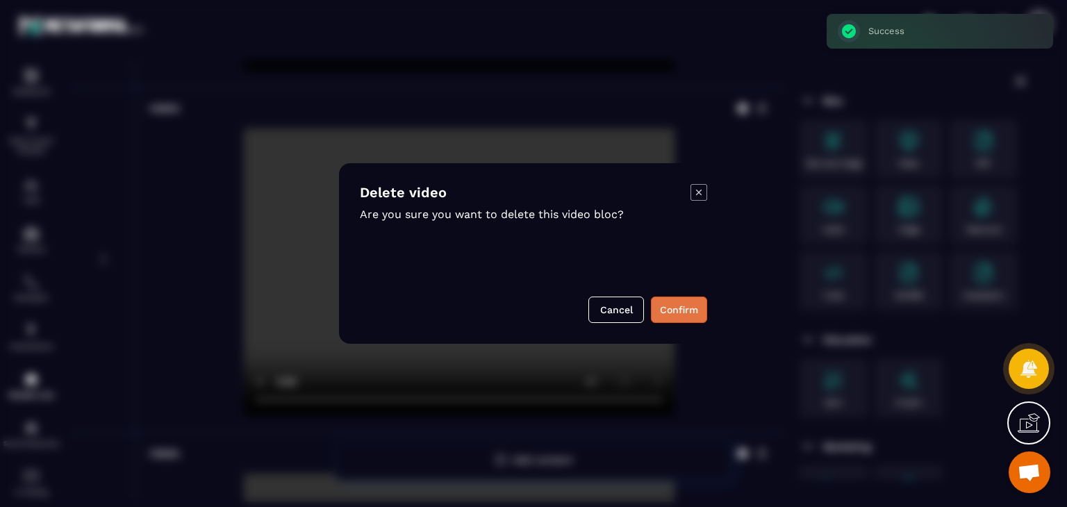
click at [670, 304] on button "Confirm" at bounding box center [679, 310] width 56 height 26
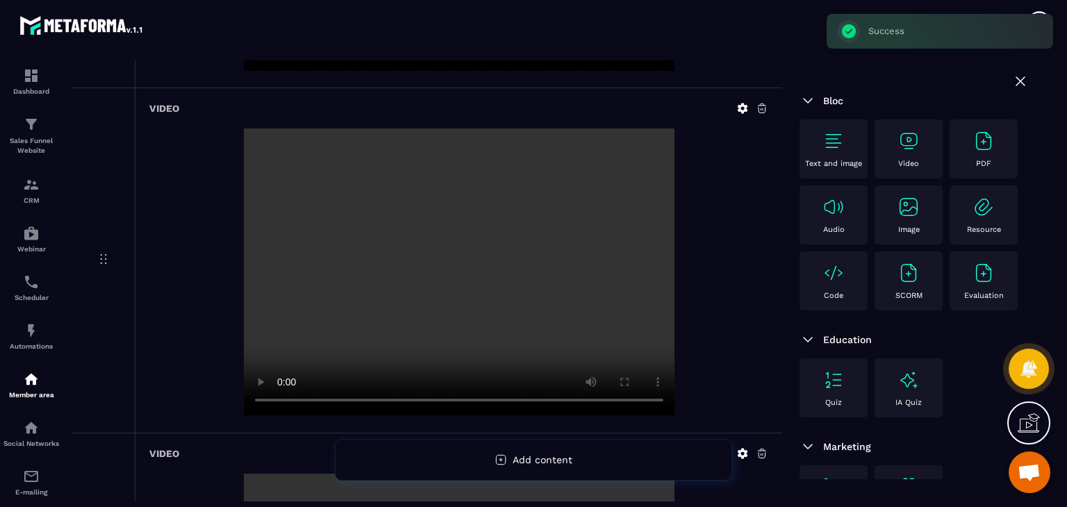
click at [764, 110] on icon at bounding box center [762, 108] width 13 height 13
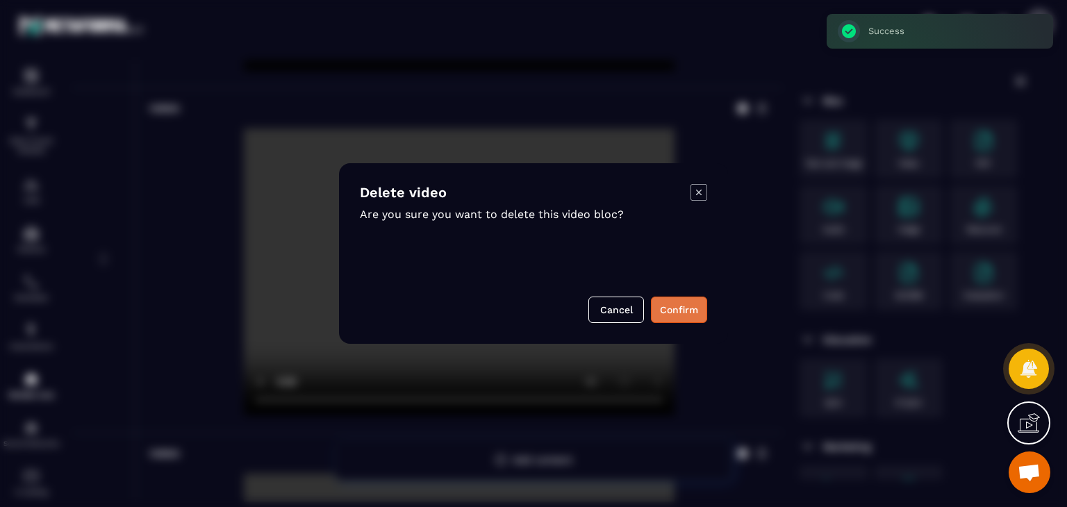
click at [697, 304] on button "Confirm" at bounding box center [679, 310] width 56 height 26
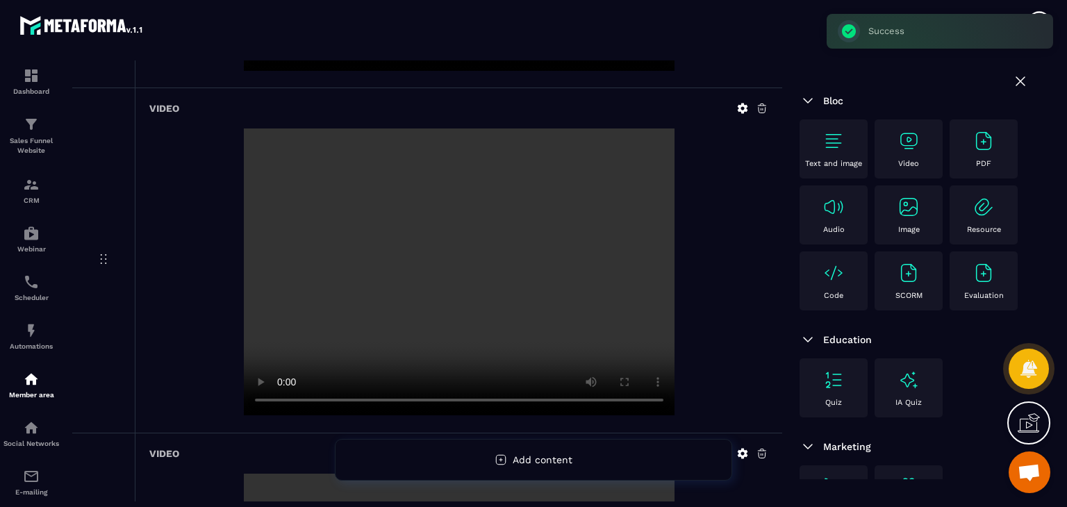
click at [764, 112] on icon at bounding box center [762, 108] width 8 height 9
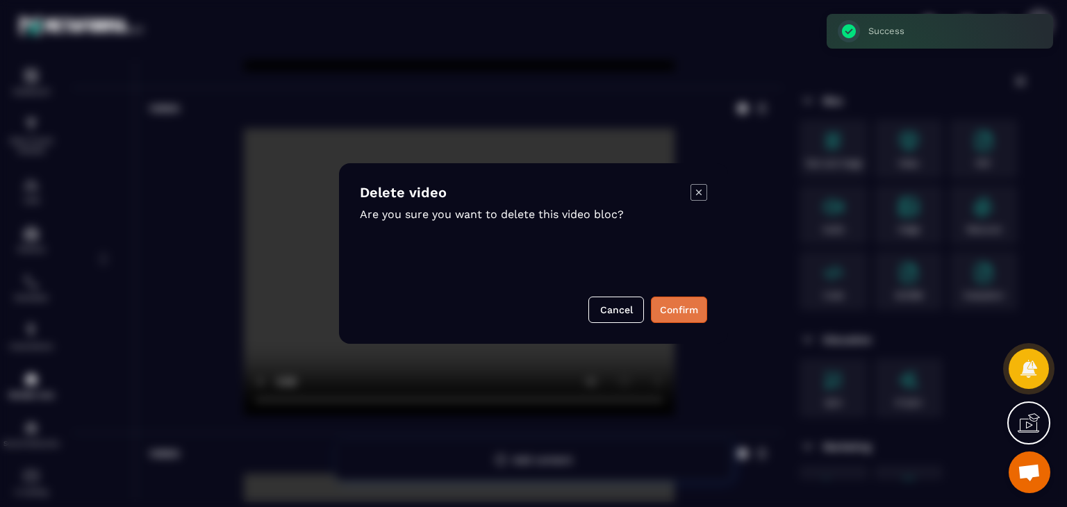
click at [669, 301] on button "Confirm" at bounding box center [679, 310] width 56 height 26
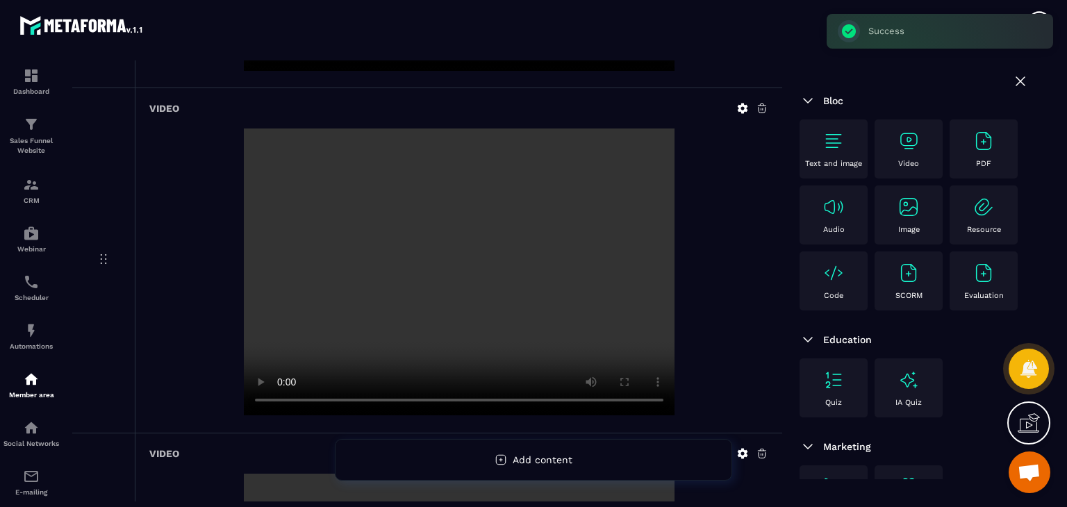
click at [765, 103] on icon at bounding box center [762, 108] width 13 height 13
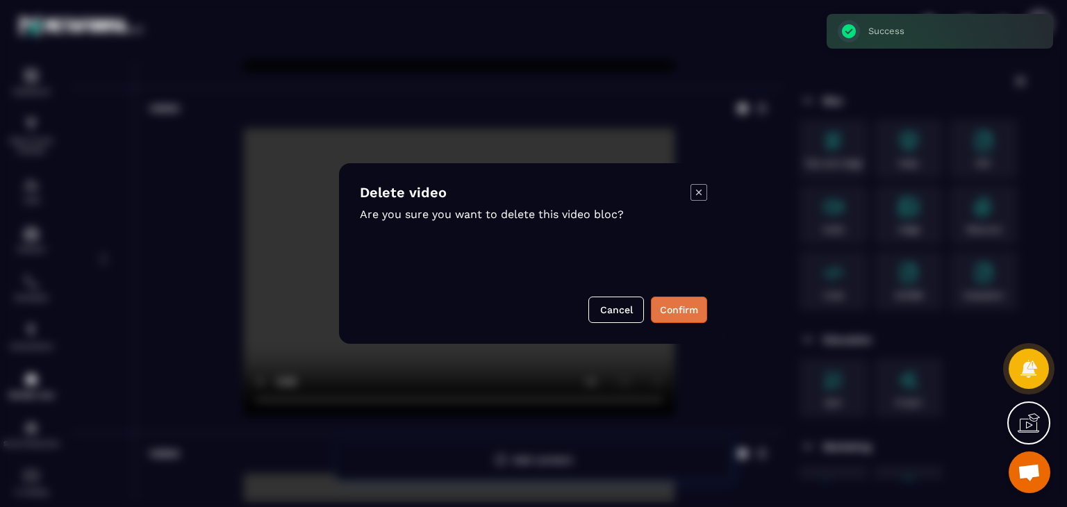
click at [691, 306] on button "Confirm" at bounding box center [679, 310] width 56 height 26
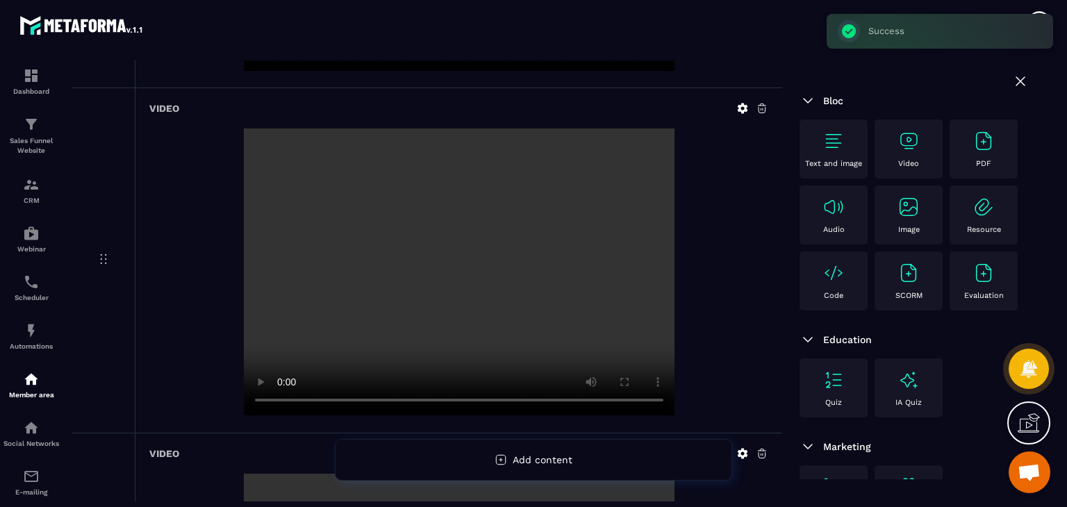
click at [756, 115] on div "Video" at bounding box center [459, 260] width 648 height 344
click at [759, 112] on icon at bounding box center [762, 108] width 8 height 9
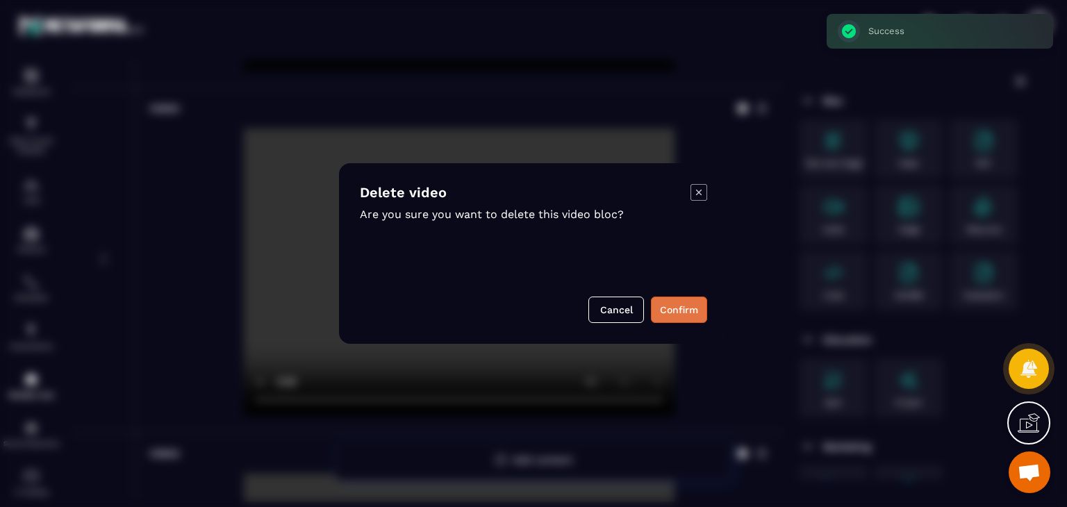
click at [682, 318] on button "Confirm" at bounding box center [679, 310] width 56 height 26
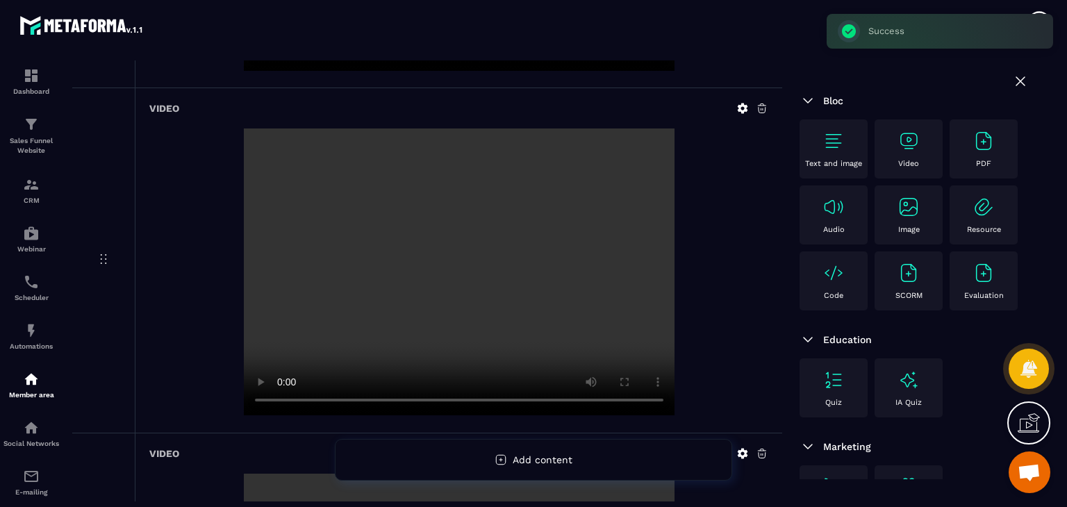
click at [764, 104] on icon at bounding box center [762, 108] width 13 height 13
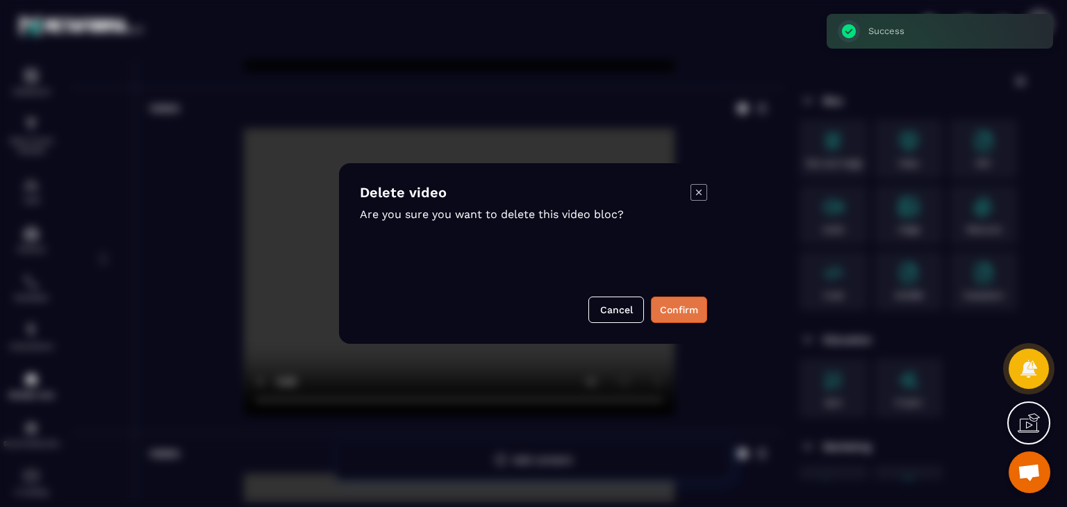
click at [700, 319] on button "Confirm" at bounding box center [679, 310] width 56 height 26
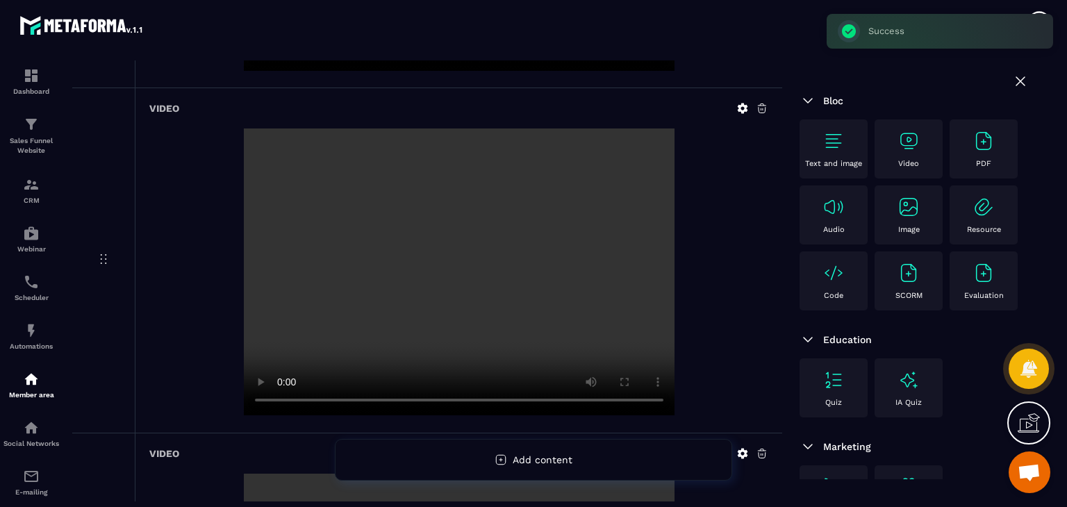
click at [766, 107] on icon at bounding box center [762, 108] width 13 height 13
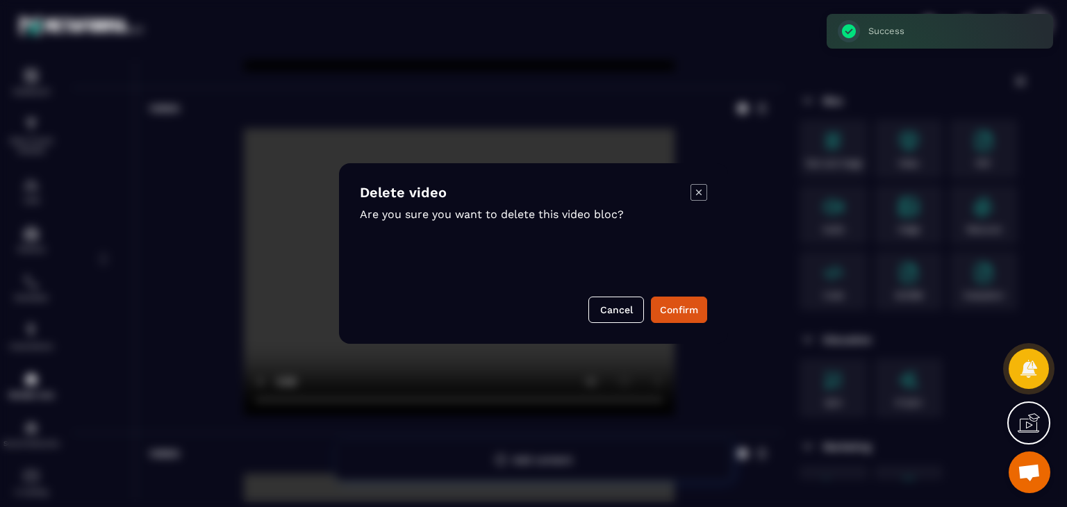
click at [734, 263] on div "Modal window" at bounding box center [533, 253] width 1067 height 507
click at [705, 193] on icon "Modal window" at bounding box center [699, 192] width 17 height 17
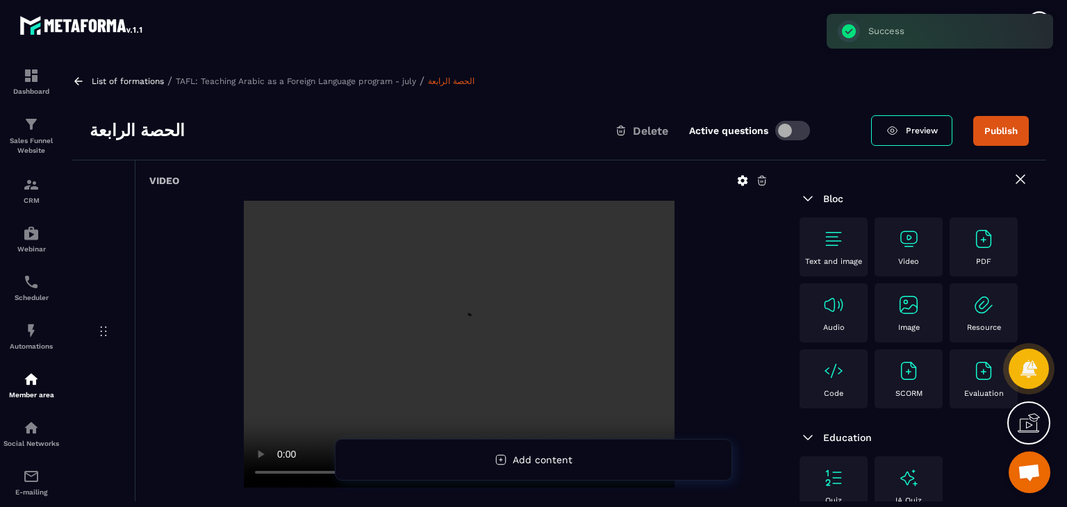
scroll to position [278, 0]
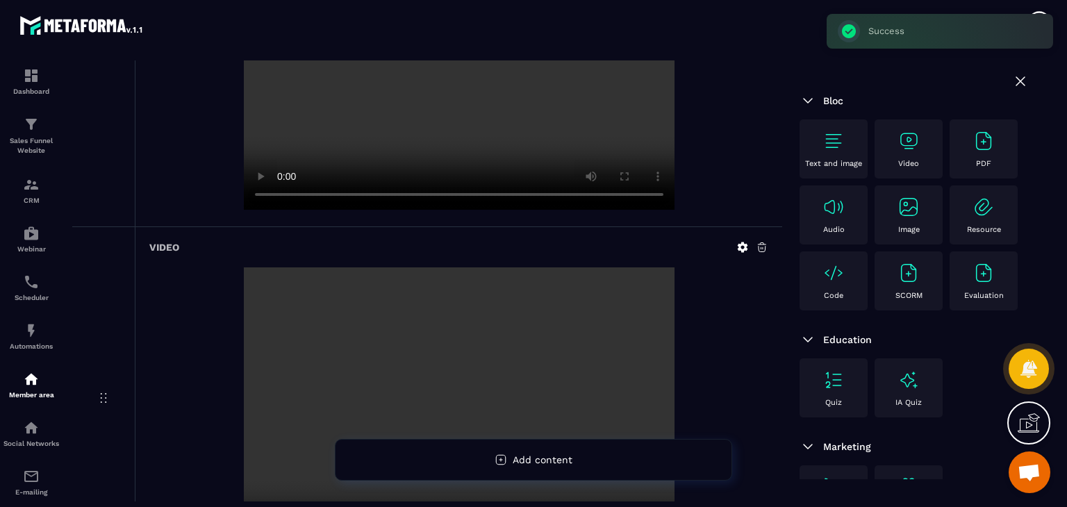
click at [761, 251] on icon at bounding box center [762, 247] width 13 height 13
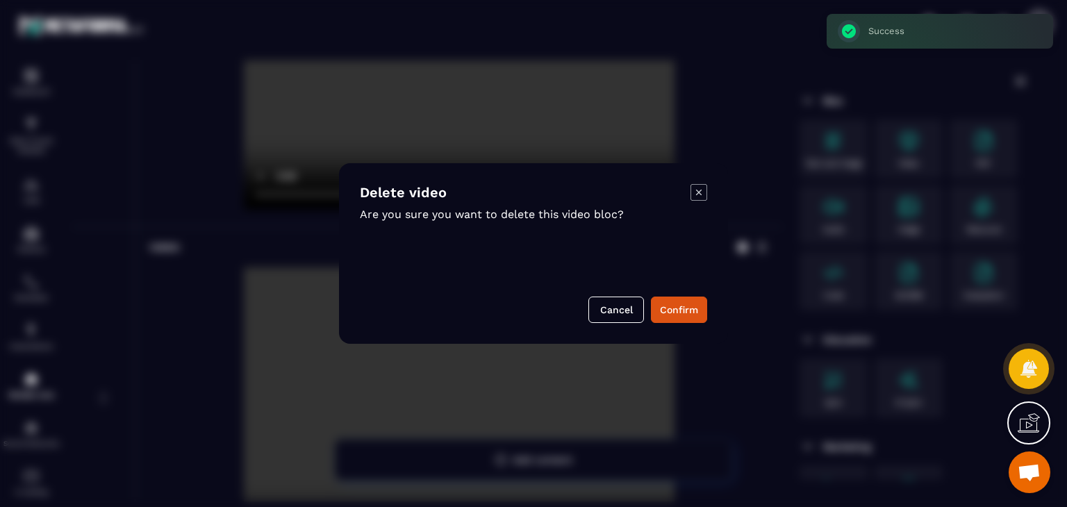
click at [693, 193] on icon "Modal window" at bounding box center [699, 192] width 17 height 17
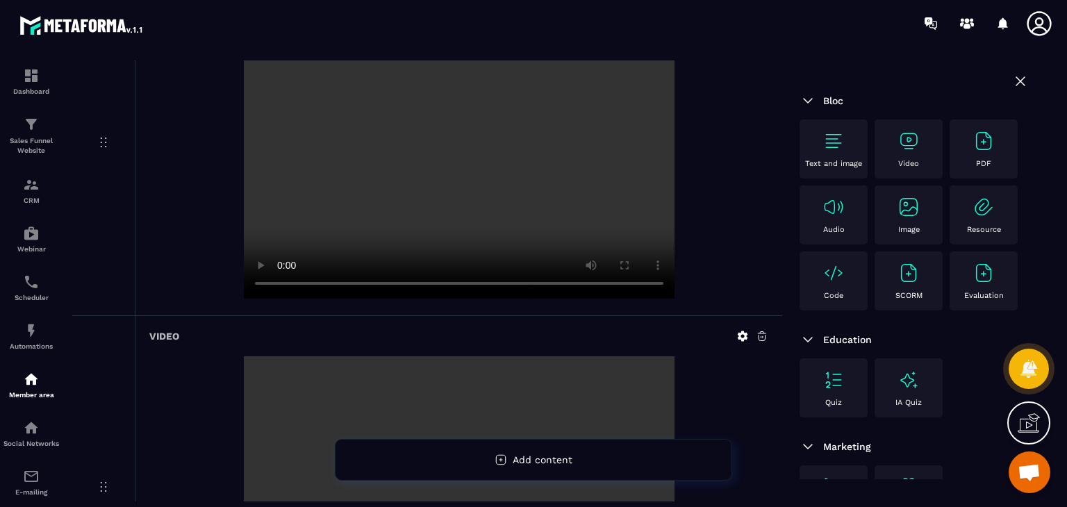
scroll to position [201, 0]
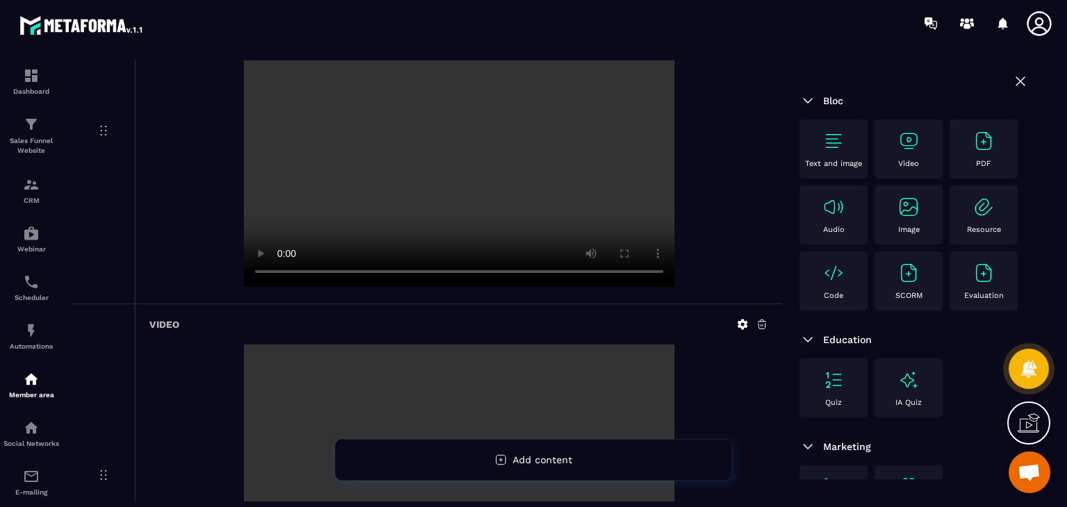
click at [762, 320] on icon at bounding box center [762, 324] width 8 height 9
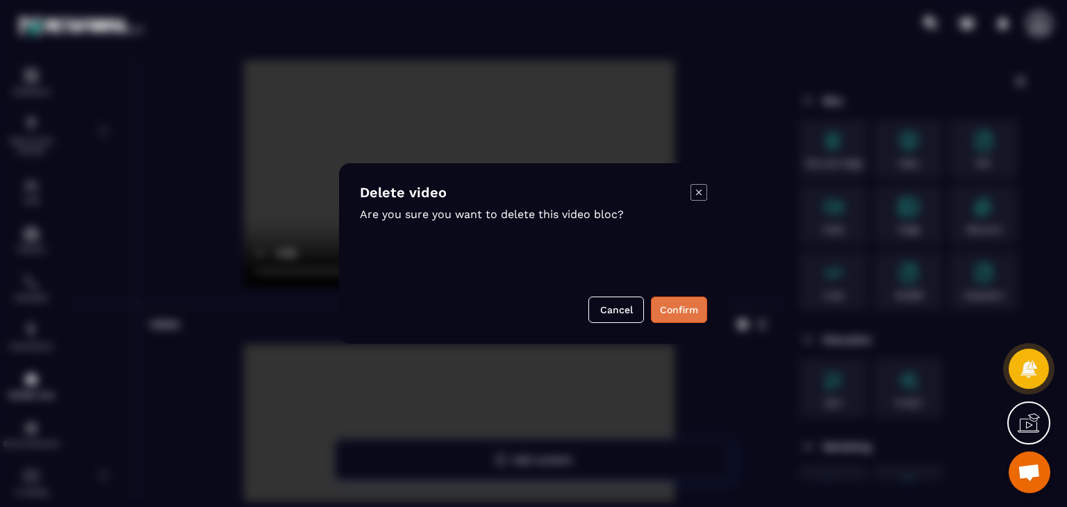
click at [683, 302] on button "Confirm" at bounding box center [679, 310] width 56 height 26
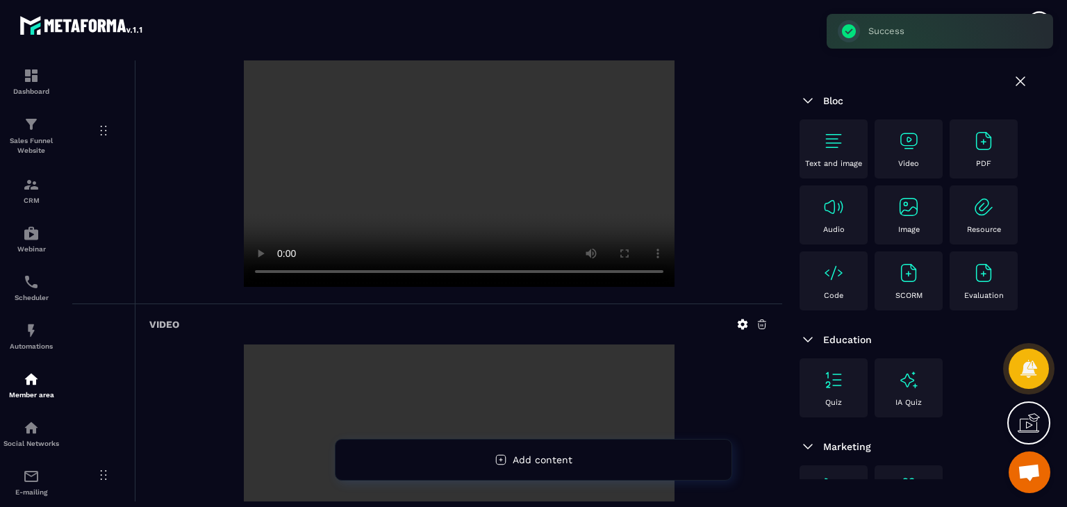
click at [762, 330] on div "Video" at bounding box center [459, 476] width 648 height 344
click at [762, 329] on icon at bounding box center [762, 324] width 8 height 9
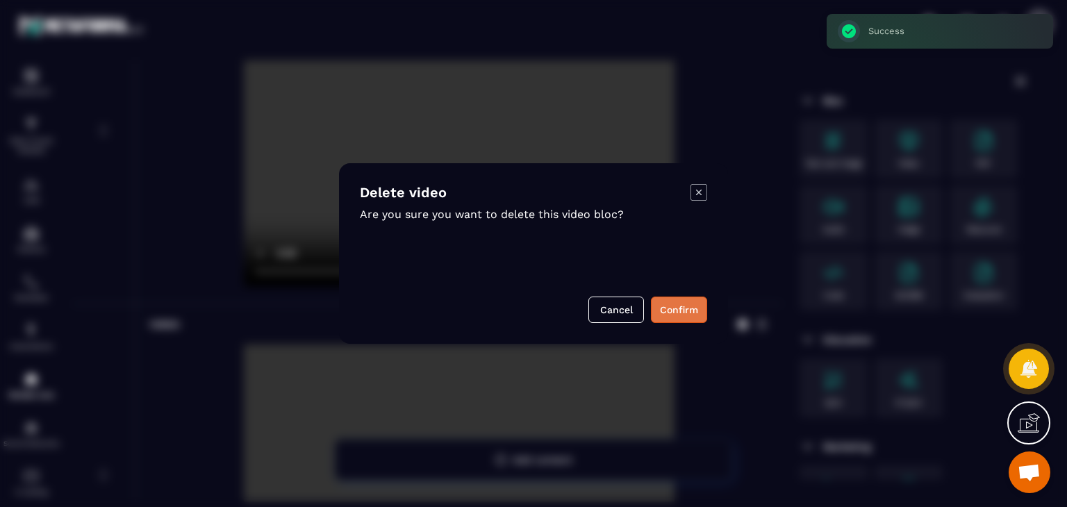
click at [685, 309] on button "Confirm" at bounding box center [679, 310] width 56 height 26
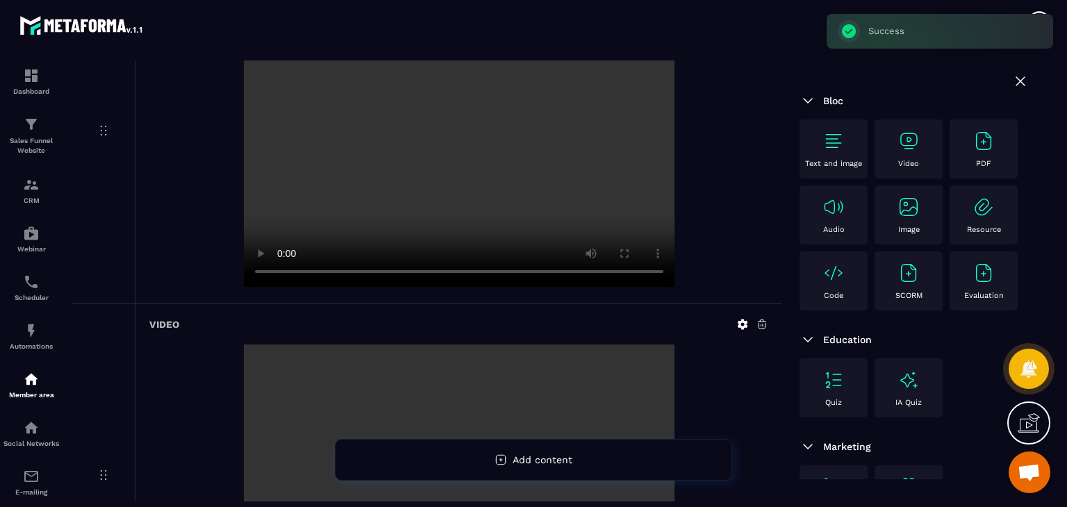
click at [757, 327] on icon at bounding box center [762, 324] width 13 height 13
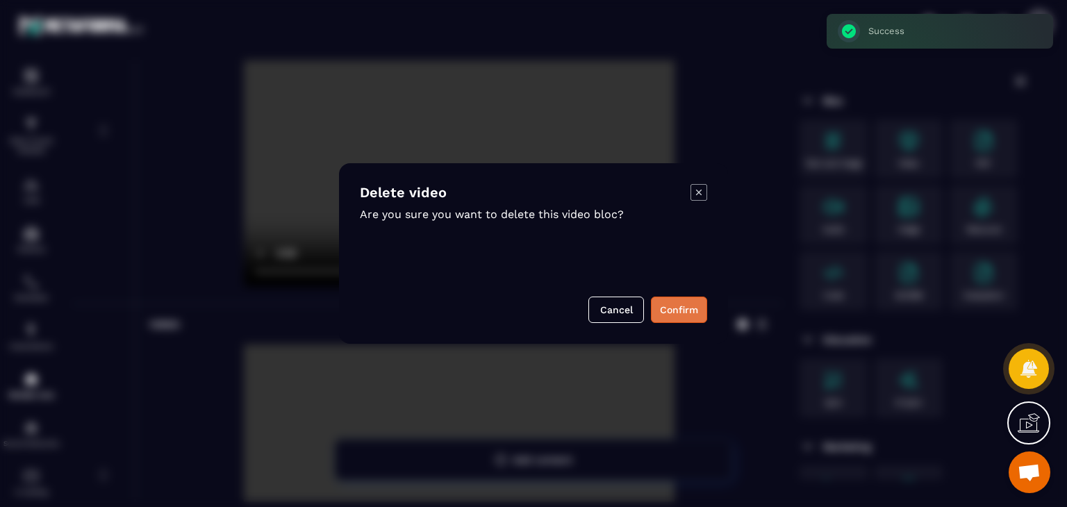
click at [678, 310] on button "Confirm" at bounding box center [679, 310] width 56 height 26
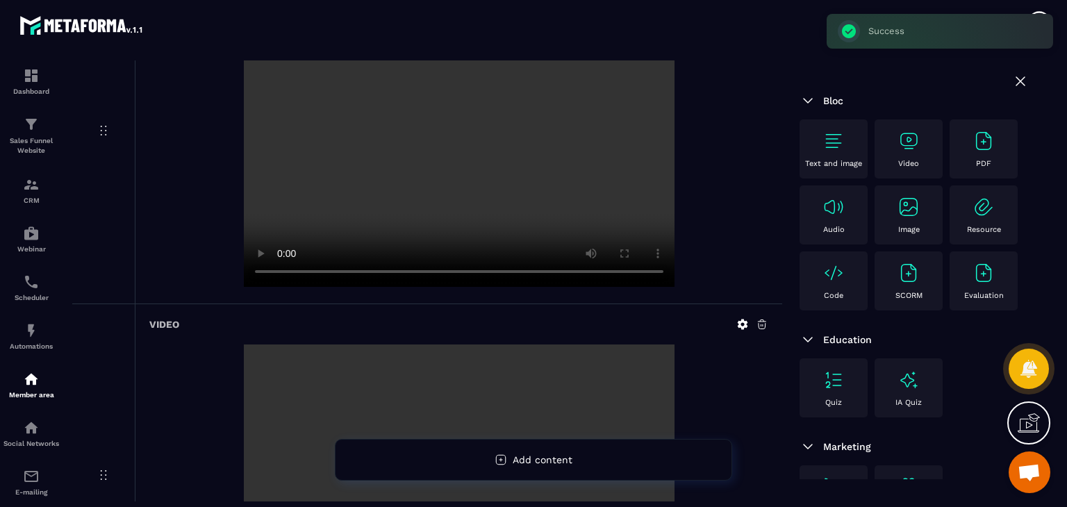
click at [760, 326] on icon at bounding box center [762, 324] width 13 height 13
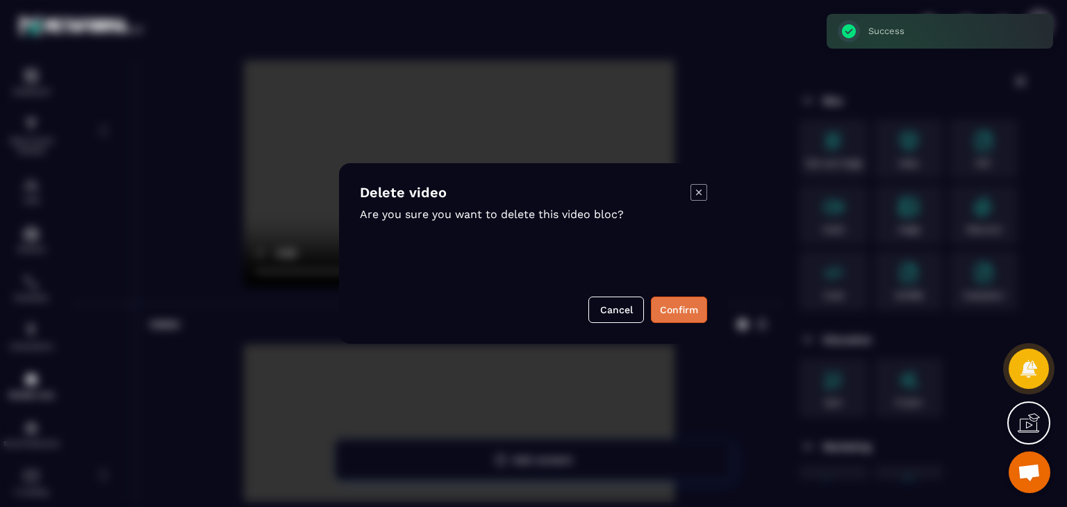
click at [670, 302] on button "Confirm" at bounding box center [679, 310] width 56 height 26
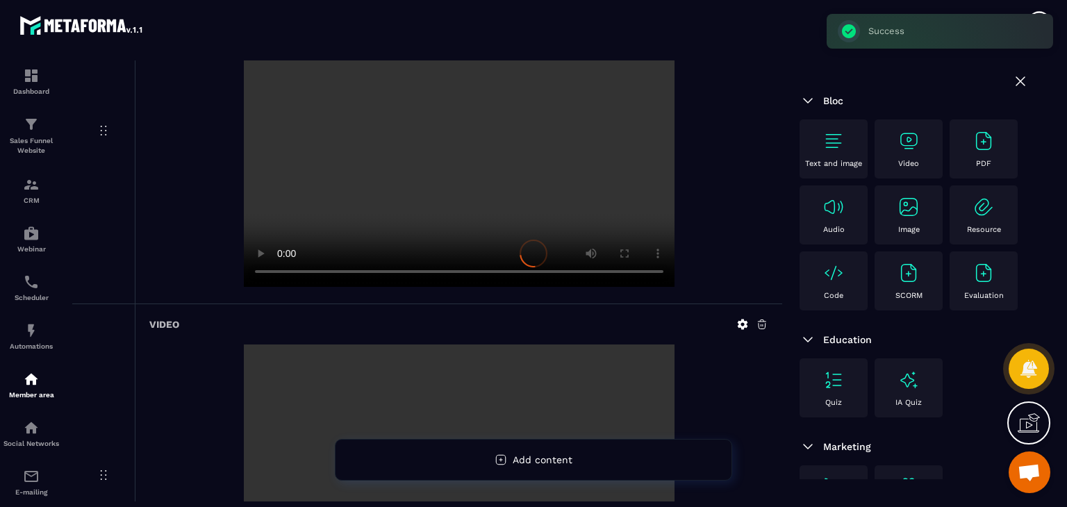
scroll to position [184, 0]
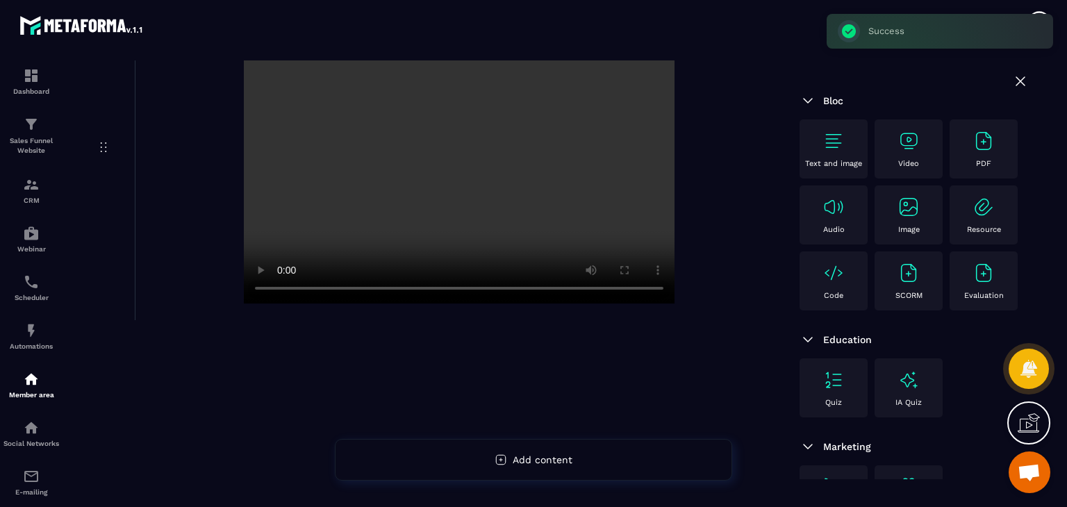
click at [909, 140] on img at bounding box center [909, 141] width 22 height 22
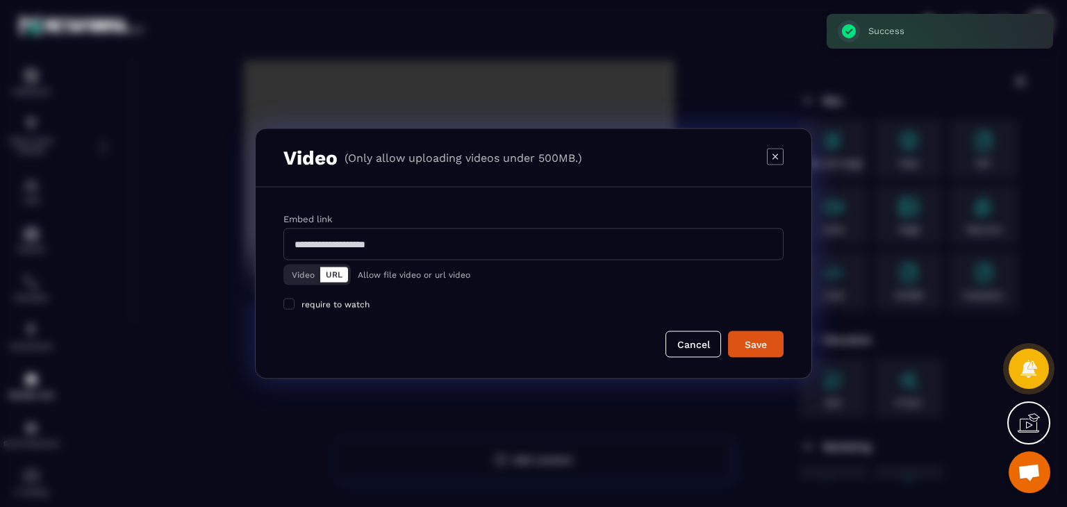
click at [778, 156] on icon "Modal window" at bounding box center [775, 156] width 17 height 17
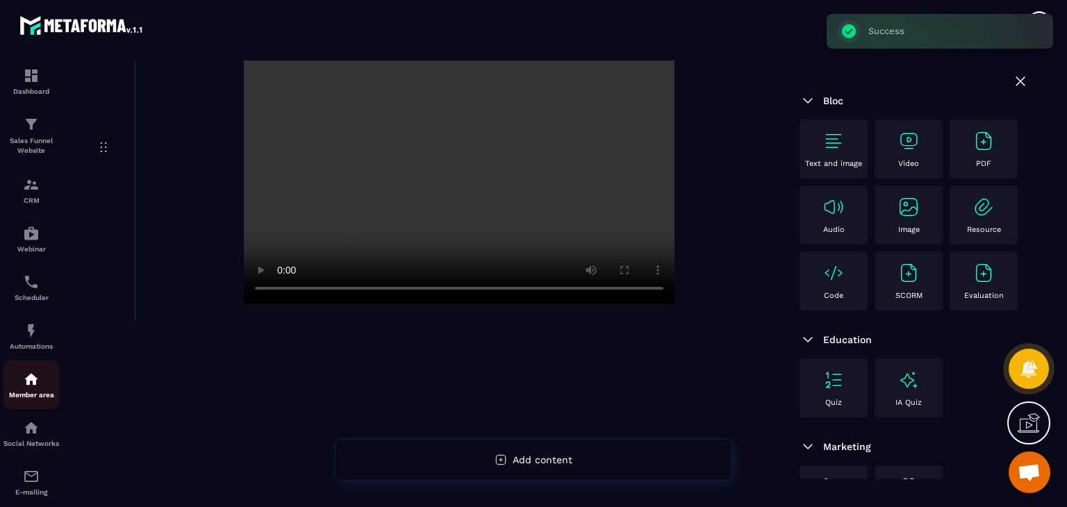
click at [44, 393] on div "Member area" at bounding box center [31, 385] width 56 height 28
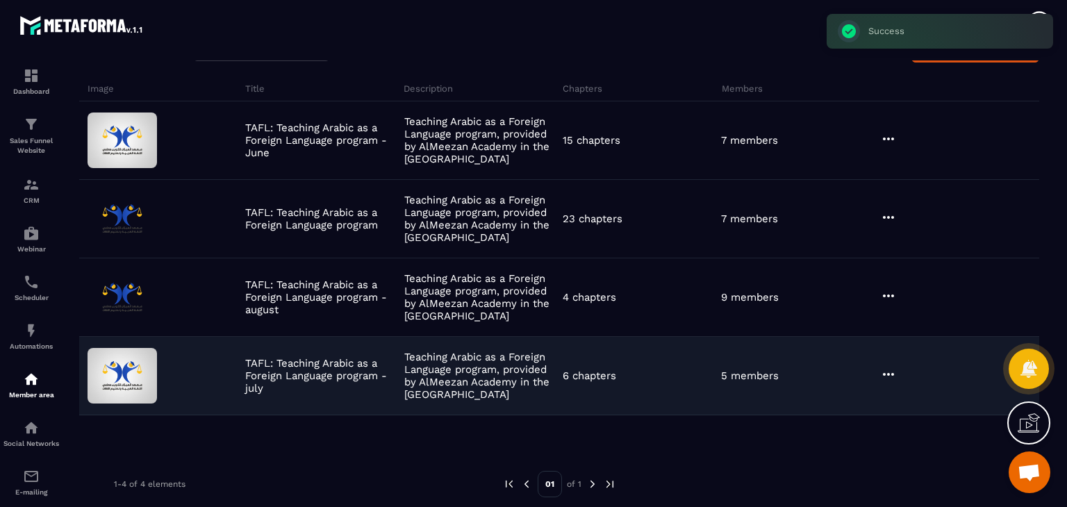
scroll to position [90, 0]
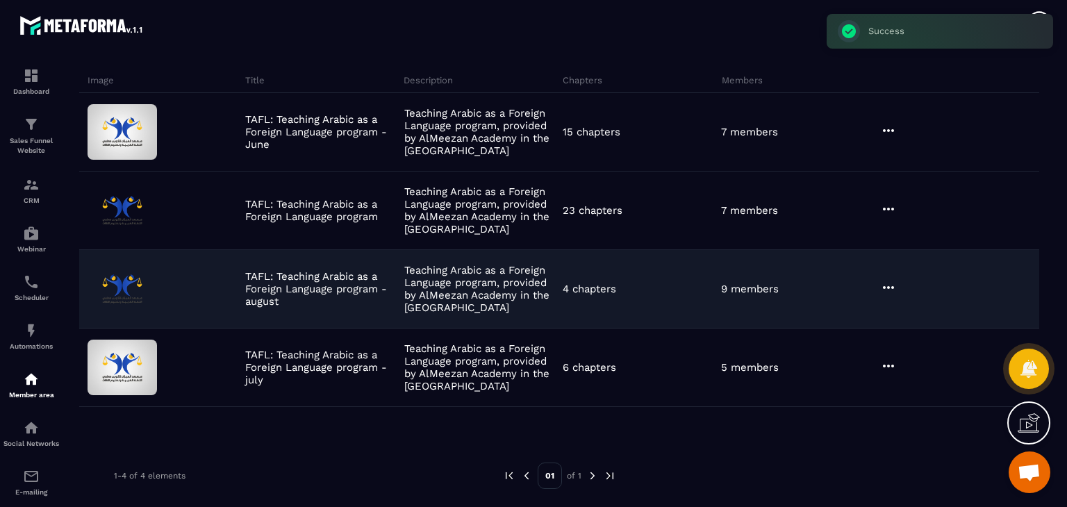
click at [889, 288] on icon at bounding box center [888, 287] width 17 height 17
click at [916, 315] on button "Edit" at bounding box center [923, 316] width 83 height 25
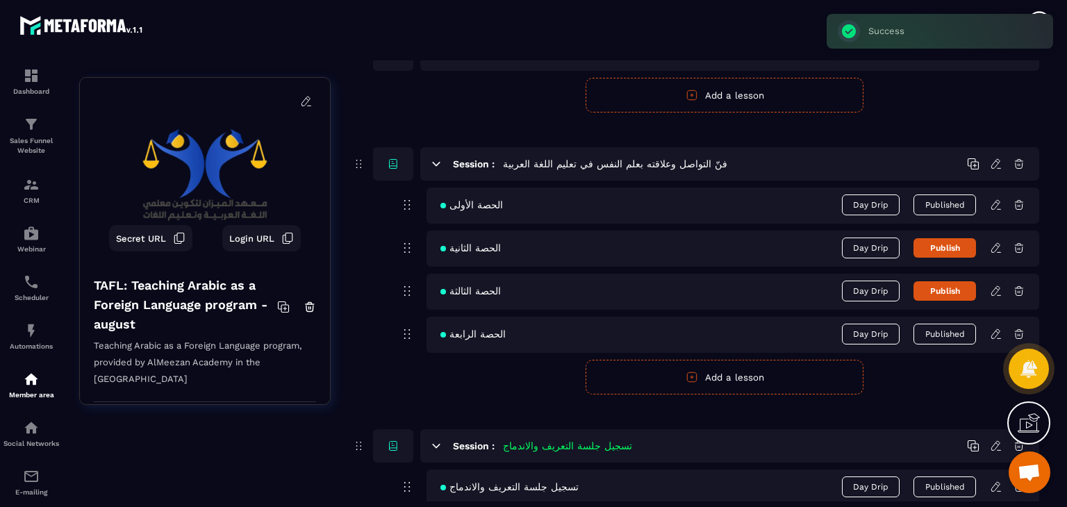
scroll to position [340, 0]
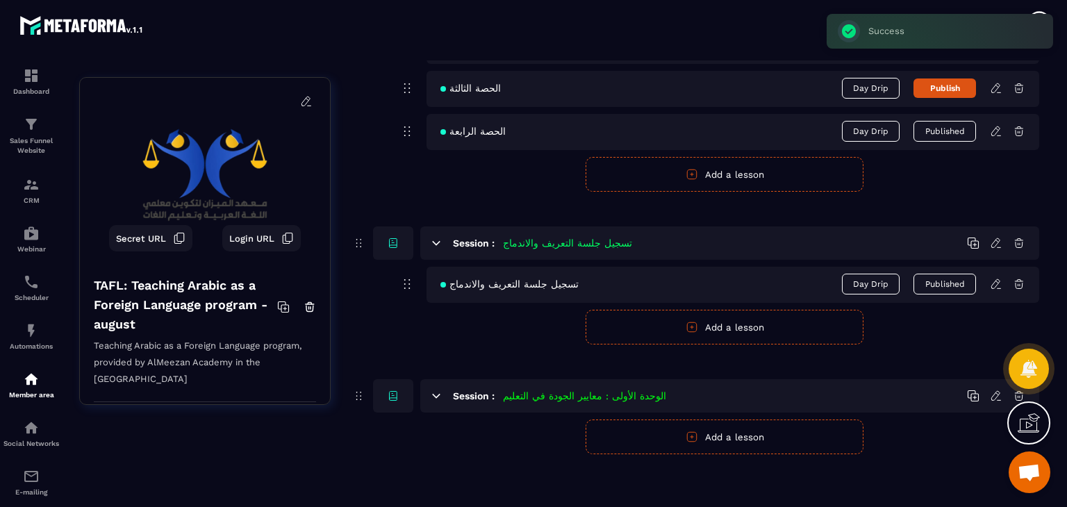
click at [995, 134] on icon at bounding box center [996, 130] width 8 height 9
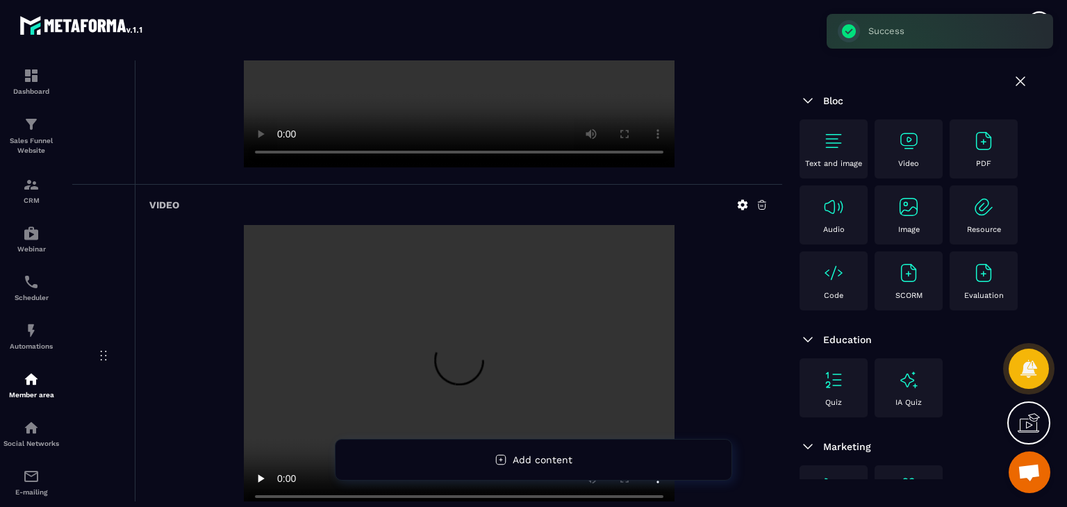
scroll to position [486, 0]
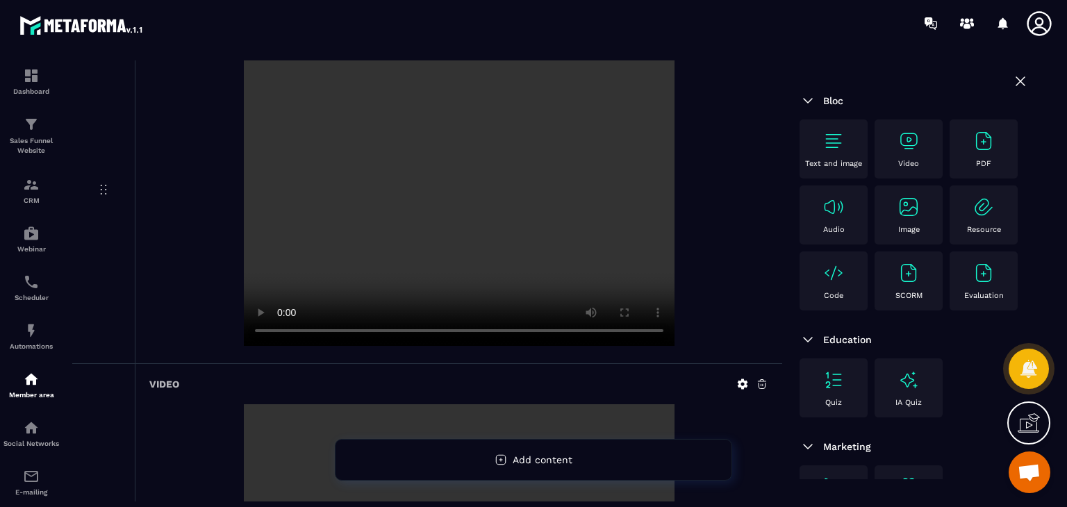
click at [101, 31] on img at bounding box center [81, 25] width 125 height 25
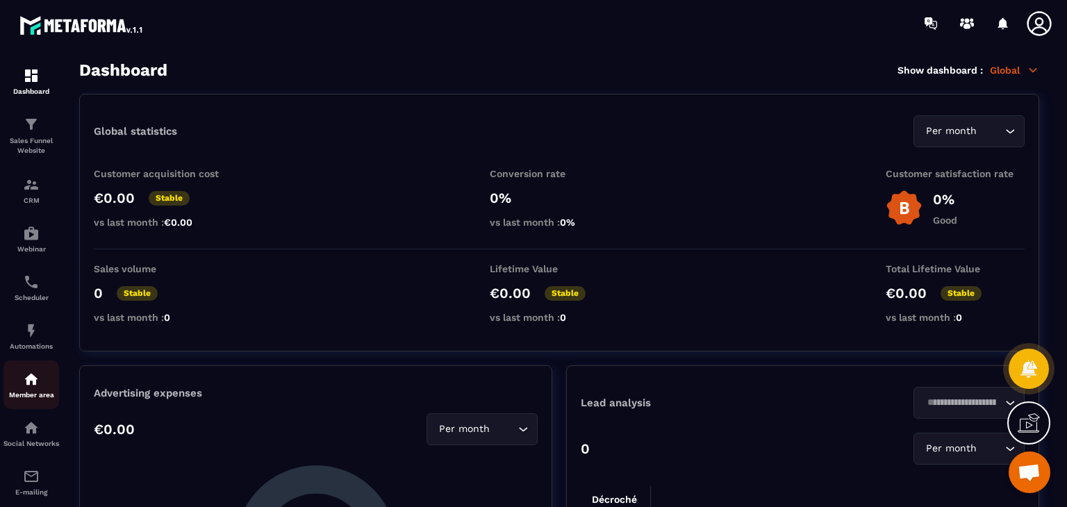
click at [18, 393] on div "Member area" at bounding box center [31, 385] width 56 height 28
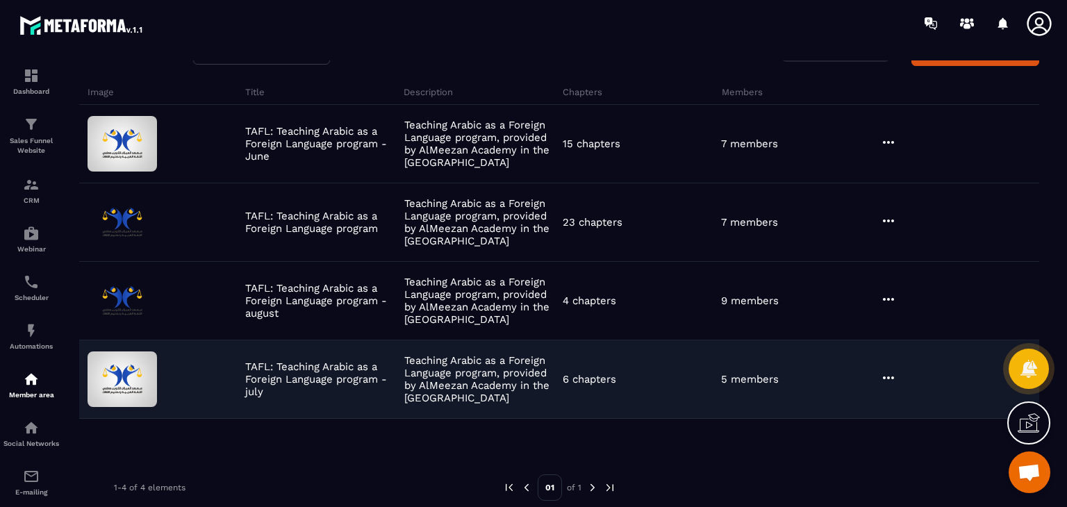
scroll to position [90, 0]
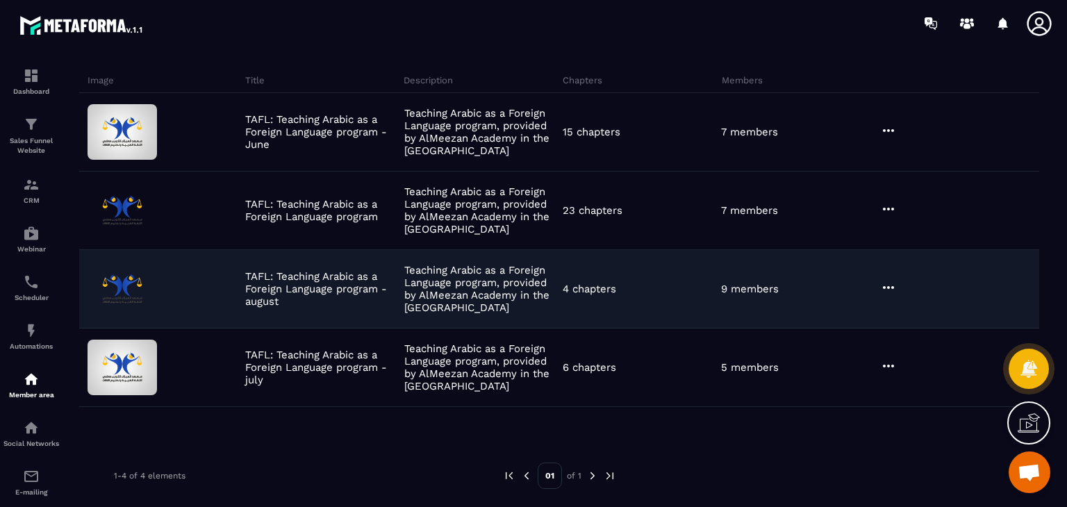
click at [889, 288] on icon at bounding box center [888, 287] width 17 height 17
click at [911, 312] on button "Edit" at bounding box center [923, 316] width 83 height 25
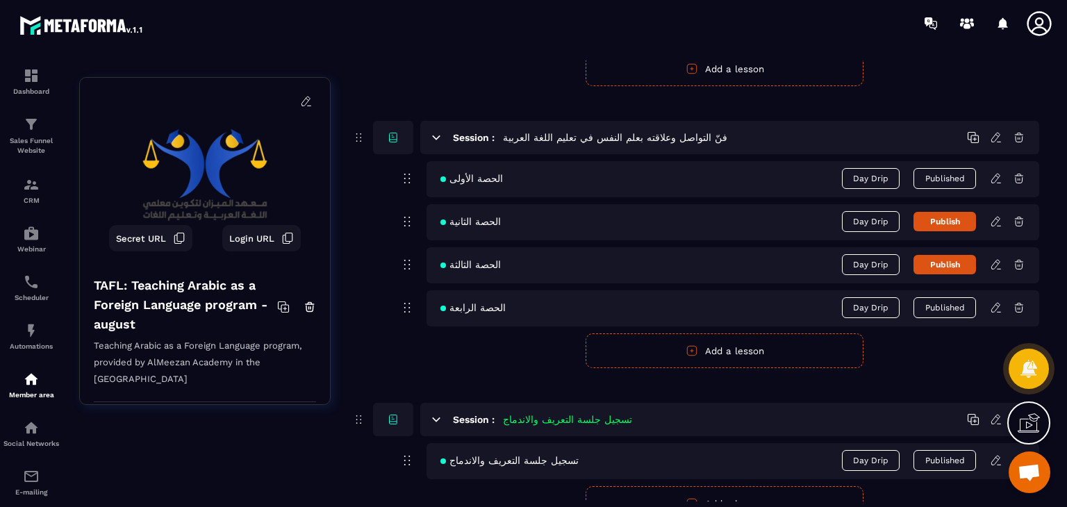
scroll to position [132, 0]
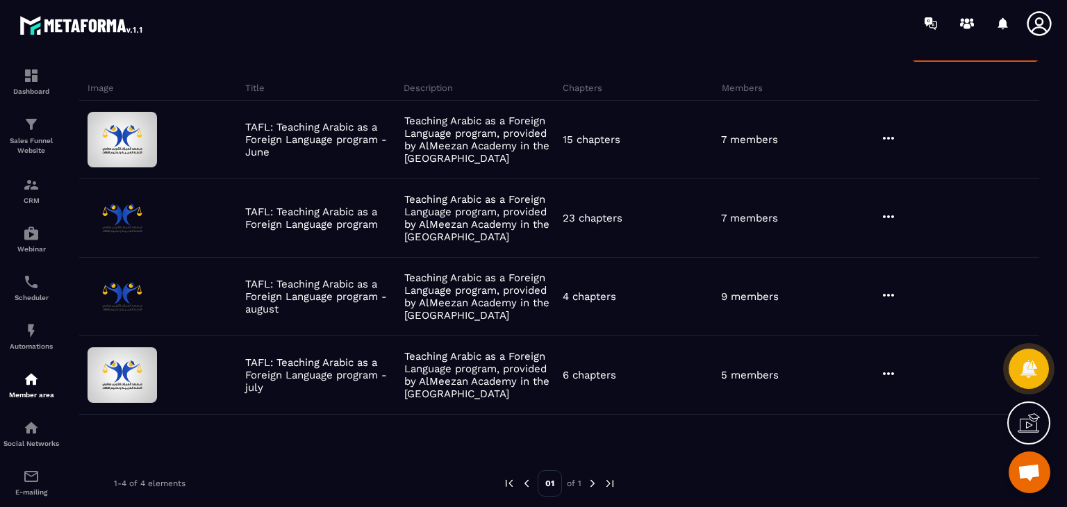
scroll to position [90, 0]
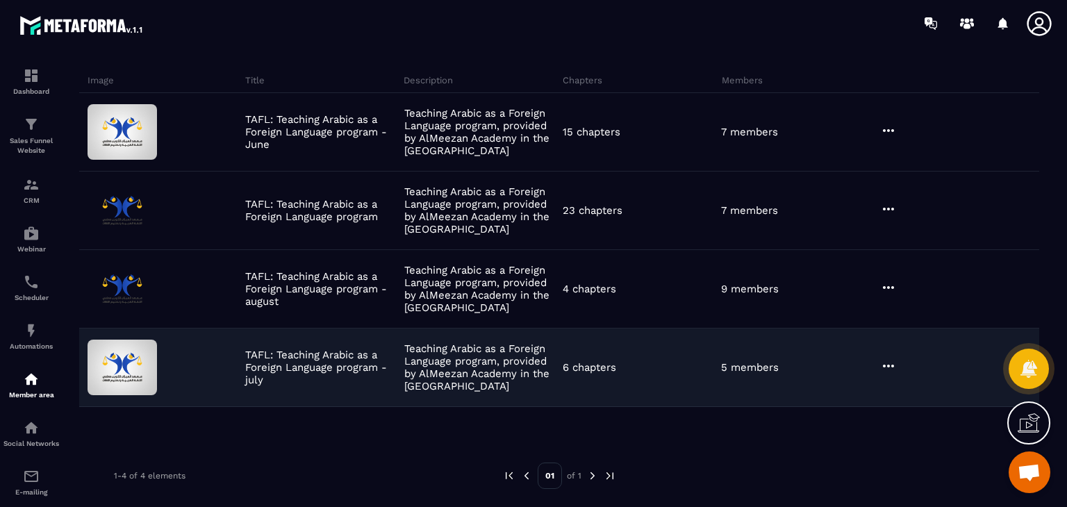
click at [900, 368] on div at bounding box center [958, 367] width 163 height 19
click at [874, 361] on div "5 members" at bounding box center [797, 367] width 158 height 13
click at [891, 360] on icon at bounding box center [888, 366] width 17 height 17
click at [903, 391] on button "Edit" at bounding box center [923, 394] width 83 height 25
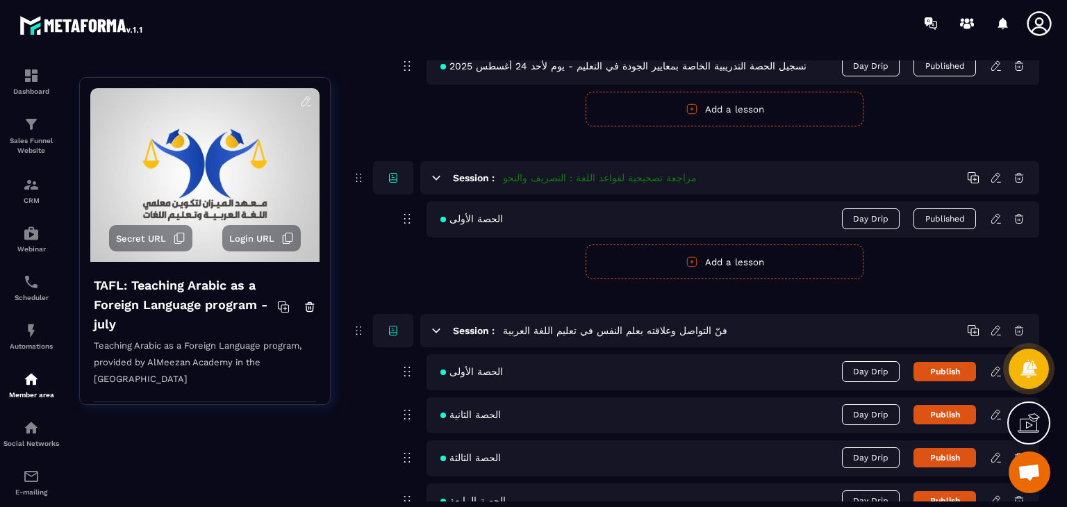
scroll to position [1162, 0]
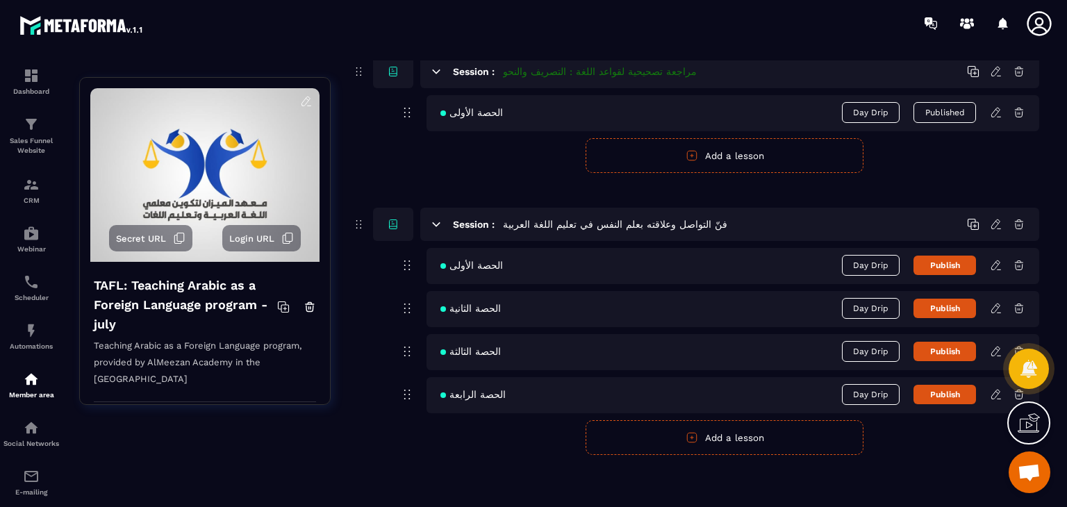
click at [994, 390] on icon at bounding box center [996, 394] width 13 height 13
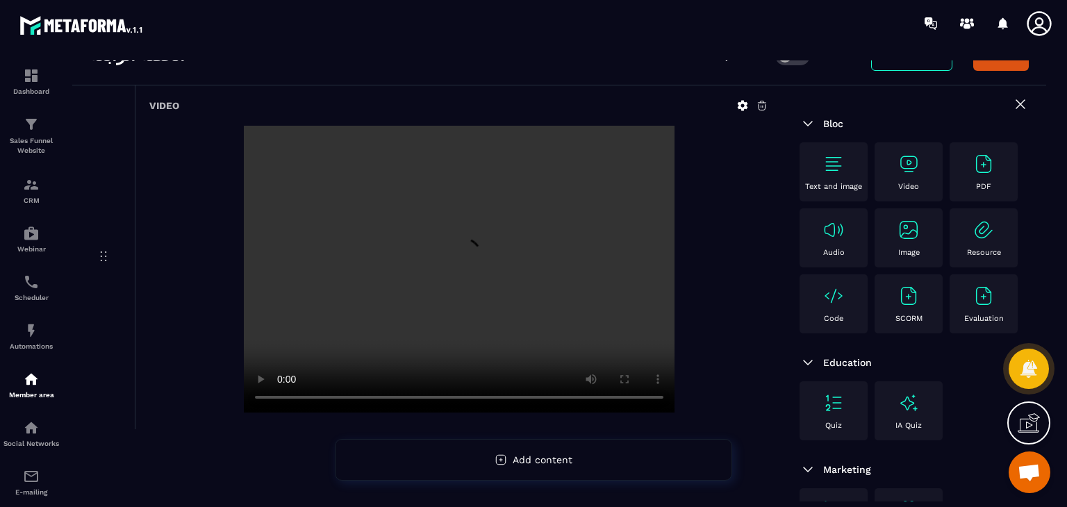
scroll to position [183, 0]
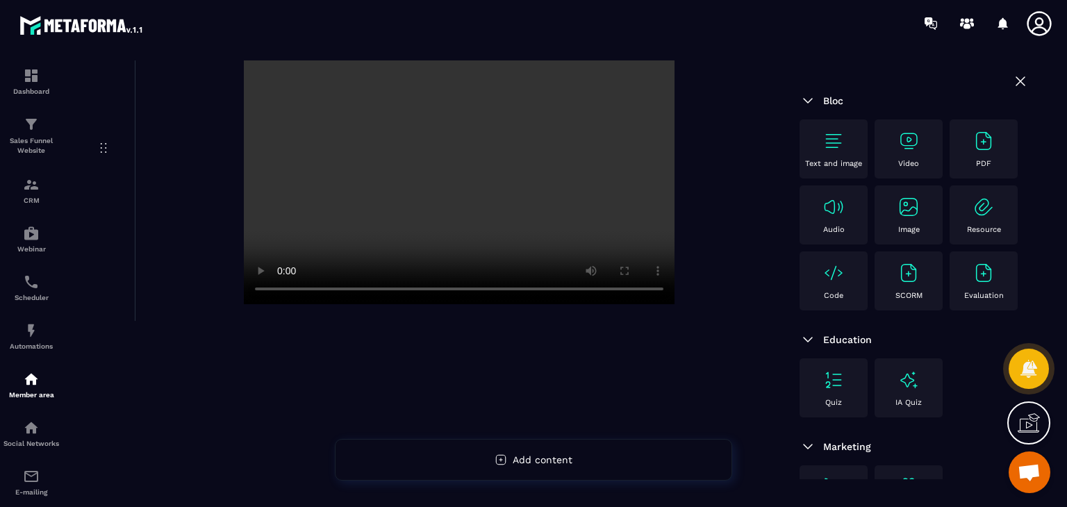
click at [909, 154] on div "Video" at bounding box center [909, 149] width 54 height 38
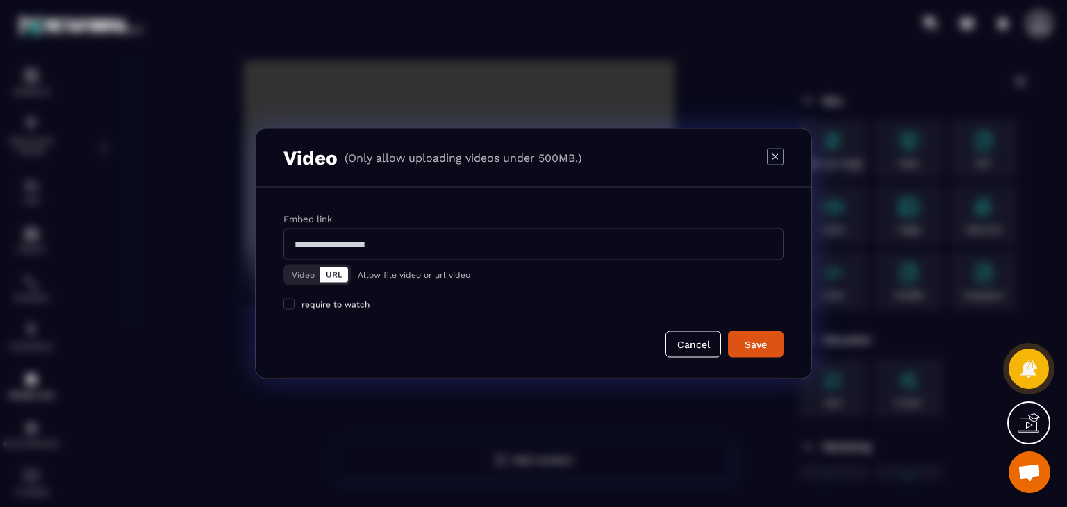
click at [295, 268] on button "Video" at bounding box center [303, 275] width 34 height 15
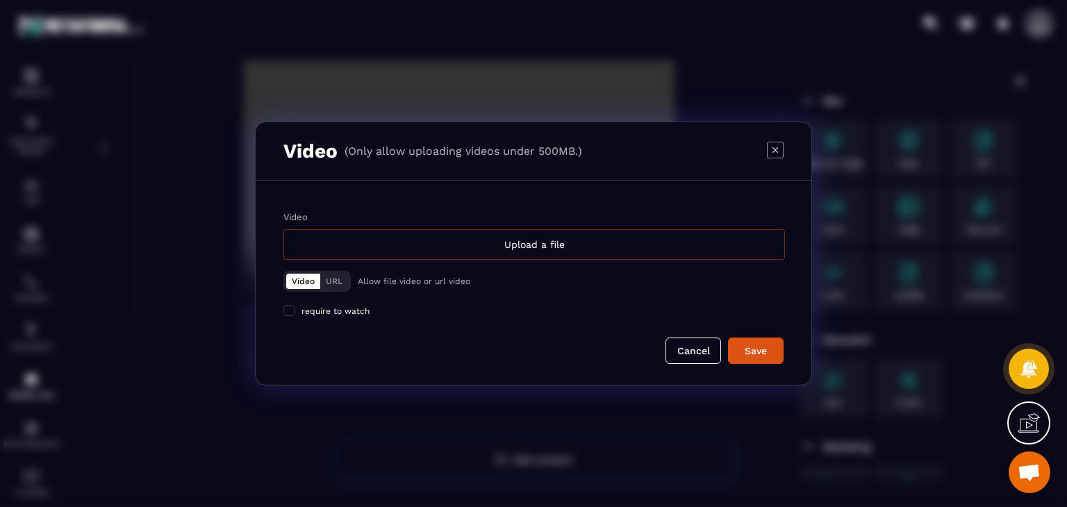
click at [447, 247] on div "Upload a file" at bounding box center [534, 244] width 502 height 31
click at [0, 0] on input "Video Upload a file" at bounding box center [0, 0] width 0 height 0
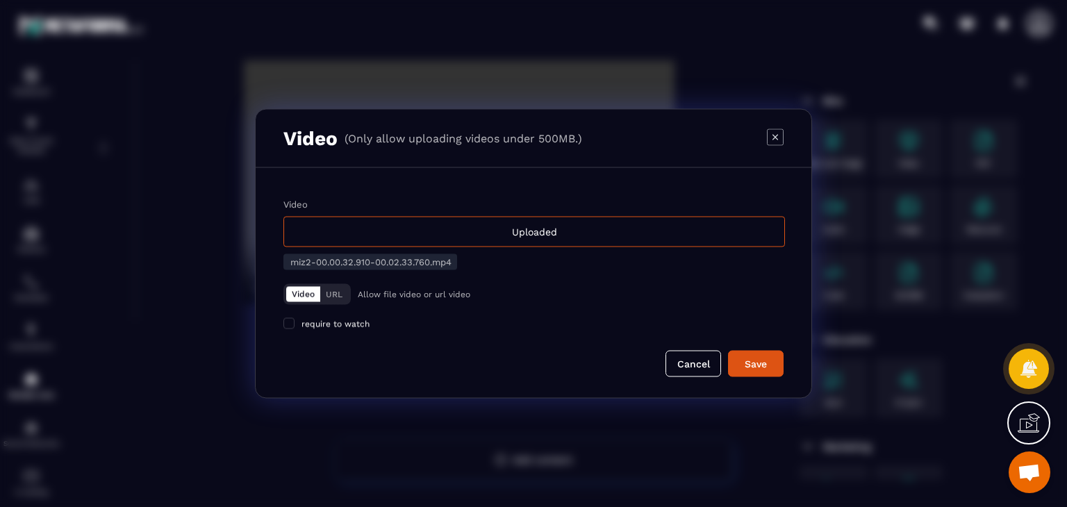
drag, startPoint x: 343, startPoint y: 261, endPoint x: 396, endPoint y: 268, distance: 53.9
click at [350, 261] on span "miz2-00.00.32.910-00.02.33.760.mp4" at bounding box center [370, 262] width 161 height 10
click at [751, 365] on div "Save" at bounding box center [756, 364] width 38 height 14
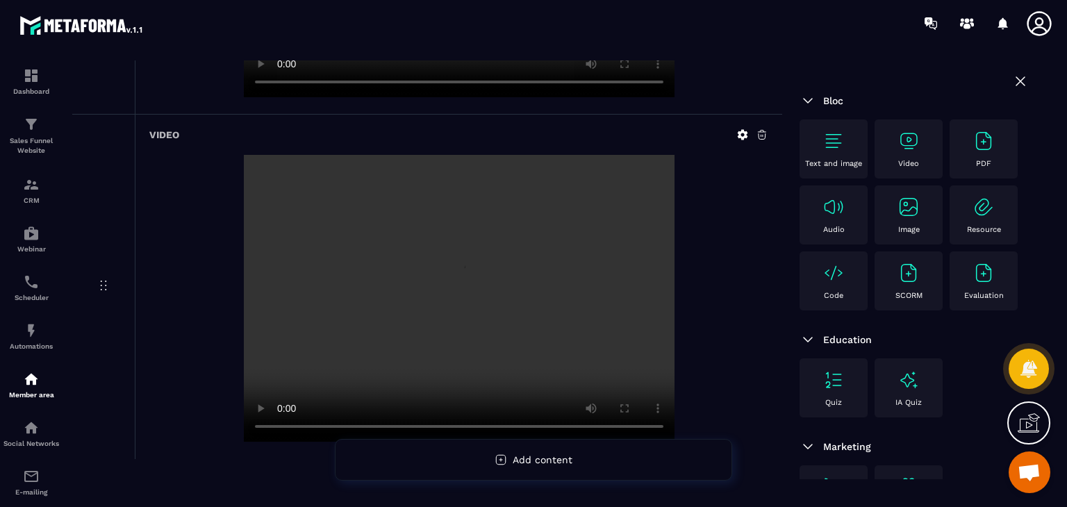
scroll to position [392, 0]
click at [920, 159] on div "Video" at bounding box center [909, 149] width 54 height 38
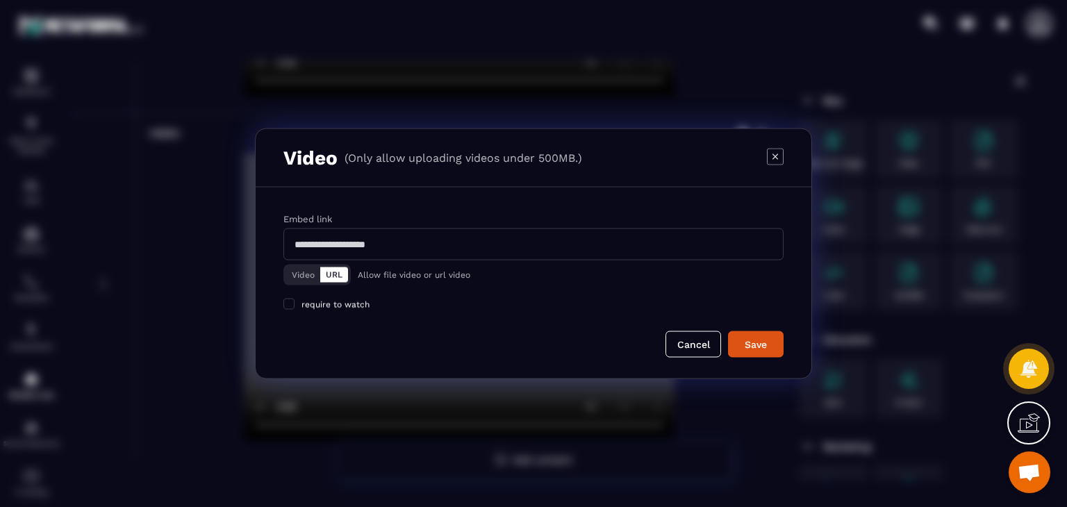
click at [297, 269] on button "Video" at bounding box center [303, 275] width 34 height 15
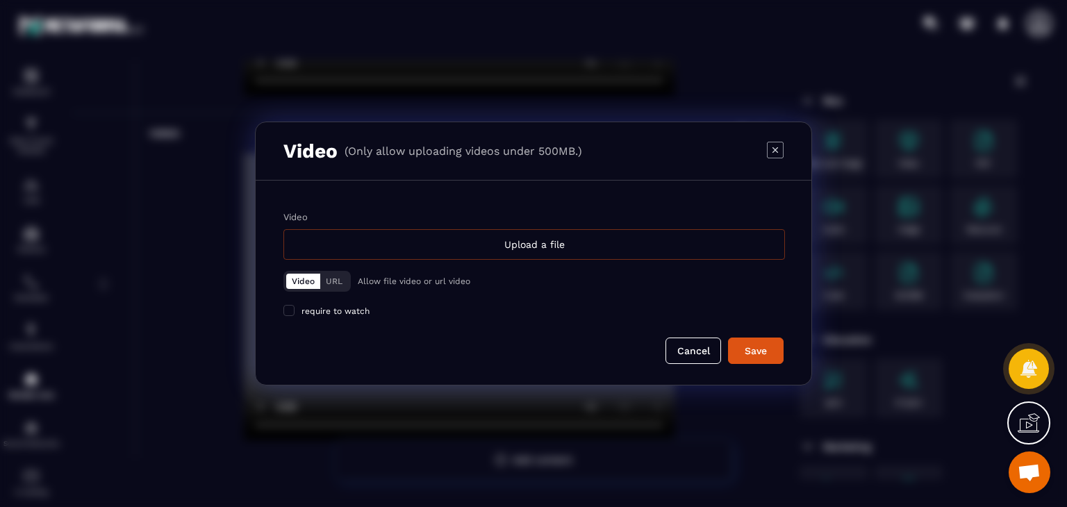
click at [525, 248] on div "Upload a file" at bounding box center [534, 244] width 502 height 31
click at [0, 0] on input "Video Upload a file" at bounding box center [0, 0] width 0 height 0
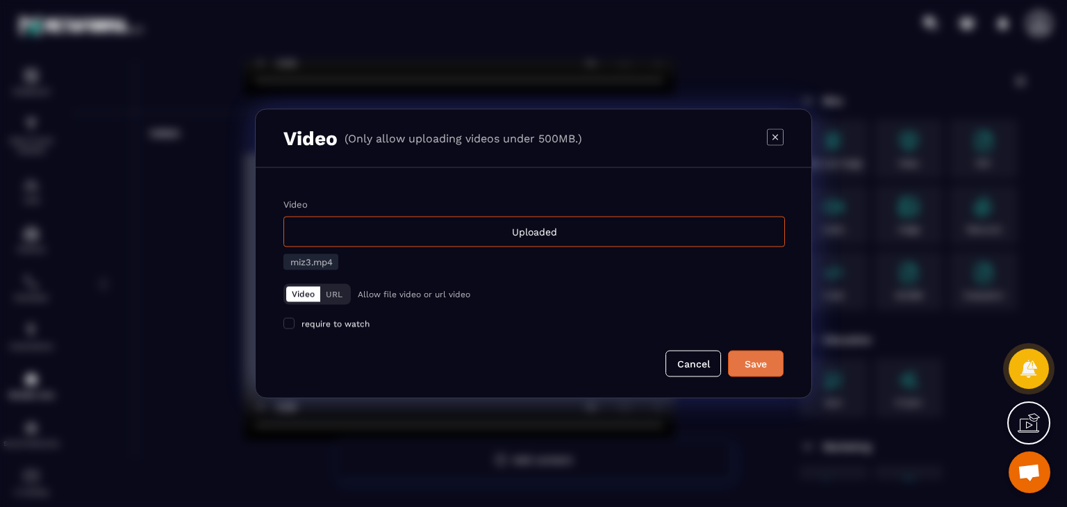
click at [748, 370] on button "Save" at bounding box center [756, 364] width 56 height 26
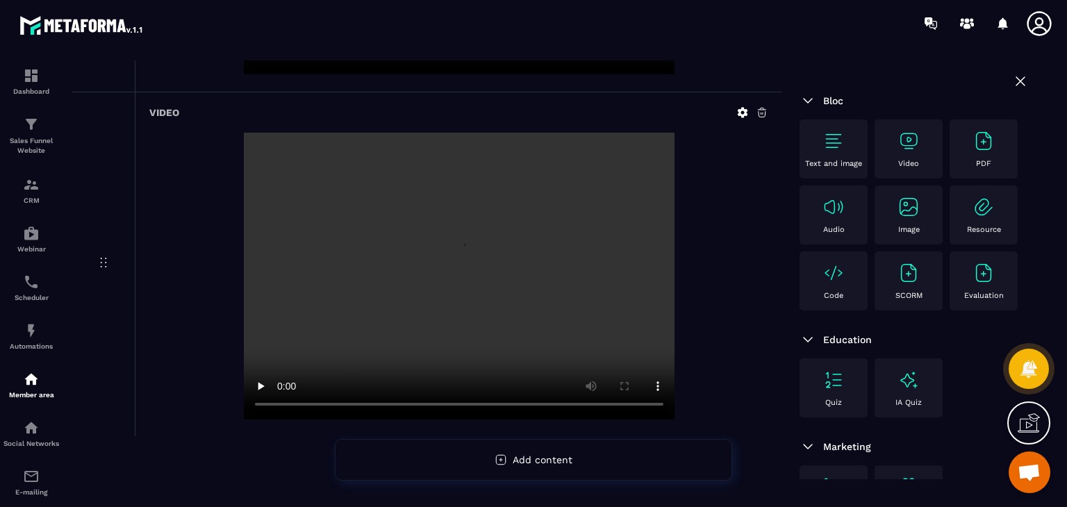
scroll to position [762, 0]
click at [901, 151] on img at bounding box center [909, 141] width 22 height 22
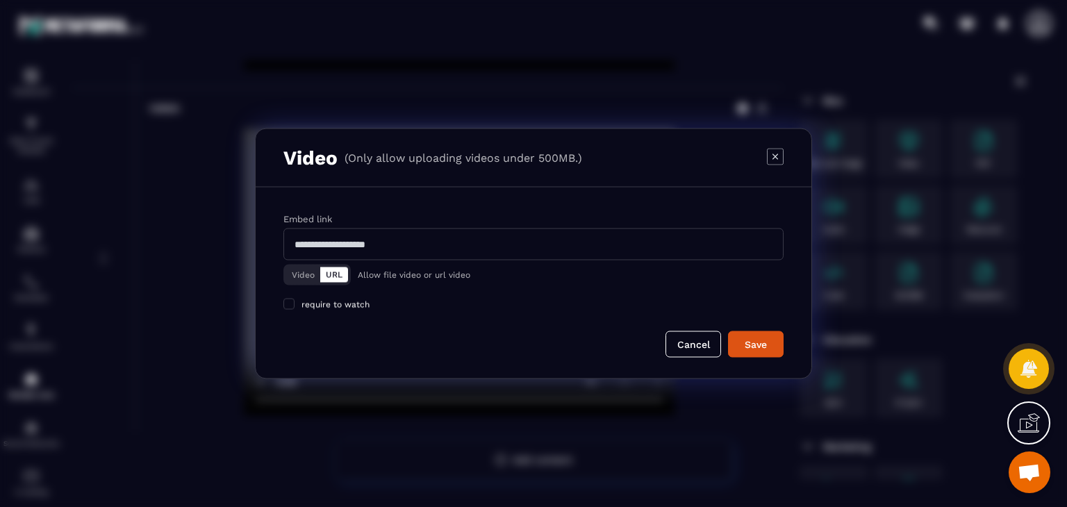
click at [305, 265] on div "Video URL" at bounding box center [316, 275] width 67 height 21
click at [304, 268] on button "Video" at bounding box center [303, 275] width 34 height 15
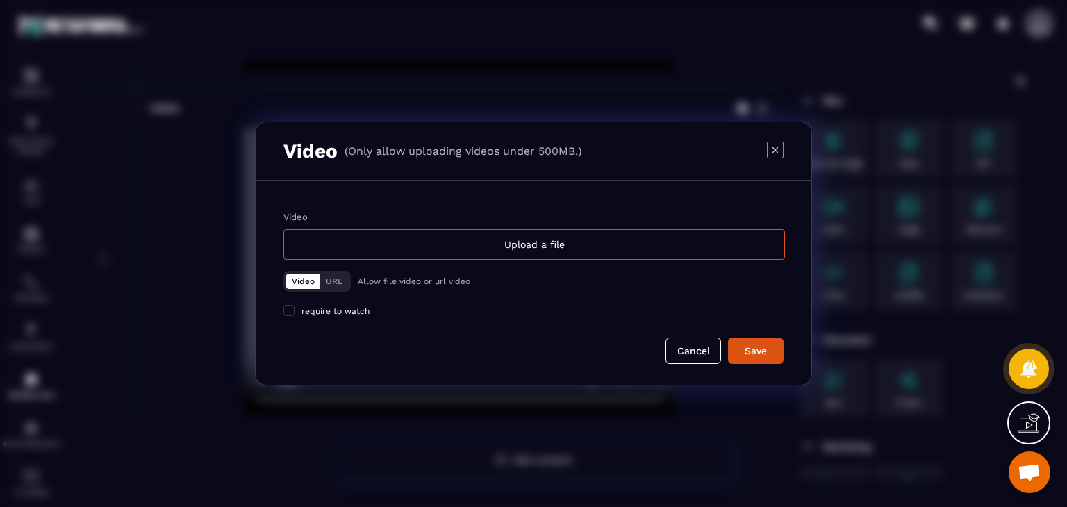
click at [459, 273] on div "Video URL Allow file video or url video" at bounding box center [533, 281] width 500 height 21
click at [486, 249] on div "Upload a file" at bounding box center [534, 244] width 502 height 31
click at [0, 0] on input "Video Upload a file" at bounding box center [0, 0] width 0 height 0
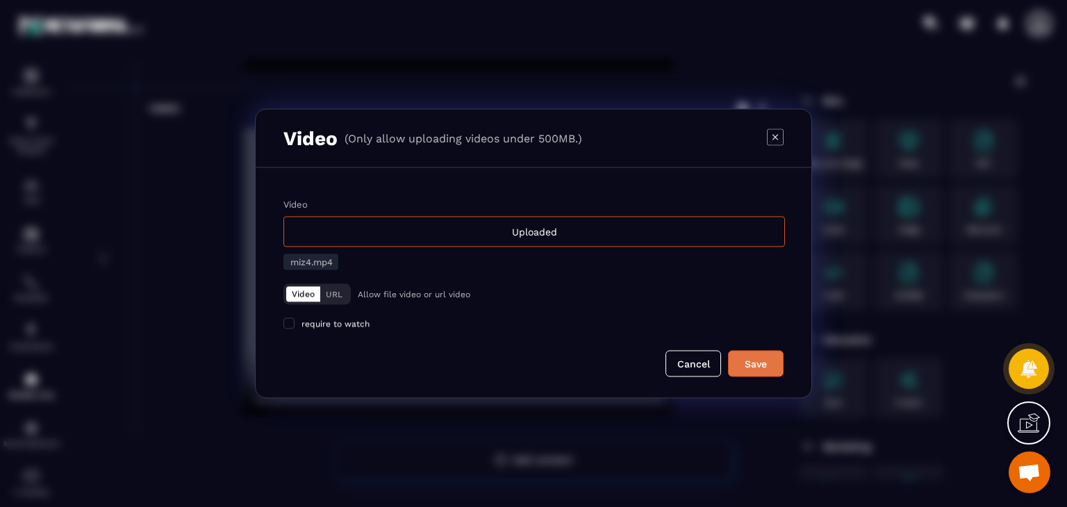
click at [765, 364] on div "Save" at bounding box center [756, 364] width 38 height 14
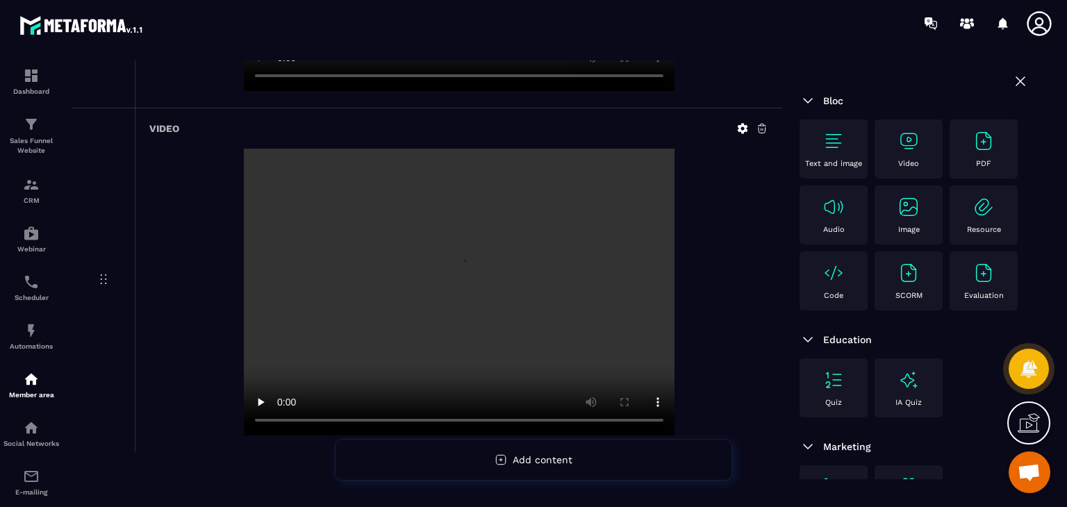
scroll to position [1107, 0]
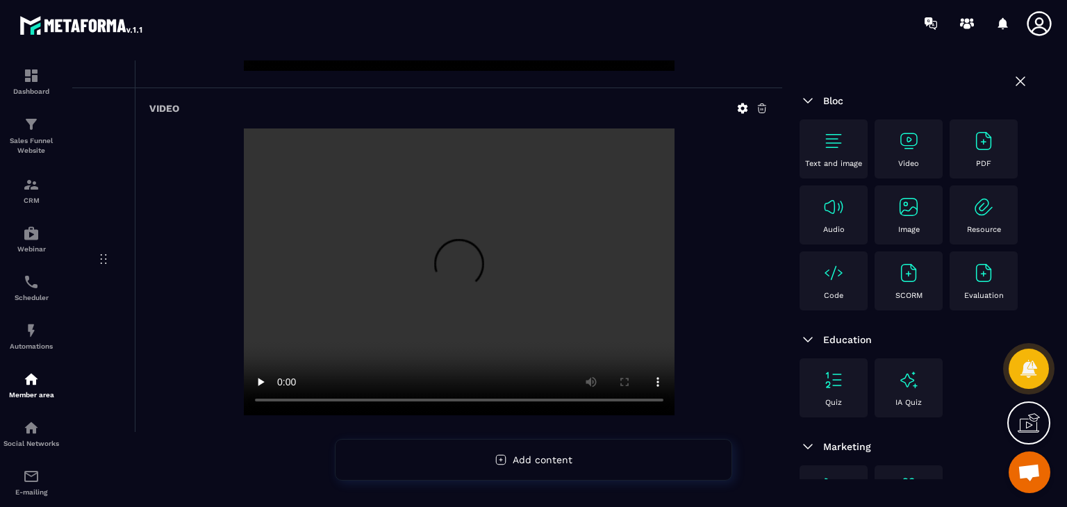
click at [895, 145] on div "Video" at bounding box center [909, 149] width 54 height 38
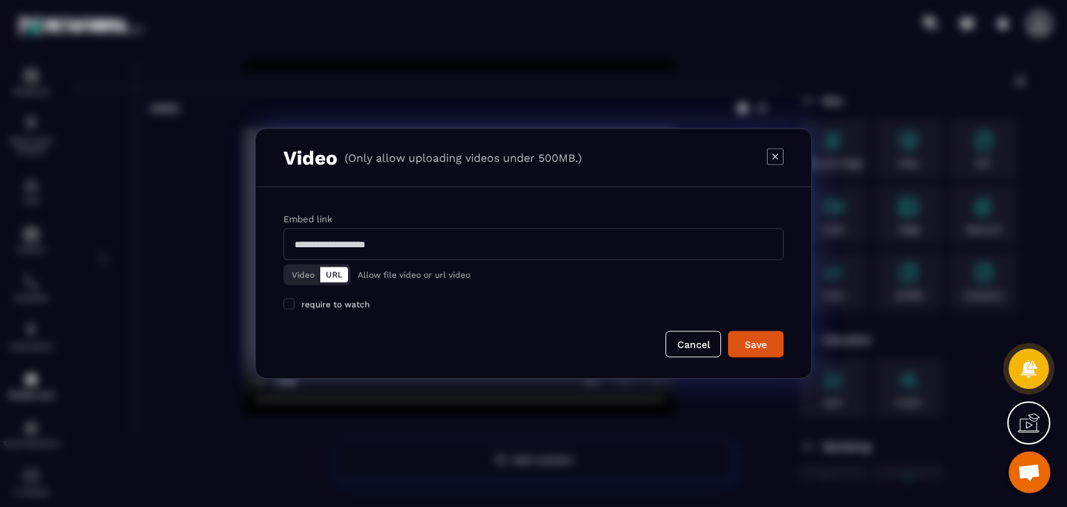
click at [306, 274] on button "Video" at bounding box center [303, 275] width 34 height 15
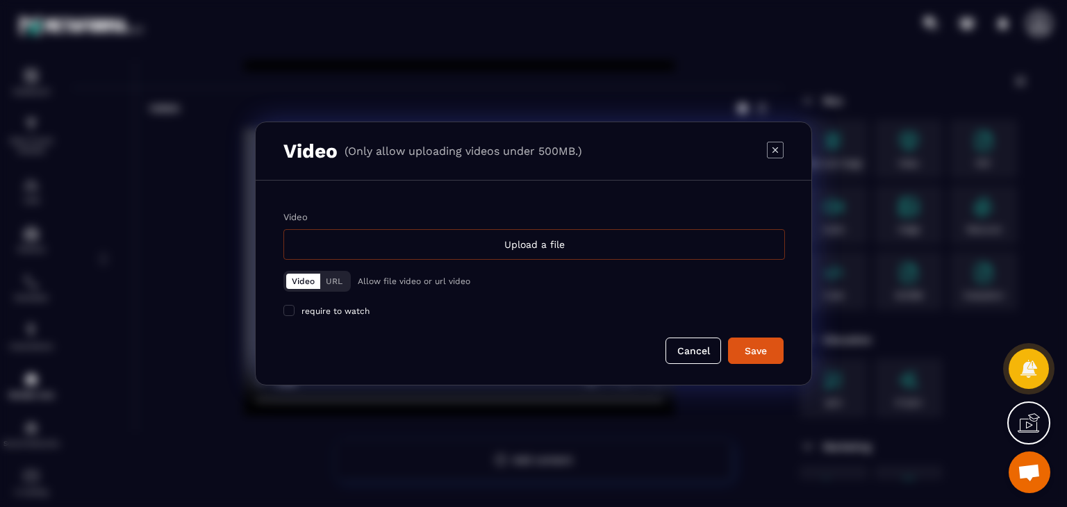
click at [461, 243] on div "Upload a file" at bounding box center [534, 244] width 502 height 31
click at [0, 0] on input "Video Upload a file" at bounding box center [0, 0] width 0 height 0
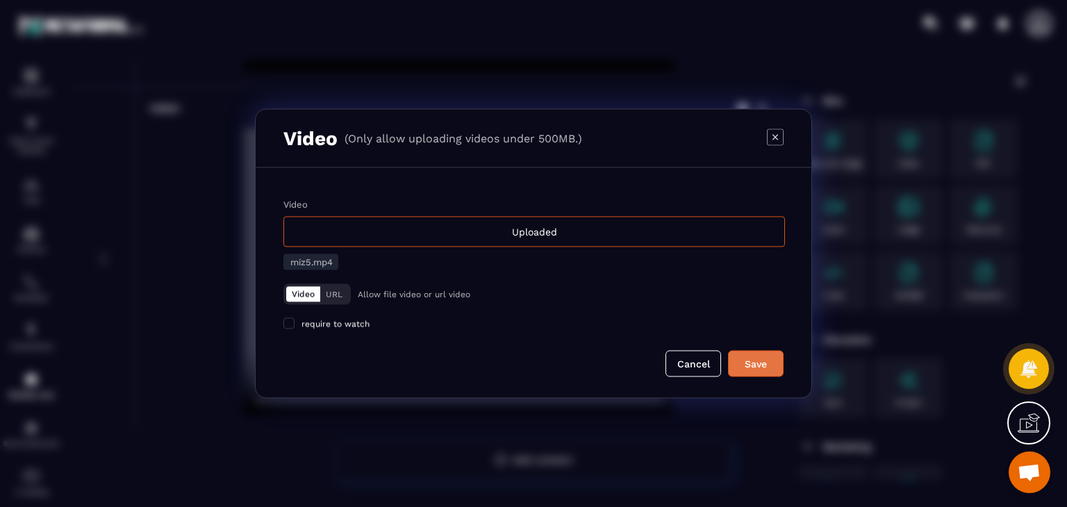
click at [762, 359] on div "Save" at bounding box center [756, 364] width 38 height 14
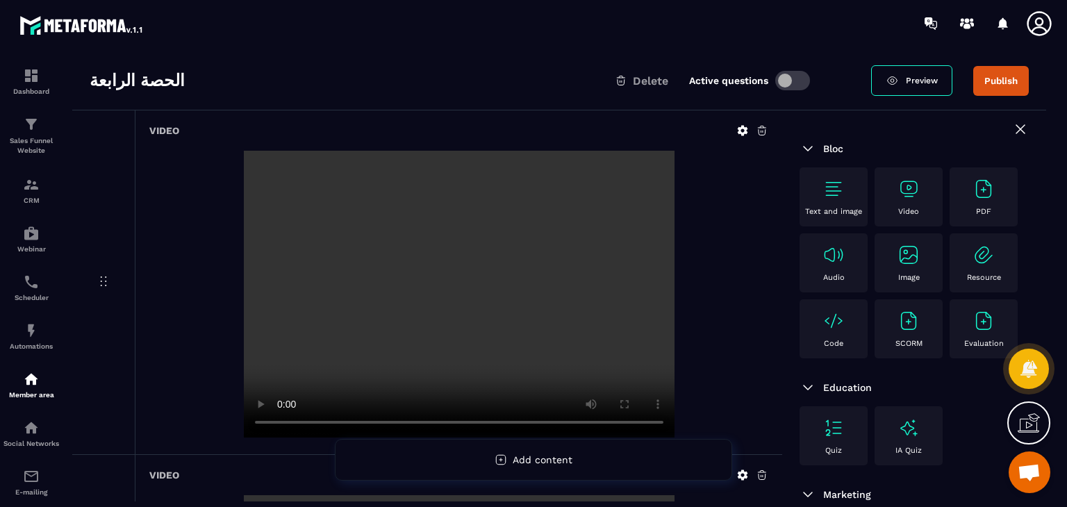
scroll to position [0, 0]
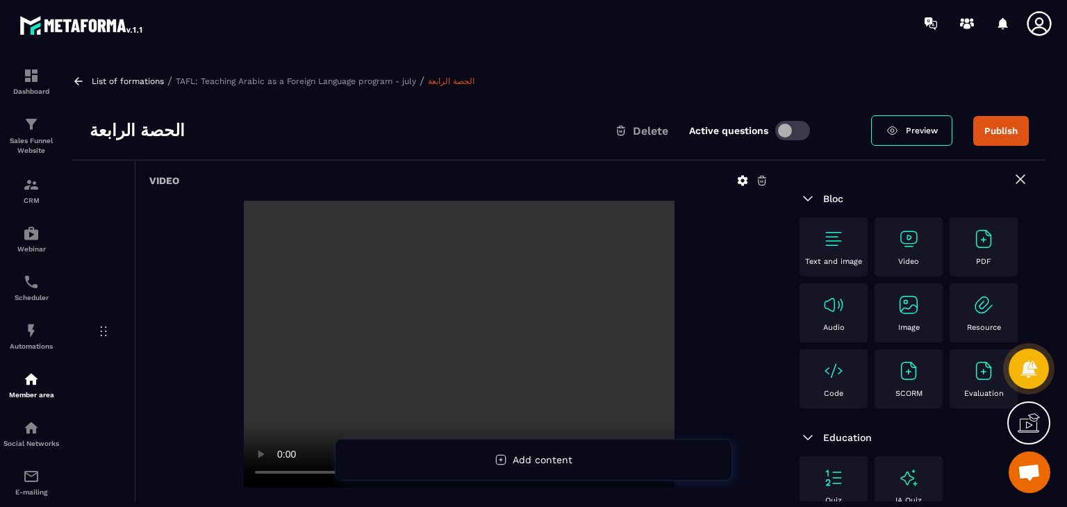
click at [914, 235] on img at bounding box center [909, 239] width 22 height 22
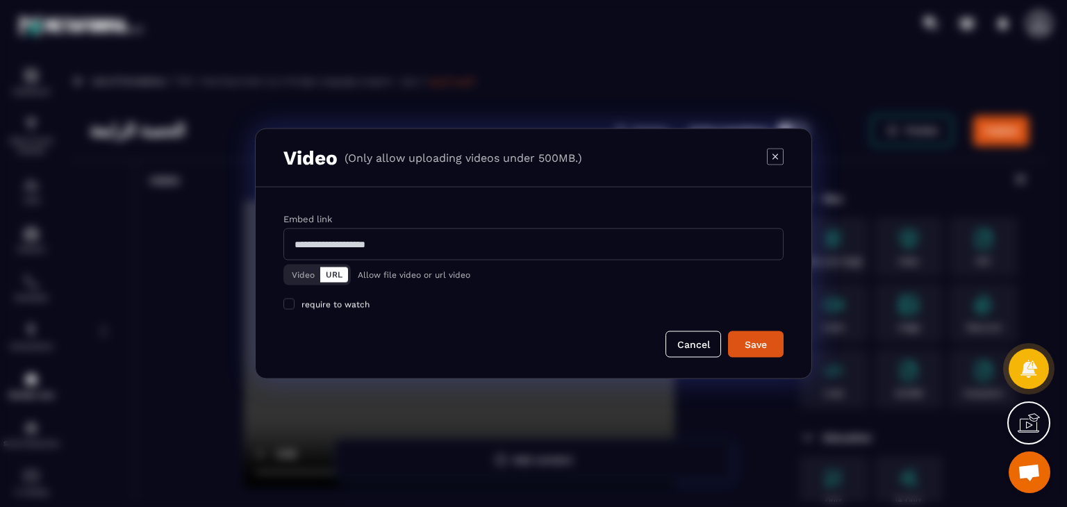
drag, startPoint x: 299, startPoint y: 274, endPoint x: 322, endPoint y: 273, distance: 22.9
click at [298, 273] on button "Video" at bounding box center [303, 275] width 34 height 15
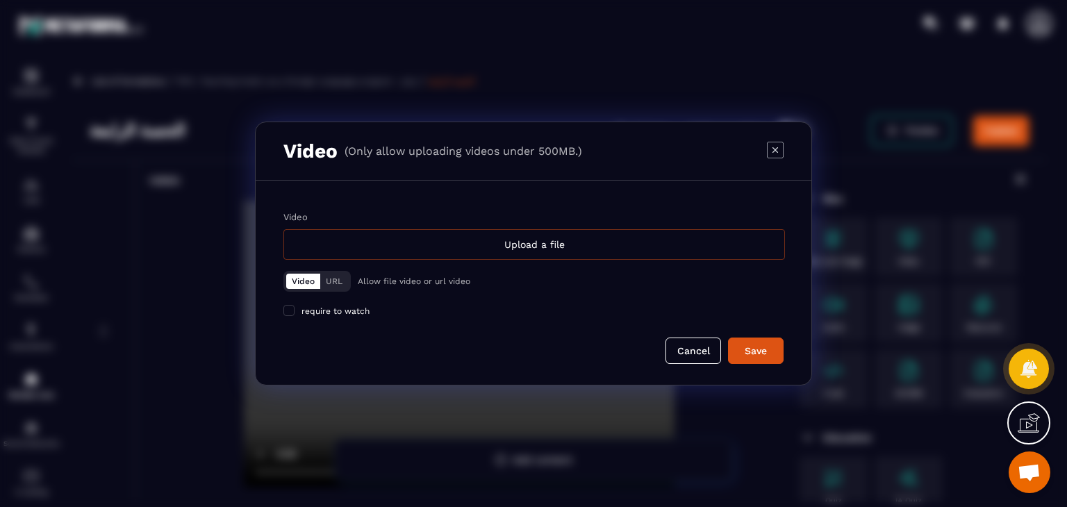
click at [465, 240] on div "Upload a file" at bounding box center [534, 244] width 502 height 31
click at [0, 0] on input "Video Upload a file" at bounding box center [0, 0] width 0 height 0
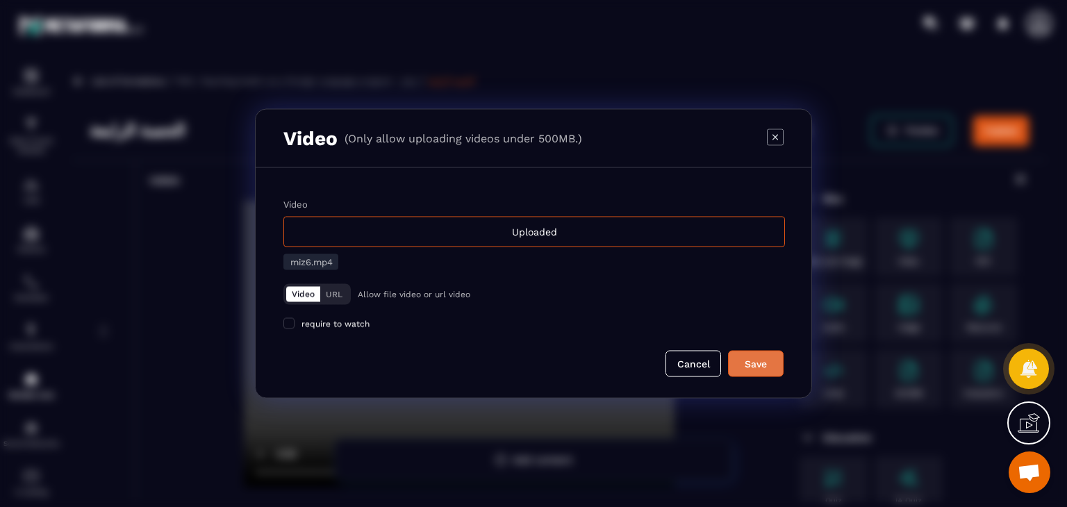
click at [746, 362] on div "Save" at bounding box center [756, 364] width 38 height 14
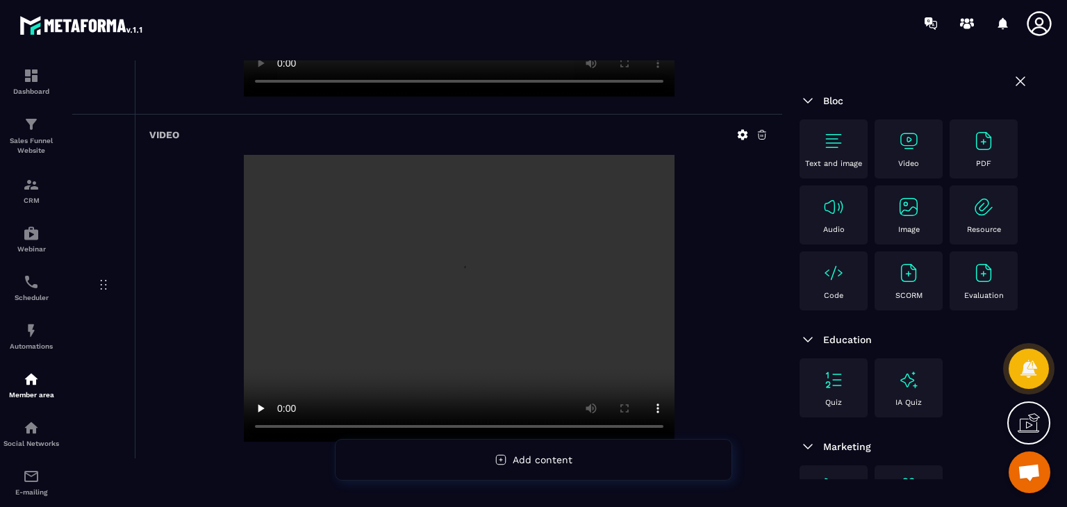
scroll to position [1796, 0]
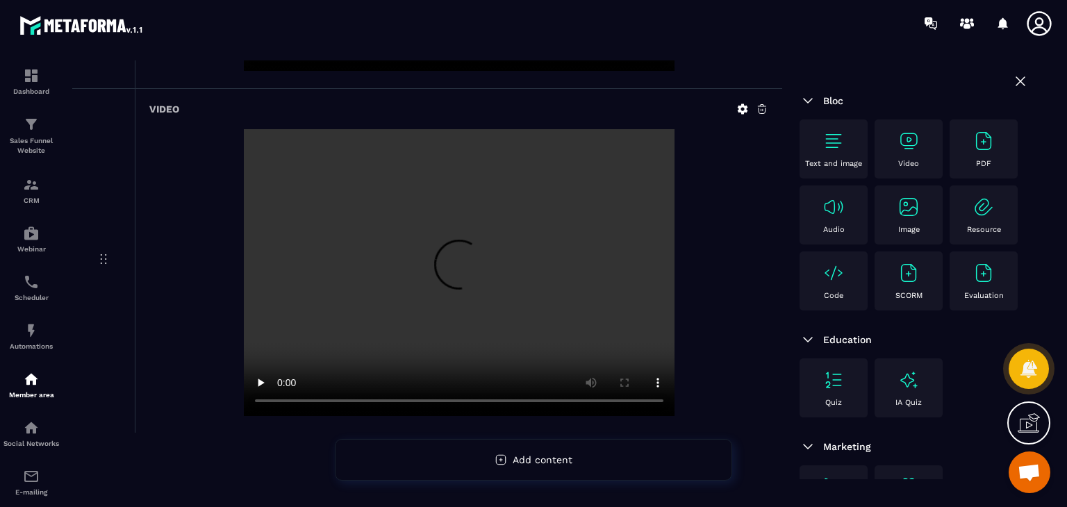
click at [914, 147] on img at bounding box center [909, 141] width 22 height 22
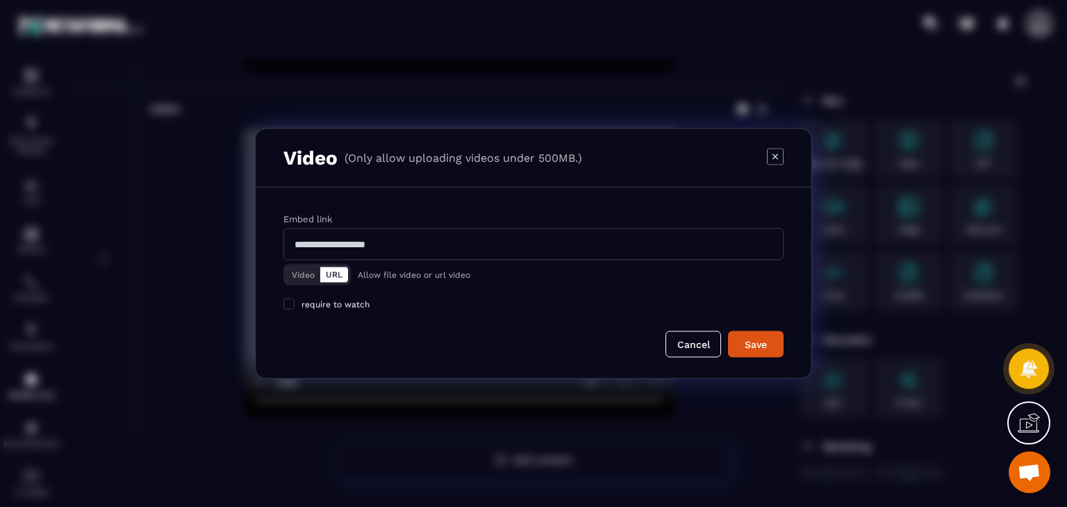
click at [289, 278] on button "Video" at bounding box center [303, 275] width 34 height 15
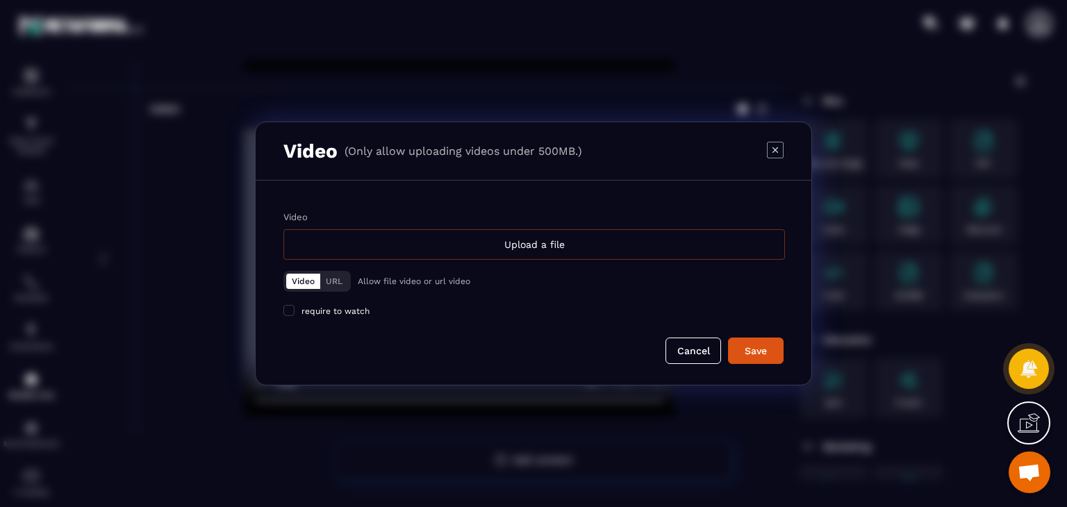
click at [426, 245] on div "Upload a file" at bounding box center [534, 244] width 502 height 31
click at [0, 0] on input "Video Upload a file" at bounding box center [0, 0] width 0 height 0
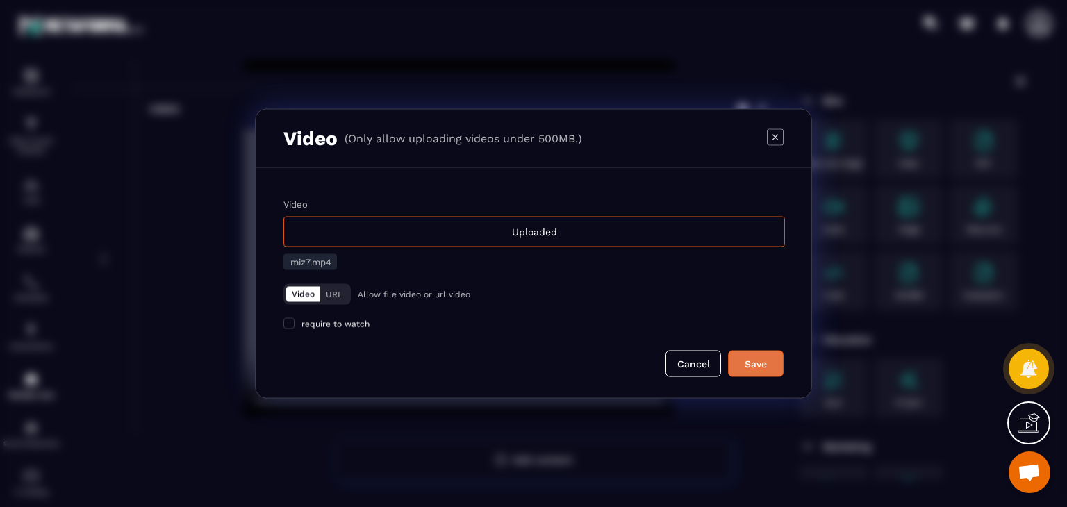
click at [740, 373] on button "Save" at bounding box center [756, 364] width 56 height 26
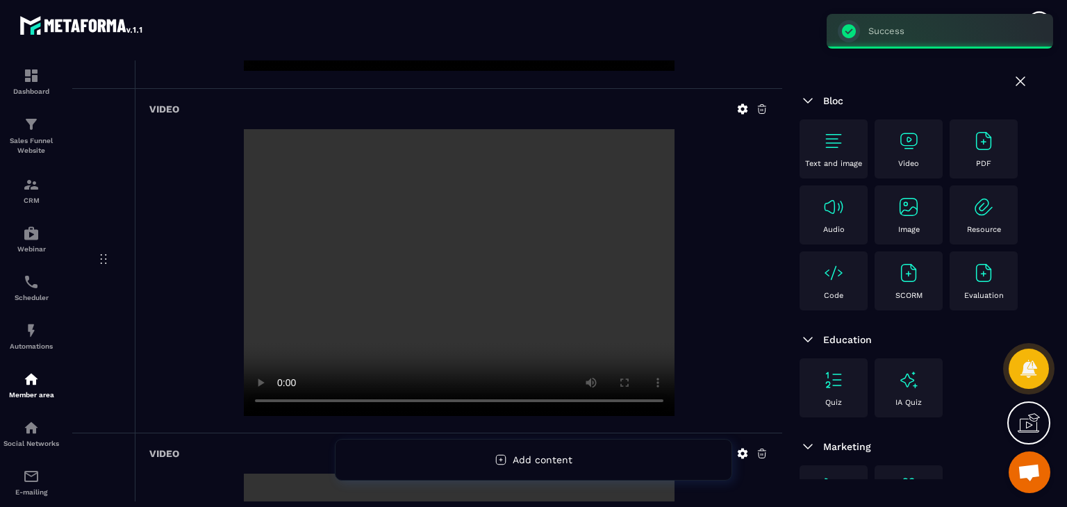
click at [906, 131] on img at bounding box center [909, 141] width 22 height 22
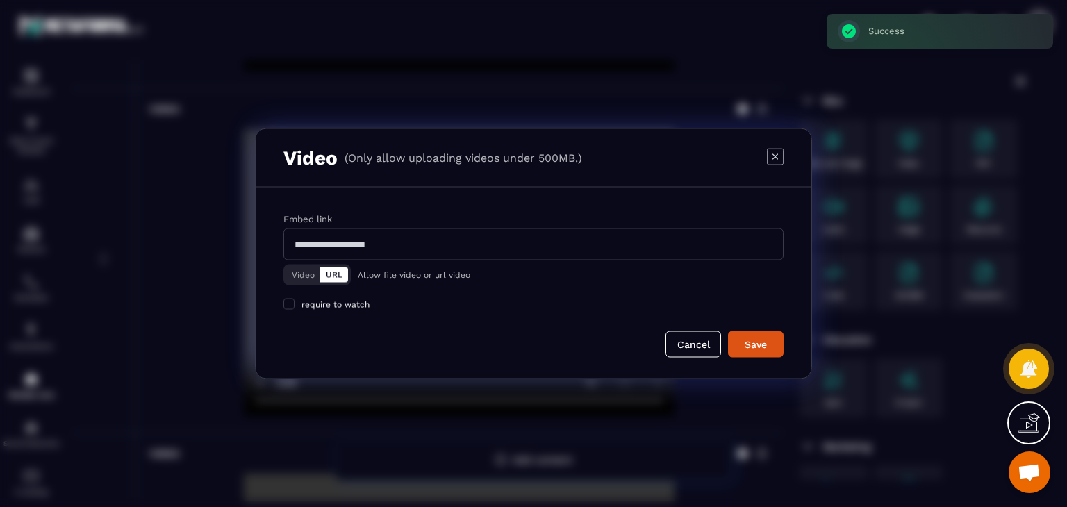
click at [309, 273] on button "Video" at bounding box center [303, 275] width 34 height 15
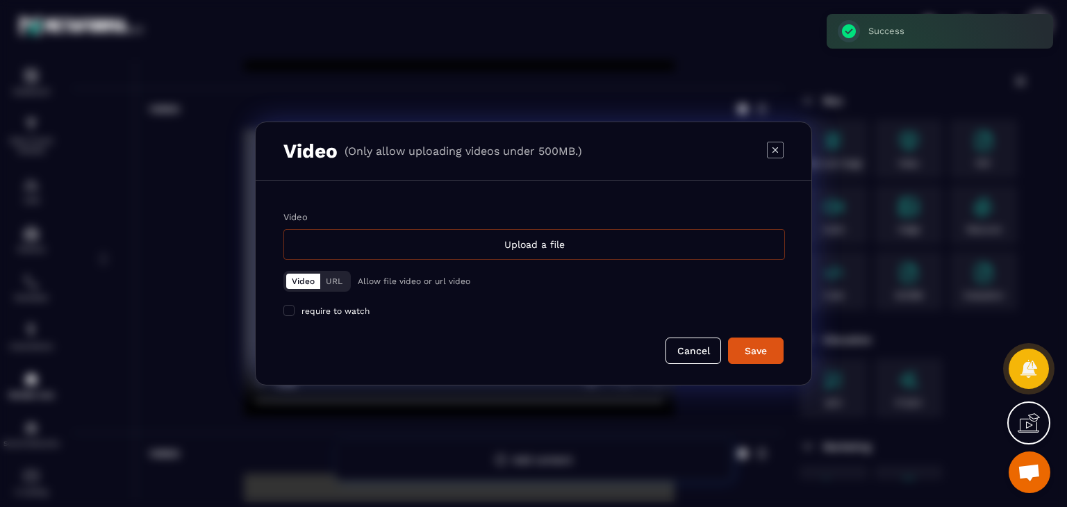
click at [450, 249] on div "Upload a file" at bounding box center [534, 244] width 502 height 31
click at [0, 0] on input "Video Upload a file" at bounding box center [0, 0] width 0 height 0
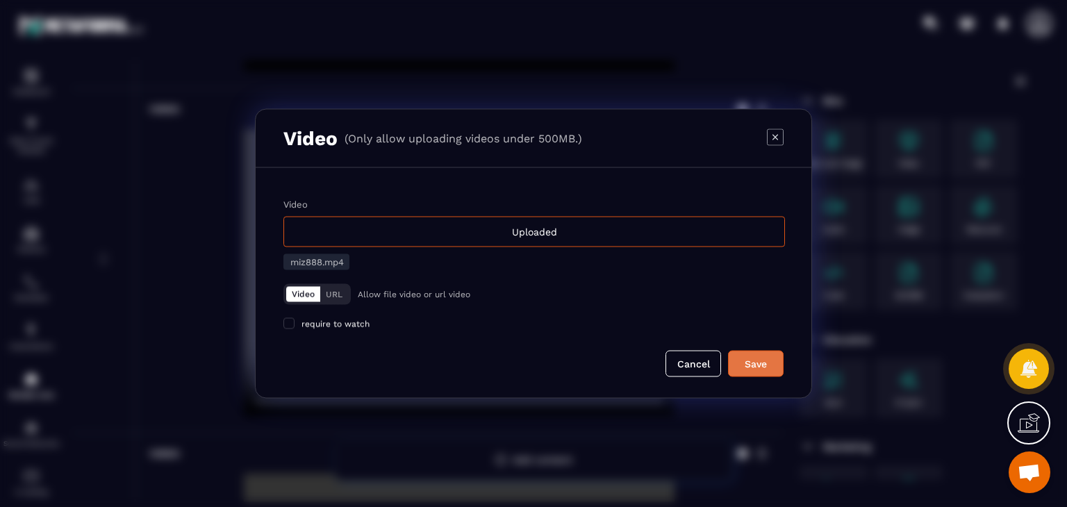
click at [757, 361] on div "Save" at bounding box center [756, 364] width 38 height 14
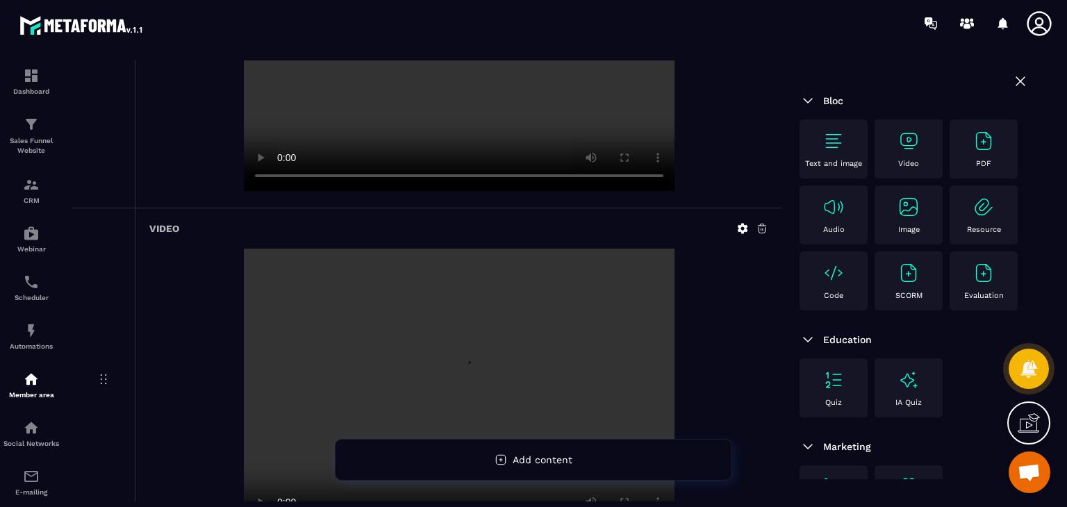
scroll to position [2486, 0]
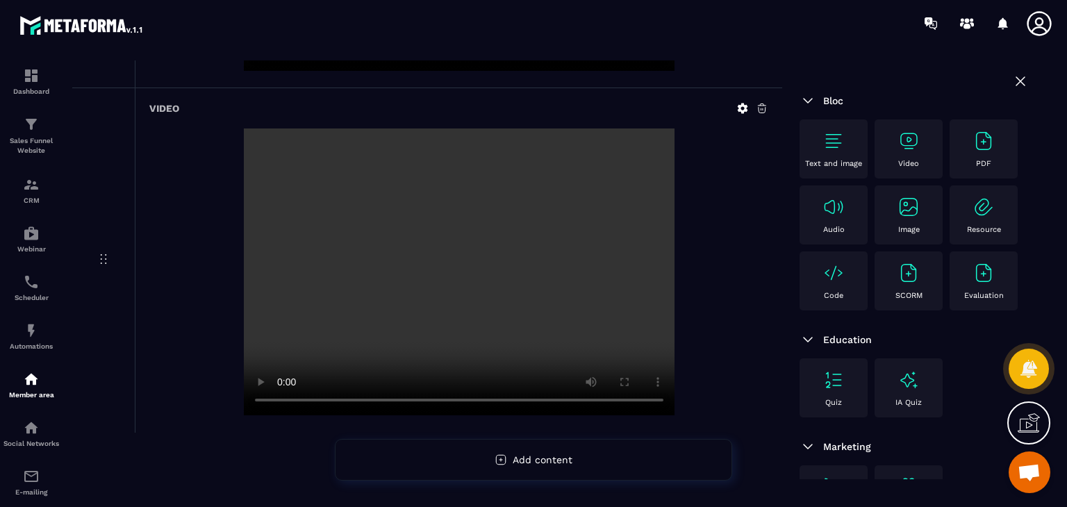
click at [921, 154] on div "Video" at bounding box center [909, 149] width 54 height 38
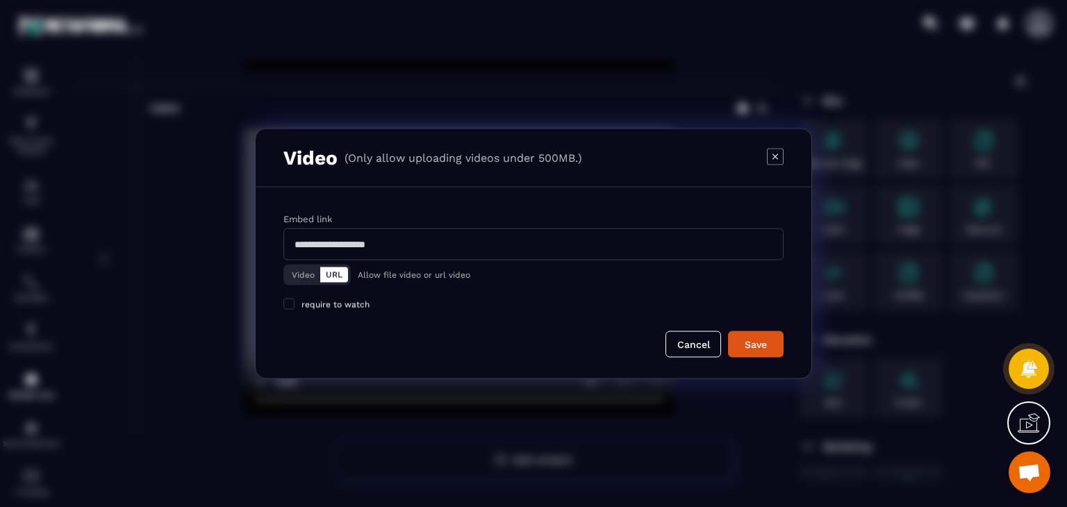
click at [297, 279] on button "Video" at bounding box center [303, 275] width 34 height 15
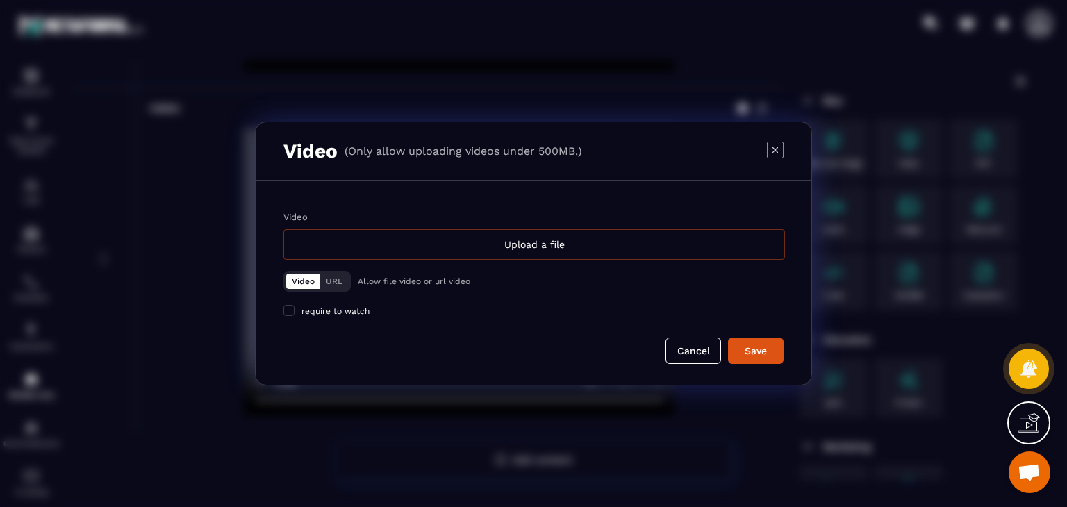
click at [461, 245] on div "Upload a file" at bounding box center [534, 244] width 502 height 31
click at [0, 0] on input "Video Upload a file" at bounding box center [0, 0] width 0 height 0
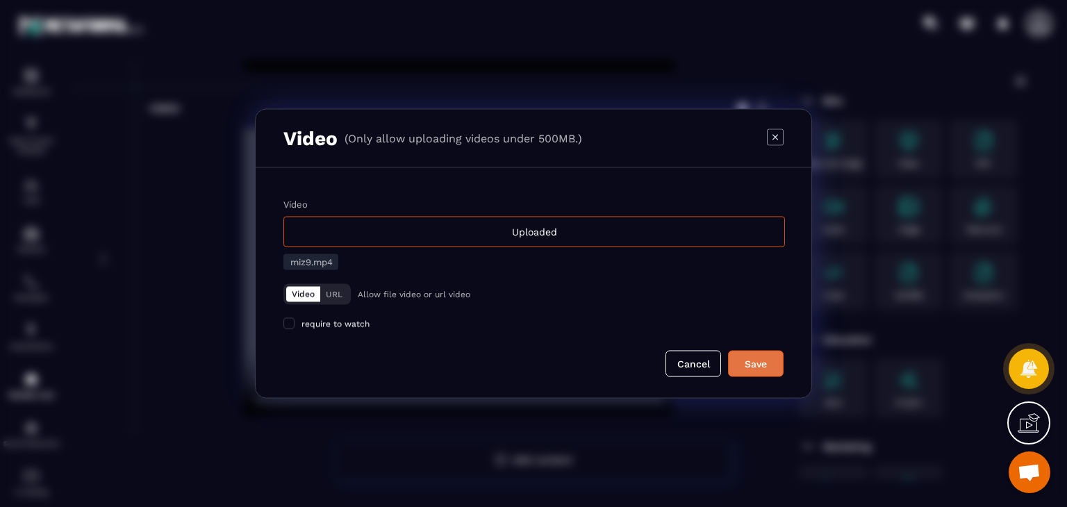
click at [768, 361] on div "Save" at bounding box center [756, 364] width 38 height 14
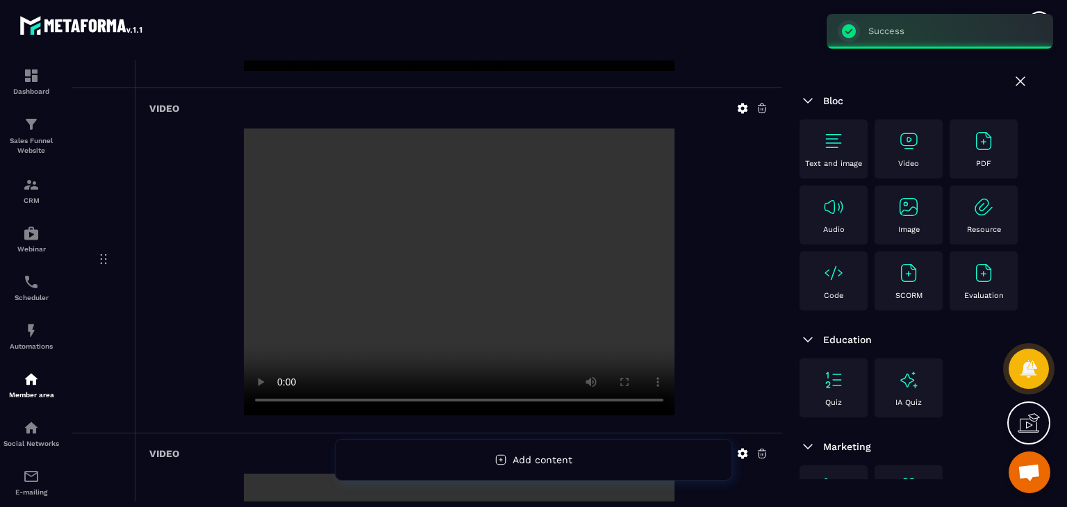
scroll to position [2831, 0]
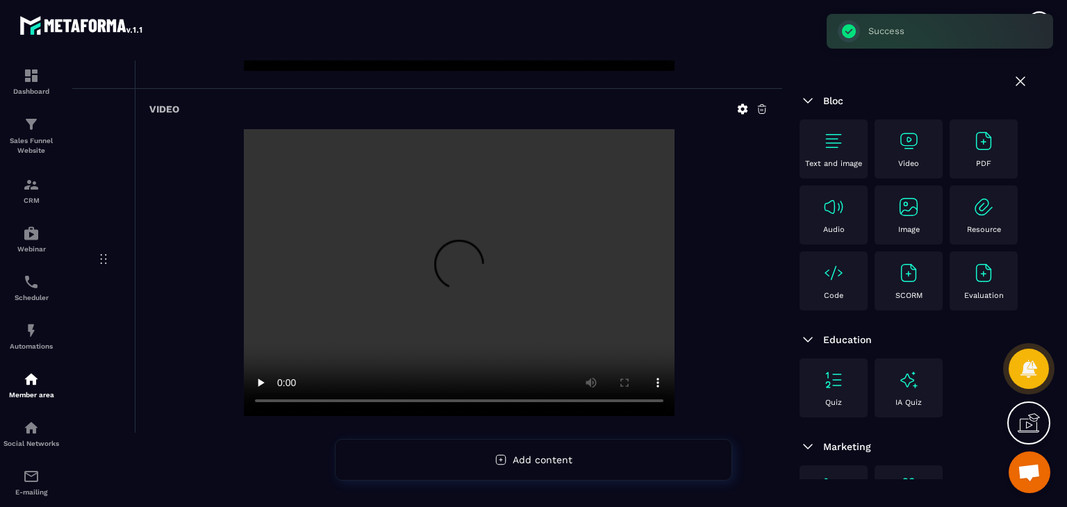
click at [916, 144] on img at bounding box center [909, 141] width 22 height 22
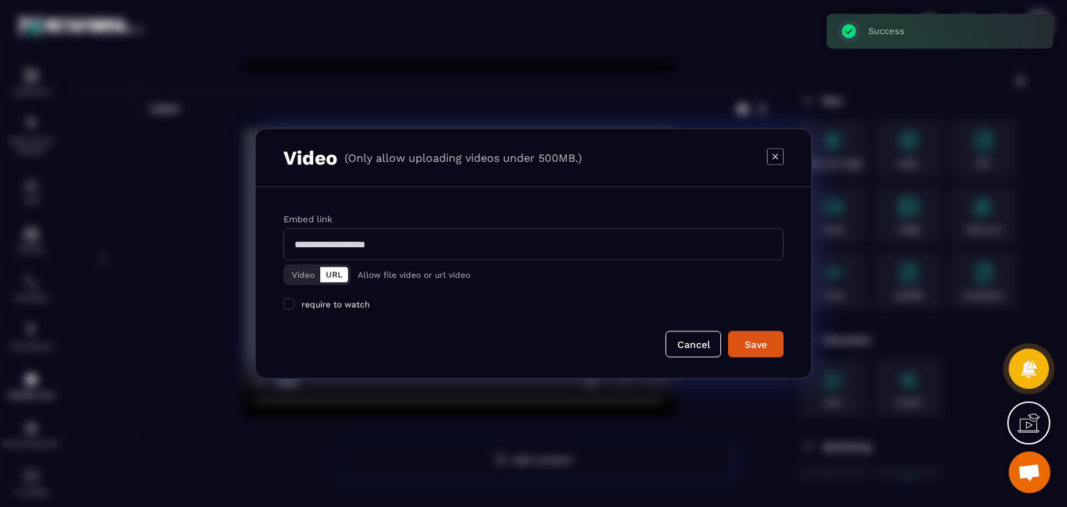
click at [307, 270] on button "Video" at bounding box center [303, 275] width 34 height 15
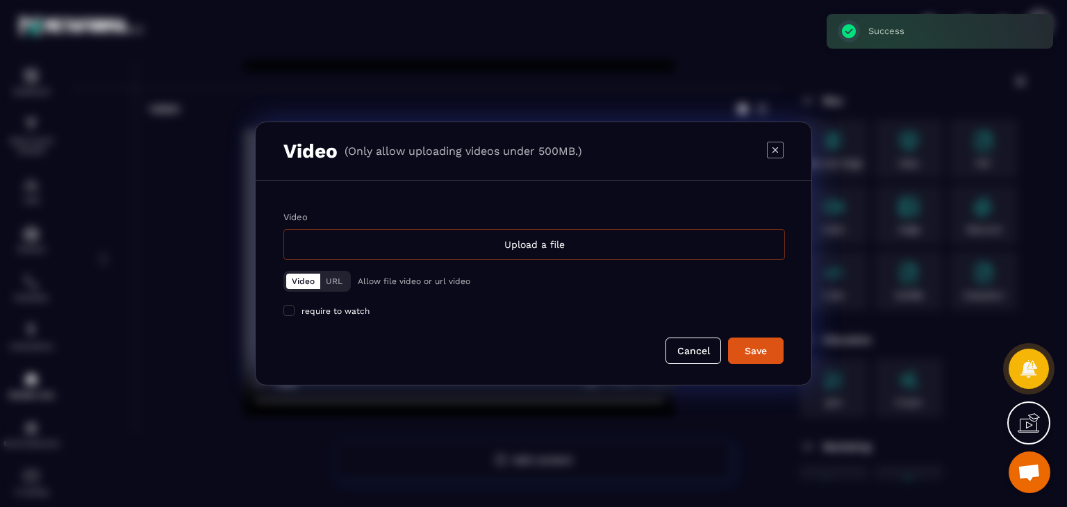
click at [569, 233] on div "Upload a file" at bounding box center [534, 244] width 502 height 31
click at [0, 0] on input "Video Upload a file" at bounding box center [0, 0] width 0 height 0
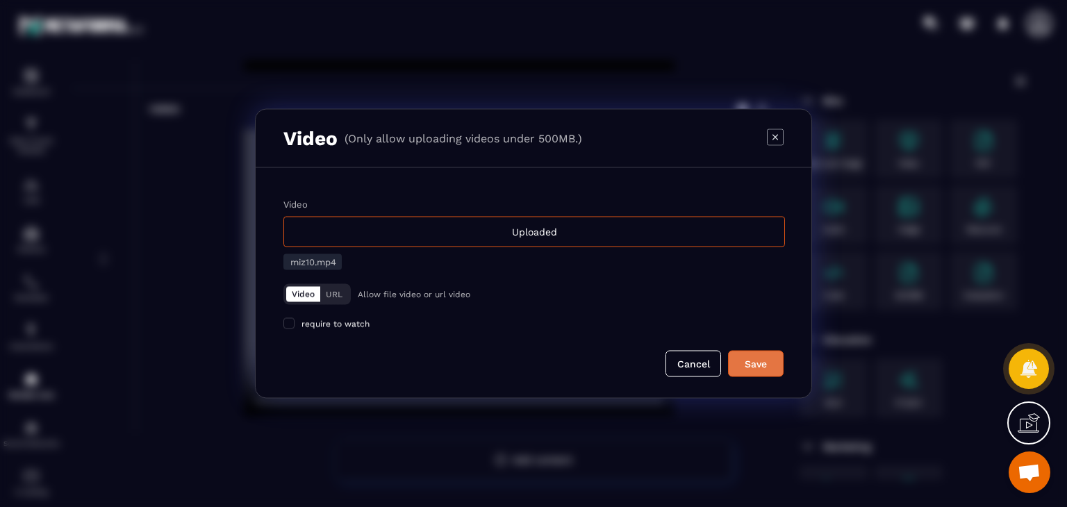
click at [759, 359] on div "Save" at bounding box center [756, 364] width 38 height 14
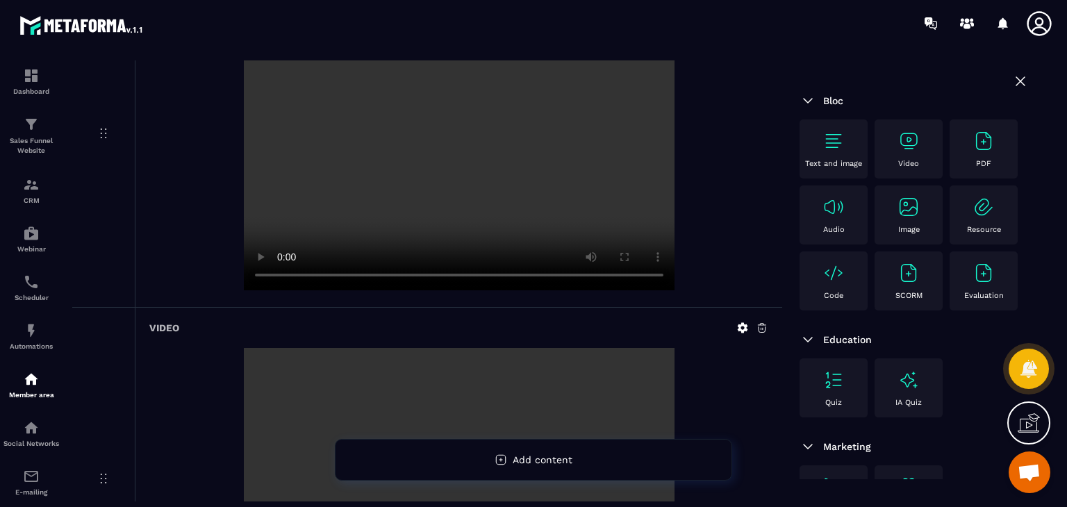
scroll to position [3175, 0]
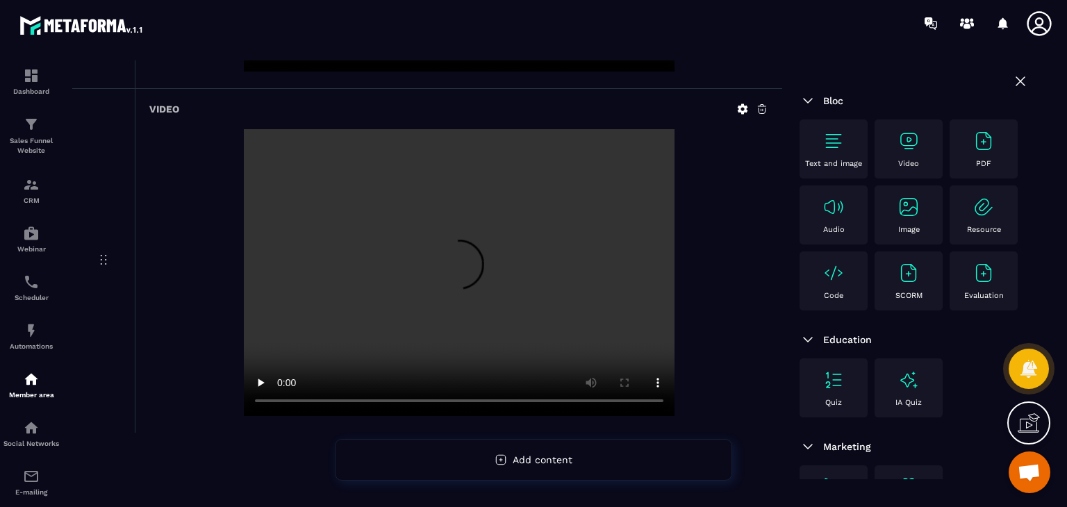
click at [908, 147] on img at bounding box center [909, 141] width 22 height 22
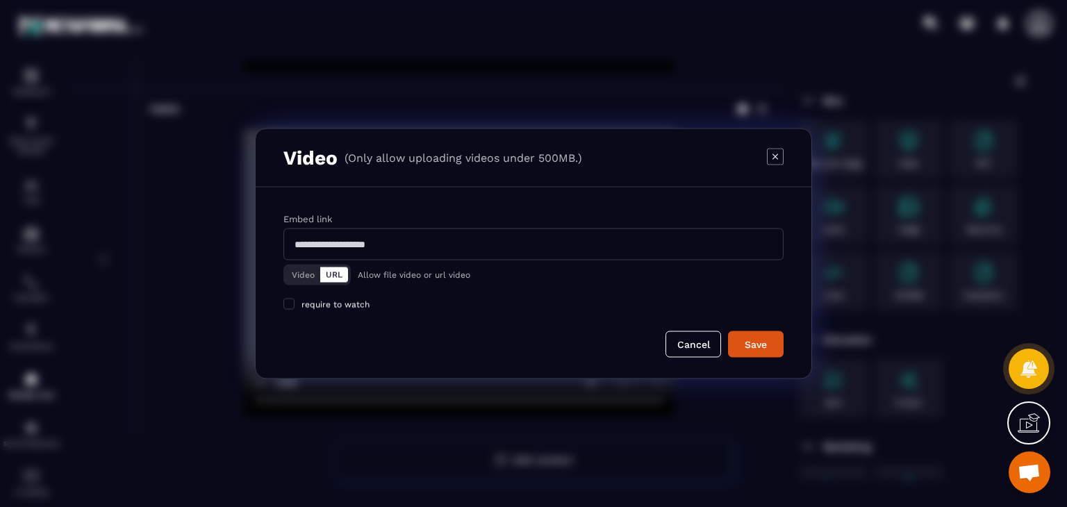
click at [306, 274] on button "Video" at bounding box center [303, 275] width 34 height 15
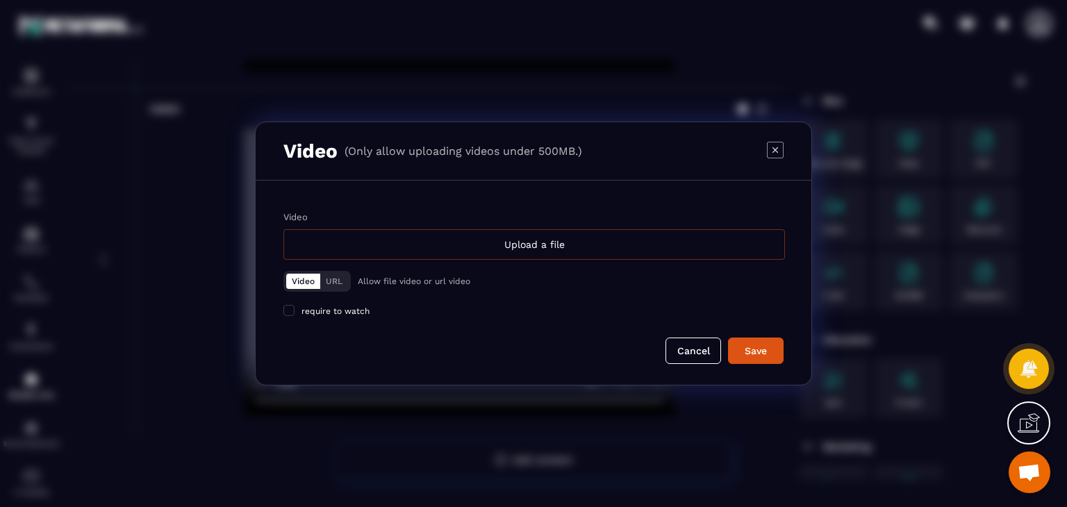
click at [435, 249] on div "Upload a file" at bounding box center [534, 244] width 502 height 31
click at [0, 0] on input "Video Upload a file" at bounding box center [0, 0] width 0 height 0
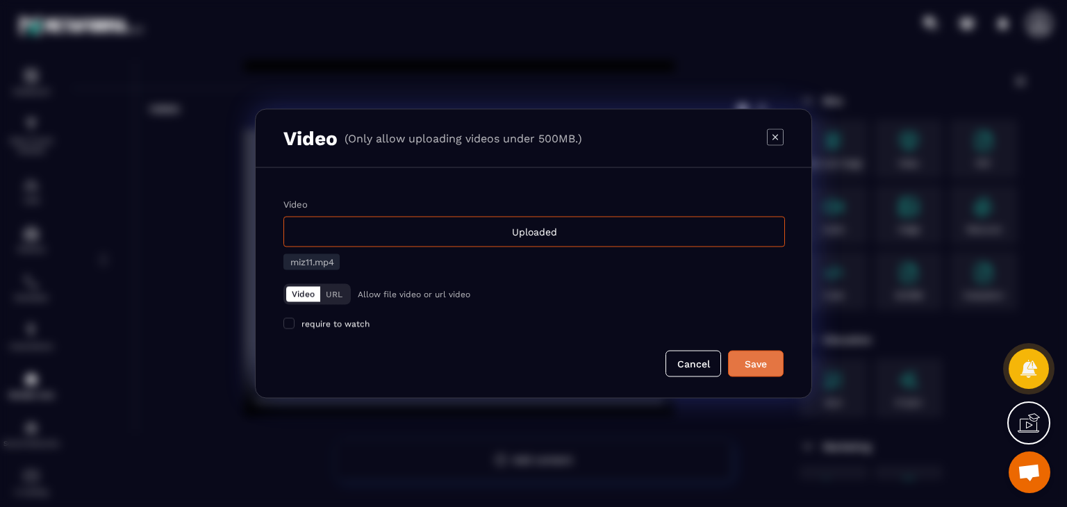
click at [758, 355] on button "Save" at bounding box center [756, 364] width 56 height 26
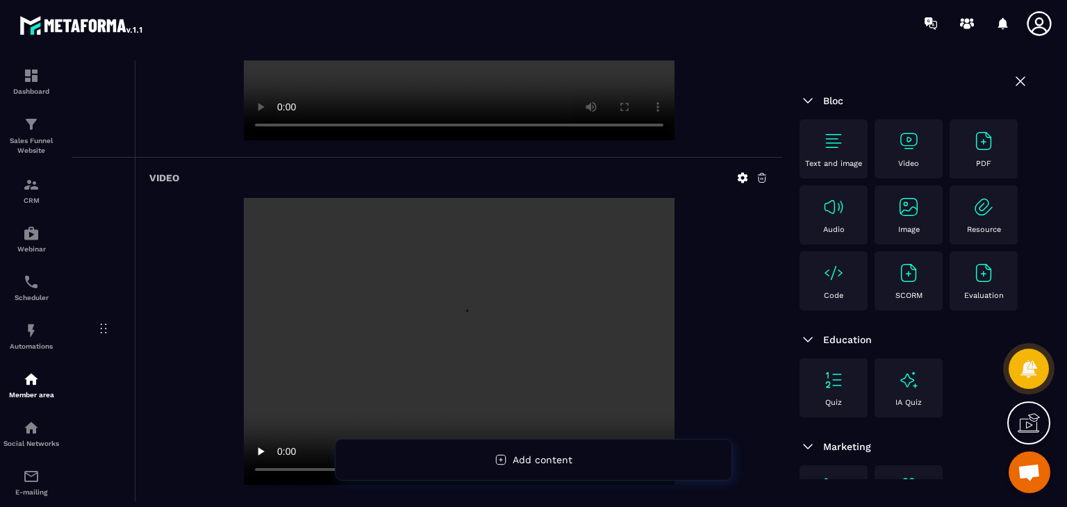
scroll to position [3520, 0]
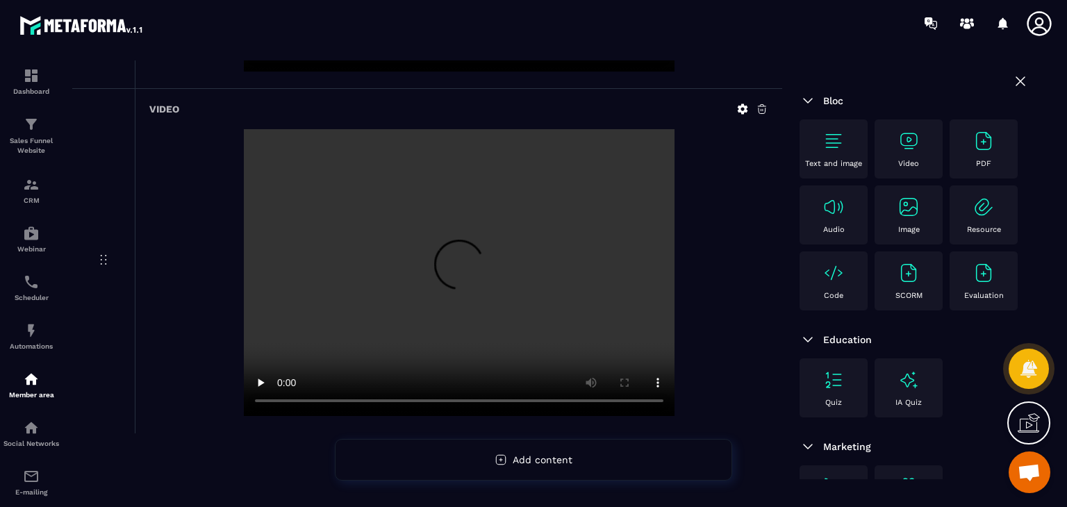
click at [883, 144] on div "Video" at bounding box center [909, 149] width 54 height 38
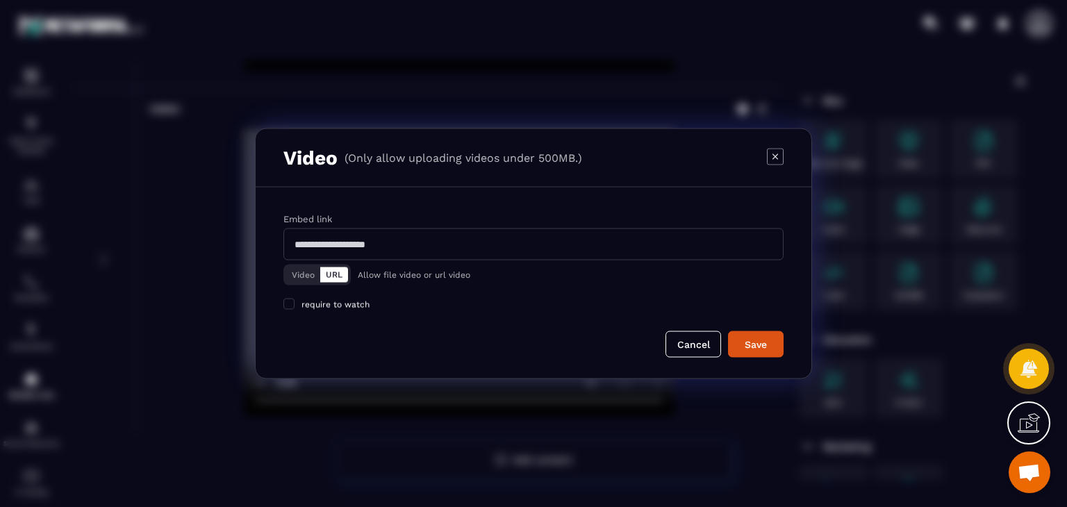
click at [300, 273] on button "Video" at bounding box center [303, 275] width 34 height 15
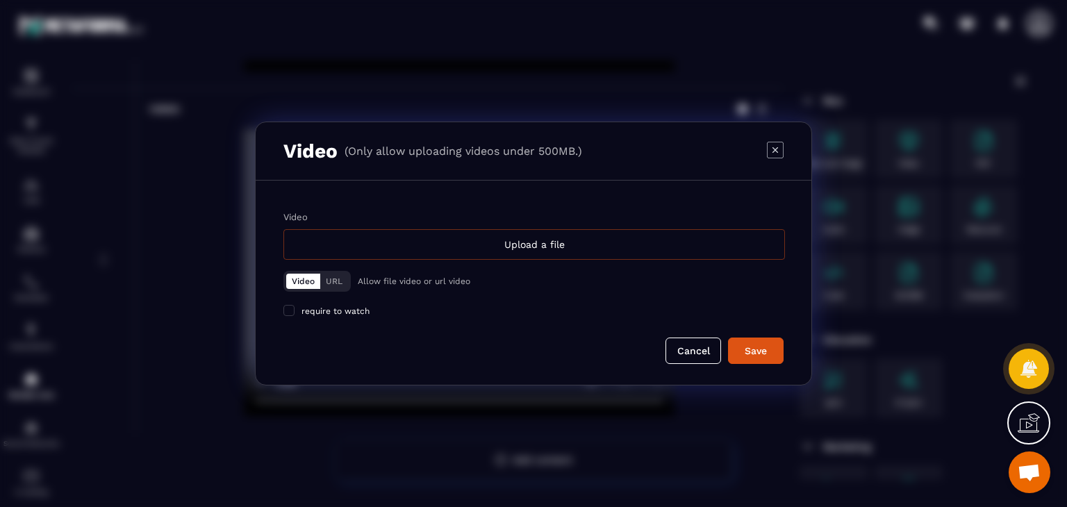
click at [449, 245] on div "Upload a file" at bounding box center [534, 244] width 502 height 31
click at [0, 0] on input "Video Upload a file" at bounding box center [0, 0] width 0 height 0
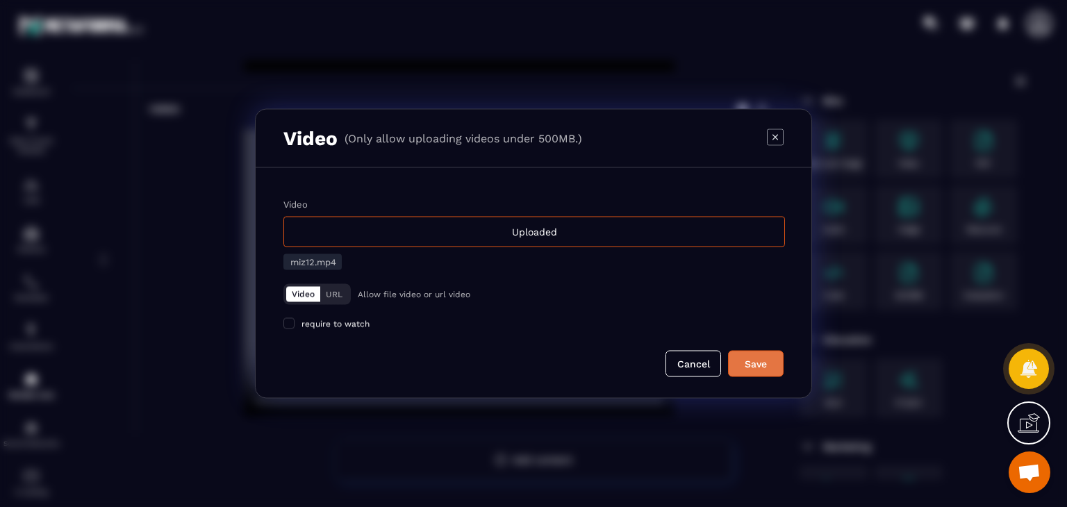
click at [758, 369] on div "Save" at bounding box center [756, 364] width 38 height 14
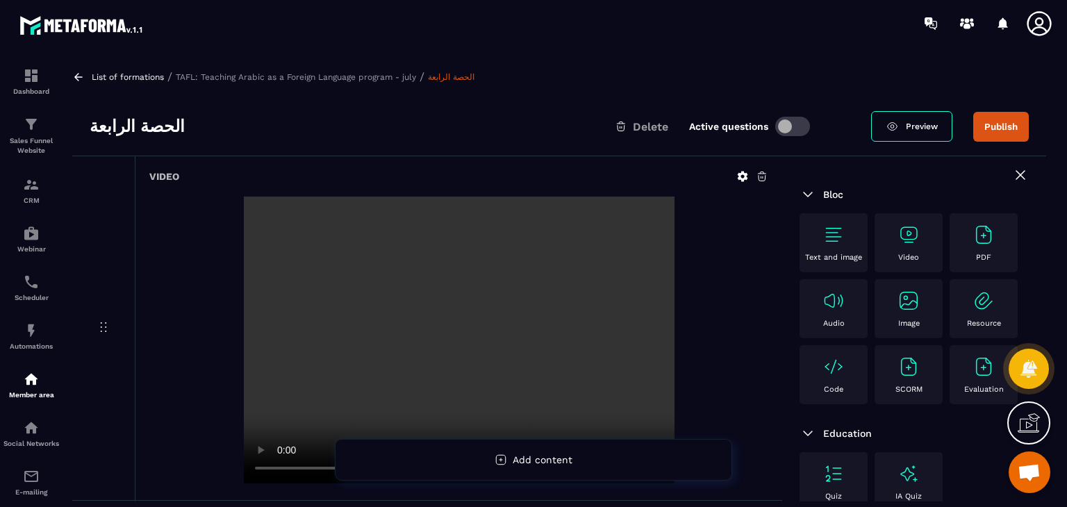
scroll to position [0, 0]
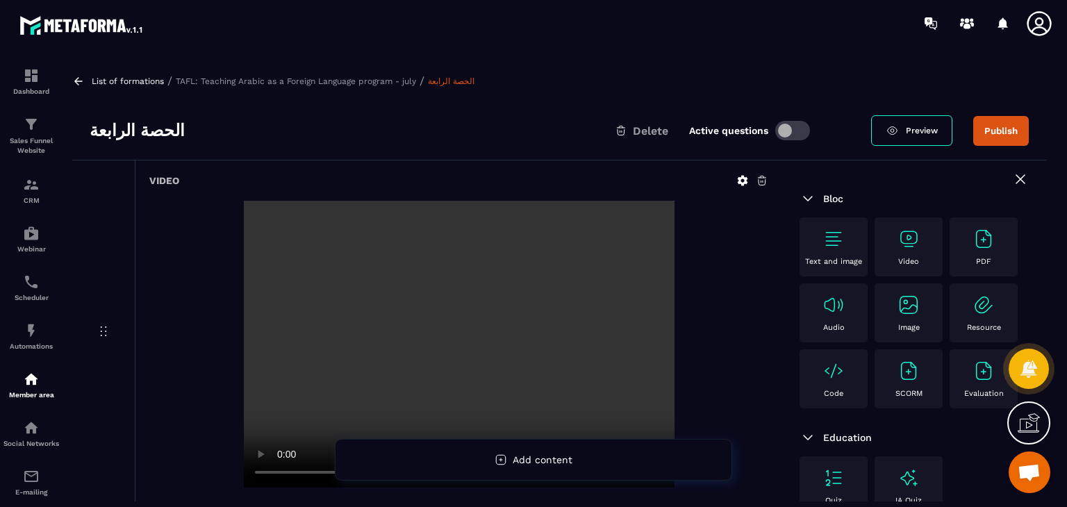
click at [1008, 120] on button "Publish" at bounding box center [1001, 131] width 56 height 30
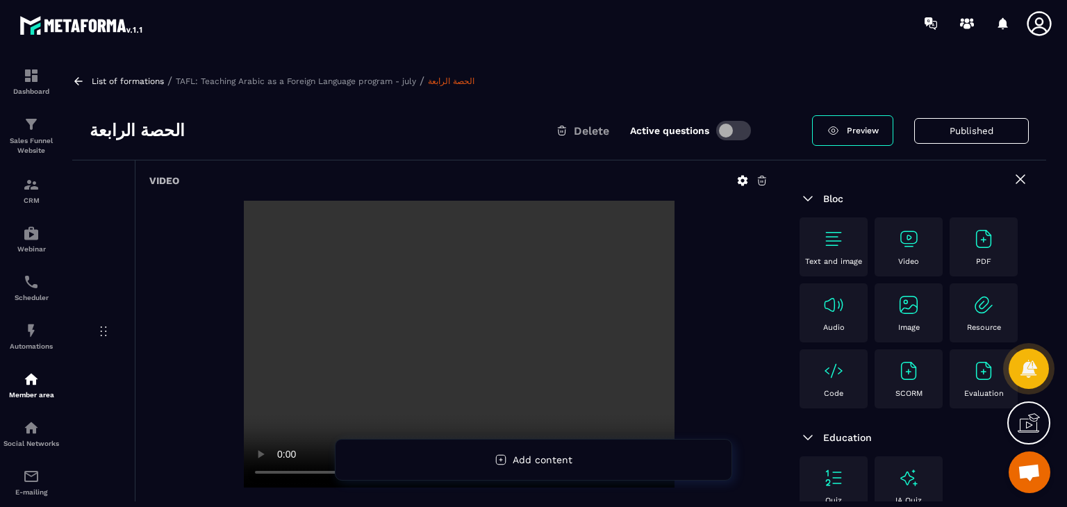
click at [82, 81] on icon at bounding box center [78, 81] width 8 height 8
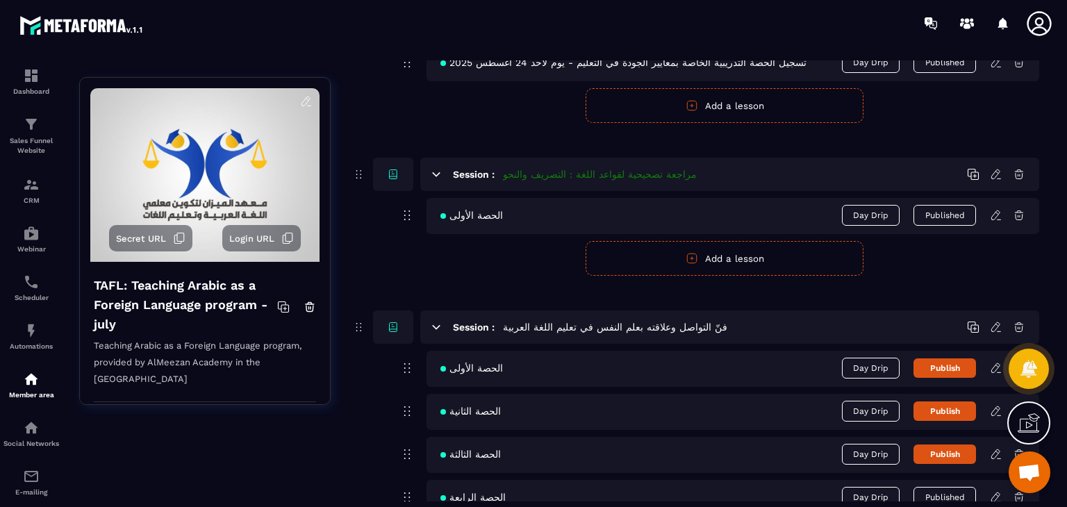
scroll to position [1162, 0]
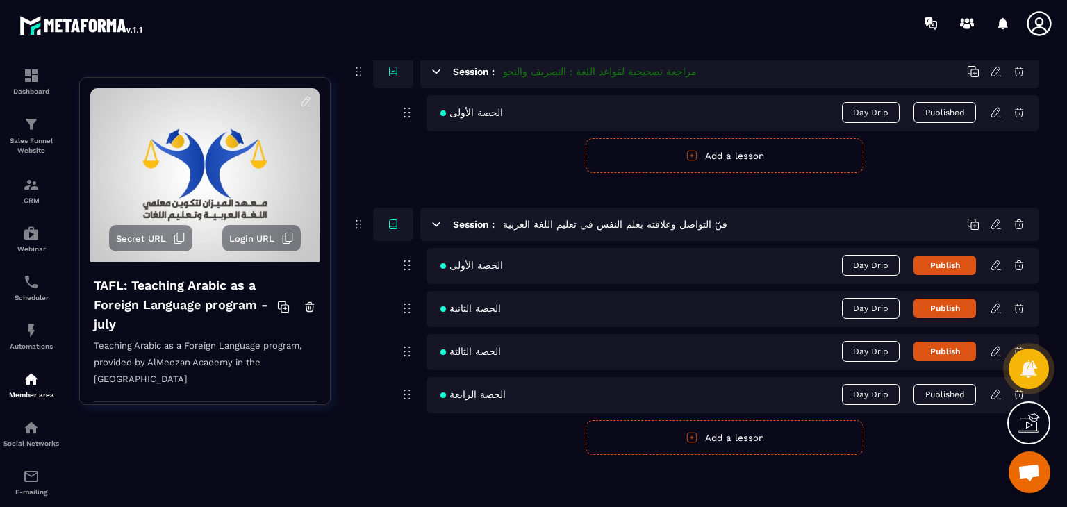
click at [994, 389] on icon at bounding box center [996, 394] width 13 height 13
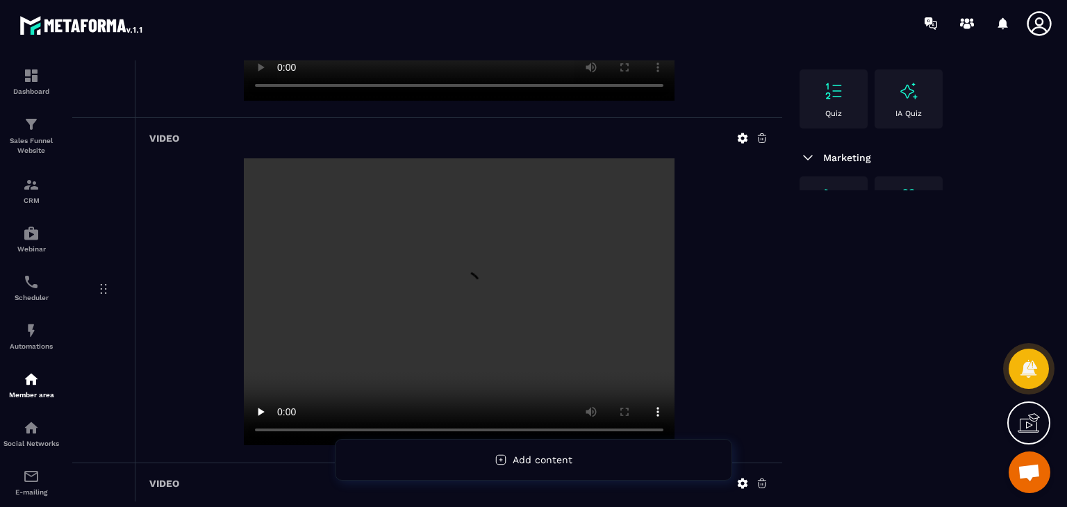
scroll to position [417, 0]
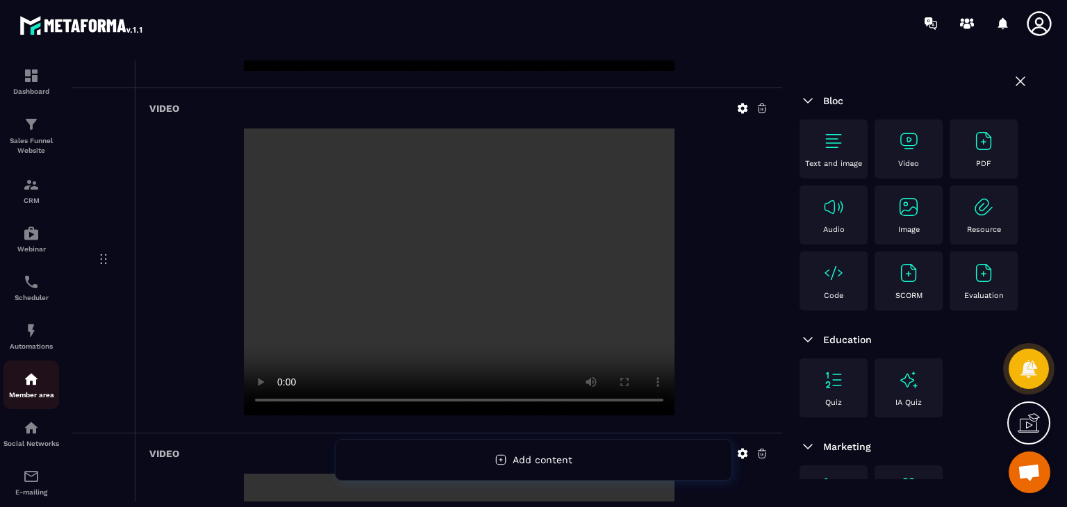
click at [36, 386] on img at bounding box center [31, 379] width 17 height 17
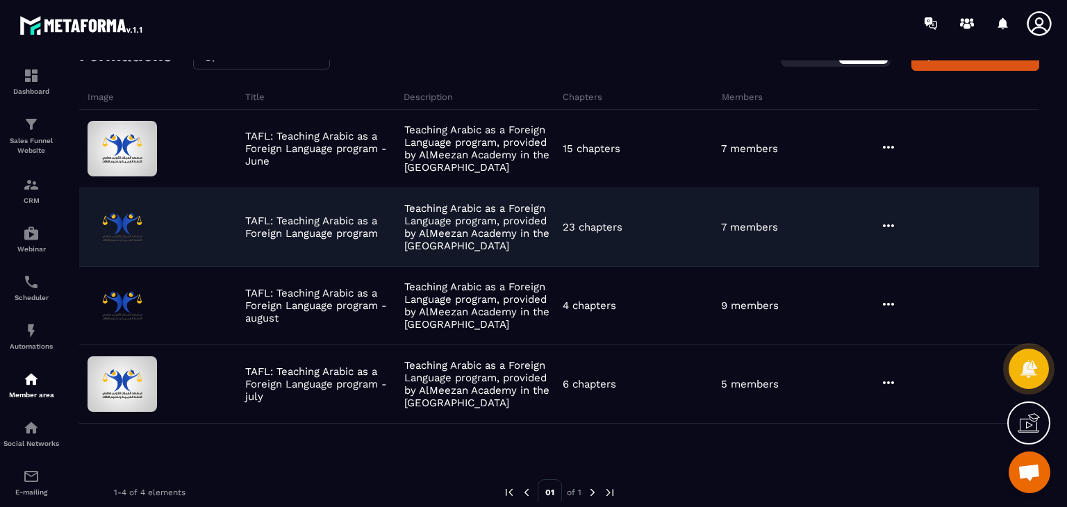
scroll to position [90, 0]
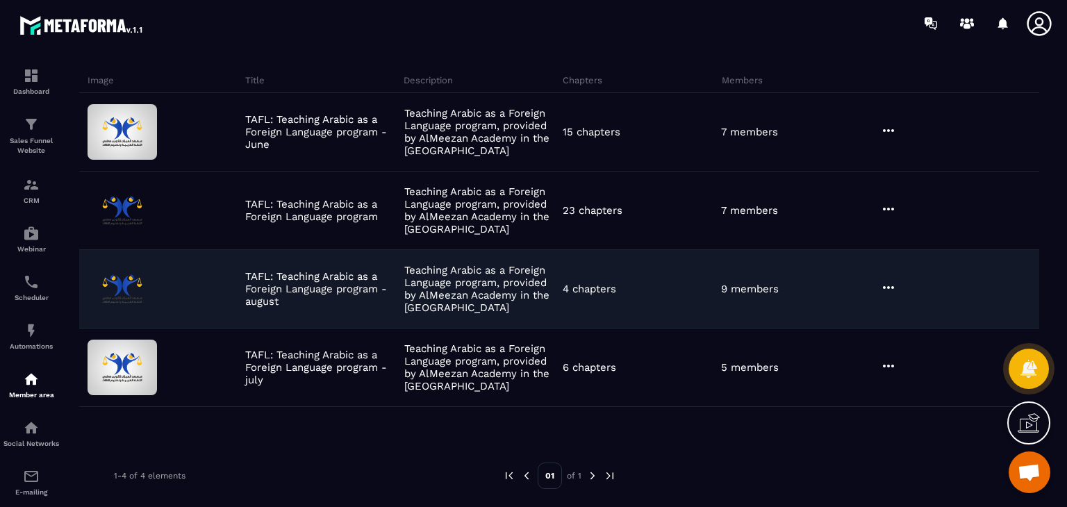
click at [887, 295] on div at bounding box center [888, 288] width 17 height 19
click at [903, 316] on button "Edit" at bounding box center [923, 316] width 83 height 25
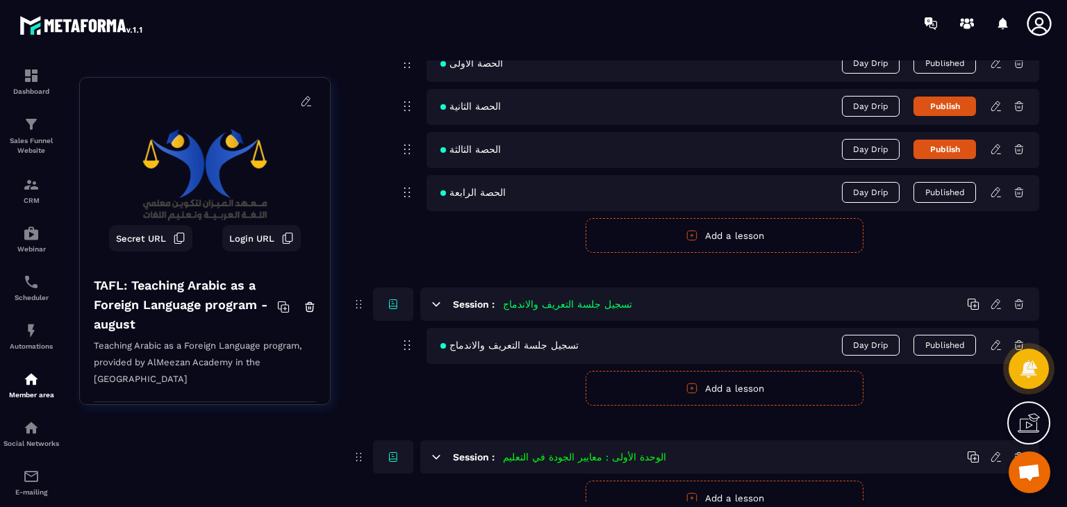
scroll to position [340, 0]
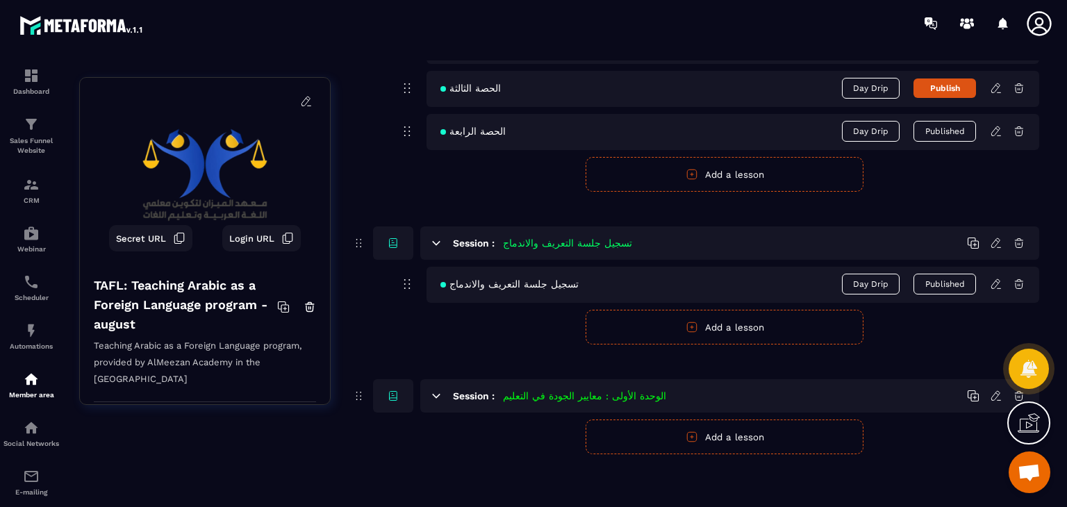
click at [999, 131] on icon at bounding box center [996, 131] width 13 height 13
